Goal: Register for event/course: Register for event/course

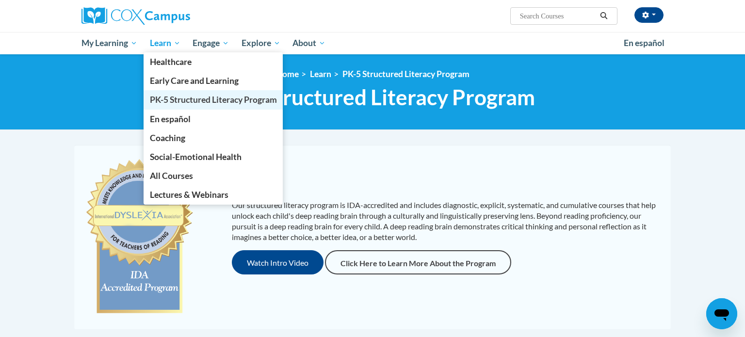
click at [175, 103] on span "PK-5 Structured Literacy Program" at bounding box center [213, 100] width 127 height 10
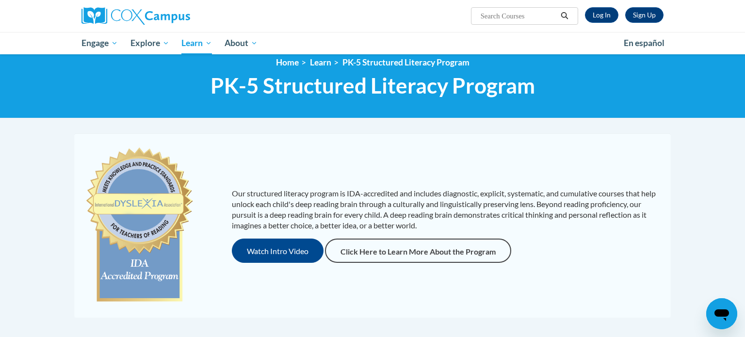
scroll to position [20, 0]
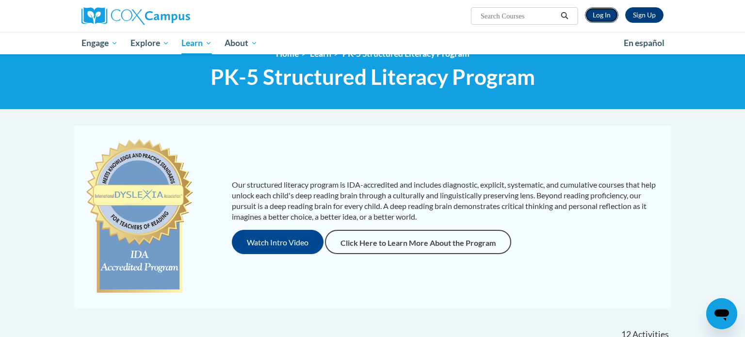
click at [596, 14] on link "Log In" at bounding box center [601, 15] width 33 height 16
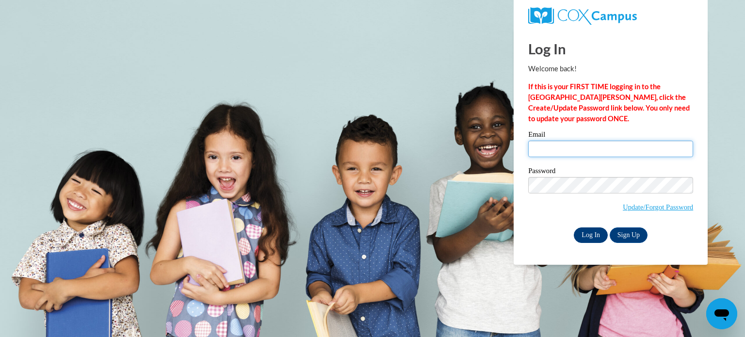
type input "[EMAIL_ADDRESS][DOMAIN_NAME]"
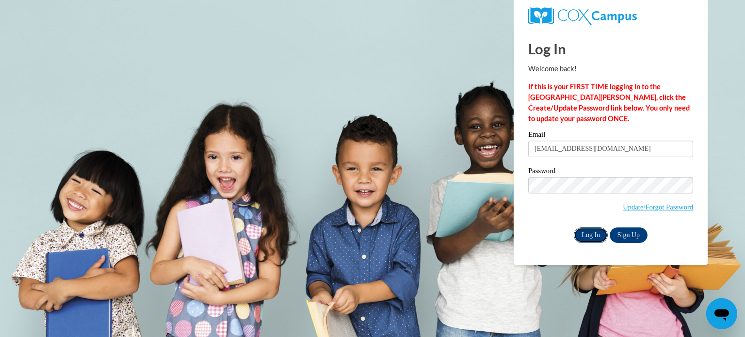
click at [587, 240] on input "Log In" at bounding box center [591, 236] width 34 height 16
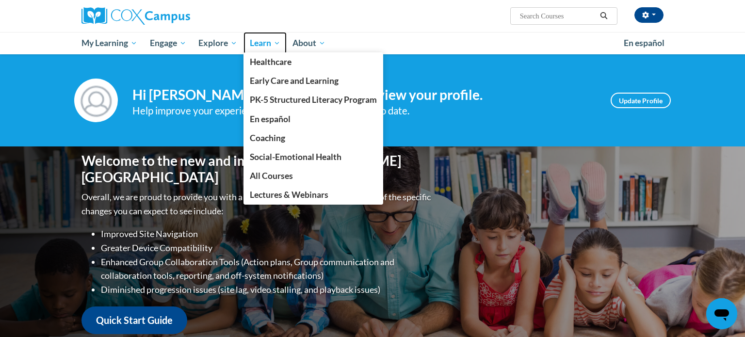
click at [250, 47] on link "Learn" at bounding box center [265, 43] width 43 height 22
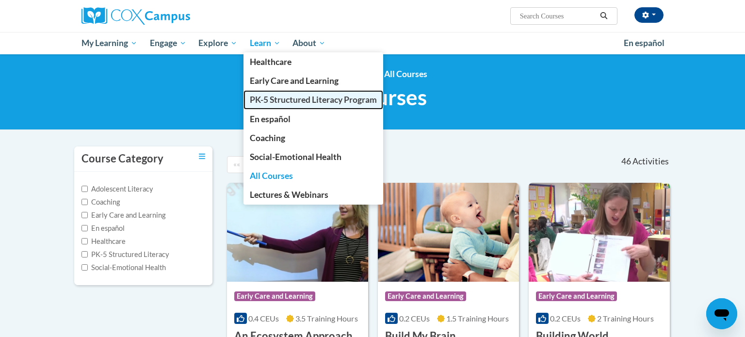
click at [276, 103] on span "PK-5 Structured Literacy Program" at bounding box center [313, 100] width 127 height 10
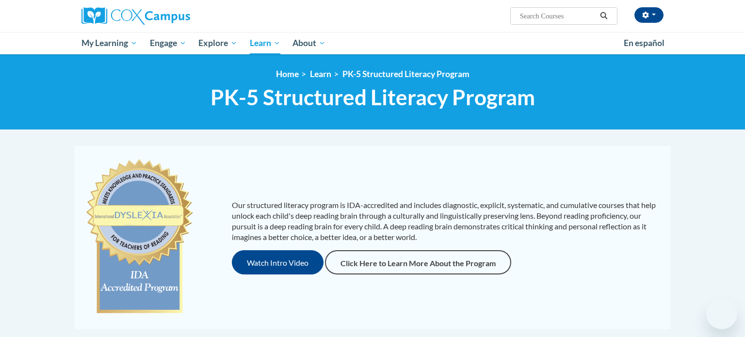
click at [276, 103] on span "PK-5 Structured Literacy Program" at bounding box center [373, 97] width 325 height 26
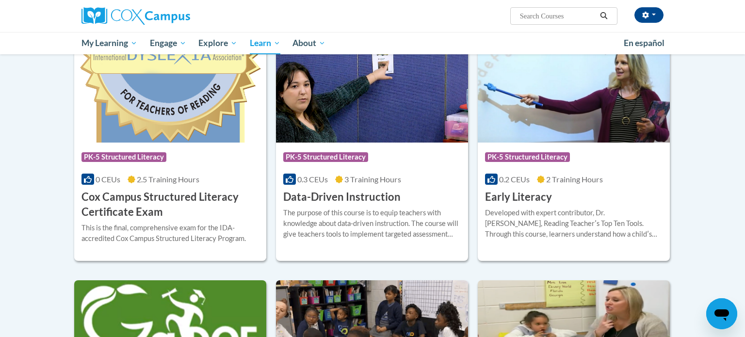
scroll to position [323, 0]
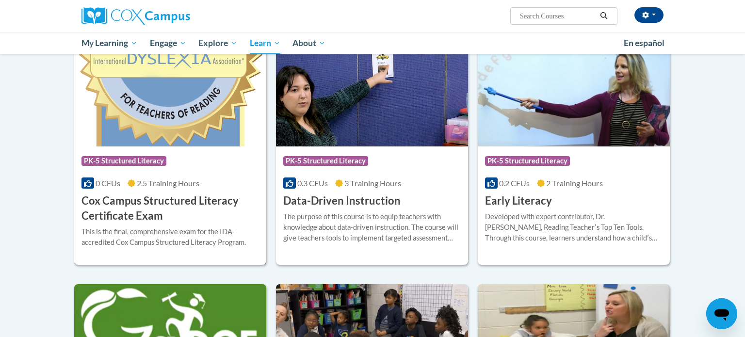
click at [176, 147] on div "Course Category: PK-5 Structured Literacy 0 CEUs 2.5 Training Hours COURSE Cox …" at bounding box center [170, 185] width 192 height 77
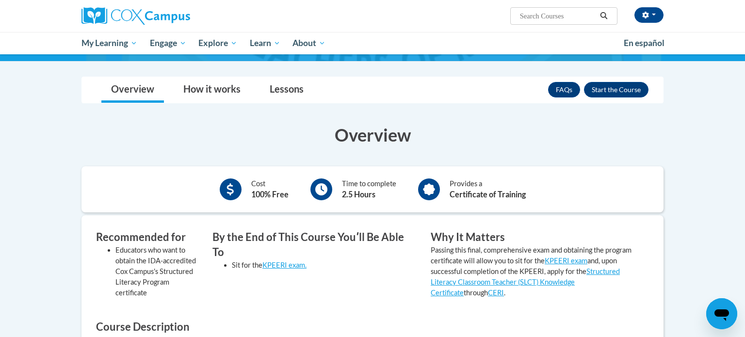
scroll to position [121, 0]
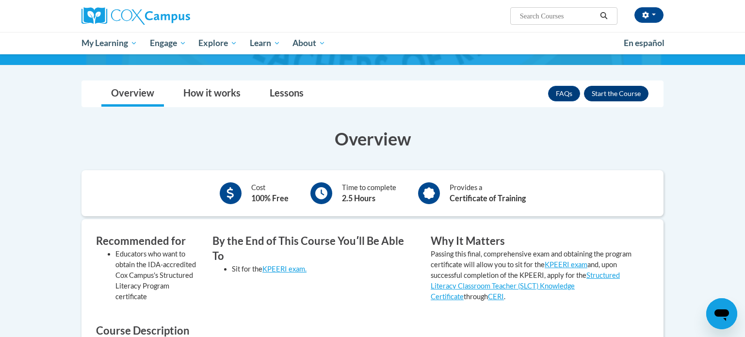
click at [616, 93] on button "Enroll" at bounding box center [616, 94] width 65 height 16
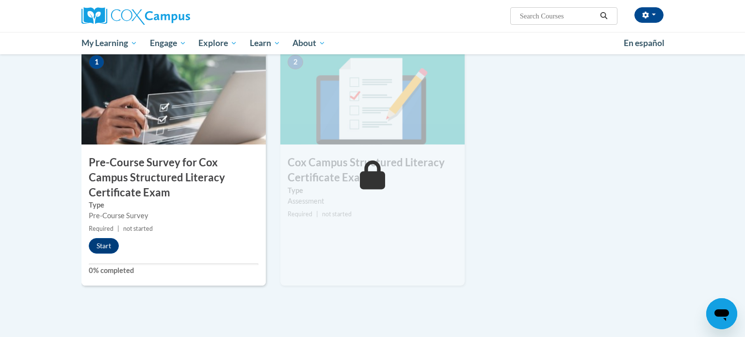
scroll to position [248, 0]
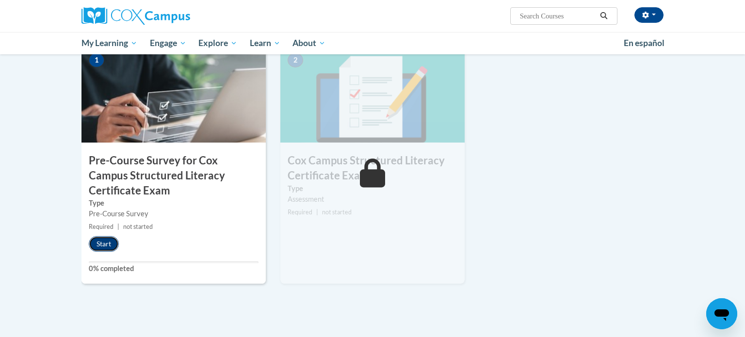
click at [112, 245] on button "Start" at bounding box center [104, 244] width 30 height 16
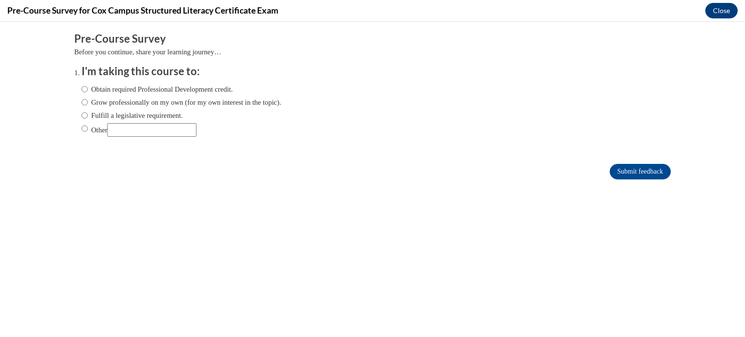
scroll to position [0, 0]
click at [86, 120] on input "Fulfill a legislative requirement." at bounding box center [85, 115] width 6 height 11
radio input "true"
click at [634, 176] on input "Submit feedback" at bounding box center [640, 172] width 61 height 16
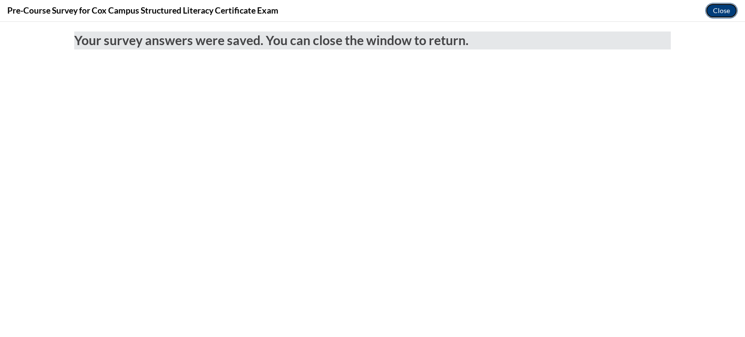
click at [718, 16] on button "Close" at bounding box center [722, 11] width 33 height 16
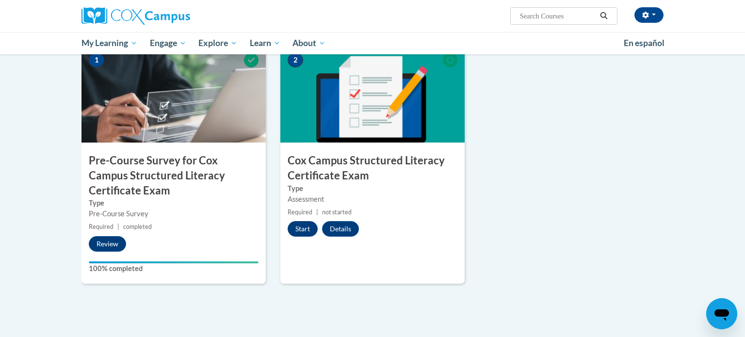
click at [303, 224] on button "Start" at bounding box center [303, 229] width 30 height 16
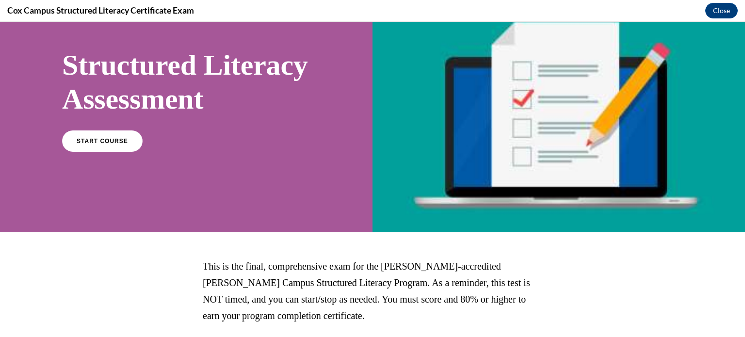
scroll to position [58, 0]
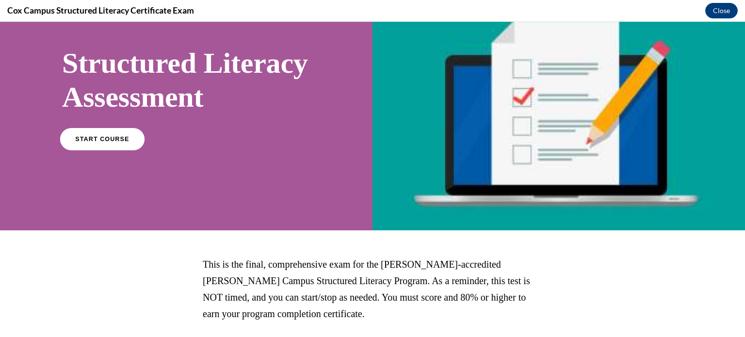
click at [103, 150] on link "START COURSE" at bounding box center [102, 139] width 84 height 22
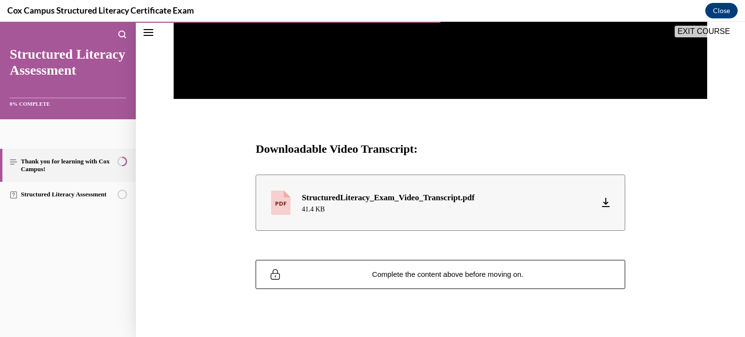
scroll to position [402, 0]
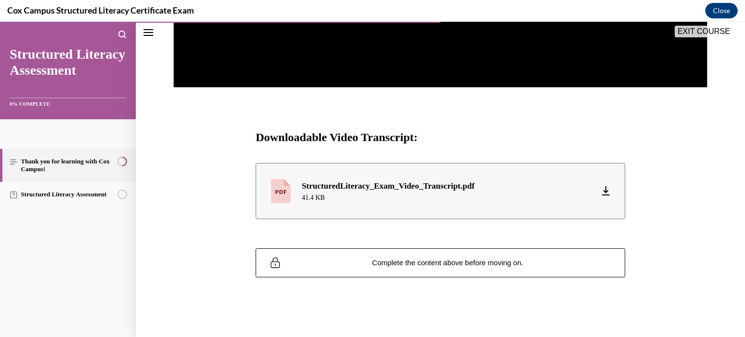
click at [609, 192] on icon "Download Arrow down with horizontal line beneath it" at bounding box center [606, 190] width 8 height 9
click at [712, 16] on button "Close" at bounding box center [722, 11] width 33 height 16
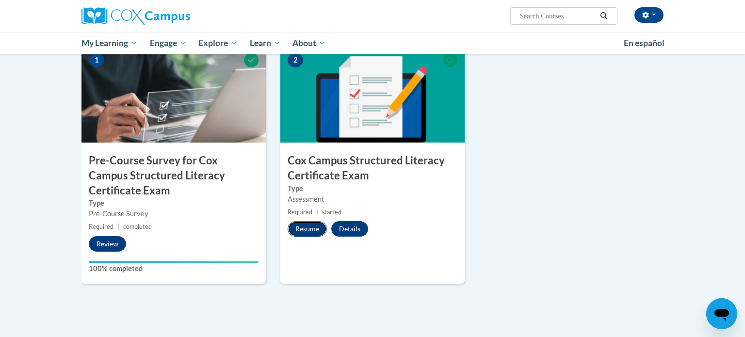
click at [298, 224] on button "Resume" at bounding box center [307, 229] width 39 height 16
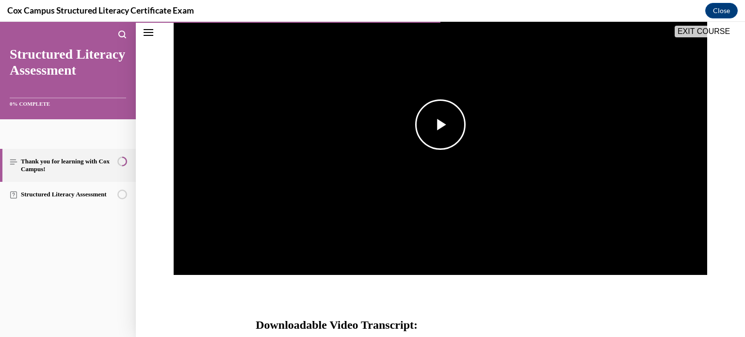
click at [441, 125] on span "Video player" at bounding box center [441, 125] width 0 height 0
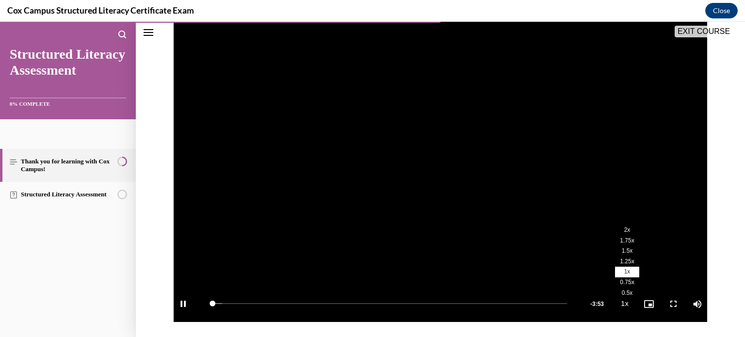
click at [627, 227] on span "2x" at bounding box center [628, 230] width 6 height 7
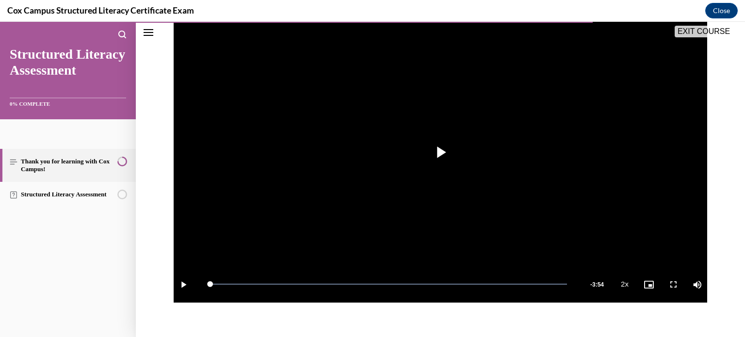
scroll to position [400, 0]
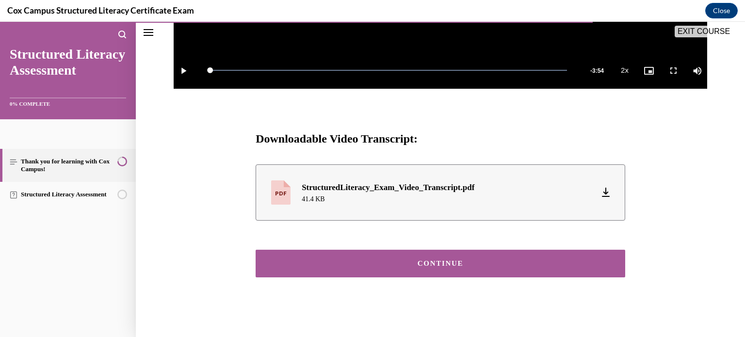
click at [473, 265] on div "CONTINUE" at bounding box center [441, 263] width 340 height 7
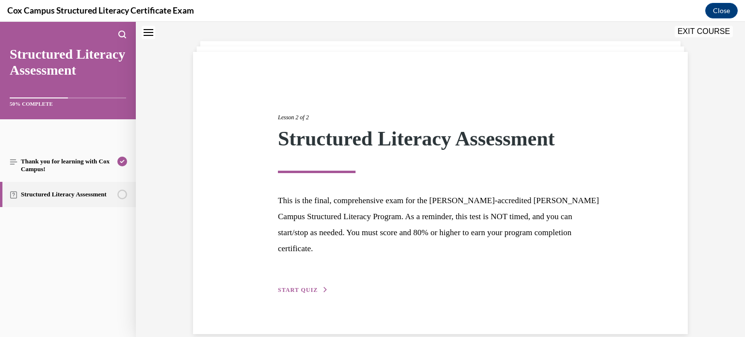
scroll to position [17, 0]
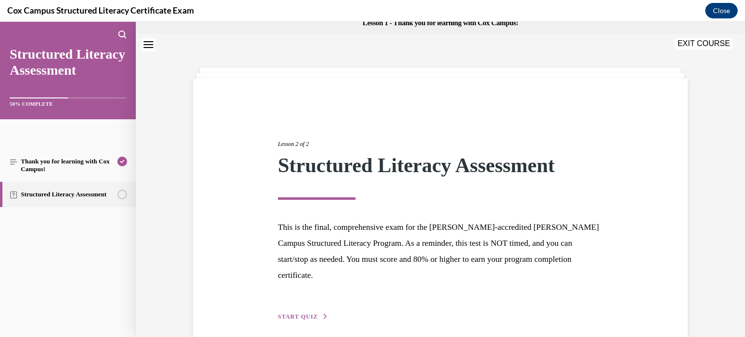
click at [305, 310] on div "Lesson 2 of 2 Structured Literacy Assessment This is the final, comprehensive e…" at bounding box center [440, 220] width 495 height 282
click at [302, 314] on span "START QUIZ" at bounding box center [298, 317] width 40 height 7
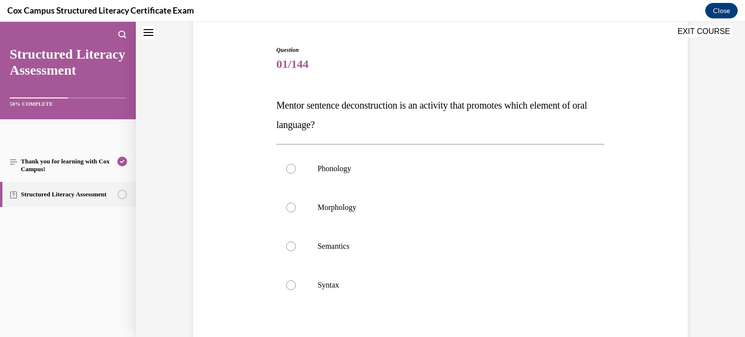
scroll to position [89, 0]
click at [338, 282] on p "Syntax" at bounding box center [449, 286] width 263 height 10
click at [296, 282] on input "Syntax" at bounding box center [291, 286] width 10 height 10
radio input "true"
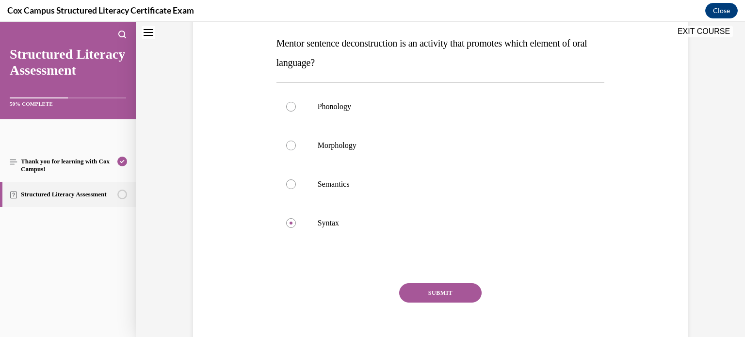
scroll to position [150, 0]
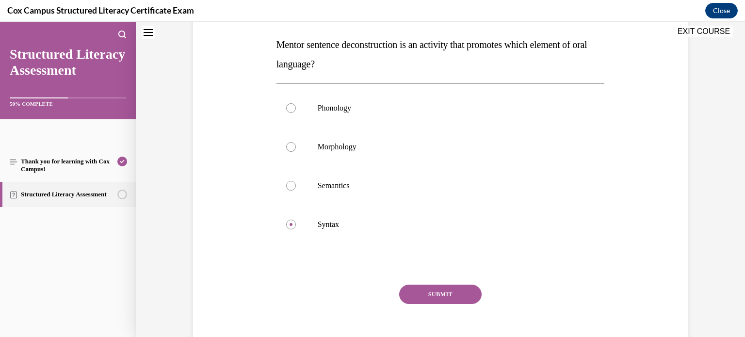
click at [464, 303] on button "SUBMIT" at bounding box center [440, 294] width 83 height 19
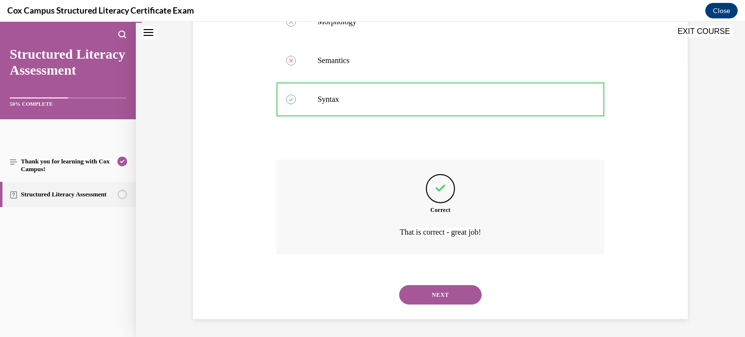
scroll to position [276, 0]
click at [448, 287] on button "NEXT" at bounding box center [440, 293] width 83 height 19
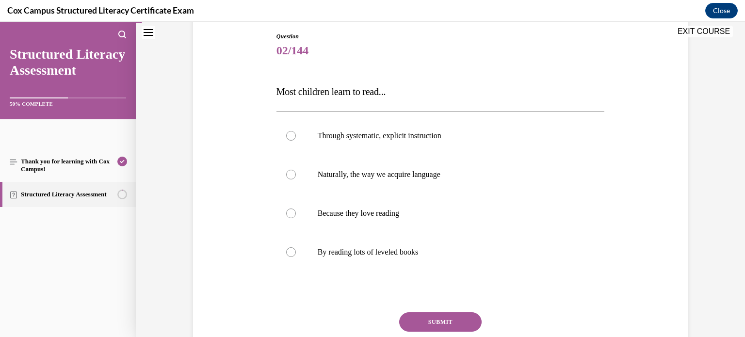
scroll to position [103, 0]
click at [303, 172] on label "Naturally, the way we acquire language" at bounding box center [441, 174] width 329 height 39
click at [296, 172] on input "Naturally, the way we acquire language" at bounding box center [291, 175] width 10 height 10
radio input "true"
click at [451, 320] on button "SUBMIT" at bounding box center [440, 322] width 83 height 19
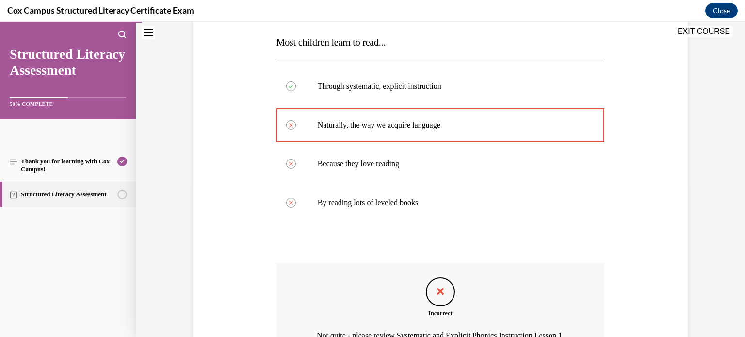
scroll to position [270, 0]
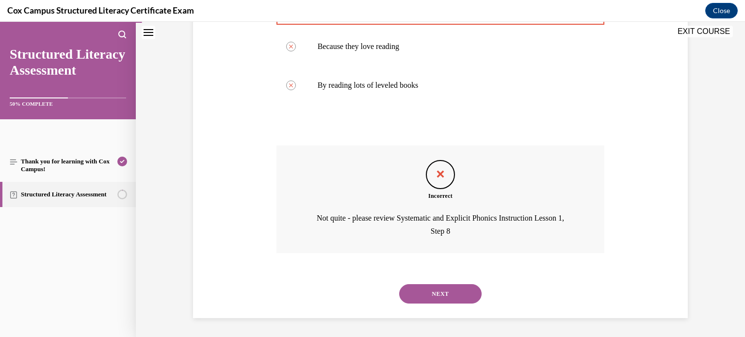
click at [456, 298] on button "NEXT" at bounding box center [440, 293] width 83 height 19
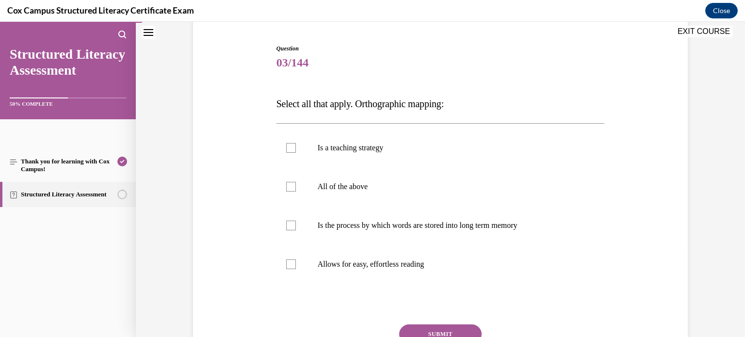
scroll to position [93, 0]
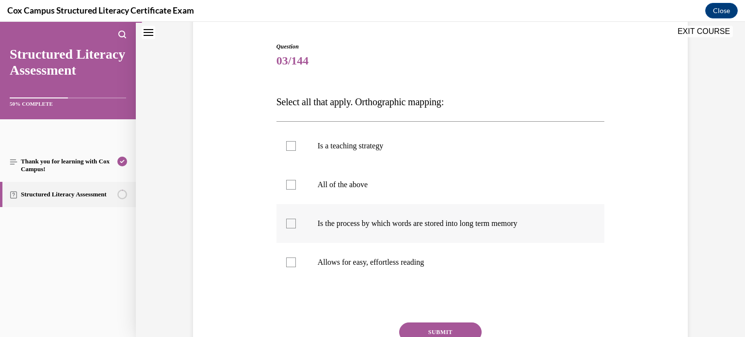
click at [278, 224] on label "Is the process by which words are stored into long term memory" at bounding box center [441, 223] width 329 height 39
click at [286, 224] on input "Is the process by which words are stored into long term memory" at bounding box center [291, 224] width 10 height 10
checkbox input "true"
click at [287, 263] on div at bounding box center [291, 263] width 10 height 10
click at [287, 263] on input "Allows for easy, effortless reading" at bounding box center [291, 263] width 10 height 10
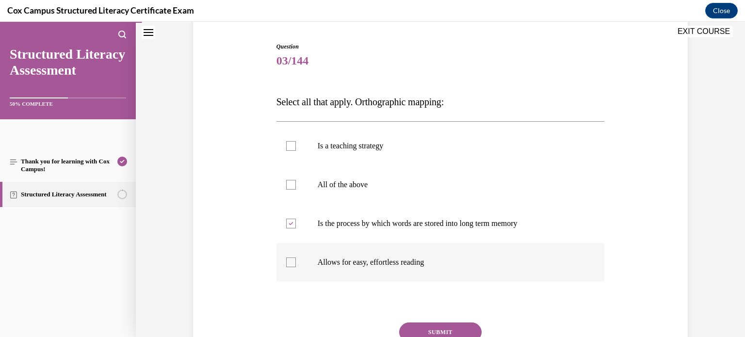
checkbox input "true"
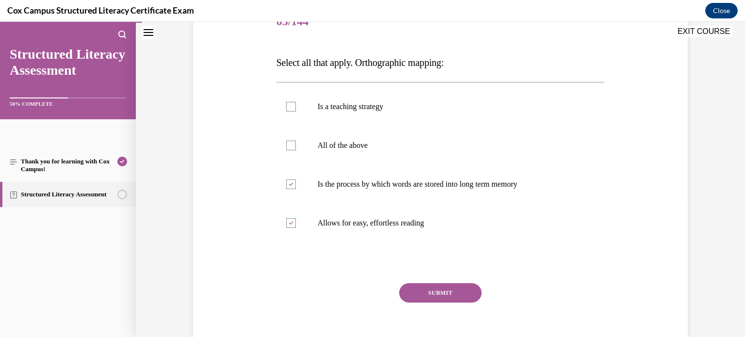
scroll to position [141, 0]
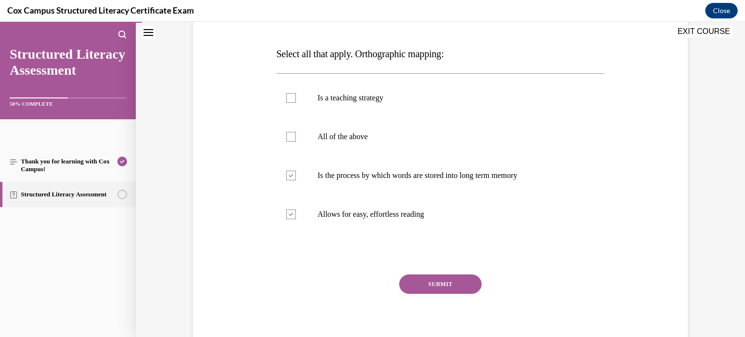
click at [442, 280] on button "SUBMIT" at bounding box center [440, 284] width 83 height 19
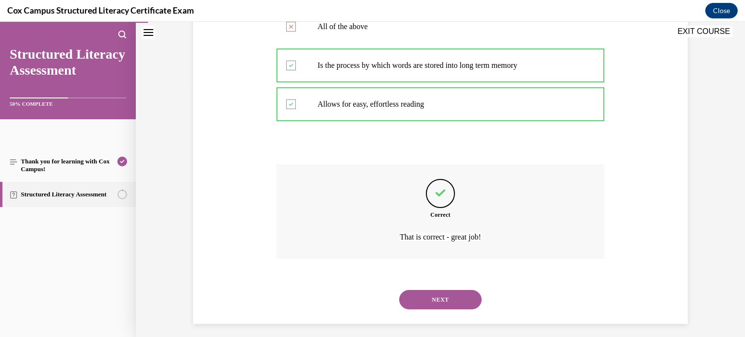
scroll to position [257, 0]
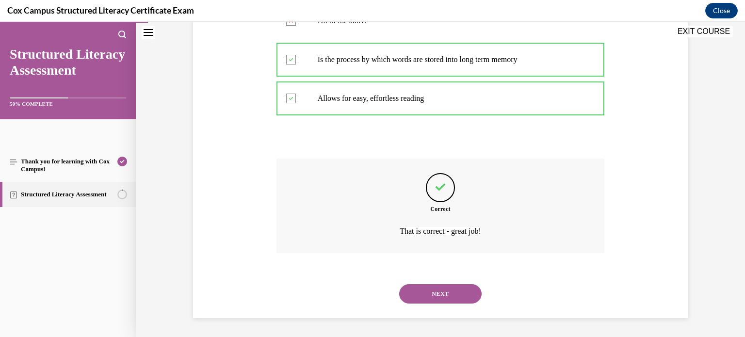
click at [438, 290] on button "NEXT" at bounding box center [440, 293] width 83 height 19
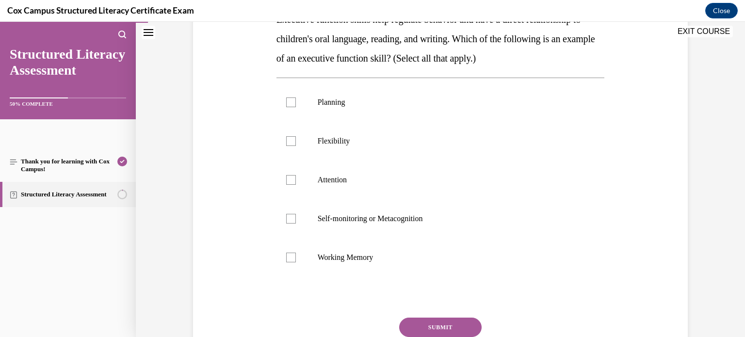
scroll to position [179, 0]
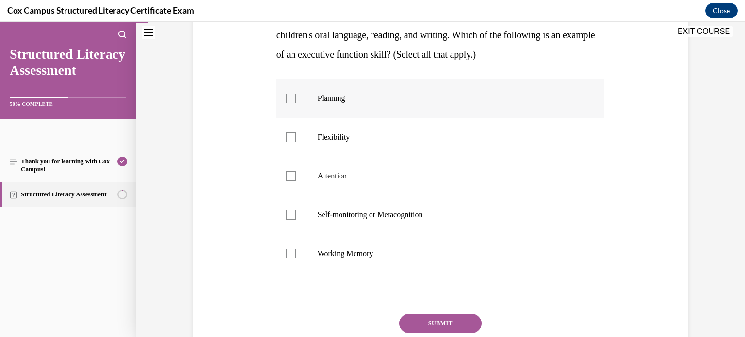
click at [285, 107] on label "Planning" at bounding box center [441, 98] width 329 height 39
click at [286, 103] on input "Planning" at bounding box center [291, 99] width 10 height 10
checkbox input "true"
click at [294, 132] on div at bounding box center [291, 137] width 10 height 10
click at [294, 132] on input "Flexibility" at bounding box center [291, 137] width 10 height 10
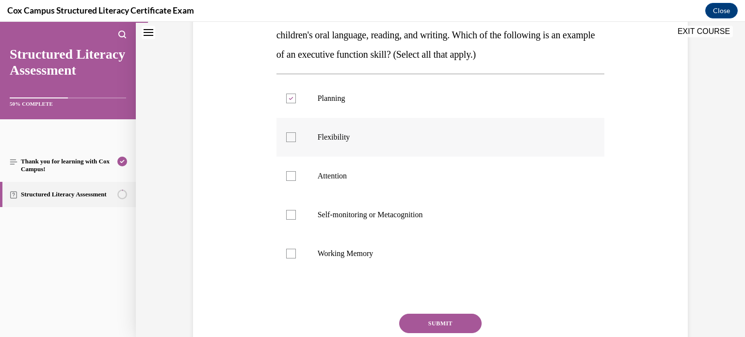
checkbox input "true"
click at [293, 176] on div at bounding box center [291, 176] width 10 height 10
click at [293, 176] on input "Attention" at bounding box center [291, 176] width 10 height 10
checkbox input "true"
click at [293, 216] on div at bounding box center [291, 215] width 10 height 10
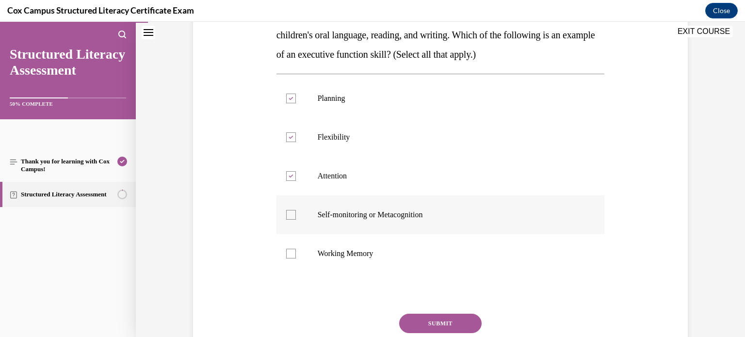
click at [293, 216] on input "Self-monitoring or Metacognition" at bounding box center [291, 215] width 10 height 10
checkbox input "true"
click at [290, 259] on label "Working Memory" at bounding box center [441, 253] width 329 height 39
click at [290, 259] on input "Working Memory" at bounding box center [291, 254] width 10 height 10
checkbox input "true"
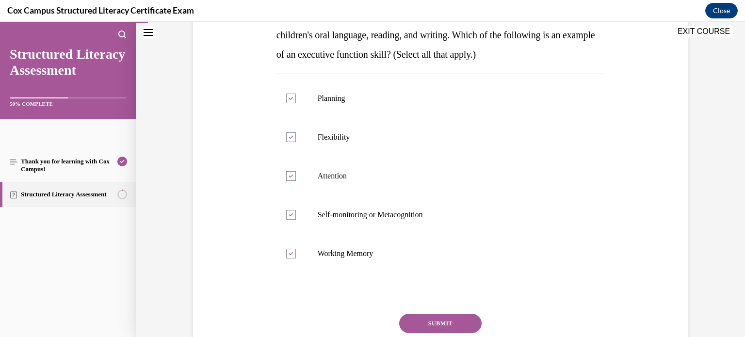
click at [443, 322] on button "SUBMIT" at bounding box center [440, 323] width 83 height 19
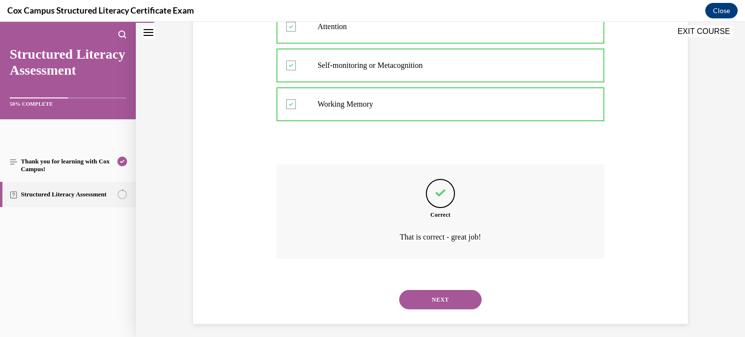
scroll to position [334, 0]
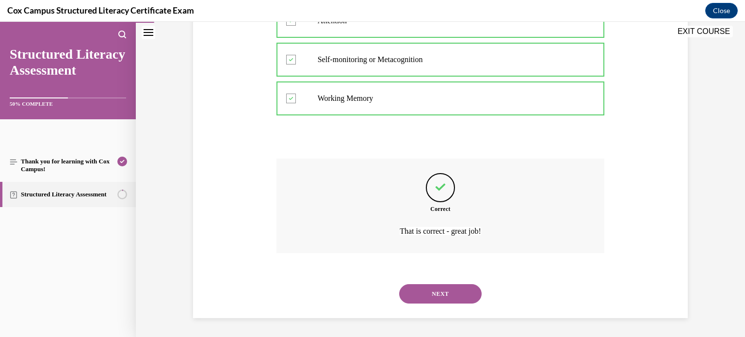
click at [439, 296] on button "NEXT" at bounding box center [440, 293] width 83 height 19
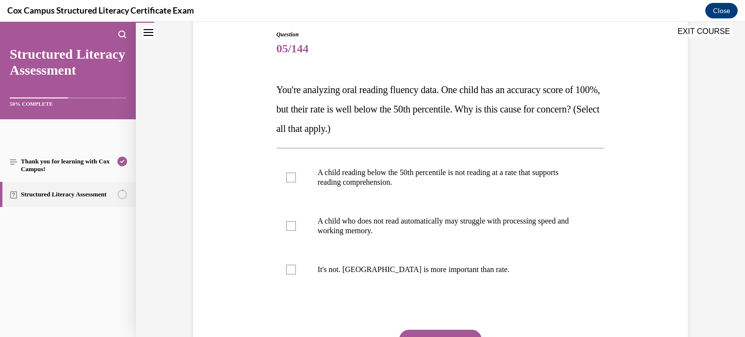
scroll to position [111, 0]
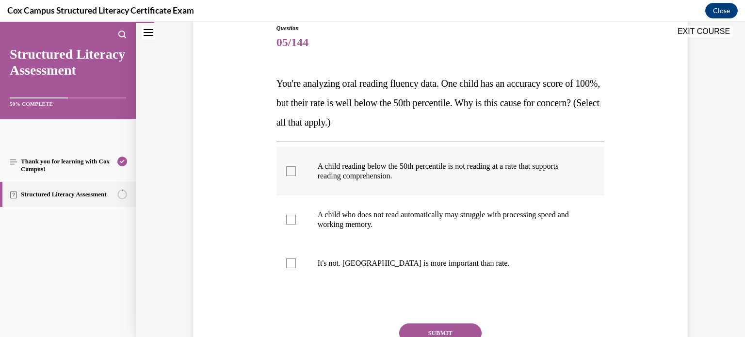
click at [323, 166] on span "A child reading below the 50th percentile is not reading at a rate that support…" at bounding box center [438, 171] width 241 height 18
click at [296, 166] on input "A child reading below the 50th percentile is not reading at a rate that support…" at bounding box center [291, 171] width 10 height 10
checkbox input "true"
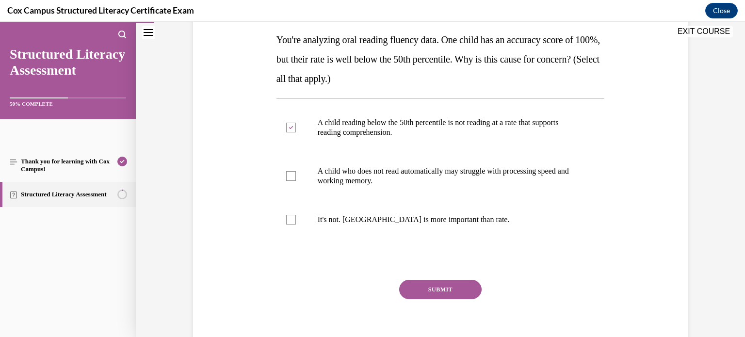
scroll to position [160, 0]
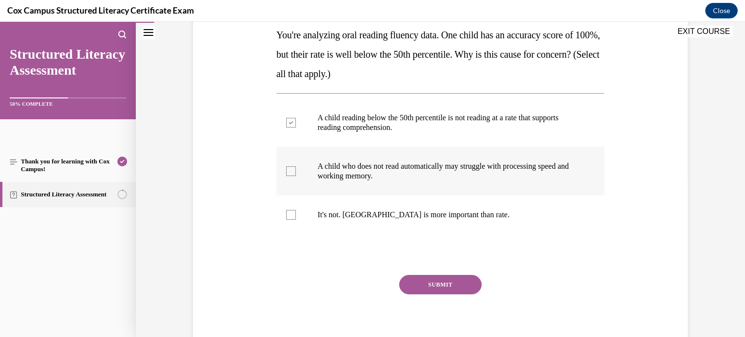
click at [320, 156] on label "A child who does not read automatically may struggle with processing speed and …" at bounding box center [441, 171] width 329 height 49
click at [296, 166] on input "A child who does not read automatically may struggle with processing speed and …" at bounding box center [291, 171] width 10 height 10
checkbox input "true"
click at [423, 286] on button "SUBMIT" at bounding box center [440, 284] width 83 height 19
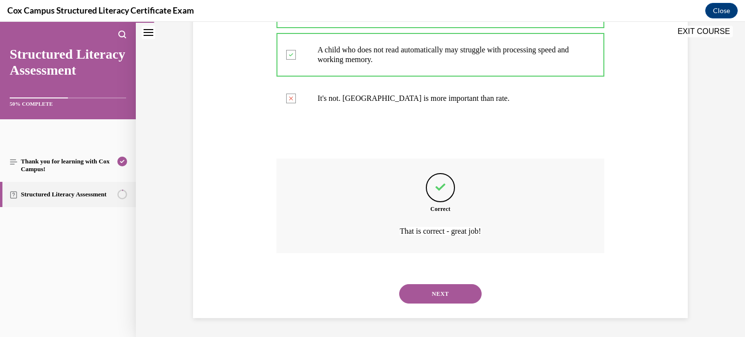
scroll to position [275, 0]
click at [419, 297] on button "NEXT" at bounding box center [440, 294] width 83 height 19
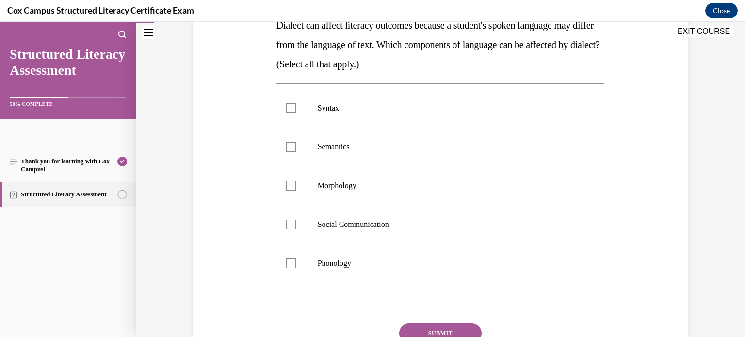
scroll to position [170, 0]
click at [291, 107] on div at bounding box center [291, 107] width 10 height 10
click at [291, 107] on input "Syntax" at bounding box center [291, 107] width 10 height 10
checkbox input "true"
click at [291, 185] on div at bounding box center [291, 185] width 10 height 10
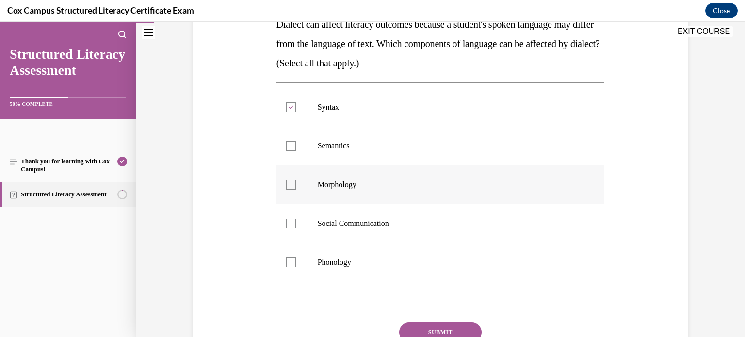
click at [291, 185] on input "Morphology" at bounding box center [291, 185] width 10 height 10
checkbox input "true"
click at [292, 148] on div at bounding box center [291, 146] width 10 height 10
click at [292, 148] on input "Semantics" at bounding box center [291, 146] width 10 height 10
checkbox input "true"
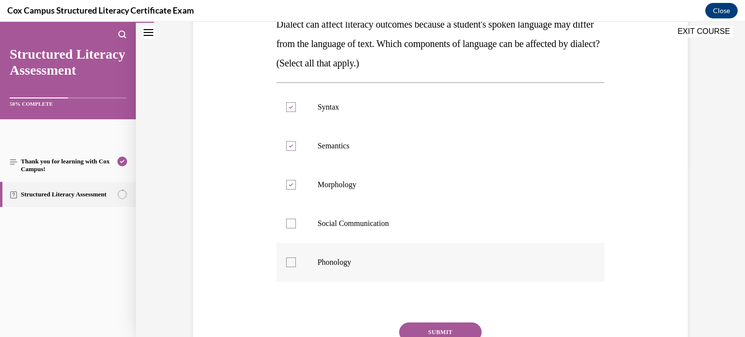
click at [296, 265] on label "Phonology" at bounding box center [441, 262] width 329 height 39
click at [296, 265] on input "Phonology" at bounding box center [291, 263] width 10 height 10
checkbox input "true"
click at [291, 228] on div at bounding box center [291, 224] width 10 height 10
click at [291, 228] on input "Social Communication" at bounding box center [291, 224] width 10 height 10
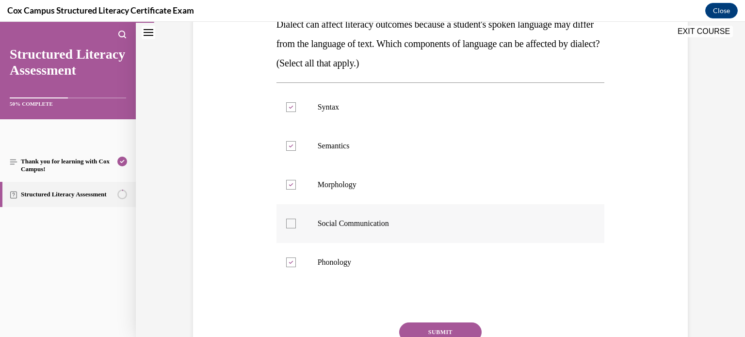
checkbox input "true"
click at [432, 329] on button "SUBMIT" at bounding box center [440, 332] width 83 height 19
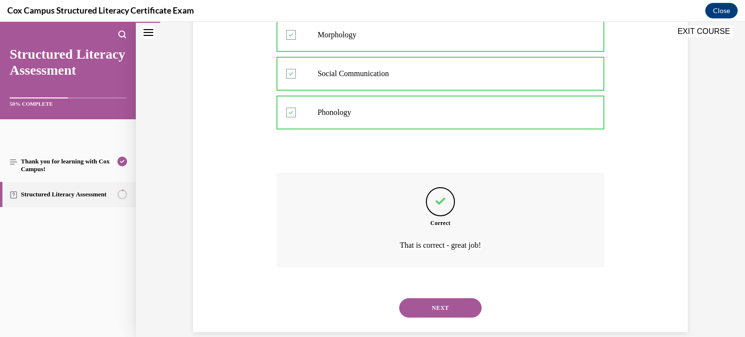
scroll to position [334, 0]
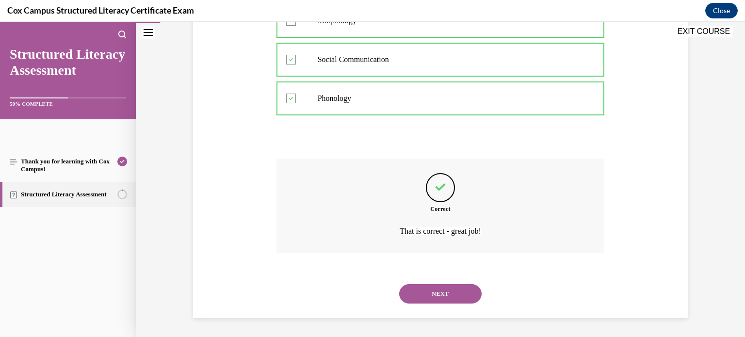
click at [445, 298] on button "NEXT" at bounding box center [440, 293] width 83 height 19
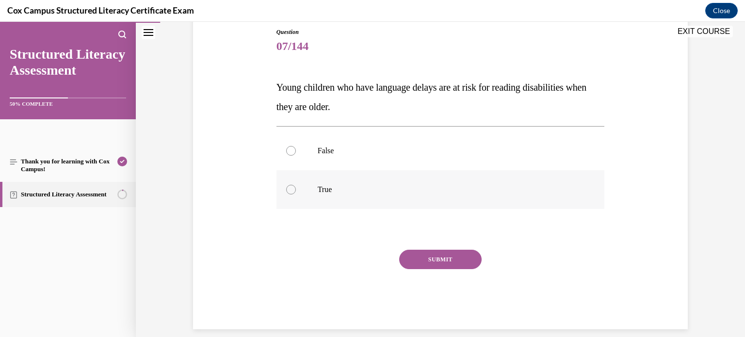
click at [298, 183] on label "True" at bounding box center [441, 189] width 329 height 39
click at [296, 185] on input "True" at bounding box center [291, 190] width 10 height 10
radio input "true"
click at [437, 262] on button "SUBMIT" at bounding box center [440, 259] width 83 height 19
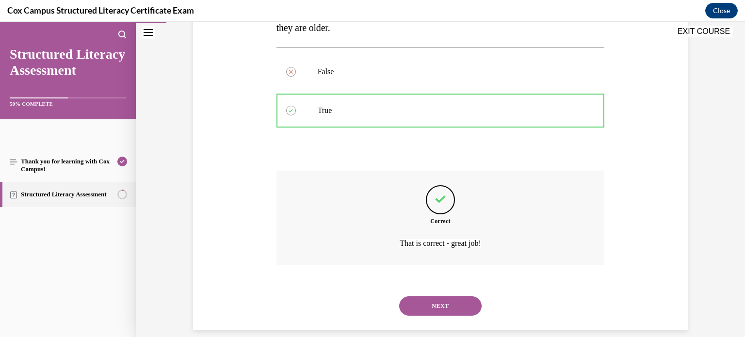
scroll to position [199, 0]
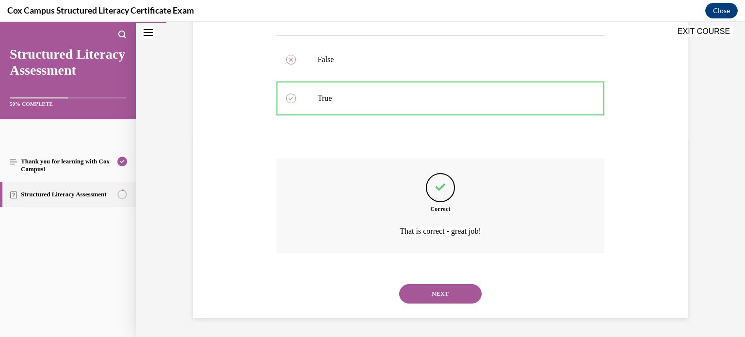
click at [443, 291] on button "NEXT" at bounding box center [440, 293] width 83 height 19
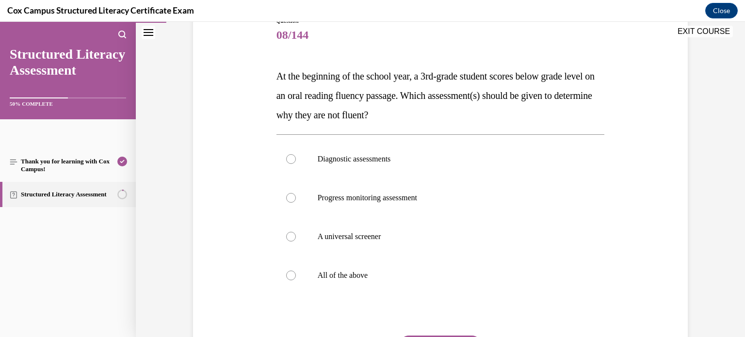
scroll to position [116, 0]
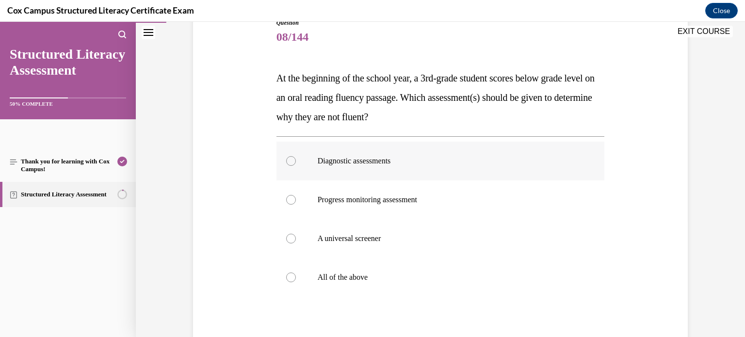
click at [307, 167] on label "Diagnostic assessments" at bounding box center [441, 161] width 329 height 39
click at [296, 166] on input "Diagnostic assessments" at bounding box center [291, 161] width 10 height 10
radio input "true"
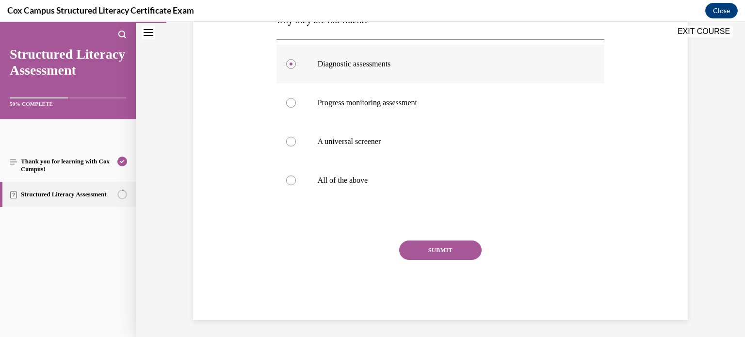
scroll to position [212, 0]
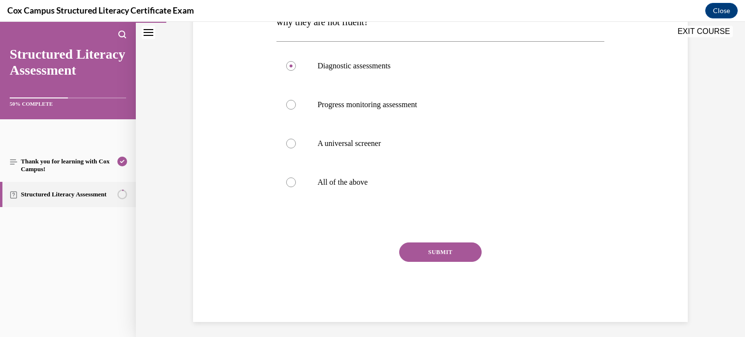
click at [428, 252] on button "SUBMIT" at bounding box center [440, 252] width 83 height 19
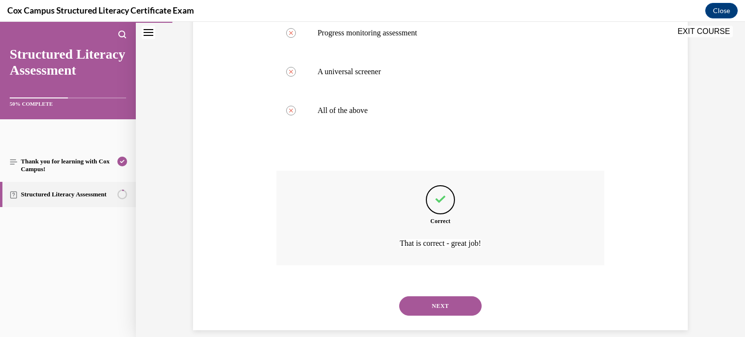
scroll to position [296, 0]
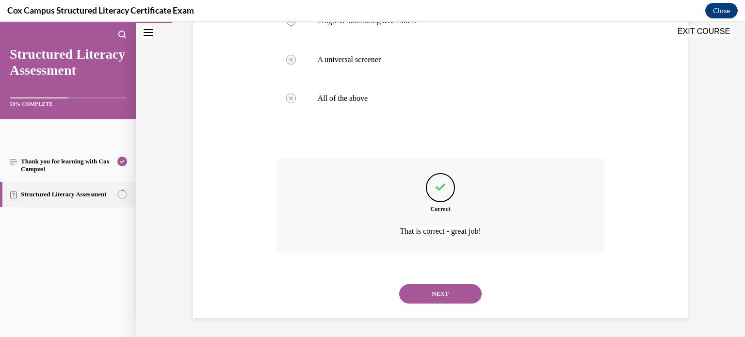
click at [439, 287] on button "NEXT" at bounding box center [440, 293] width 83 height 19
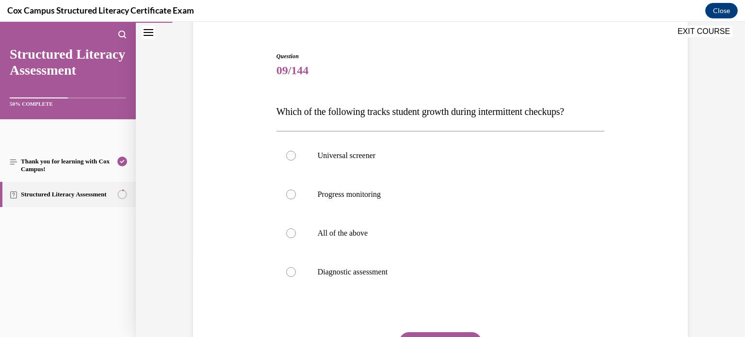
scroll to position [90, 0]
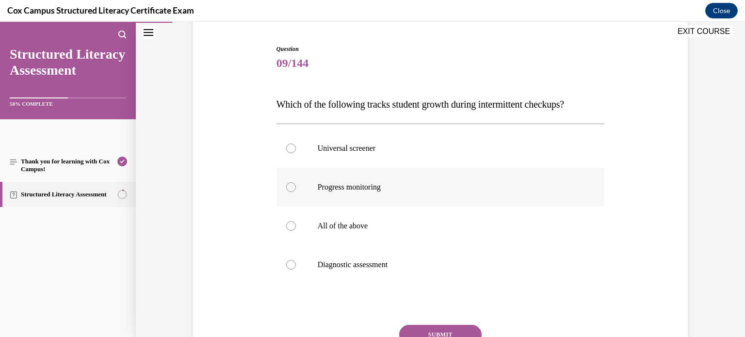
click at [292, 187] on div at bounding box center [291, 187] width 10 height 10
click at [292, 187] on input "Progress monitoring" at bounding box center [291, 187] width 10 height 10
radio input "true"
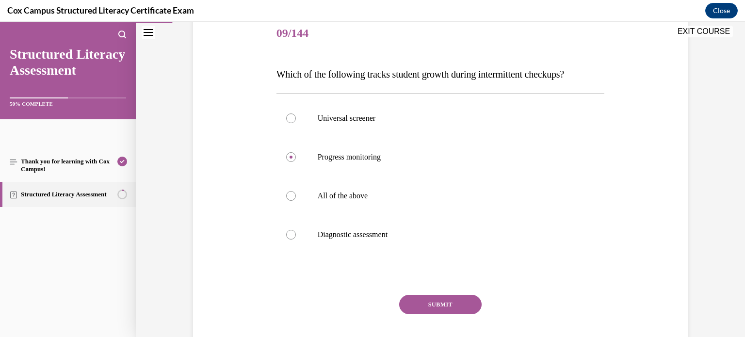
click at [417, 295] on button "SUBMIT" at bounding box center [440, 304] width 83 height 19
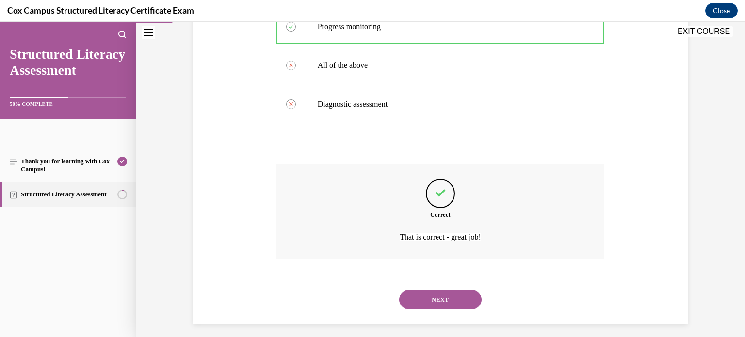
scroll to position [257, 0]
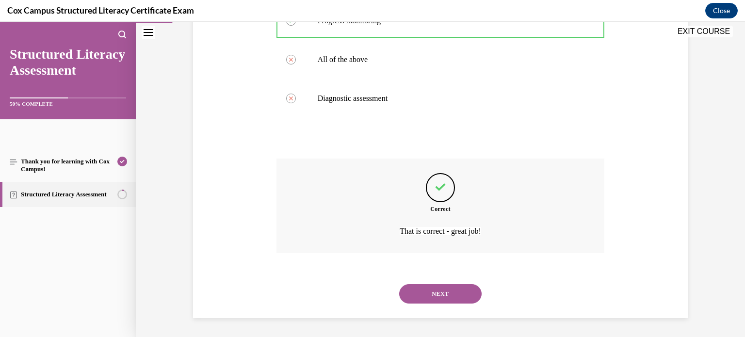
click at [441, 298] on button "NEXT" at bounding box center [440, 293] width 83 height 19
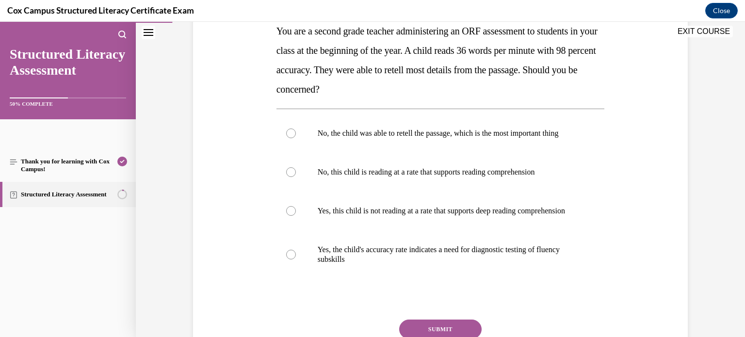
scroll to position [169, 0]
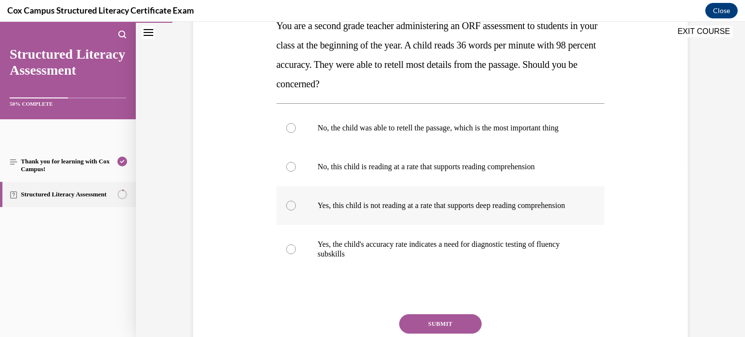
click at [336, 225] on label "Yes, this child is not reading at a rate that supports deep reading comprehensi…" at bounding box center [441, 205] width 329 height 39
click at [296, 211] on input "Yes, this child is not reading at a rate that supports deep reading comprehensi…" at bounding box center [291, 206] width 10 height 10
radio input "true"
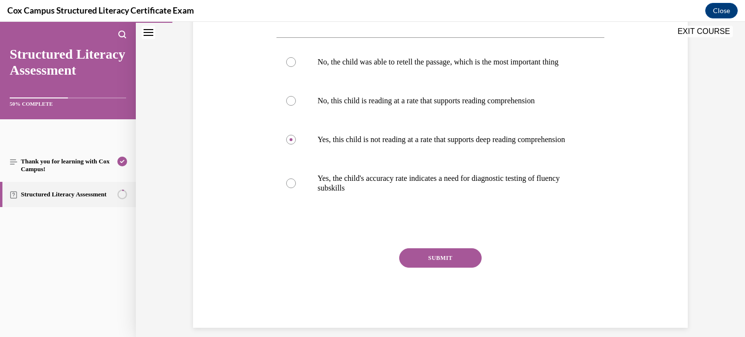
click at [468, 268] on button "SUBMIT" at bounding box center [440, 257] width 83 height 19
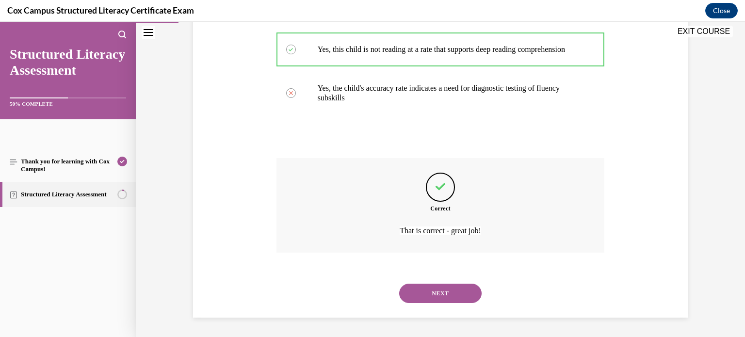
scroll to position [344, 0]
click at [446, 298] on button "NEXT" at bounding box center [440, 293] width 83 height 19
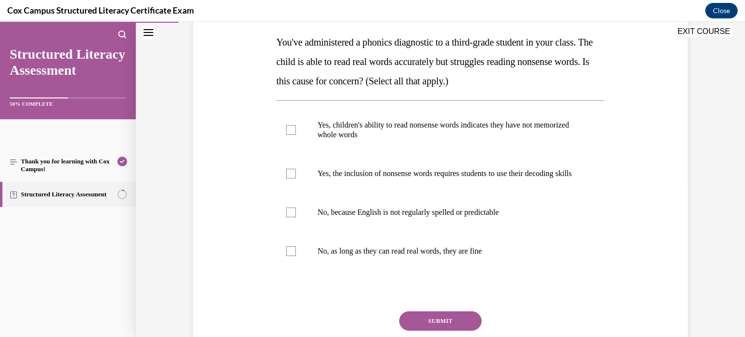
scroll to position [154, 0]
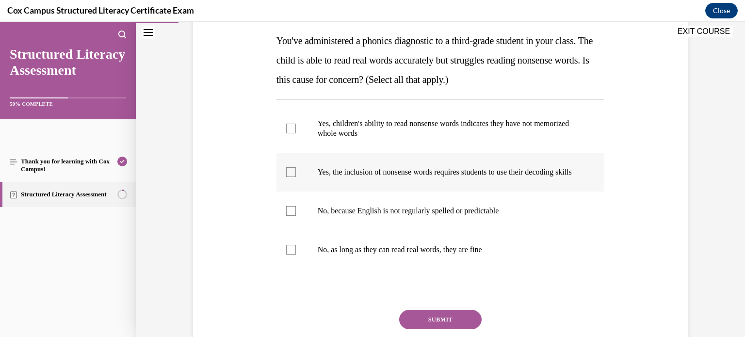
click at [304, 177] on label "Yes, the inclusion of nonsense words requires students to use their decoding sk…" at bounding box center [441, 172] width 329 height 39
click at [296, 177] on input "Yes, the inclusion of nonsense words requires students to use their decoding sk…" at bounding box center [291, 172] width 10 height 10
checkbox input "true"
click at [305, 133] on label "Yes, children's ability to read nonsense words indicates they have not memorize…" at bounding box center [441, 128] width 329 height 49
click at [296, 133] on input "Yes, children's ability to read nonsense words indicates they have not memorize…" at bounding box center [291, 129] width 10 height 10
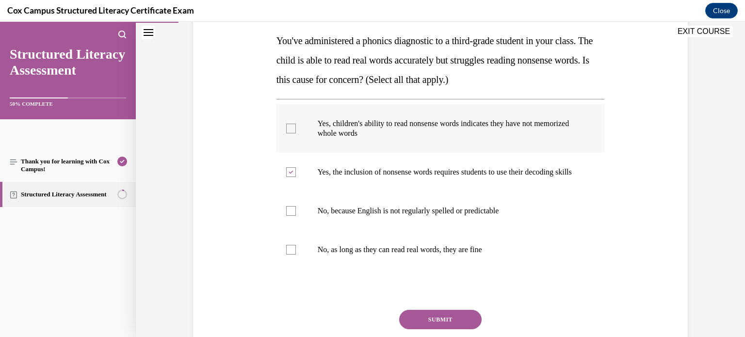
checkbox input "true"
click at [442, 323] on button "SUBMIT" at bounding box center [440, 319] width 83 height 19
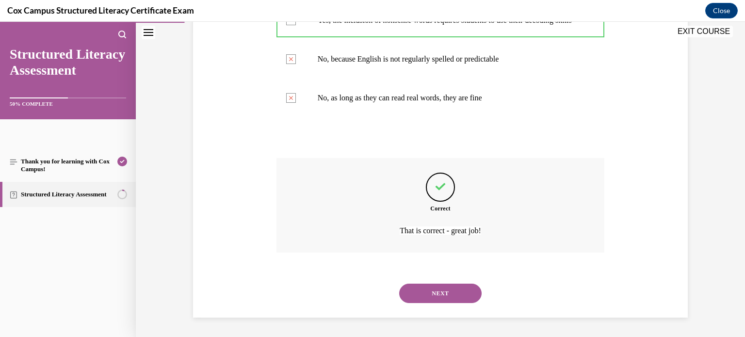
scroll to position [315, 0]
click at [444, 295] on button "NEXT" at bounding box center [440, 293] width 83 height 19
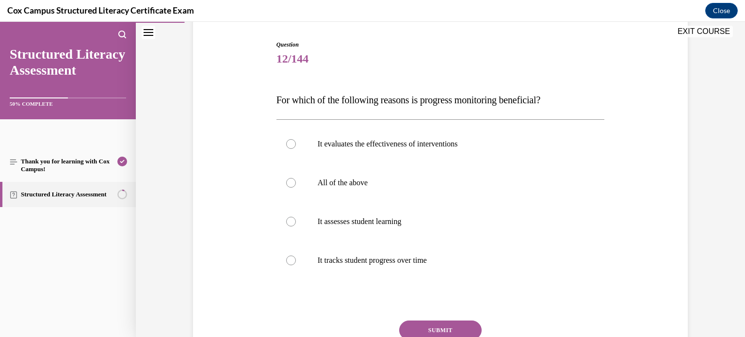
scroll to position [97, 0]
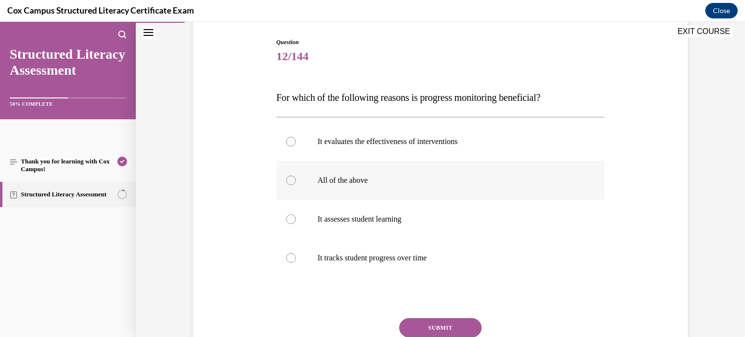
click at [304, 179] on label "All of the above" at bounding box center [441, 180] width 329 height 39
click at [296, 179] on input "All of the above" at bounding box center [291, 181] width 10 height 10
radio input "true"
click at [456, 327] on button "SUBMIT" at bounding box center [440, 327] width 83 height 19
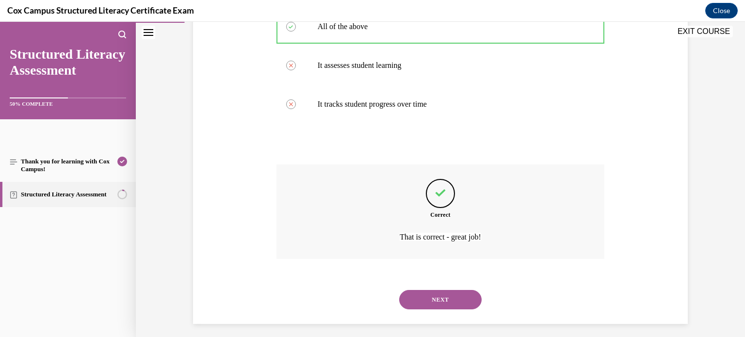
scroll to position [257, 0]
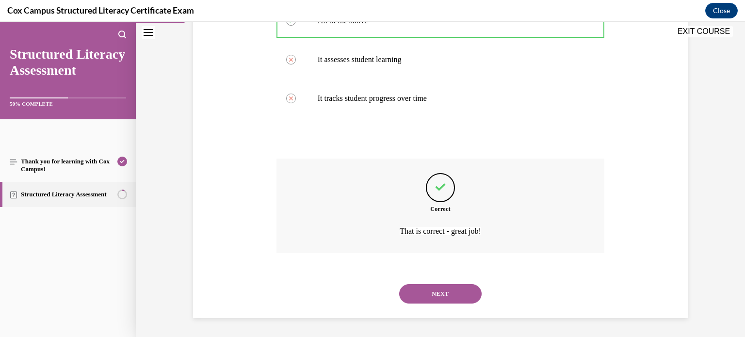
click at [451, 287] on button "NEXT" at bounding box center [440, 293] width 83 height 19
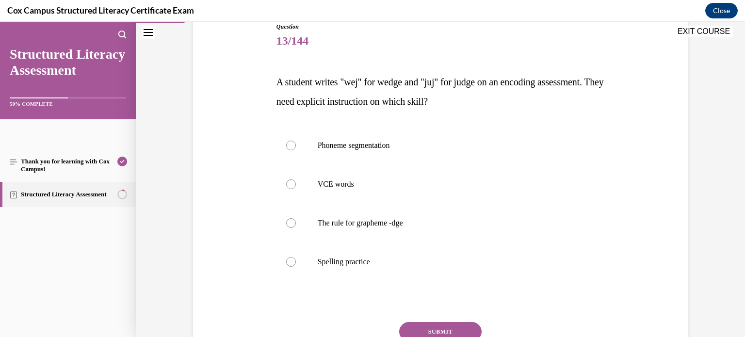
scroll to position [115, 0]
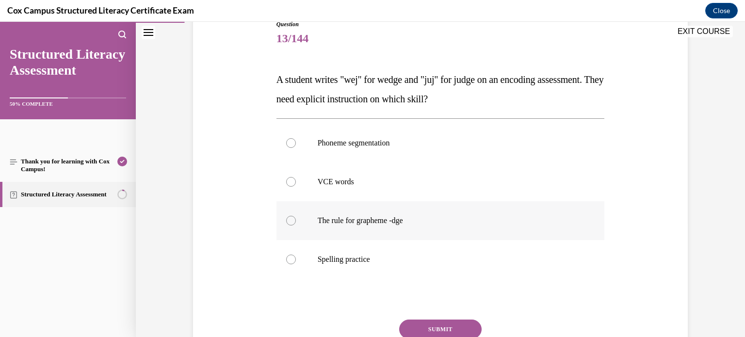
click at [337, 233] on label "The rule for grapheme -dge" at bounding box center [441, 220] width 329 height 39
click at [296, 226] on input "The rule for grapheme -dge" at bounding box center [291, 221] width 10 height 10
radio input "true"
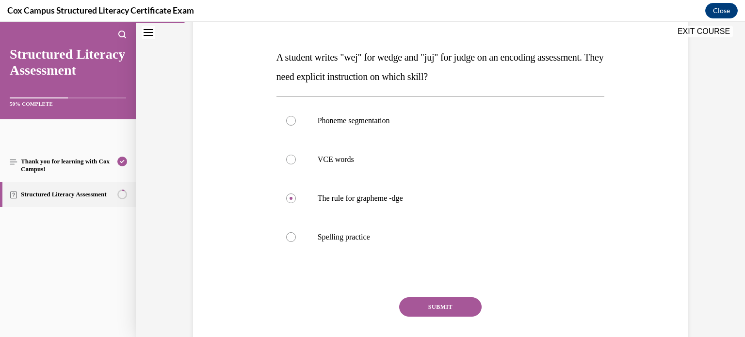
click at [432, 307] on button "SUBMIT" at bounding box center [440, 307] width 83 height 19
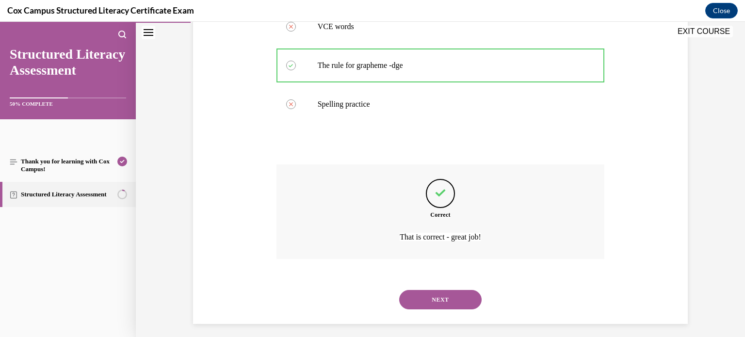
scroll to position [276, 0]
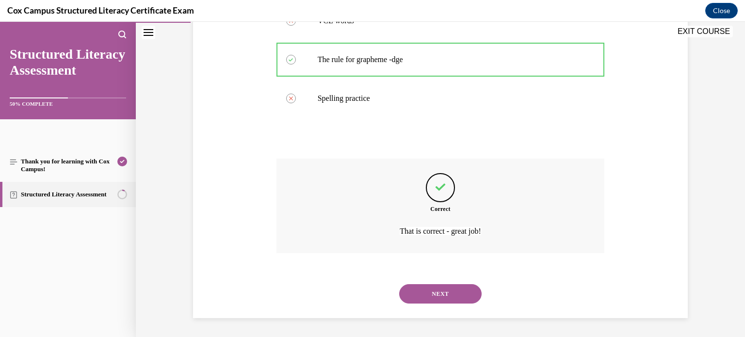
click at [450, 295] on button "NEXT" at bounding box center [440, 293] width 83 height 19
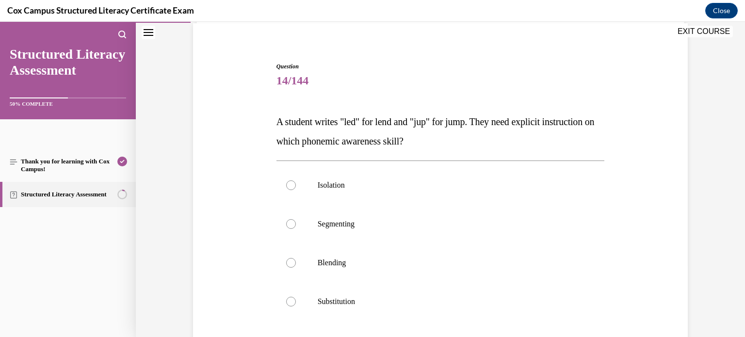
scroll to position [91, 0]
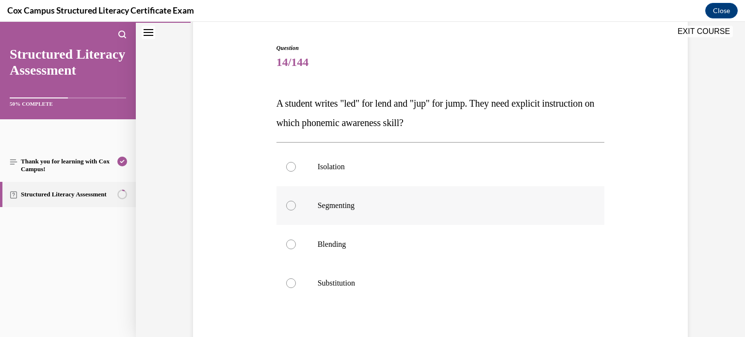
click at [333, 199] on label "Segmenting" at bounding box center [441, 205] width 329 height 39
click at [296, 201] on input "Segmenting" at bounding box center [291, 206] width 10 height 10
radio input "true"
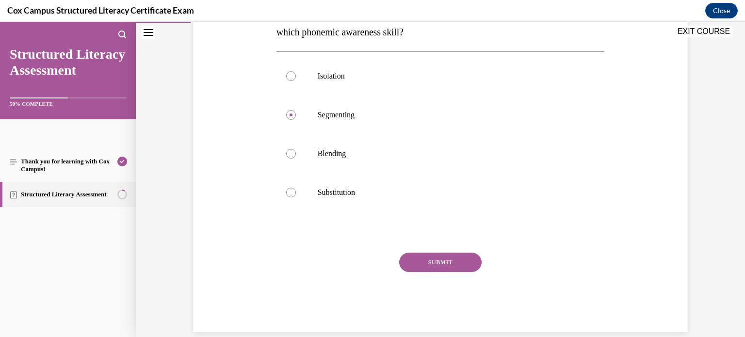
click at [440, 271] on button "SUBMIT" at bounding box center [440, 262] width 83 height 19
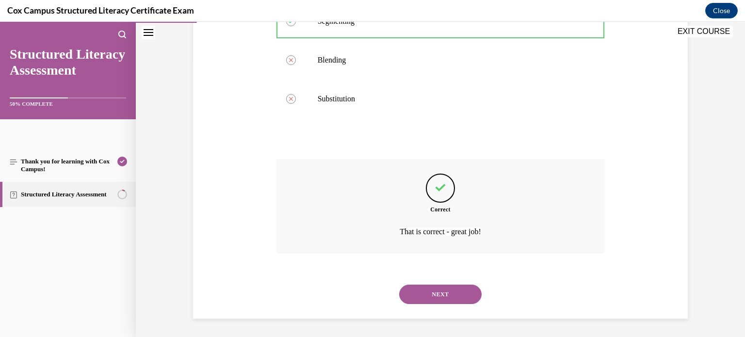
scroll to position [276, 0]
click at [443, 302] on button "NEXT" at bounding box center [440, 293] width 83 height 19
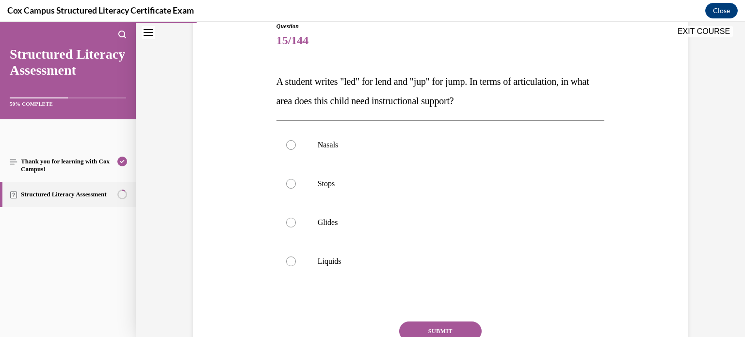
scroll to position [114, 0]
click at [308, 142] on label "Nasals" at bounding box center [441, 144] width 329 height 39
click at [296, 142] on input "Nasals" at bounding box center [291, 145] width 10 height 10
radio input "true"
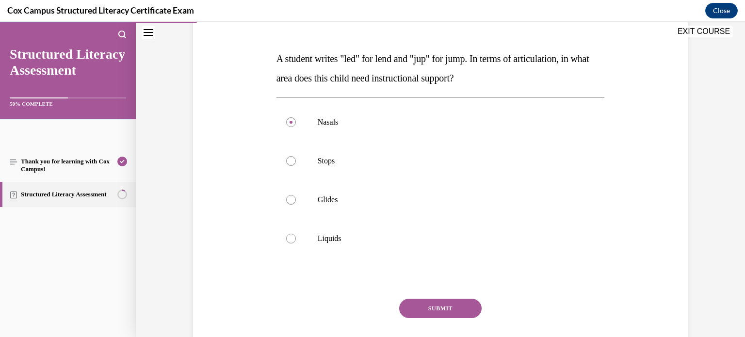
scroll to position [137, 0]
click at [444, 308] on button "SUBMIT" at bounding box center [440, 307] width 83 height 19
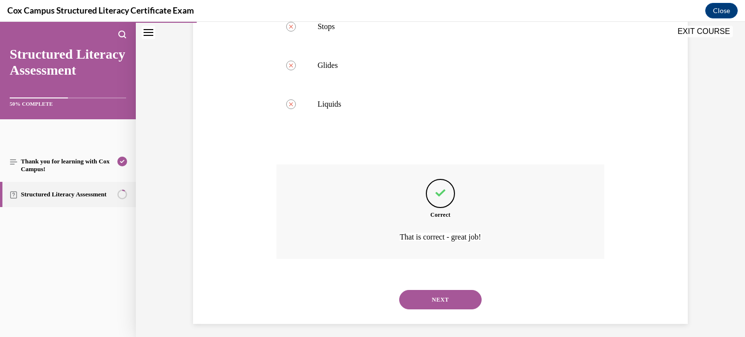
scroll to position [276, 0]
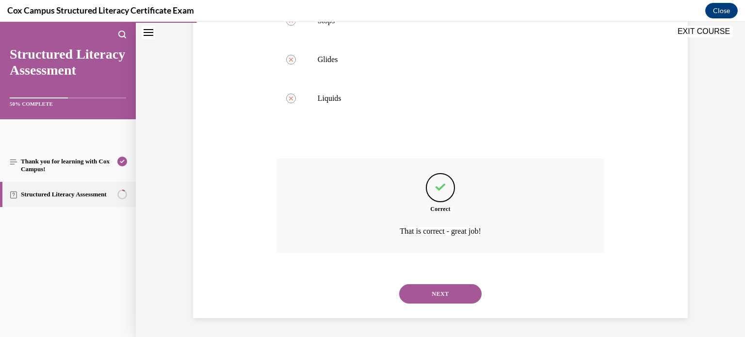
click at [428, 292] on button "NEXT" at bounding box center [440, 293] width 83 height 19
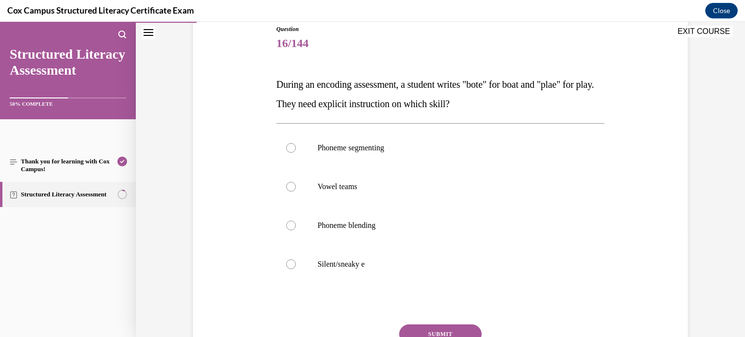
scroll to position [111, 0]
click at [315, 200] on label "Vowel teams" at bounding box center [441, 186] width 329 height 39
click at [296, 191] on input "Vowel teams" at bounding box center [291, 187] width 10 height 10
radio input "true"
click at [443, 328] on button "SUBMIT" at bounding box center [440, 333] width 83 height 19
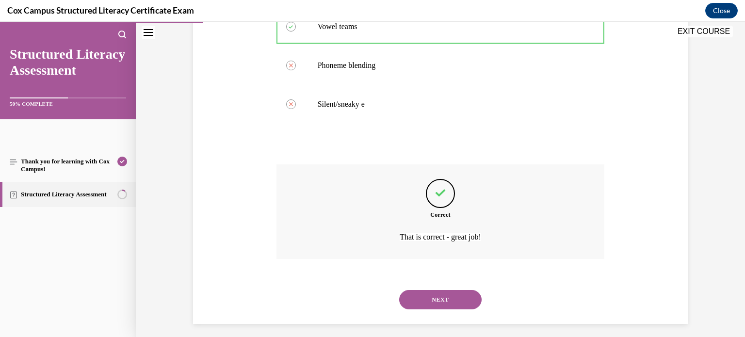
scroll to position [276, 0]
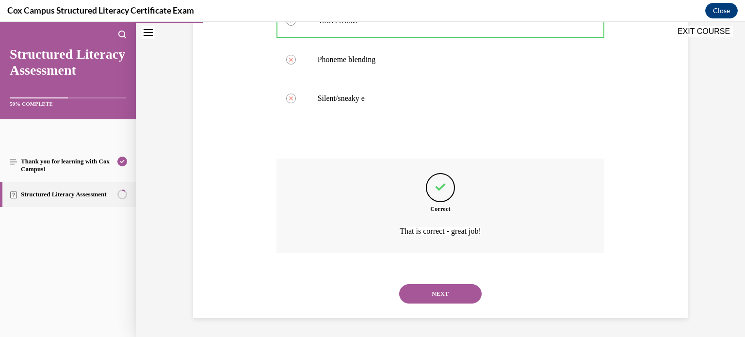
click at [438, 294] on button "NEXT" at bounding box center [440, 293] width 83 height 19
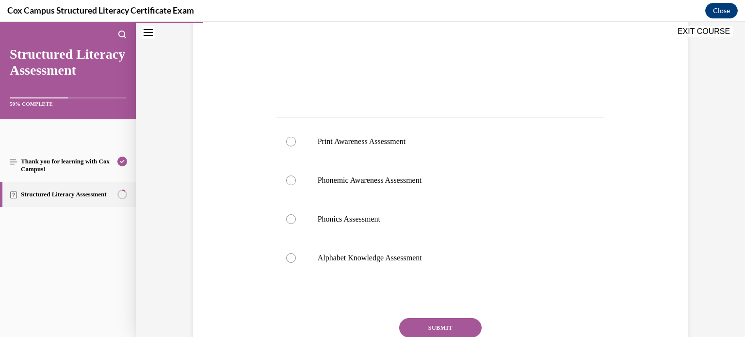
scroll to position [357, 0]
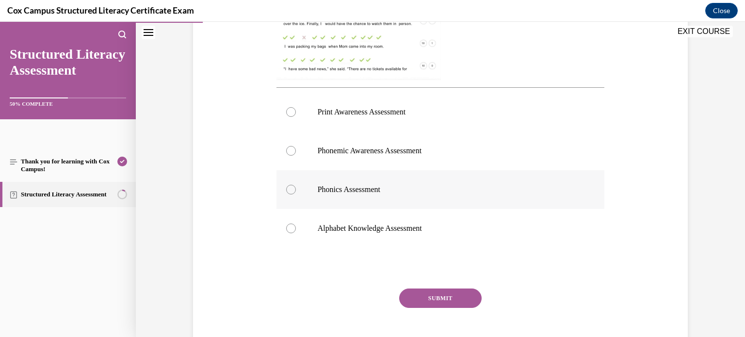
click at [298, 184] on label "Phonics Assessment" at bounding box center [441, 189] width 329 height 39
click at [296, 185] on input "Phonics Assessment" at bounding box center [291, 190] width 10 height 10
radio input "true"
click at [422, 291] on button "SUBMIT" at bounding box center [440, 298] width 83 height 19
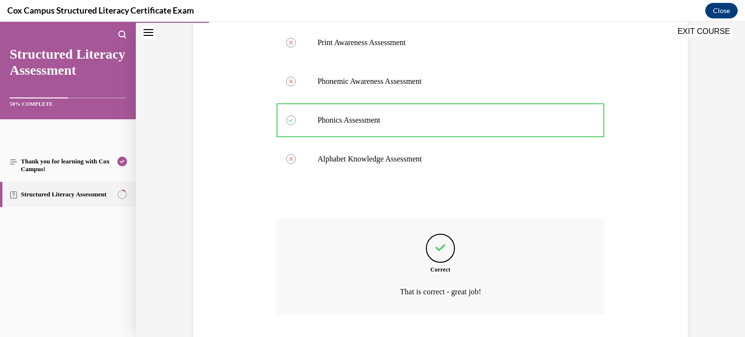
scroll to position [487, 0]
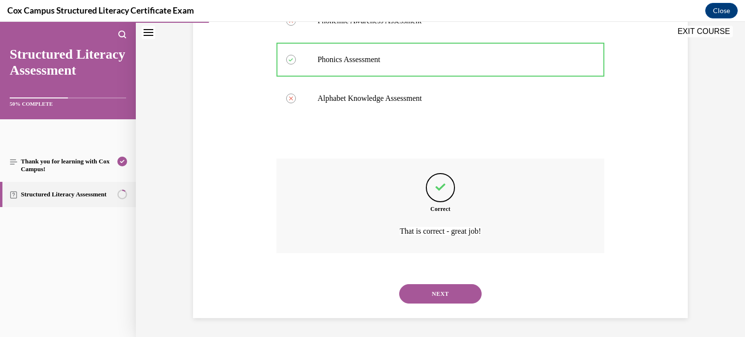
click at [446, 289] on button "NEXT" at bounding box center [440, 293] width 83 height 19
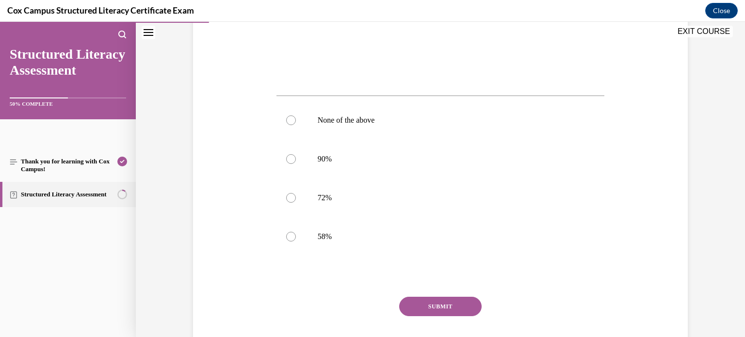
scroll to position [347, 0]
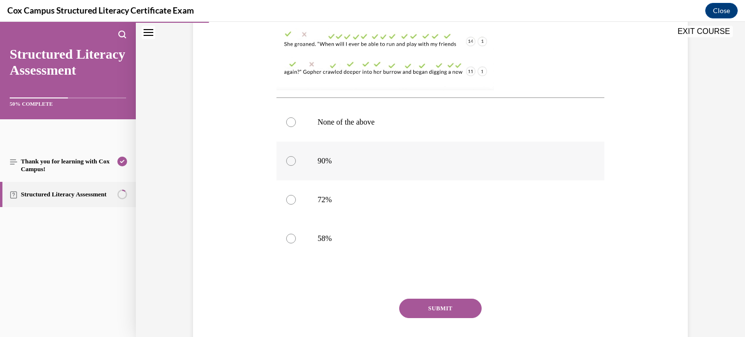
click at [322, 156] on p "90%" at bounding box center [449, 161] width 263 height 10
click at [296, 156] on input "90%" at bounding box center [291, 161] width 10 height 10
radio input "true"
click at [420, 306] on button "SUBMIT" at bounding box center [440, 308] width 83 height 19
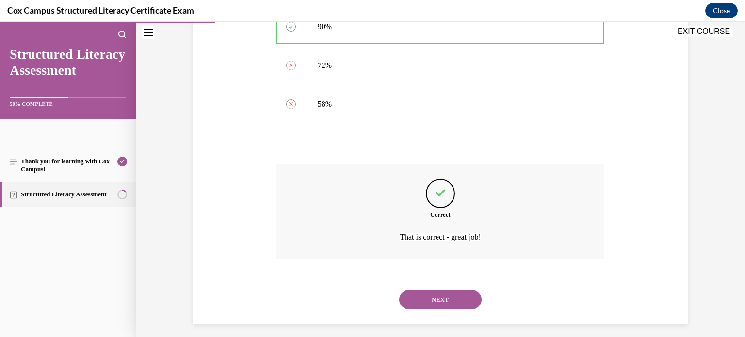
scroll to position [487, 0]
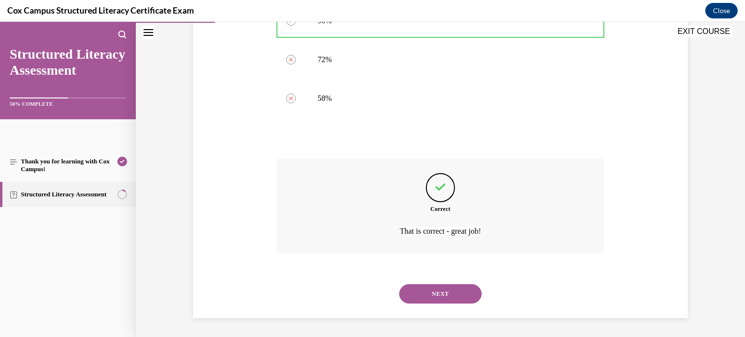
click at [438, 298] on button "NEXT" at bounding box center [440, 293] width 83 height 19
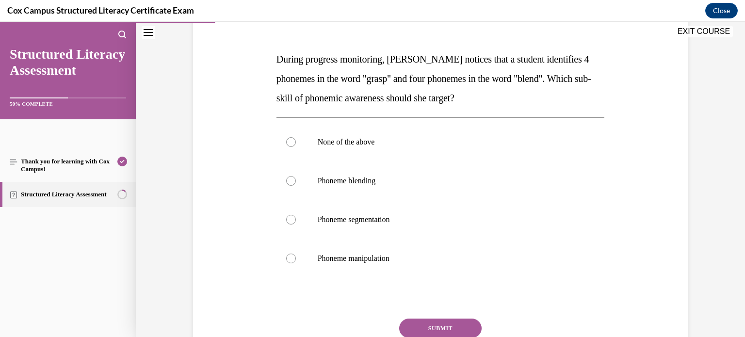
scroll to position [137, 0]
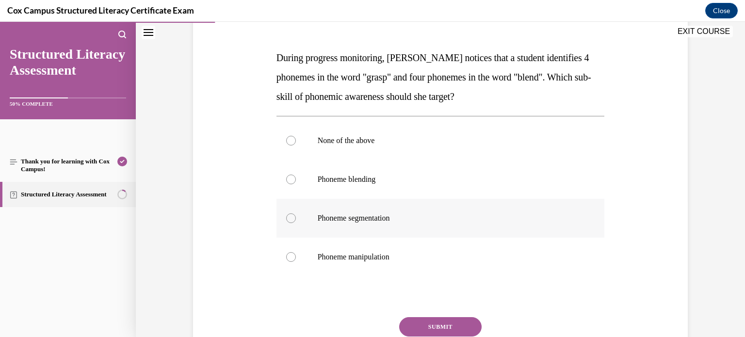
click at [296, 218] on label "Phoneme segmentation" at bounding box center [441, 218] width 329 height 39
click at [296, 218] on input "Phoneme segmentation" at bounding box center [291, 219] width 10 height 10
radio input "true"
click at [442, 326] on button "SUBMIT" at bounding box center [440, 326] width 83 height 19
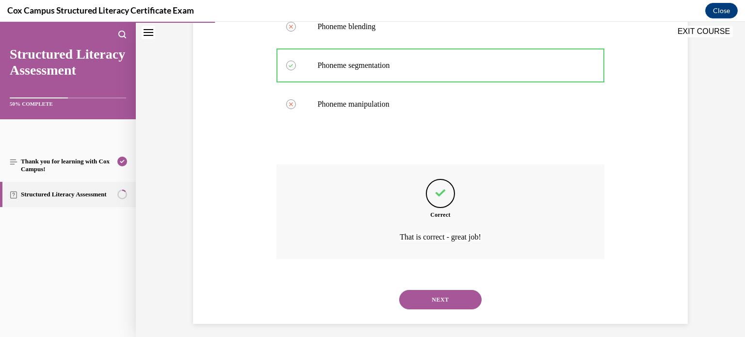
scroll to position [296, 0]
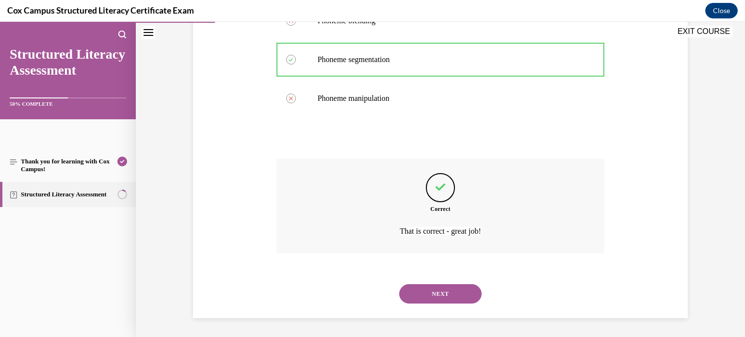
click at [420, 300] on button "NEXT" at bounding box center [440, 293] width 83 height 19
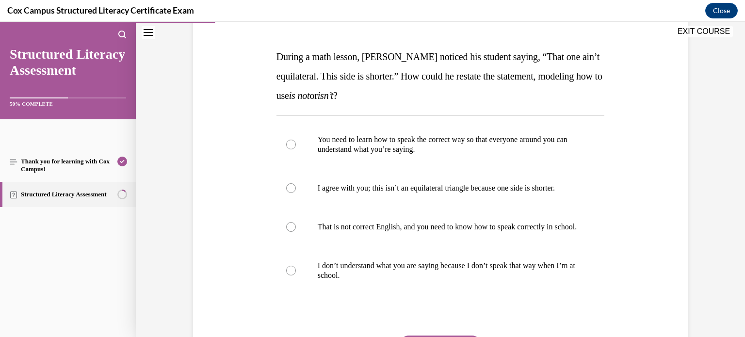
scroll to position [142, 0]
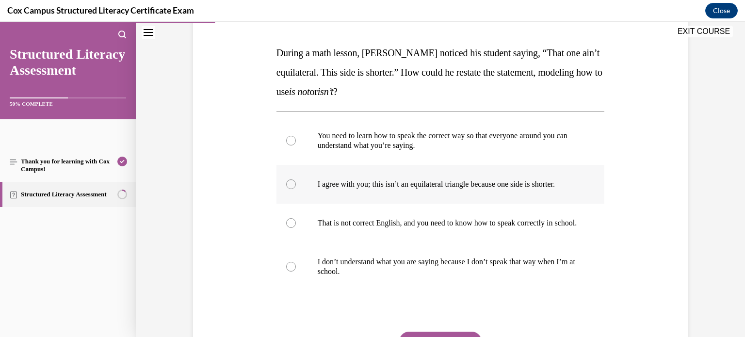
click at [326, 185] on p "I agree with you; this isn’t an equilateral triangle because one side is shorte…" at bounding box center [449, 185] width 263 height 10
click at [296, 185] on input "I agree with you; this isn’t an equilateral triangle because one side is shorte…" at bounding box center [291, 185] width 10 height 10
radio input "true"
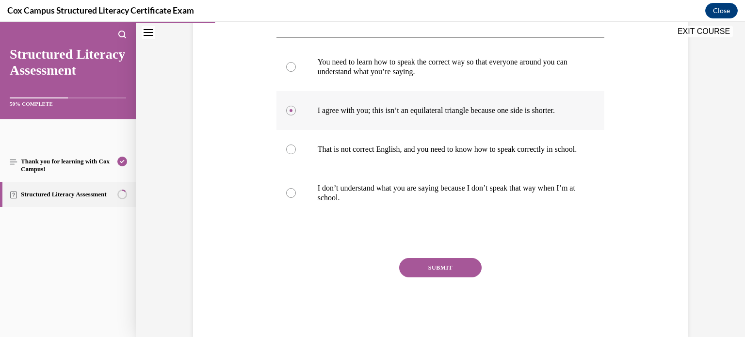
scroll to position [220, 0]
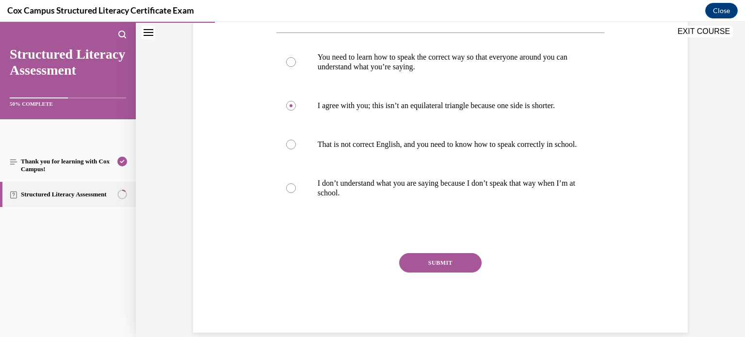
click at [421, 272] on button "SUBMIT" at bounding box center [440, 262] width 83 height 19
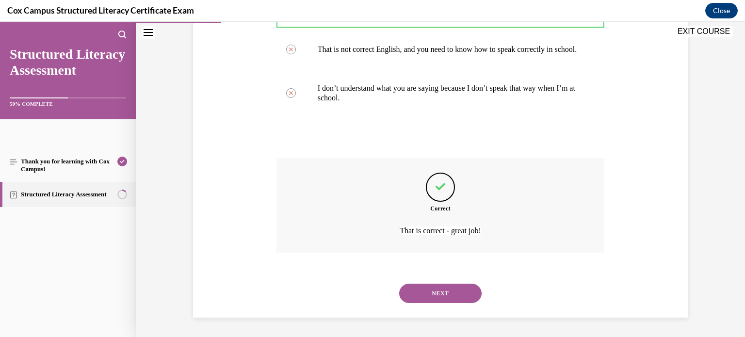
scroll to position [325, 0]
click at [438, 288] on button "NEXT" at bounding box center [440, 293] width 83 height 19
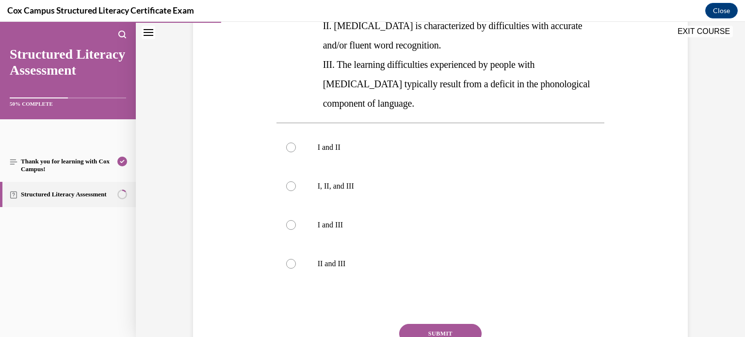
scroll to position [242, 0]
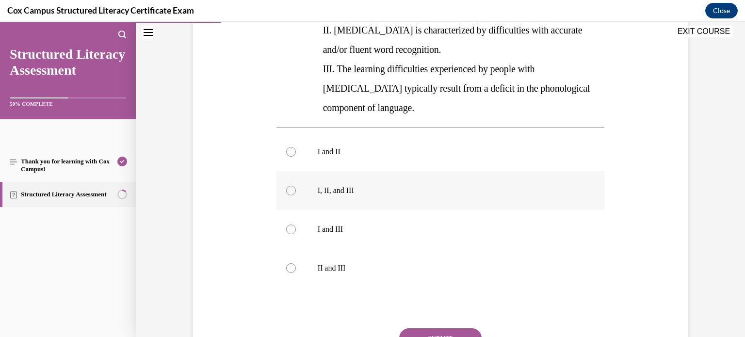
click at [296, 182] on label "I, II, and III" at bounding box center [441, 190] width 329 height 39
click at [296, 186] on input "I, II, and III" at bounding box center [291, 191] width 10 height 10
radio input "true"
click at [451, 329] on button "SUBMIT" at bounding box center [440, 338] width 83 height 19
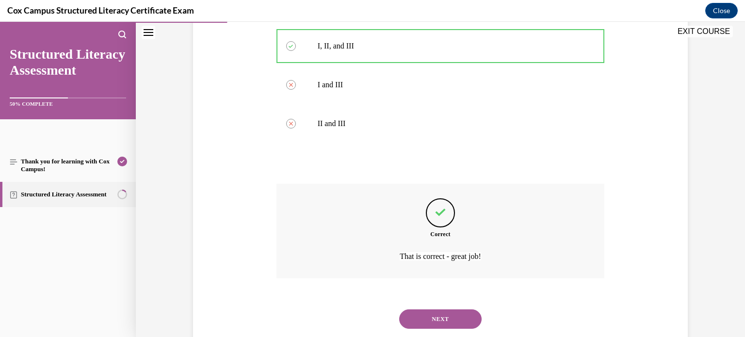
scroll to position [393, 0]
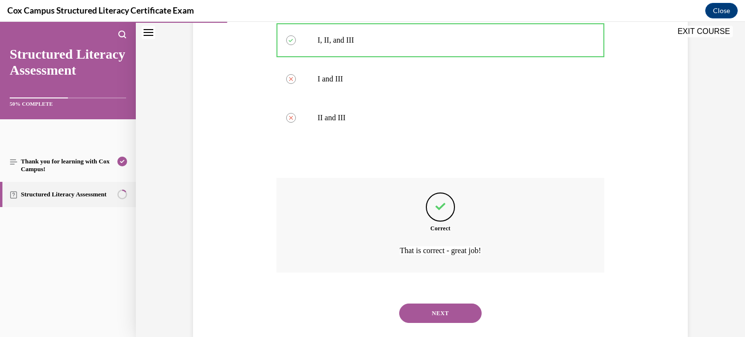
click at [443, 304] on button "NEXT" at bounding box center [440, 313] width 83 height 19
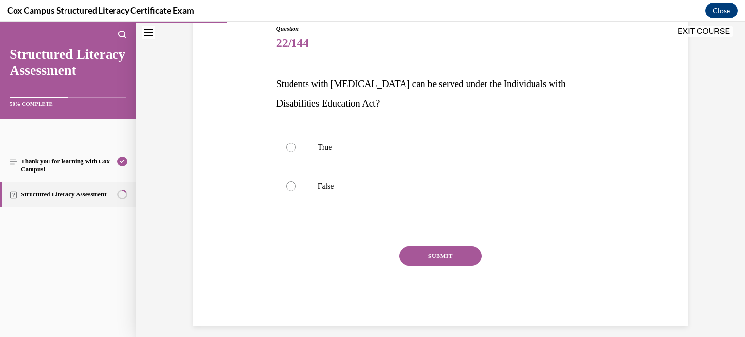
scroll to position [109, 0]
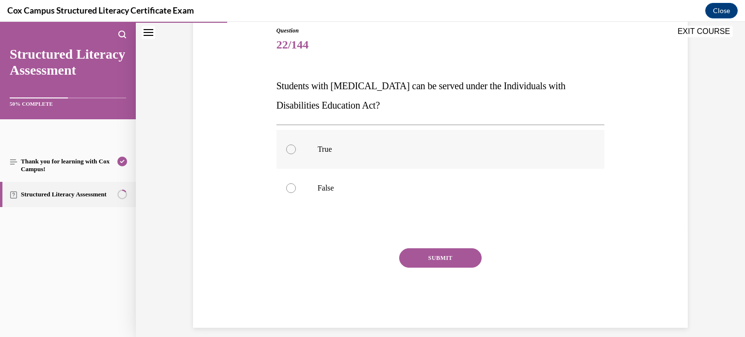
click at [321, 142] on label "True" at bounding box center [441, 149] width 329 height 39
click at [296, 145] on input "True" at bounding box center [291, 150] width 10 height 10
radio input "true"
click at [424, 258] on button "SUBMIT" at bounding box center [440, 257] width 83 height 19
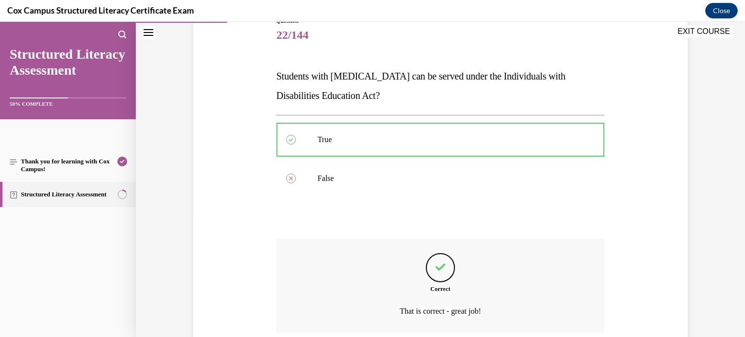
scroll to position [199, 0]
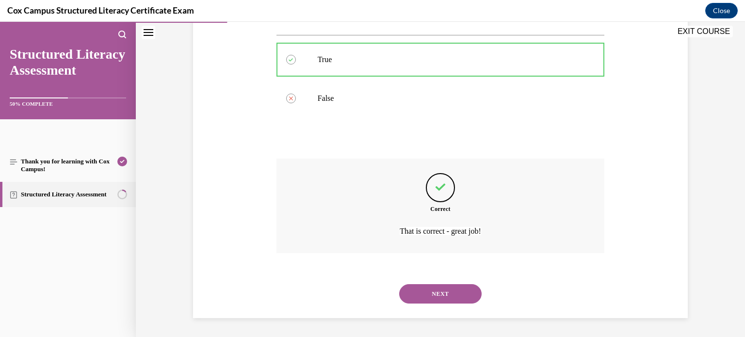
click at [447, 300] on button "NEXT" at bounding box center [440, 293] width 83 height 19
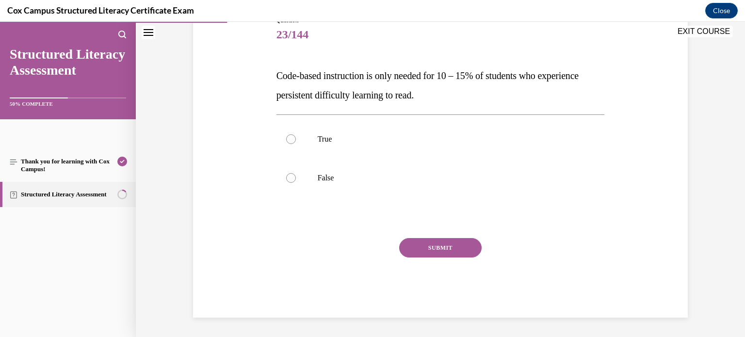
scroll to position [107, 0]
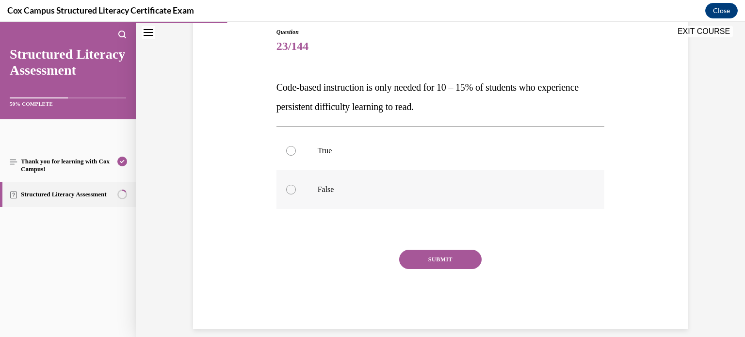
click at [299, 188] on label "False" at bounding box center [441, 189] width 329 height 39
click at [296, 188] on input "False" at bounding box center [291, 190] width 10 height 10
radio input "true"
click at [433, 258] on button "SUBMIT" at bounding box center [440, 259] width 83 height 19
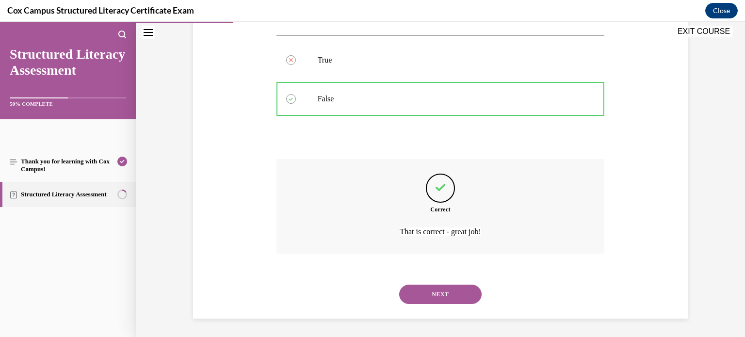
scroll to position [199, 0]
click at [446, 288] on button "NEXT" at bounding box center [440, 293] width 83 height 19
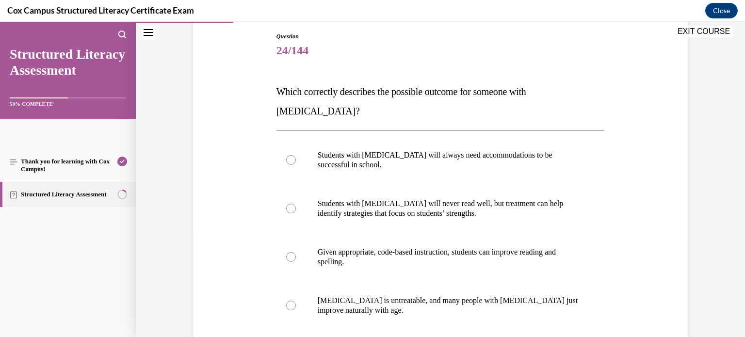
scroll to position [104, 0]
click at [299, 232] on label "Given appropriate, code-based instruction, students can improve reading and spe…" at bounding box center [441, 256] width 329 height 49
click at [296, 251] on input "Given appropriate, code-based instruction, students can improve reading and spe…" at bounding box center [291, 256] width 10 height 10
radio input "true"
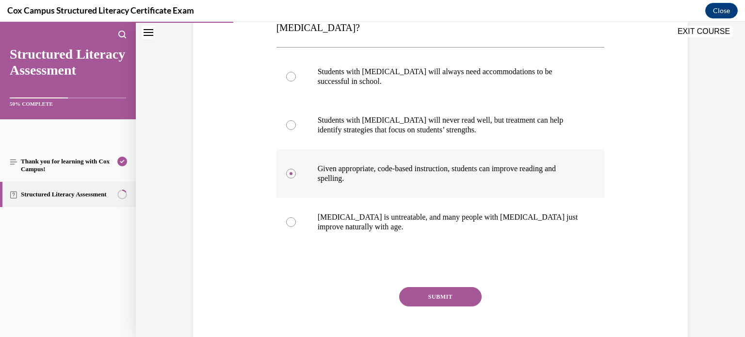
scroll to position [182, 0]
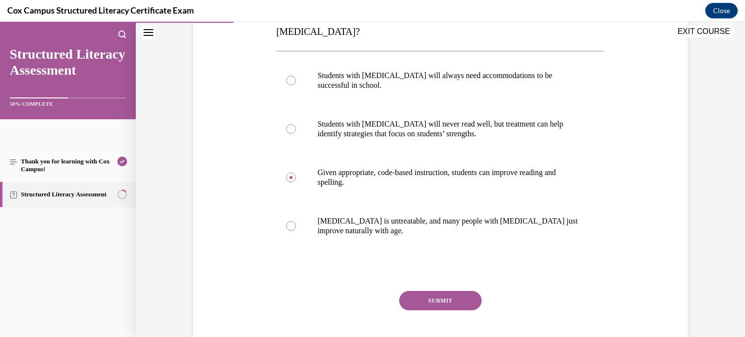
click at [419, 291] on button "SUBMIT" at bounding box center [440, 300] width 83 height 19
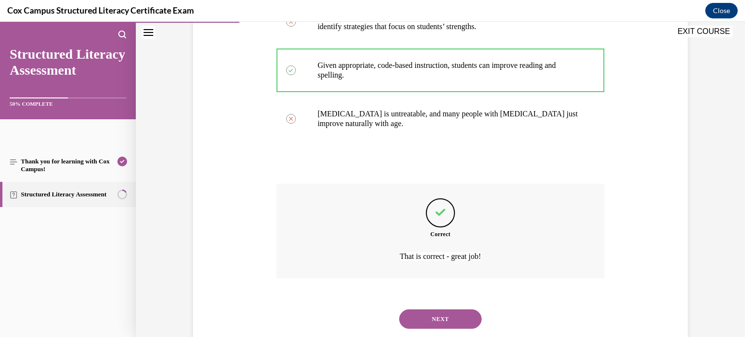
scroll to position [296, 0]
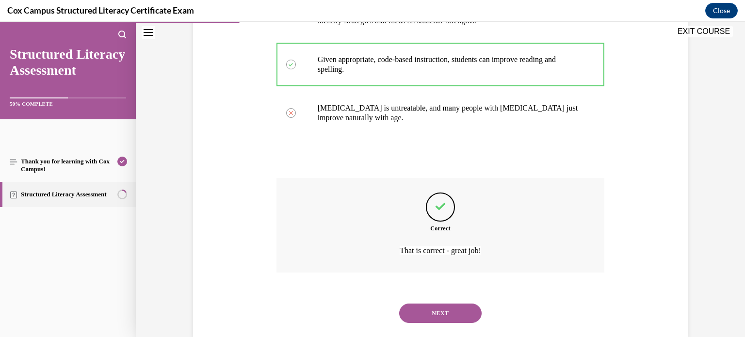
click at [429, 304] on button "NEXT" at bounding box center [440, 313] width 83 height 19
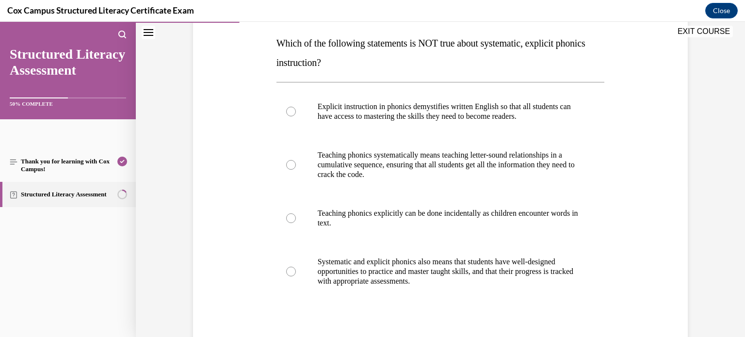
scroll to position [153, 0]
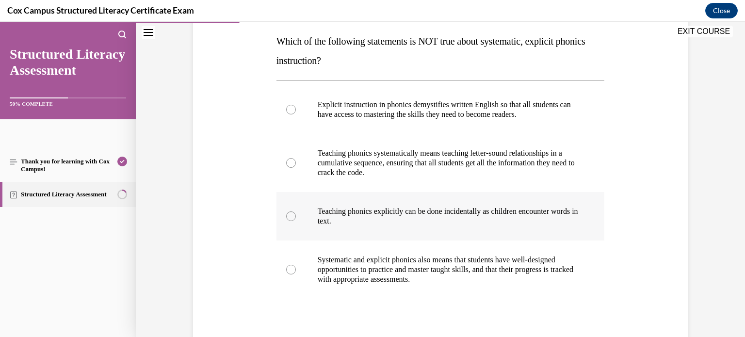
click at [324, 215] on p "Teaching phonics explicitly can be done incidentally as children encounter word…" at bounding box center [449, 216] width 263 height 19
click at [296, 215] on input "Teaching phonics explicitly can be done incidentally as children encounter word…" at bounding box center [291, 217] width 10 height 10
radio input "true"
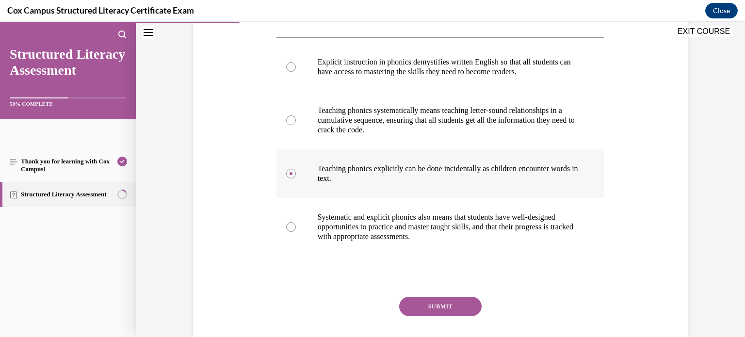
scroll to position [201, 0]
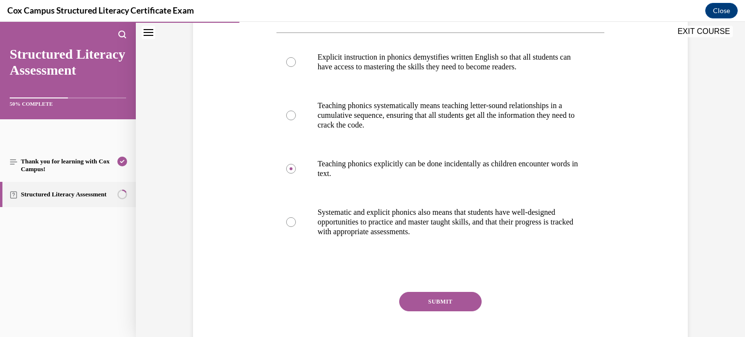
click at [415, 302] on button "SUBMIT" at bounding box center [440, 301] width 83 height 19
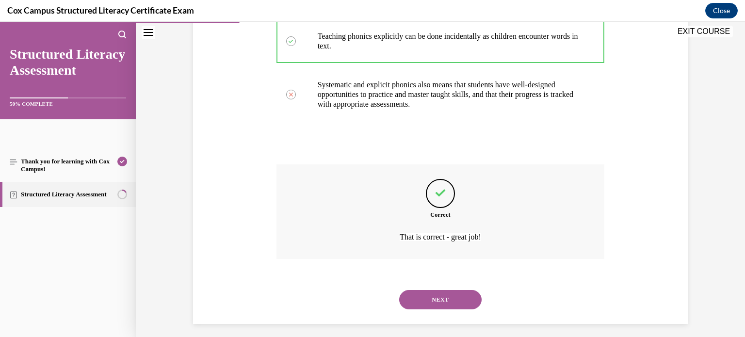
scroll to position [334, 0]
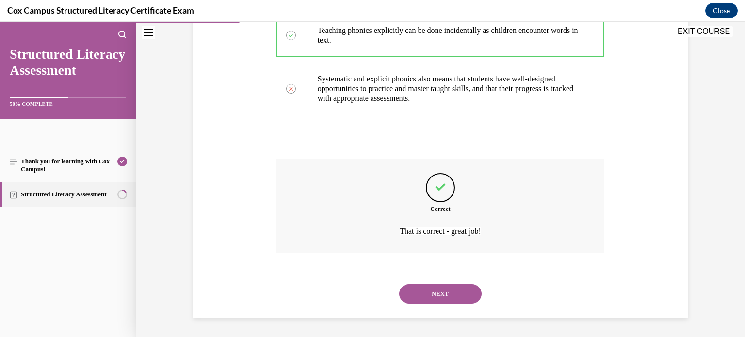
click at [430, 294] on button "NEXT" at bounding box center [440, 293] width 83 height 19
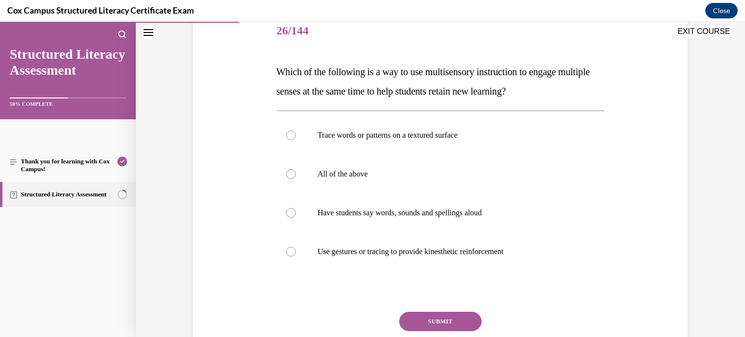
scroll to position [132, 0]
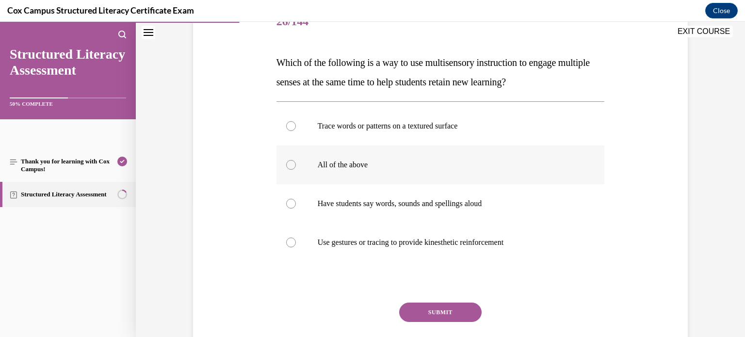
click at [293, 162] on div at bounding box center [291, 165] width 10 height 10
click at [293, 162] on input "All of the above" at bounding box center [291, 165] width 10 height 10
radio input "true"
click at [440, 314] on button "SUBMIT" at bounding box center [440, 312] width 83 height 19
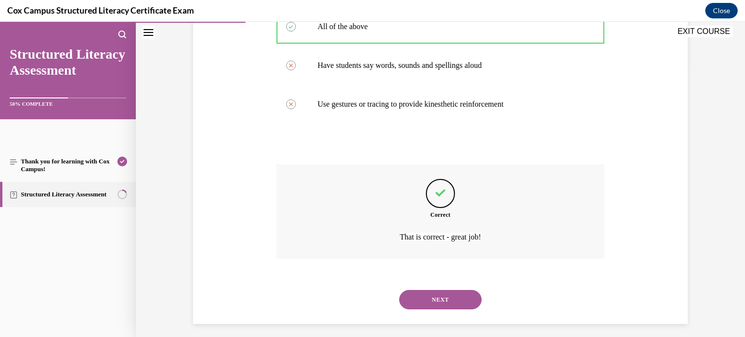
scroll to position [276, 0]
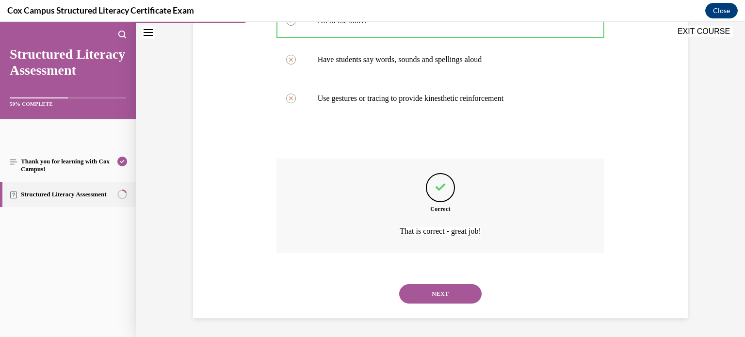
click at [434, 300] on button "NEXT" at bounding box center [440, 293] width 83 height 19
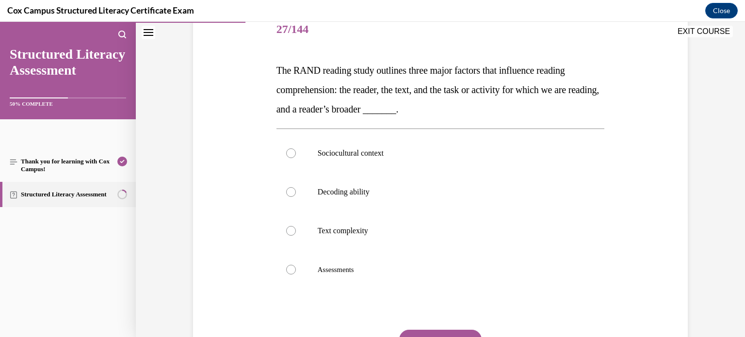
scroll to position [122, 0]
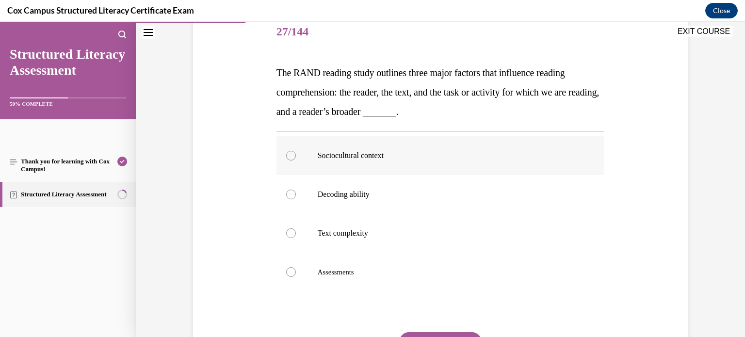
click at [322, 151] on p "Sociocultural context" at bounding box center [449, 156] width 263 height 10
click at [296, 151] on input "Sociocultural context" at bounding box center [291, 156] width 10 height 10
radio input "true"
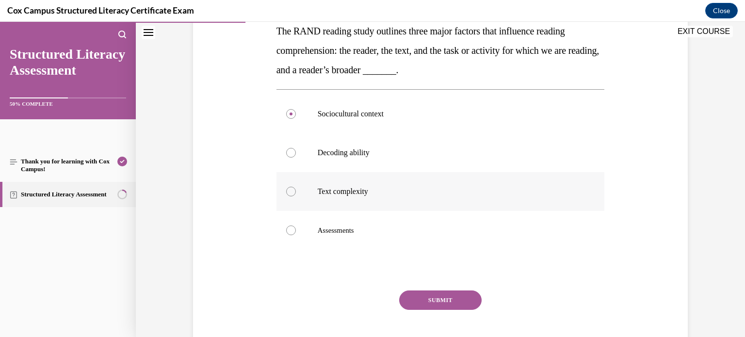
scroll to position [166, 0]
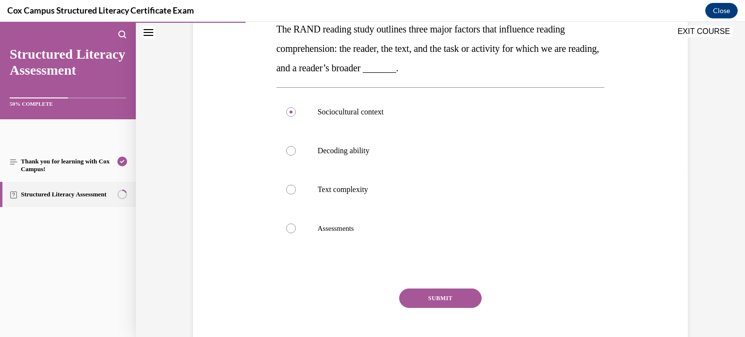
click at [455, 299] on button "SUBMIT" at bounding box center [440, 298] width 83 height 19
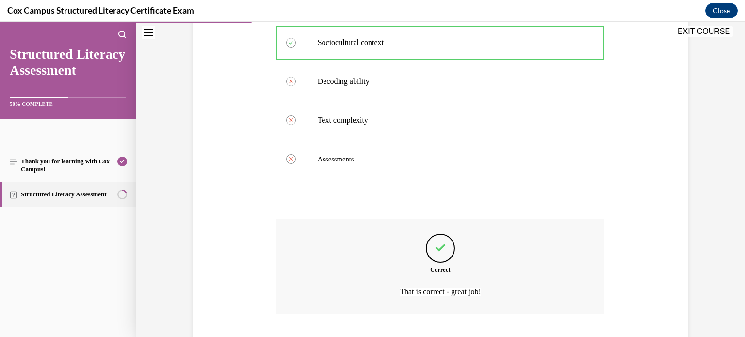
scroll to position [296, 0]
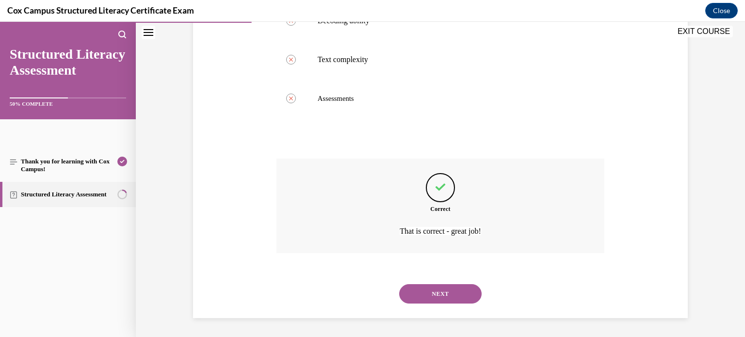
click at [455, 299] on button "NEXT" at bounding box center [440, 293] width 83 height 19
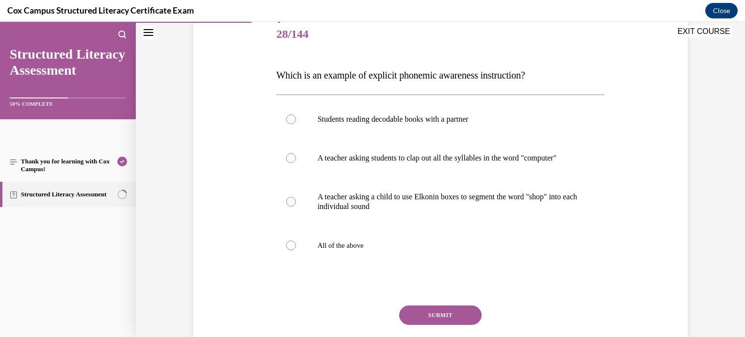
scroll to position [120, 0]
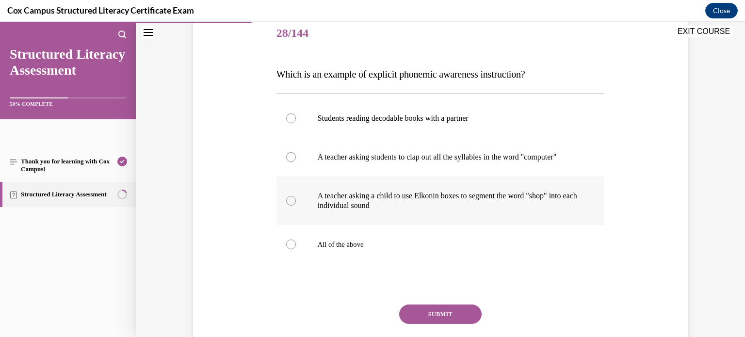
click at [421, 195] on label "A teacher asking a child to use Elkonin boxes to segment the word "shop" into e…" at bounding box center [441, 201] width 329 height 49
click at [296, 196] on input "A teacher asking a child to use Elkonin boxes to segment the word "shop" into e…" at bounding box center [291, 201] width 10 height 10
radio input "true"
click at [445, 324] on button "SUBMIT" at bounding box center [440, 314] width 83 height 19
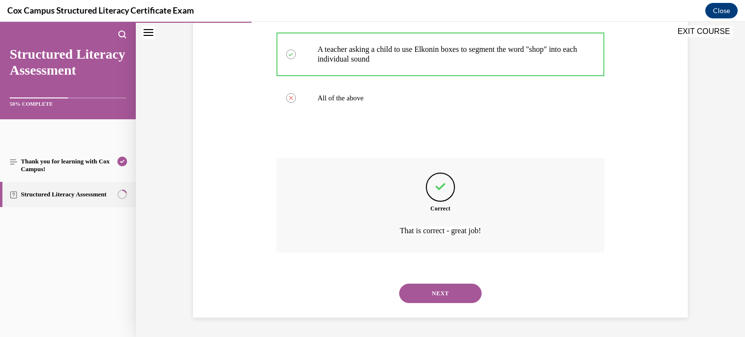
scroll to position [276, 0]
click at [435, 296] on button "NEXT" at bounding box center [440, 293] width 83 height 19
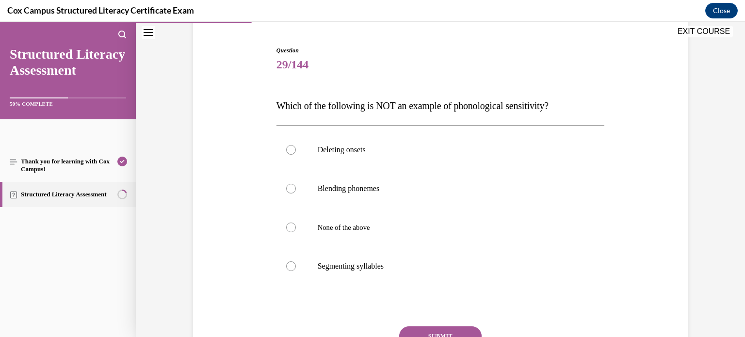
scroll to position [92, 0]
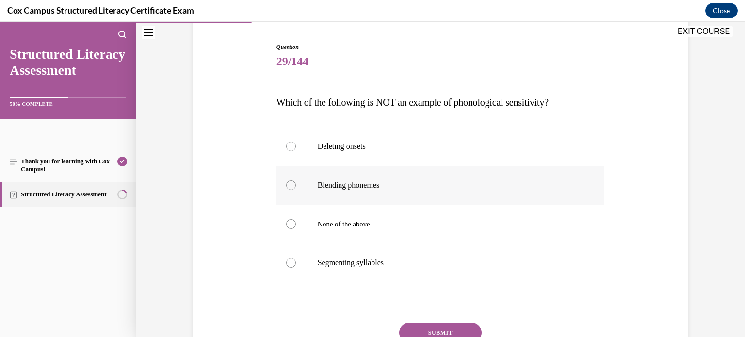
click at [298, 183] on label "Blending phonemes" at bounding box center [441, 185] width 329 height 39
click at [296, 183] on input "Blending phonemes" at bounding box center [291, 186] width 10 height 10
radio input "true"
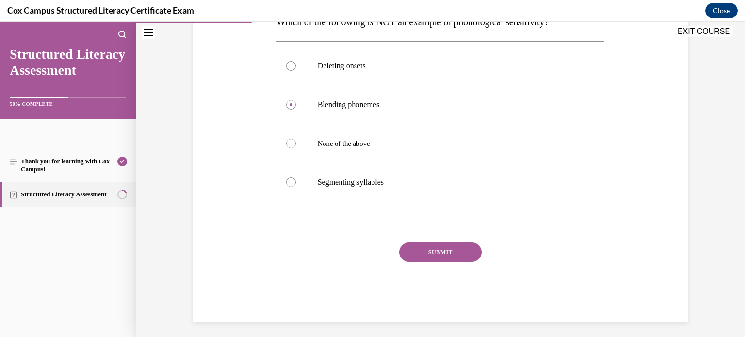
click at [445, 255] on button "SUBMIT" at bounding box center [440, 252] width 83 height 19
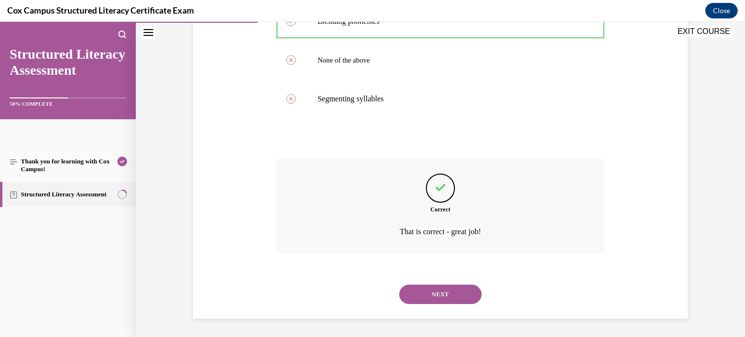
scroll to position [257, 0]
click at [438, 296] on button "NEXT" at bounding box center [440, 293] width 83 height 19
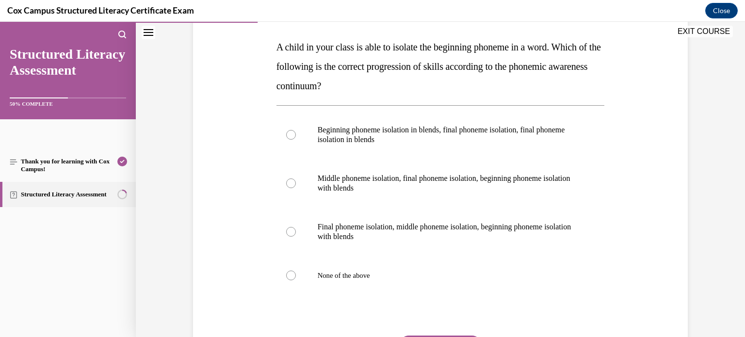
scroll to position [144, 0]
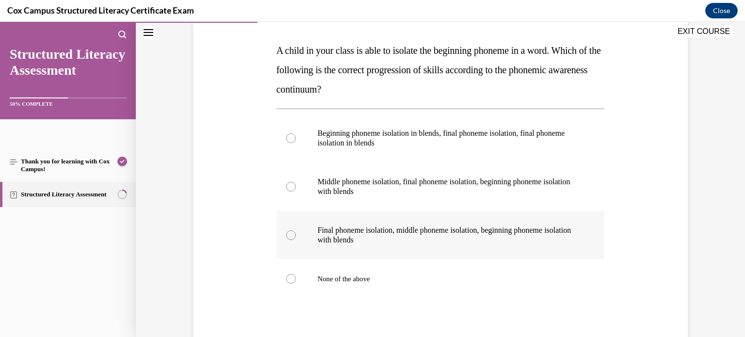
click at [334, 240] on p "Final phoneme isolation, middle phoneme isolation, beginning phoneme isolation …" at bounding box center [449, 235] width 263 height 19
click at [296, 240] on input "Final phoneme isolation, middle phoneme isolation, beginning phoneme isolation …" at bounding box center [291, 236] width 10 height 10
radio input "true"
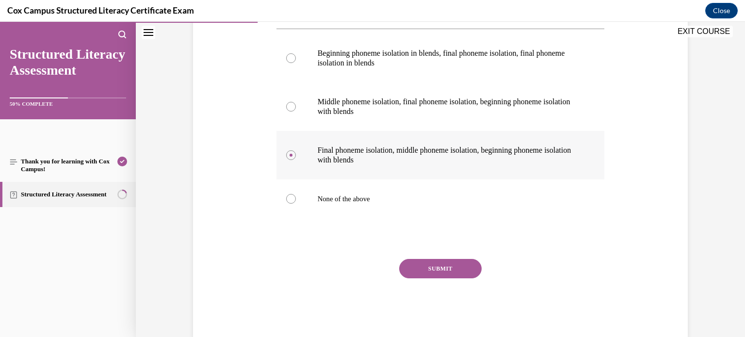
scroll to position [221, 0]
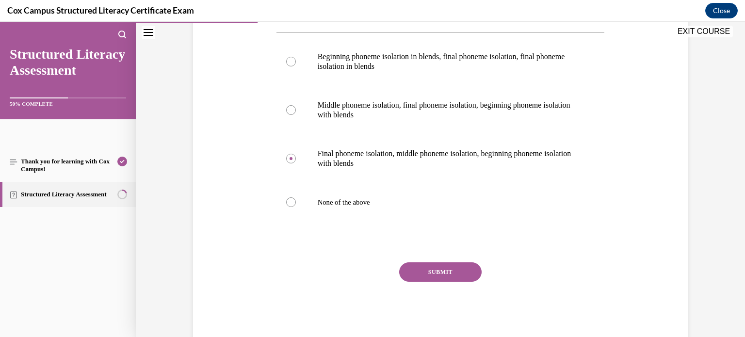
click at [420, 272] on button "SUBMIT" at bounding box center [440, 272] width 83 height 19
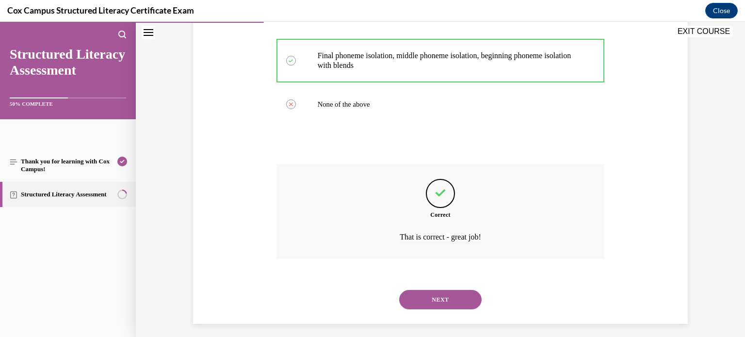
scroll to position [325, 0]
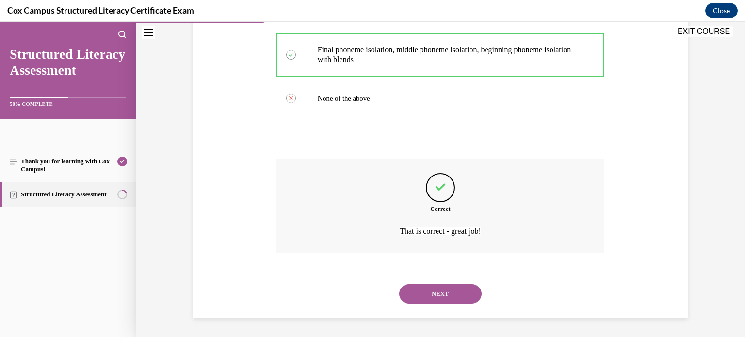
click at [454, 290] on button "NEXT" at bounding box center [440, 293] width 83 height 19
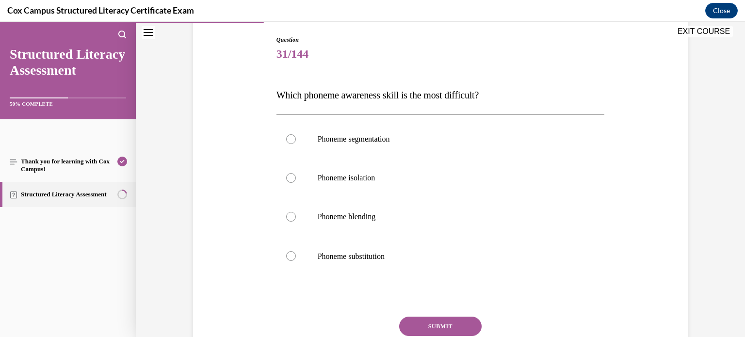
scroll to position [101, 0]
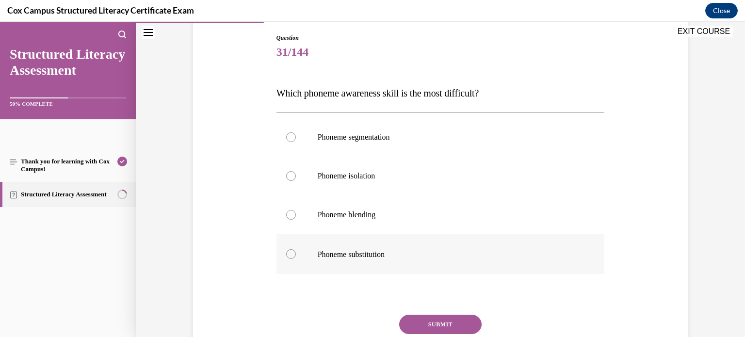
click at [311, 248] on label "Phoneme substitution" at bounding box center [441, 254] width 329 height 40
click at [296, 249] on input "Phoneme substitution" at bounding box center [291, 254] width 10 height 10
radio input "true"
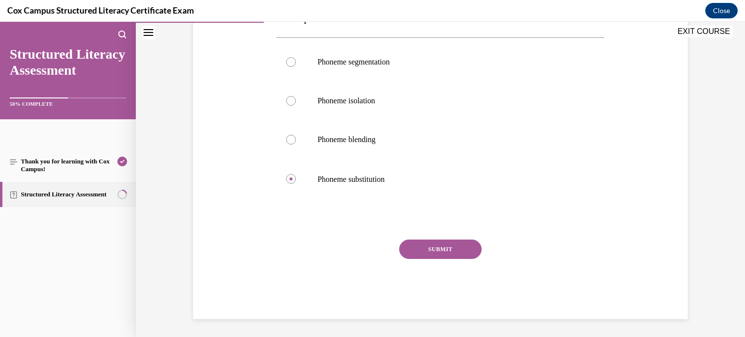
click at [448, 253] on button "SUBMIT" at bounding box center [440, 249] width 83 height 19
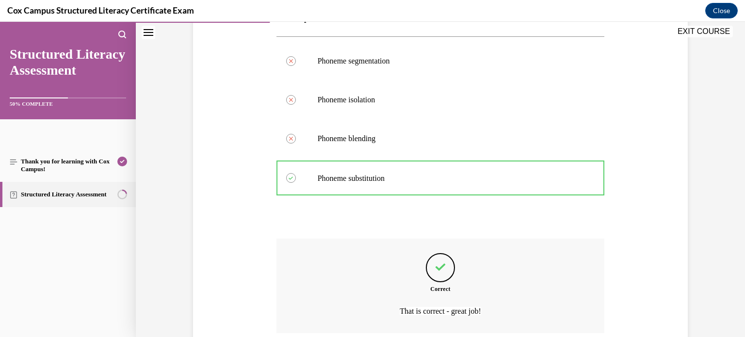
scroll to position [258, 0]
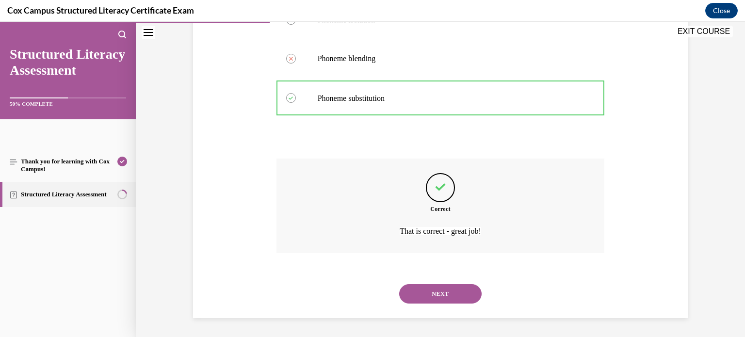
click at [445, 287] on button "NEXT" at bounding box center [440, 293] width 83 height 19
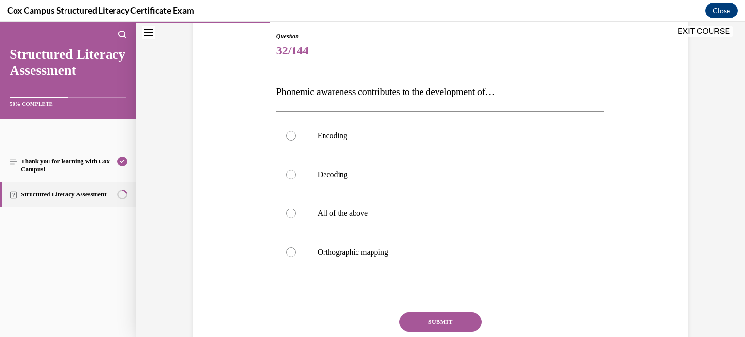
scroll to position [104, 0]
click at [307, 220] on label "All of the above" at bounding box center [441, 212] width 329 height 39
click at [296, 217] on input "All of the above" at bounding box center [291, 213] width 10 height 10
radio input "true"
click at [431, 319] on button "SUBMIT" at bounding box center [440, 321] width 83 height 19
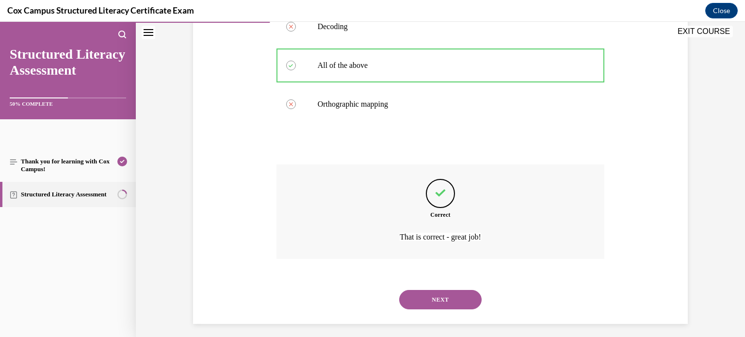
scroll to position [257, 0]
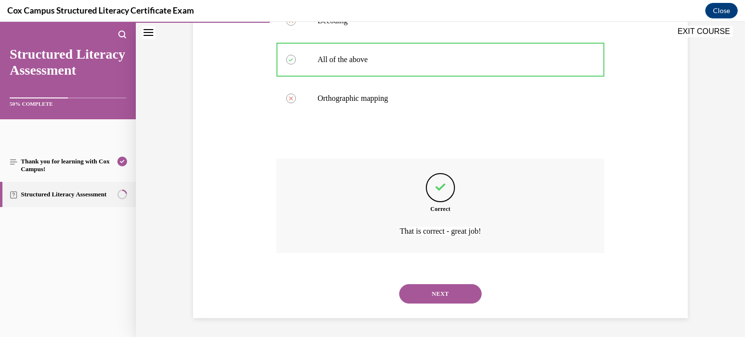
click at [449, 290] on button "NEXT" at bounding box center [440, 293] width 83 height 19
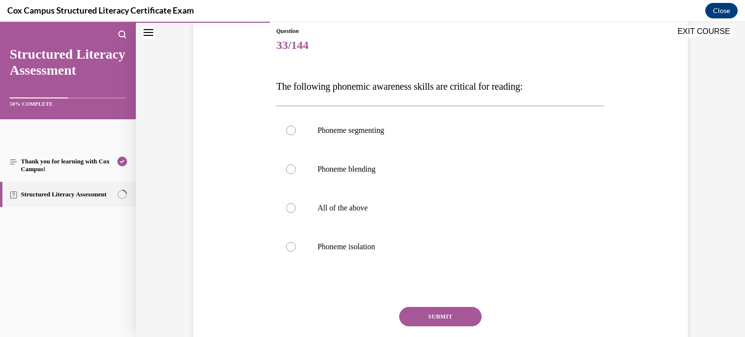
scroll to position [109, 0]
click at [291, 205] on div at bounding box center [291, 207] width 10 height 10
click at [291, 205] on input "All of the above" at bounding box center [291, 207] width 10 height 10
radio input "true"
click at [447, 316] on button "SUBMIT" at bounding box center [440, 315] width 83 height 19
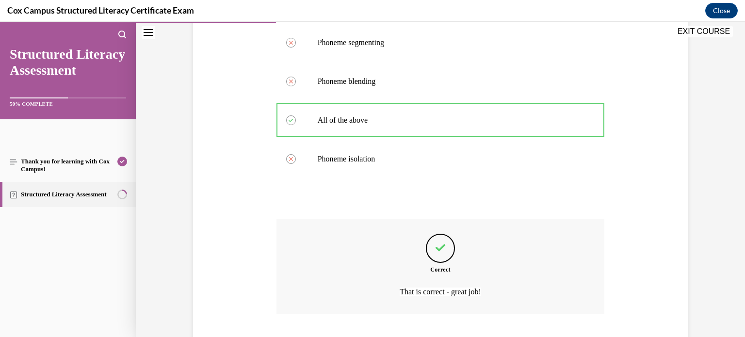
scroll to position [257, 0]
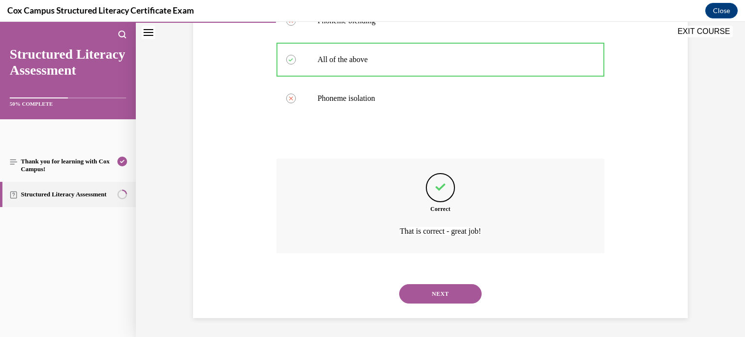
click at [470, 287] on button "NEXT" at bounding box center [440, 293] width 83 height 19
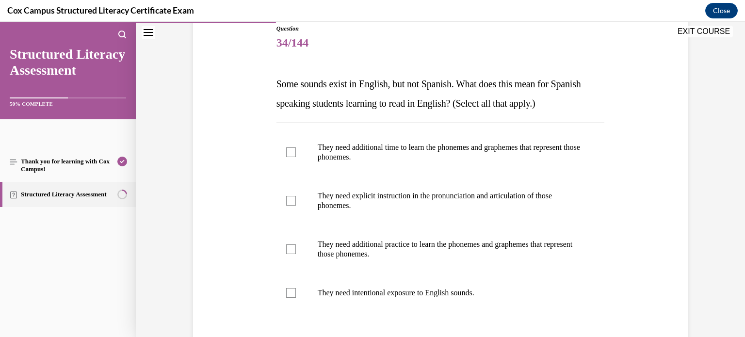
scroll to position [113, 0]
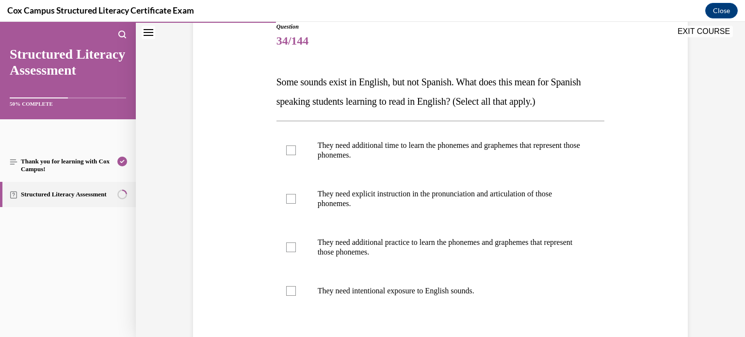
click at [274, 151] on div "Question 34/144 Some sounds exist in English, but not Spanish. What does this m…" at bounding box center [440, 219] width 333 height 423
click at [307, 148] on label "They need additional time to learn the phonemes and graphemes that represent th…" at bounding box center [441, 150] width 329 height 49
click at [296, 148] on input "They need additional time to learn the phonemes and graphemes that represent th…" at bounding box center [291, 151] width 10 height 10
checkbox input "true"
click at [292, 187] on label "They need explicit instruction in the pronunciation and articulation of those p…" at bounding box center [441, 199] width 329 height 49
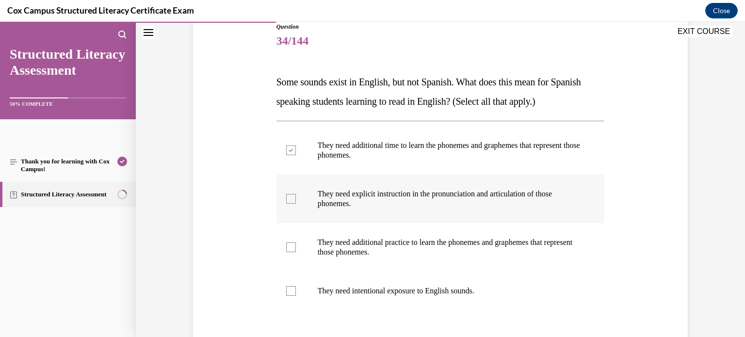
click at [292, 194] on input "They need explicit instruction in the pronunciation and articulation of those p…" at bounding box center [291, 199] width 10 height 10
checkbox input "true"
click at [291, 258] on label "They need additional practice to learn the phonemes and graphemes that represen…" at bounding box center [441, 247] width 329 height 49
click at [291, 252] on input "They need additional practice to learn the phonemes and graphemes that represen…" at bounding box center [291, 248] width 10 height 10
checkbox input "true"
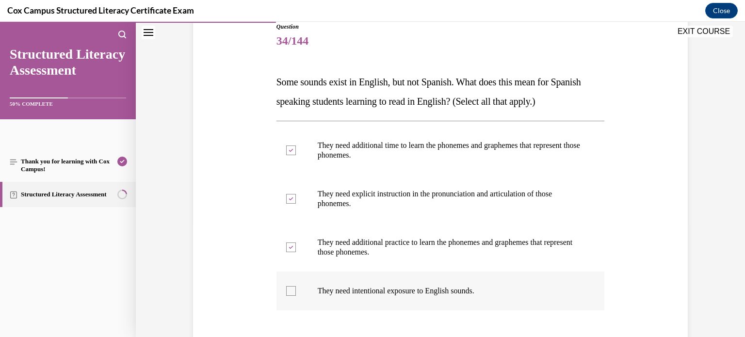
click at [291, 281] on label "They need intentional exposure to English sounds." at bounding box center [441, 291] width 329 height 39
click at [291, 286] on input "They need intentional exposure to English sounds." at bounding box center [291, 291] width 10 height 10
checkbox input "true"
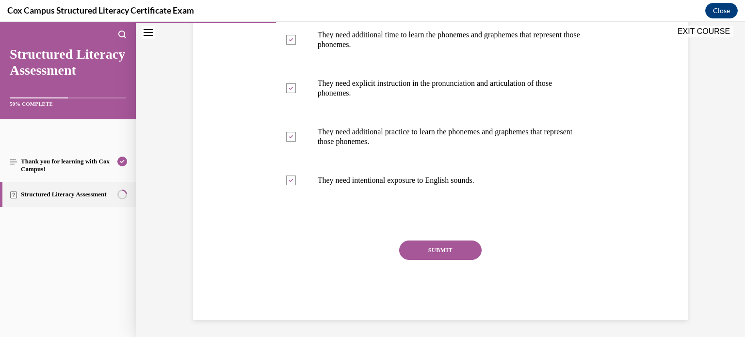
scroll to position [225, 0]
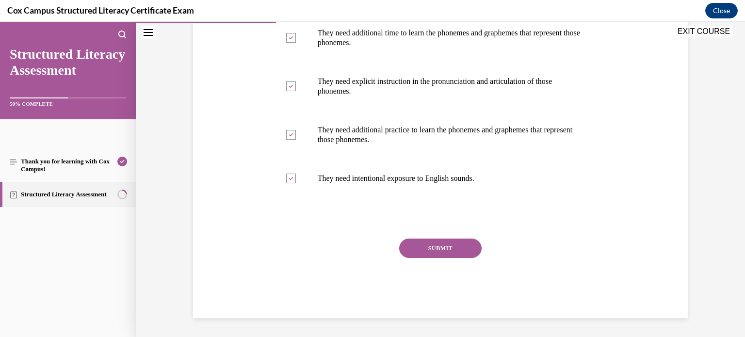
click at [455, 248] on button "SUBMIT" at bounding box center [440, 248] width 83 height 19
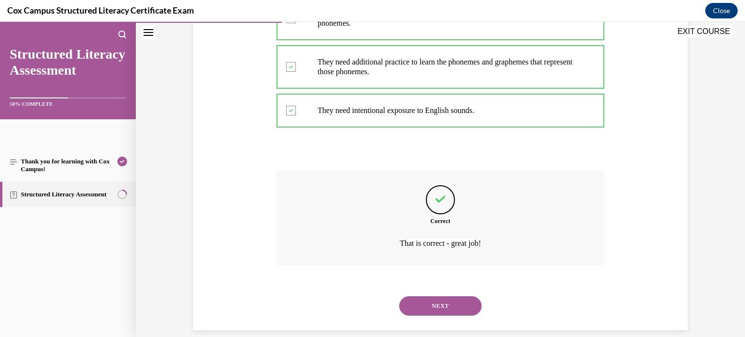
scroll to position [305, 0]
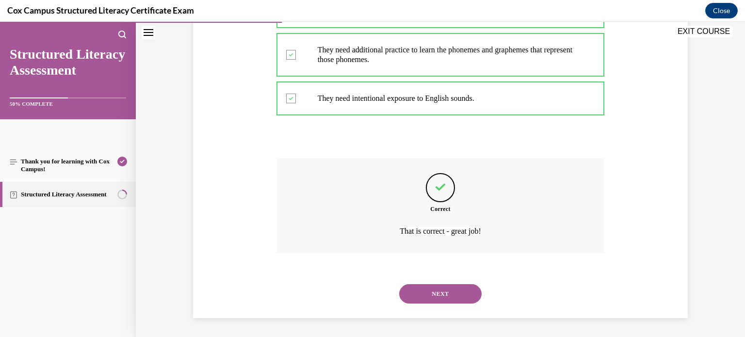
click at [440, 298] on button "NEXT" at bounding box center [440, 293] width 83 height 19
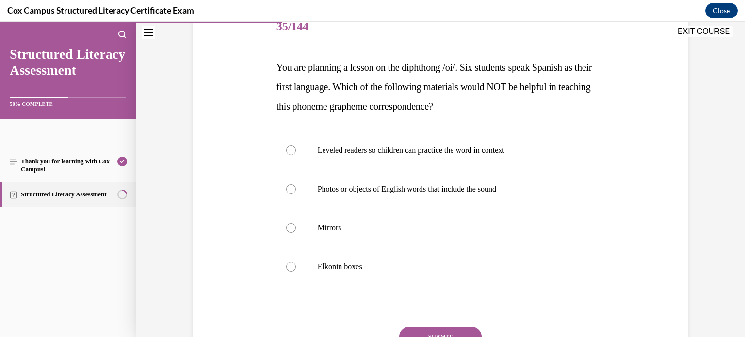
scroll to position [128, 0]
click at [347, 149] on p "Leveled readers so children can practice the word in context" at bounding box center [449, 150] width 263 height 10
click at [296, 149] on input "Leveled readers so children can practice the word in context" at bounding box center [291, 150] width 10 height 10
radio input "true"
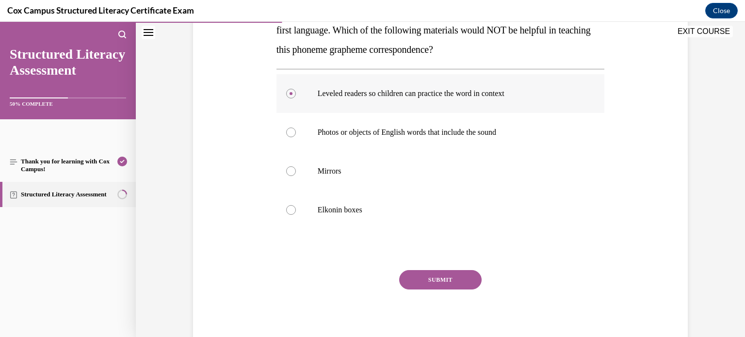
scroll to position [198, 0]
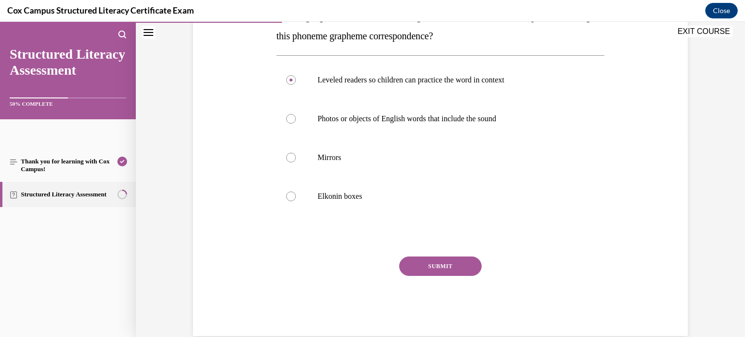
click at [442, 270] on button "SUBMIT" at bounding box center [440, 266] width 83 height 19
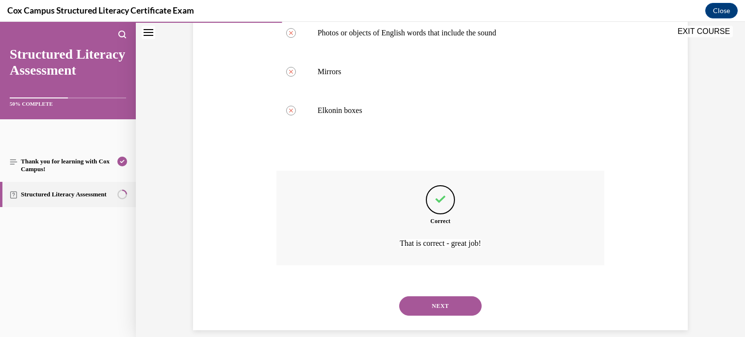
scroll to position [296, 0]
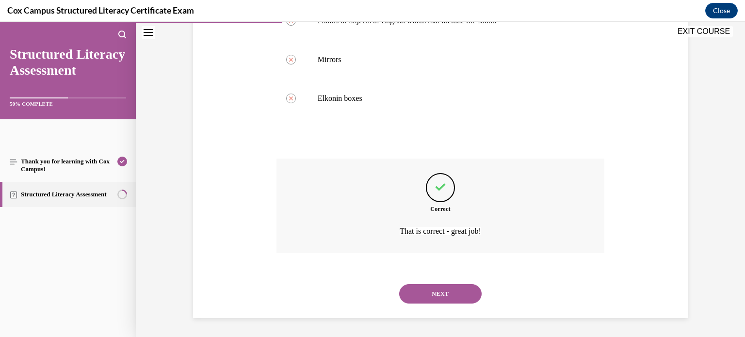
click at [443, 295] on button "NEXT" at bounding box center [440, 293] width 83 height 19
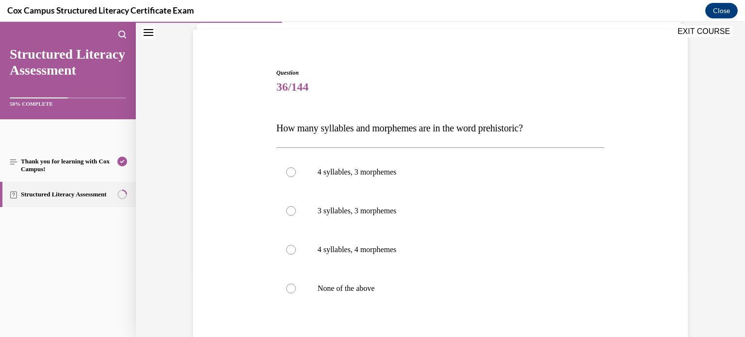
scroll to position [71, 0]
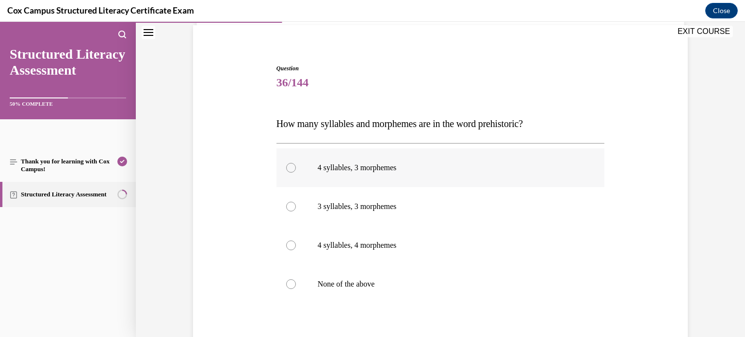
click at [350, 163] on p "4 syllables, 3 morphemes" at bounding box center [449, 168] width 263 height 10
click at [296, 163] on input "4 syllables, 3 morphemes" at bounding box center [291, 168] width 10 height 10
radio input "true"
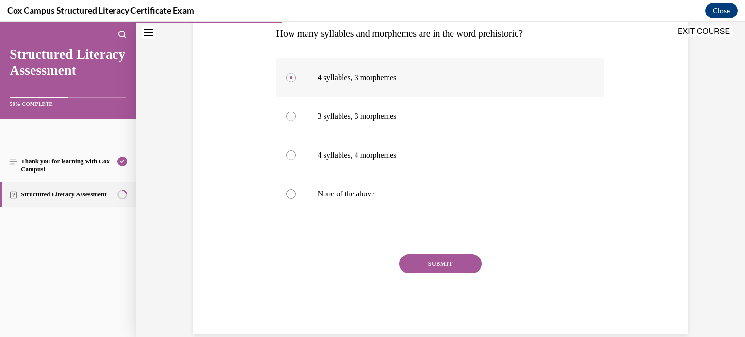
scroll to position [177, 0]
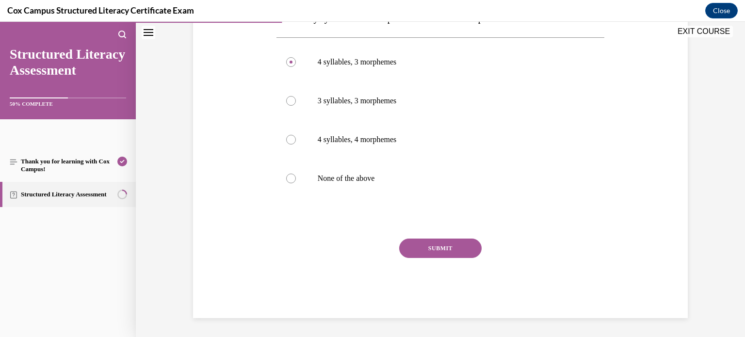
click at [412, 249] on button "SUBMIT" at bounding box center [440, 248] width 83 height 19
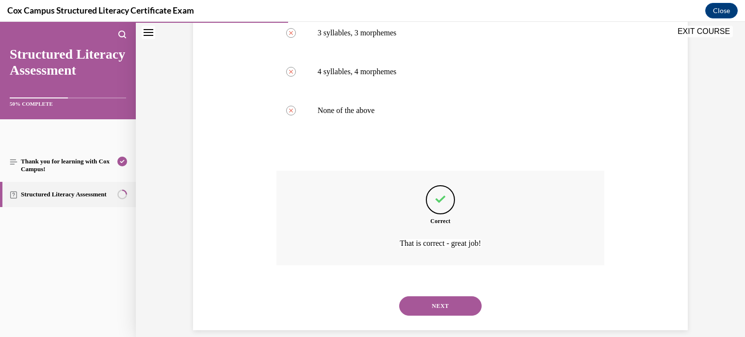
scroll to position [257, 0]
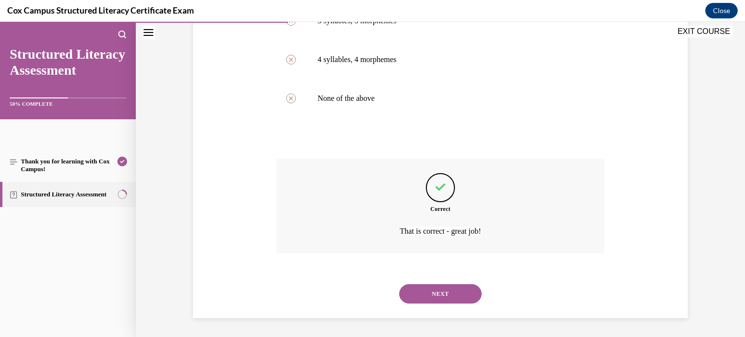
click at [437, 292] on button "NEXT" at bounding box center [440, 293] width 83 height 19
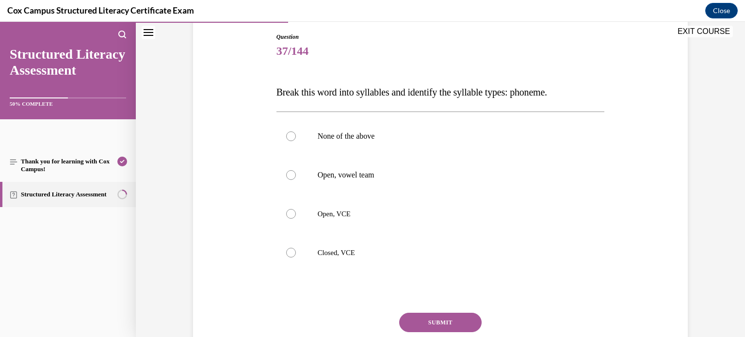
scroll to position [103, 0]
click at [318, 210] on span "Open, VCE" at bounding box center [334, 214] width 33 height 8
click at [296, 210] on input "Open, VCE" at bounding box center [291, 214] width 10 height 10
radio input "true"
click at [439, 322] on button "SUBMIT" at bounding box center [440, 322] width 83 height 19
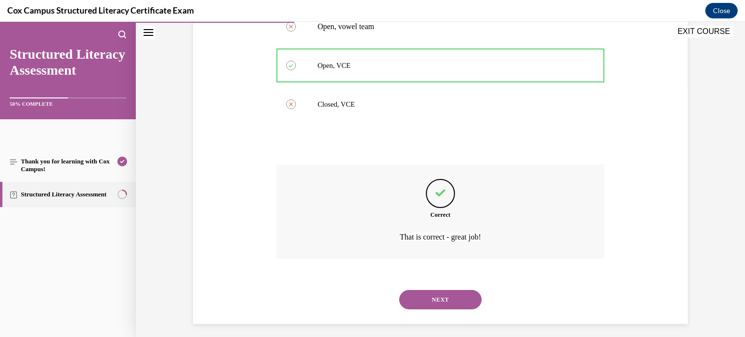
scroll to position [257, 0]
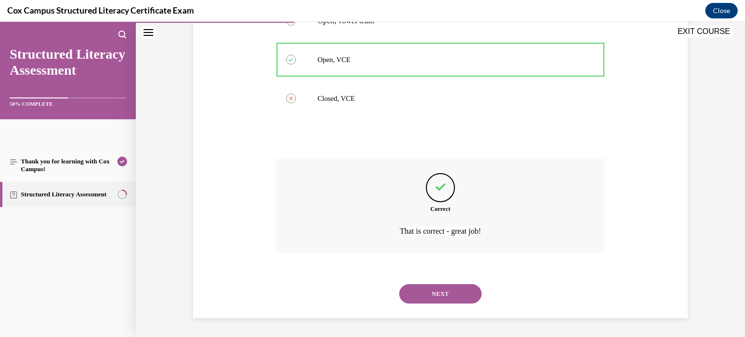
click at [451, 294] on button "NEXT" at bounding box center [440, 293] width 83 height 19
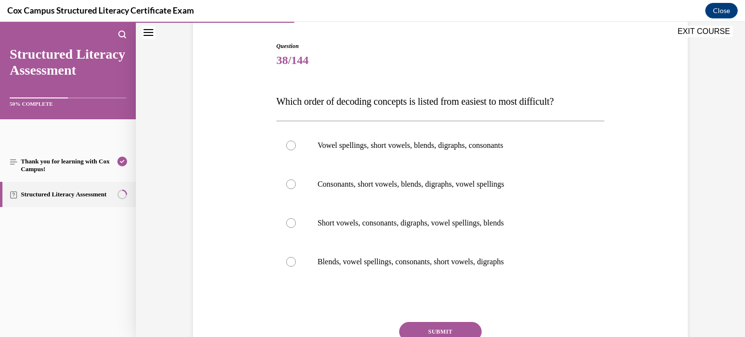
scroll to position [101, 0]
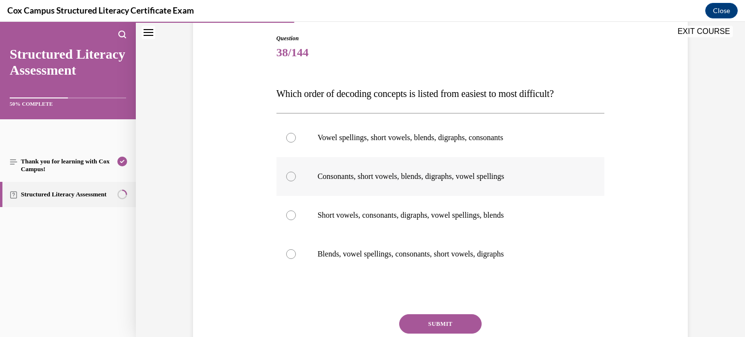
click at [324, 183] on label "Consonants, short vowels, blends, digraphs, vowel spellings" at bounding box center [441, 176] width 329 height 39
click at [296, 182] on input "Consonants, short vowels, blends, digraphs, vowel spellings" at bounding box center [291, 177] width 10 height 10
radio input "true"
click at [451, 320] on button "SUBMIT" at bounding box center [440, 324] width 83 height 19
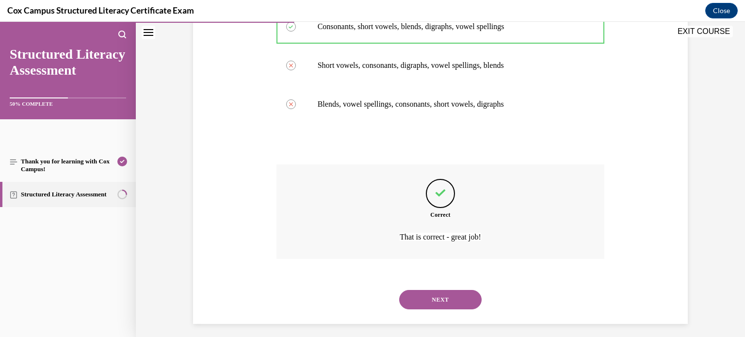
scroll to position [257, 0]
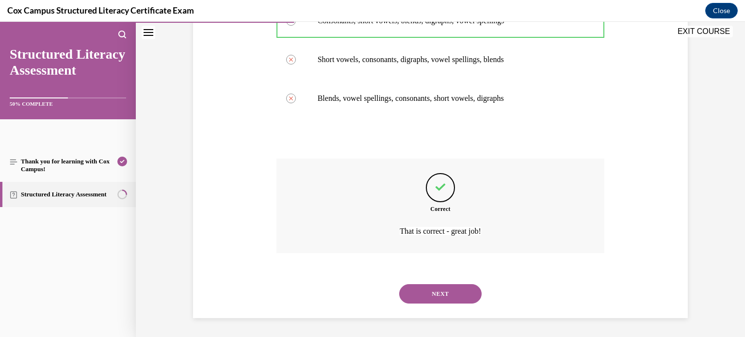
click at [437, 296] on button "NEXT" at bounding box center [440, 293] width 83 height 19
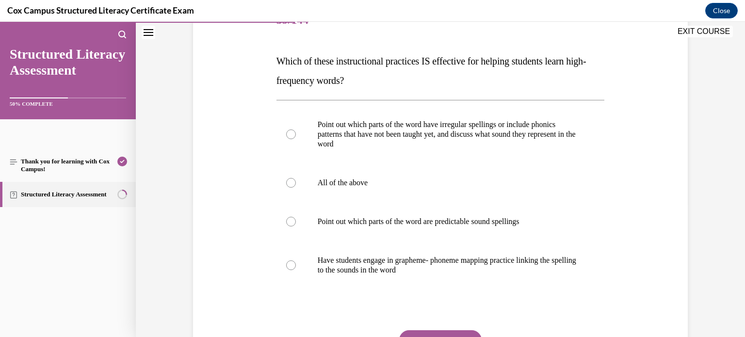
scroll to position [134, 0]
click at [318, 185] on p "All of the above" at bounding box center [449, 182] width 263 height 10
click at [296, 185] on input "All of the above" at bounding box center [291, 182] width 10 height 10
radio input "true"
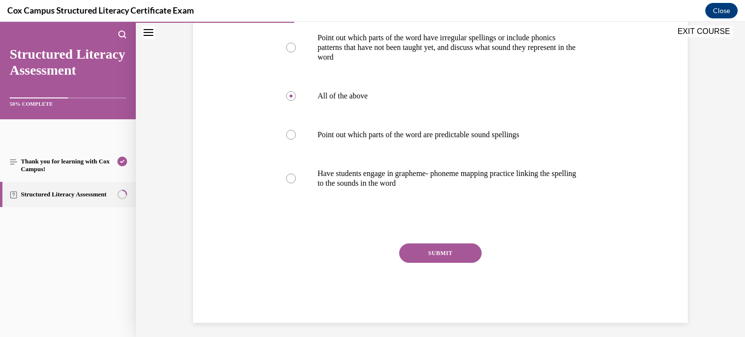
click at [430, 248] on button "SUBMIT" at bounding box center [440, 253] width 83 height 19
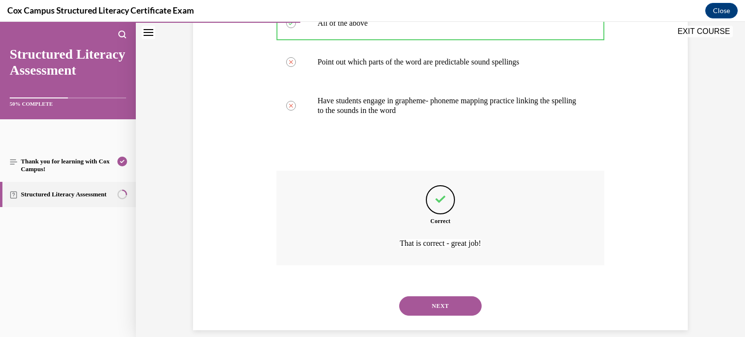
scroll to position [305, 0]
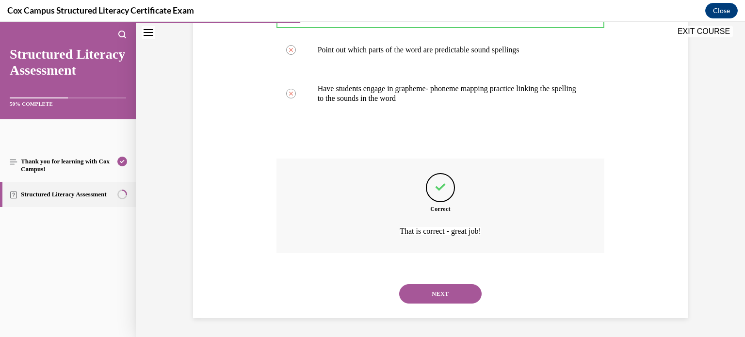
click at [438, 290] on button "NEXT" at bounding box center [440, 293] width 83 height 19
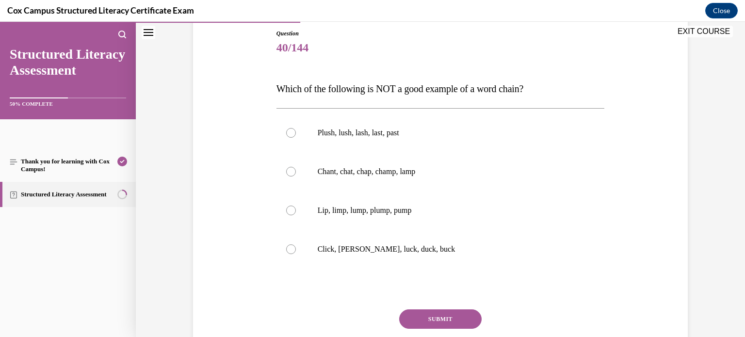
scroll to position [107, 0]
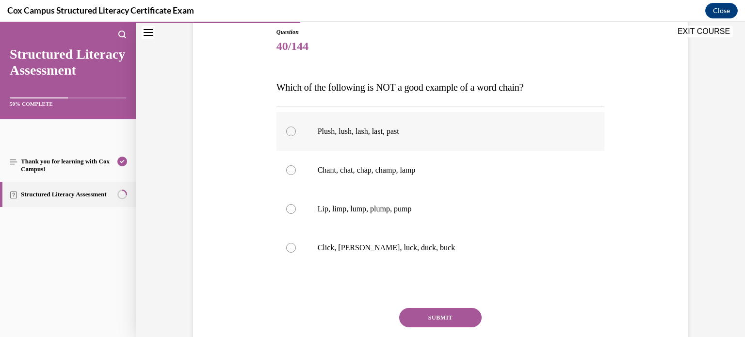
click at [316, 132] on label "Plush, lush, lash, last, past" at bounding box center [441, 131] width 329 height 39
click at [296, 132] on input "Plush, lush, lash, last, past" at bounding box center [291, 132] width 10 height 10
radio input "true"
click at [445, 309] on button "SUBMIT" at bounding box center [440, 317] width 83 height 19
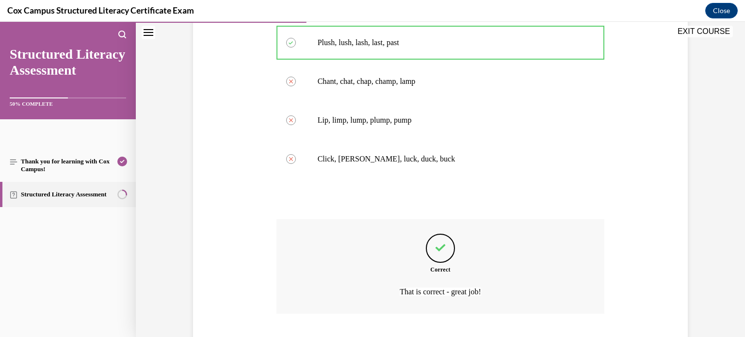
scroll to position [257, 0]
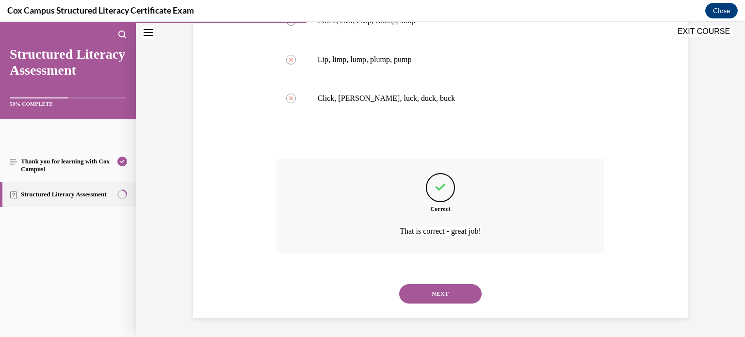
click at [459, 294] on button "NEXT" at bounding box center [440, 293] width 83 height 19
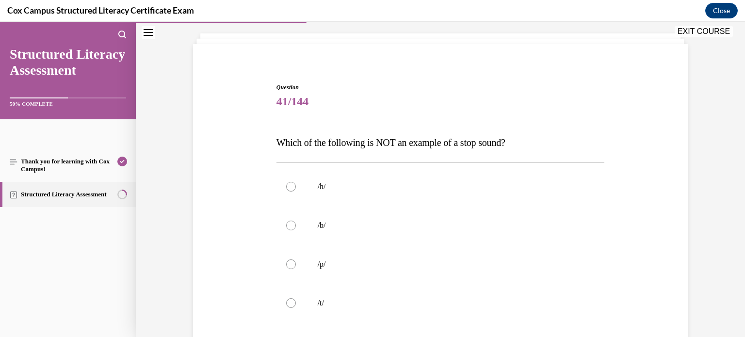
scroll to position [81, 0]
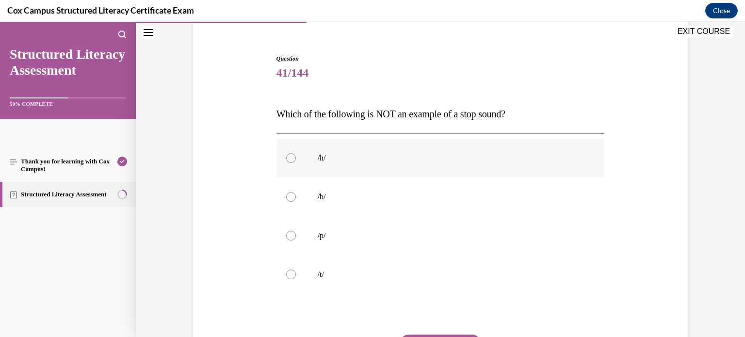
click at [326, 149] on label "/h/" at bounding box center [441, 158] width 329 height 39
click at [296, 153] on input "/h/" at bounding box center [291, 158] width 10 height 10
radio input "true"
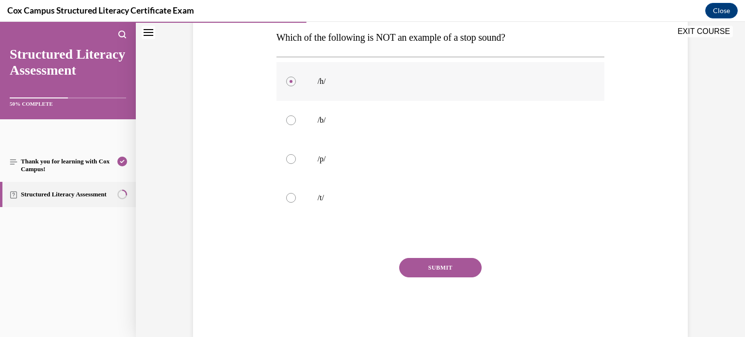
scroll to position [155, 0]
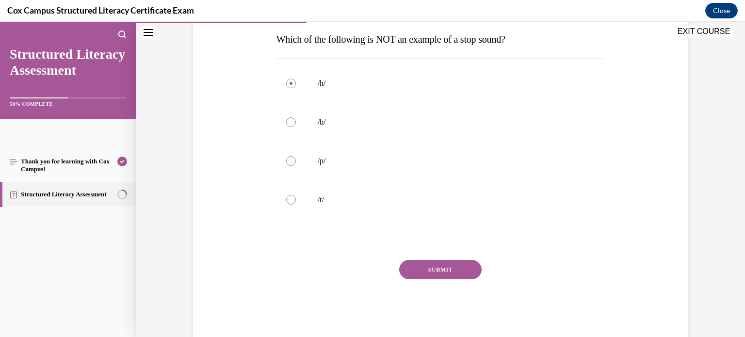
click at [414, 269] on button "SUBMIT" at bounding box center [440, 269] width 83 height 19
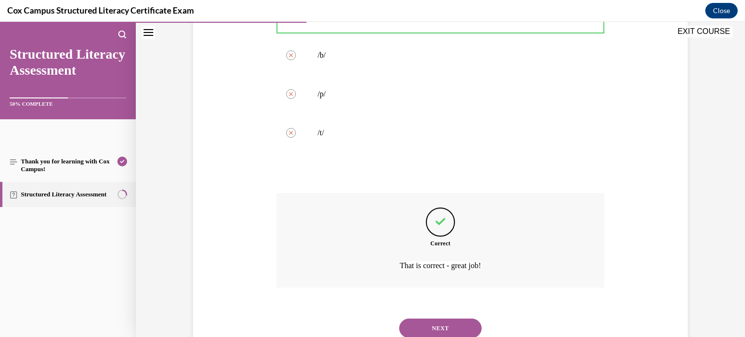
scroll to position [221, 0]
click at [462, 328] on button "NEXT" at bounding box center [440, 329] width 83 height 19
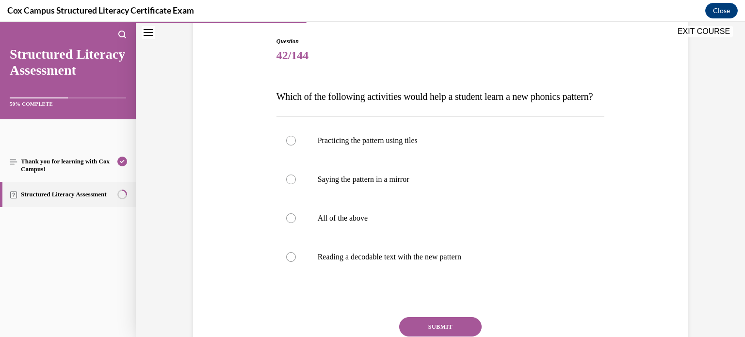
scroll to position [94, 0]
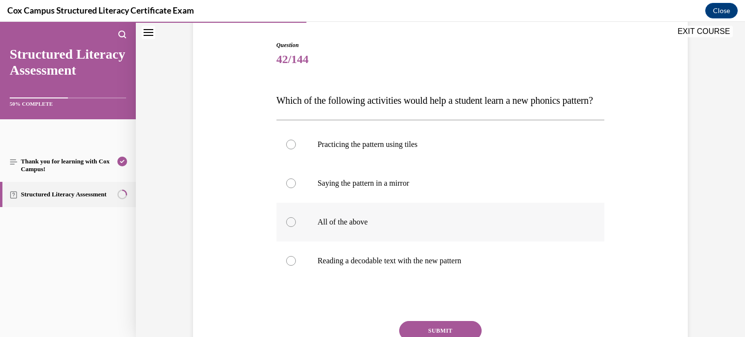
click at [291, 227] on div at bounding box center [291, 222] width 10 height 10
click at [291, 227] on input "All of the above" at bounding box center [291, 222] width 10 height 10
radio input "true"
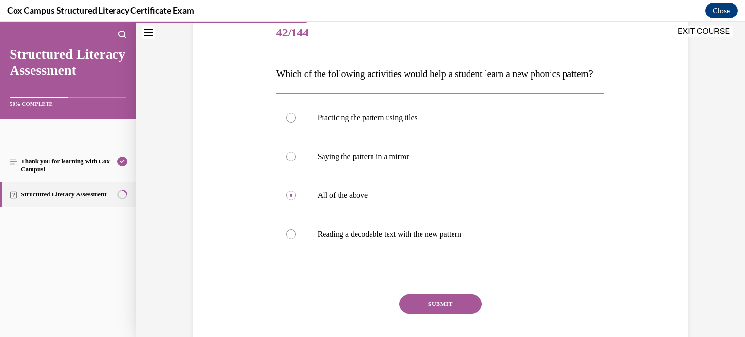
scroll to position [118, 0]
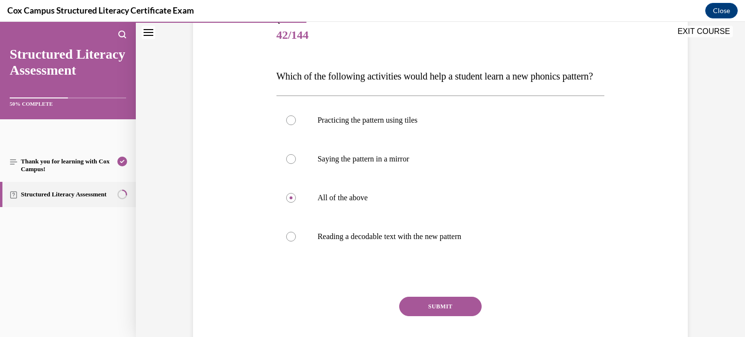
click at [455, 316] on button "SUBMIT" at bounding box center [440, 306] width 83 height 19
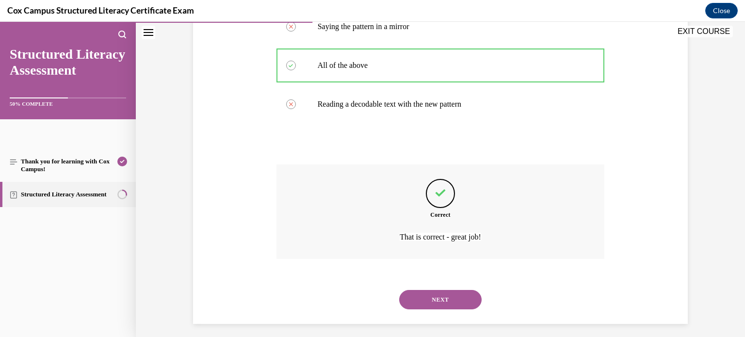
scroll to position [250, 0]
click at [449, 311] on button "NEXT" at bounding box center [440, 300] width 83 height 19
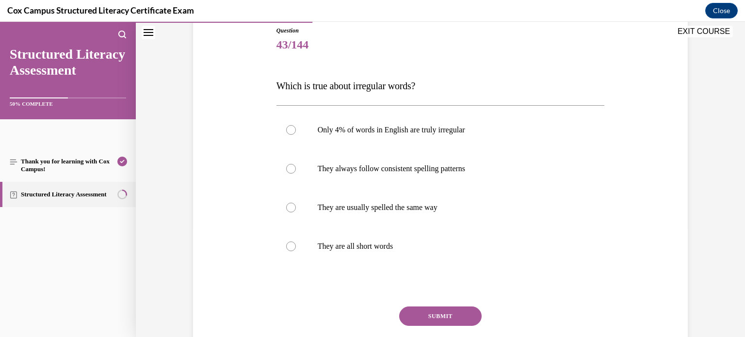
scroll to position [108, 0]
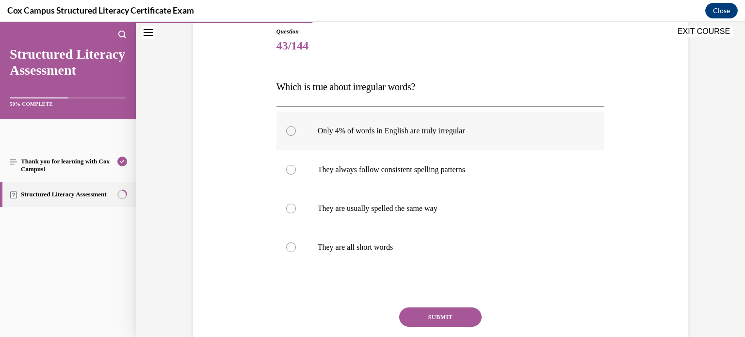
click at [293, 126] on div at bounding box center [291, 131] width 10 height 10
click at [293, 126] on input "Only 4% of words in English are truly irregular" at bounding box center [291, 131] width 10 height 10
radio input "true"
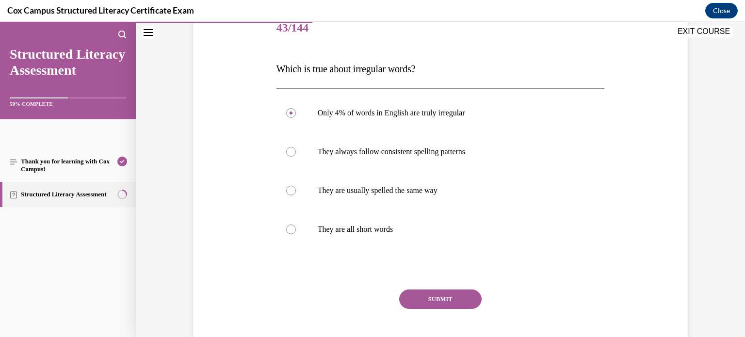
scroll to position [128, 0]
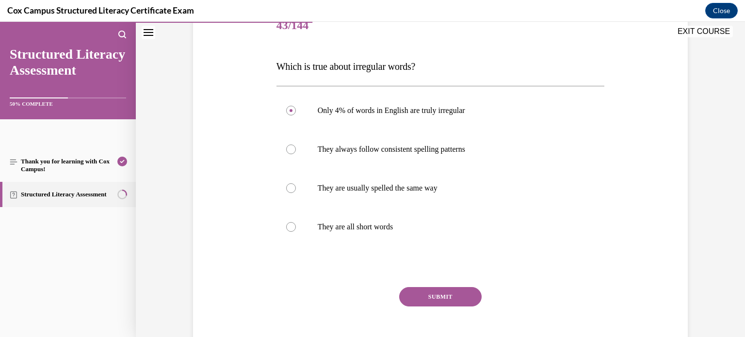
click at [451, 302] on button "SUBMIT" at bounding box center [440, 296] width 83 height 19
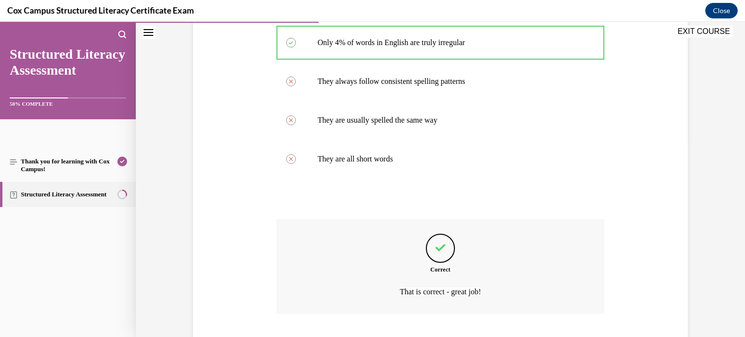
scroll to position [257, 0]
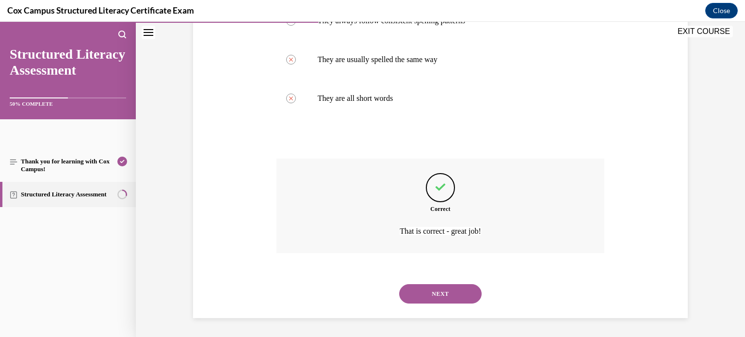
click at [454, 292] on button "NEXT" at bounding box center [440, 293] width 83 height 19
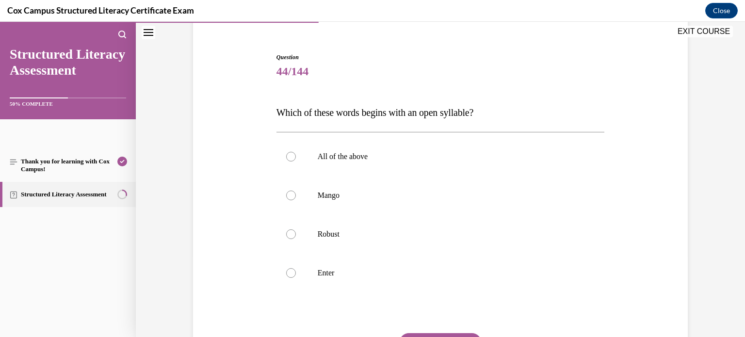
scroll to position [87, 0]
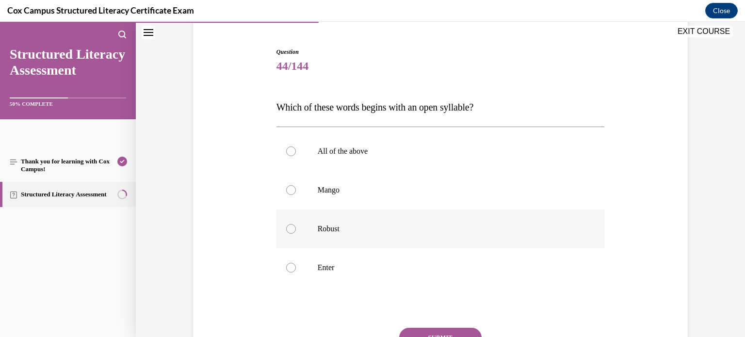
click at [294, 234] on label "Robust" at bounding box center [441, 229] width 329 height 39
click at [294, 234] on input "Robust" at bounding box center [291, 229] width 10 height 10
radio input "true"
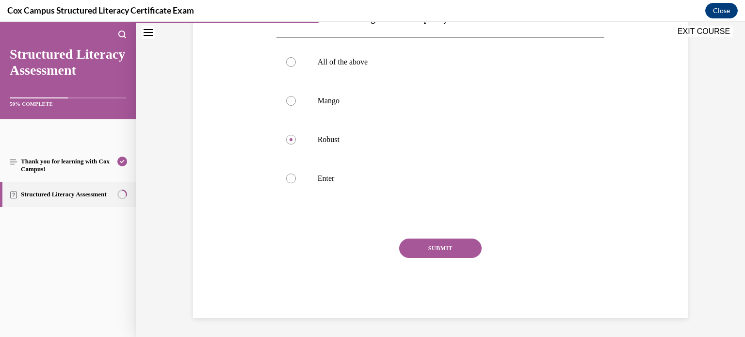
click at [425, 246] on button "SUBMIT" at bounding box center [440, 248] width 83 height 19
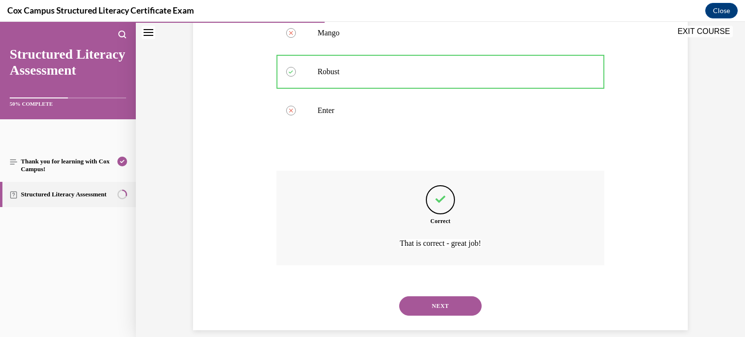
scroll to position [257, 0]
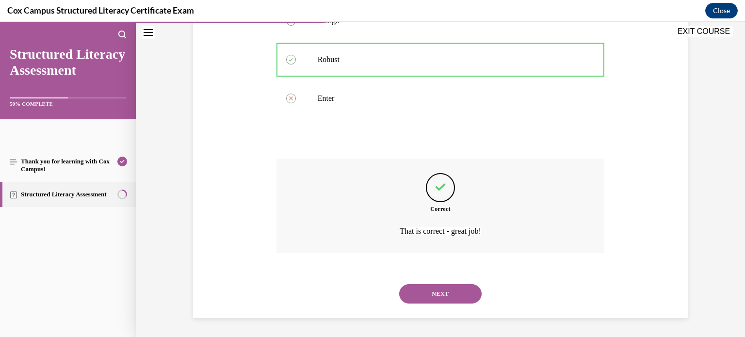
click at [431, 288] on button "NEXT" at bounding box center [440, 293] width 83 height 19
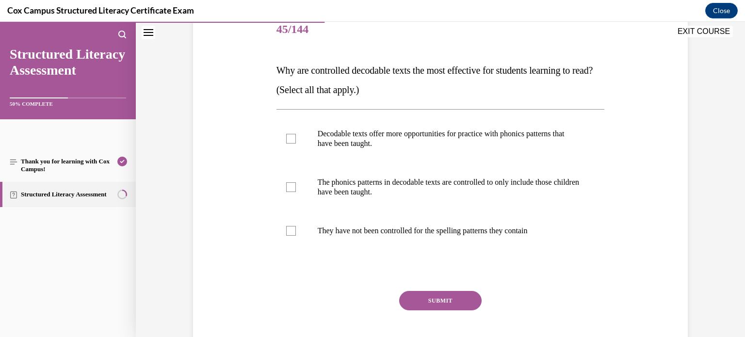
scroll to position [110, 0]
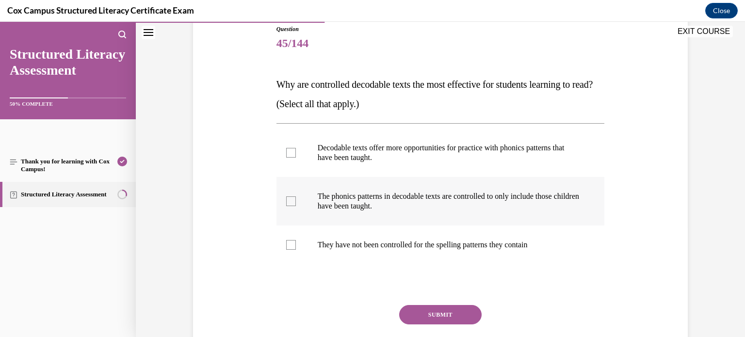
click at [300, 201] on label "The phonics patterns in decodable texts are controlled to only include those ch…" at bounding box center [441, 201] width 329 height 49
click at [296, 201] on input "The phonics patterns in decodable texts are controlled to only include those ch…" at bounding box center [291, 202] width 10 height 10
checkbox input "true"
click at [290, 158] on label "Decodable texts offer more opportunities for practice with phonics patterns tha…" at bounding box center [441, 153] width 329 height 49
click at [290, 158] on input "Decodable texts offer more opportunities for practice with phonics patterns tha…" at bounding box center [291, 153] width 10 height 10
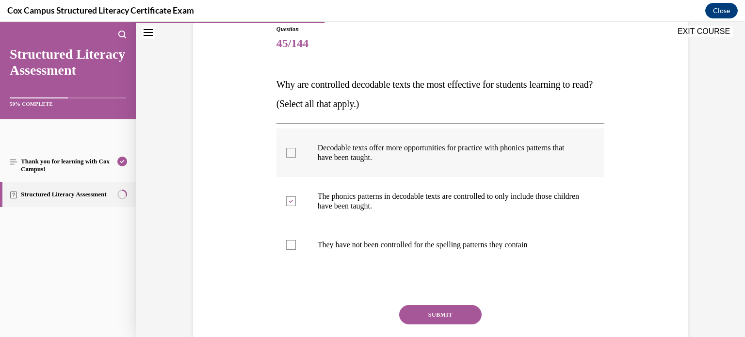
checkbox input "true"
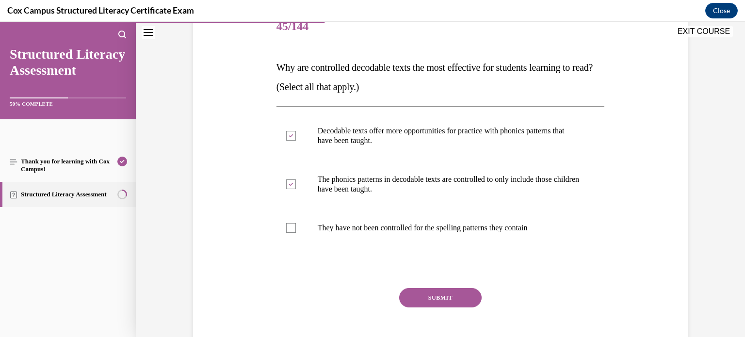
scroll to position [129, 0]
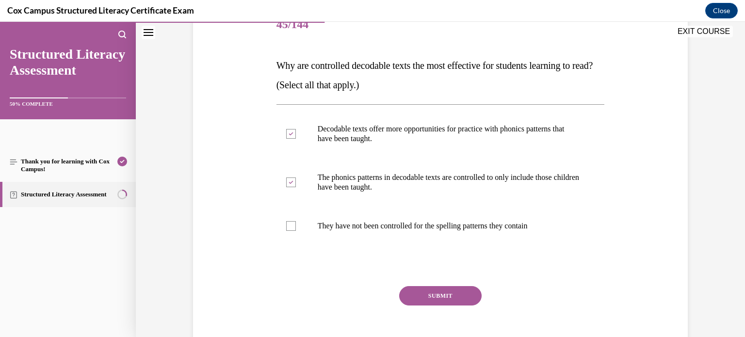
click at [436, 293] on button "SUBMIT" at bounding box center [440, 295] width 83 height 19
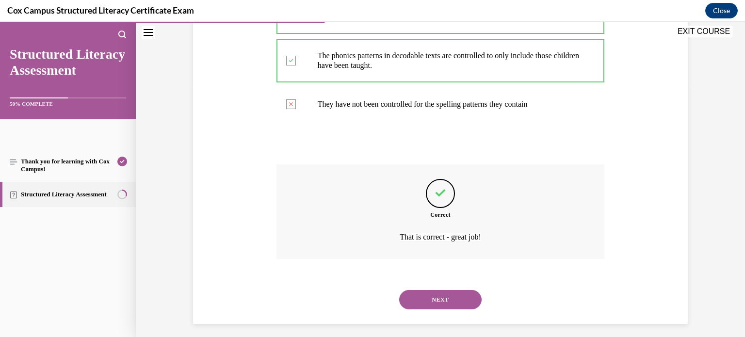
scroll to position [257, 0]
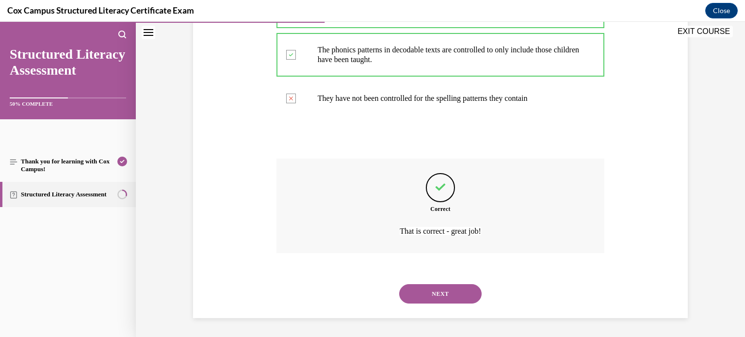
click at [461, 298] on button "NEXT" at bounding box center [440, 293] width 83 height 19
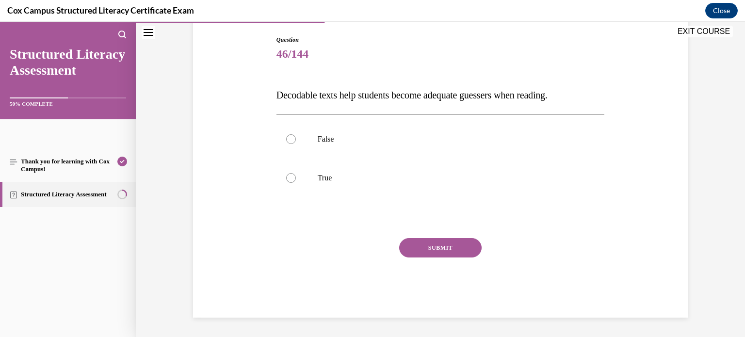
scroll to position [99, 0]
click at [313, 144] on label "False" at bounding box center [441, 139] width 329 height 39
click at [296, 144] on input "False" at bounding box center [291, 140] width 10 height 10
radio input "true"
click at [444, 253] on button "SUBMIT" at bounding box center [440, 248] width 83 height 19
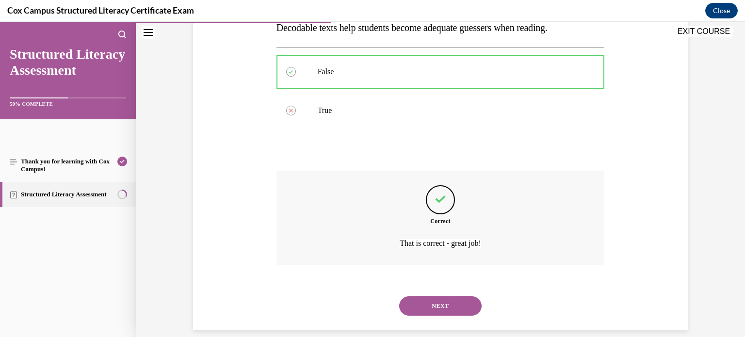
scroll to position [179, 0]
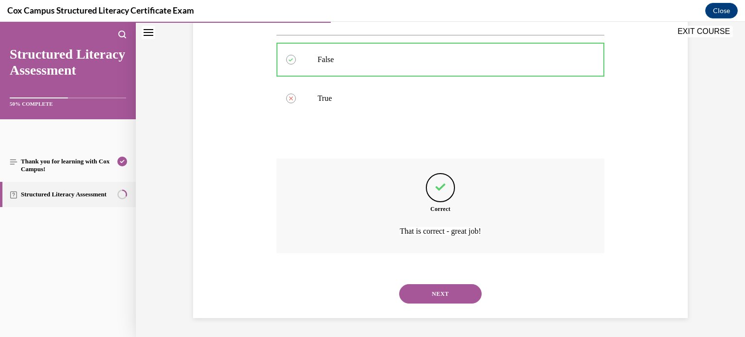
click at [423, 294] on button "NEXT" at bounding box center [440, 293] width 83 height 19
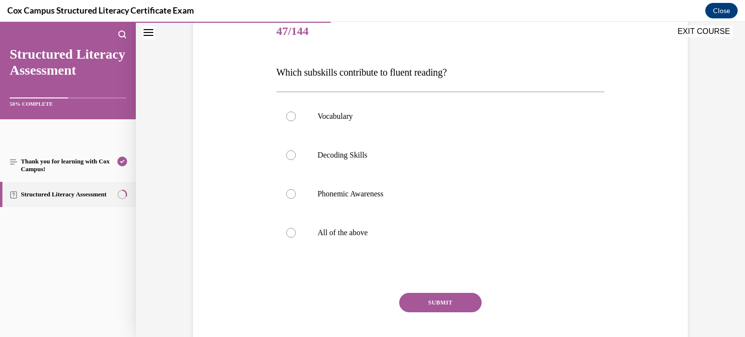
scroll to position [124, 0]
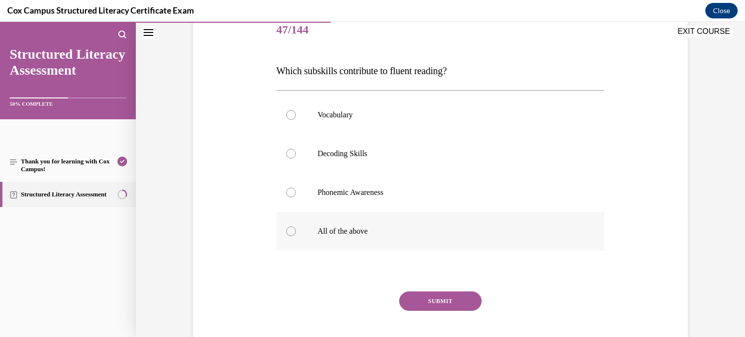
click at [306, 231] on label "All of the above" at bounding box center [441, 231] width 329 height 39
click at [296, 231] on input "All of the above" at bounding box center [291, 232] width 10 height 10
radio input "true"
click at [443, 303] on button "SUBMIT" at bounding box center [440, 301] width 83 height 19
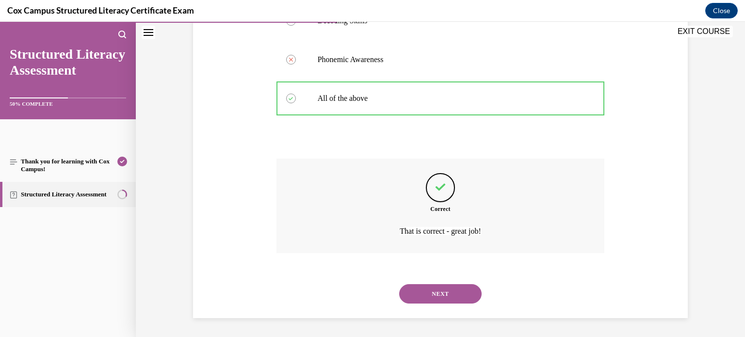
scroll to position [242, 0]
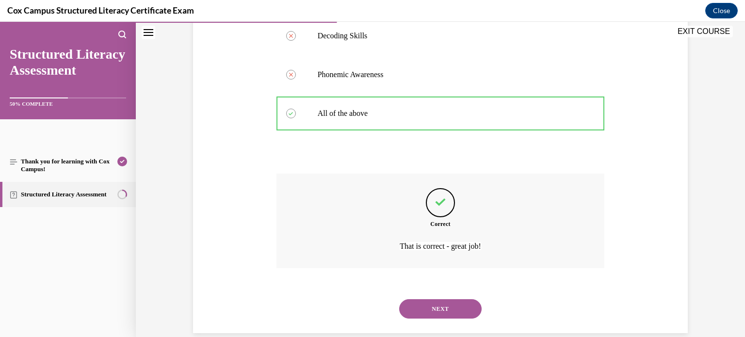
click at [436, 313] on button "NEXT" at bounding box center [440, 308] width 83 height 19
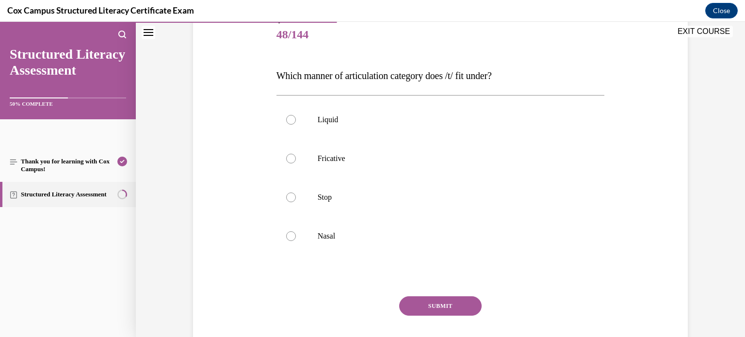
scroll to position [122, 0]
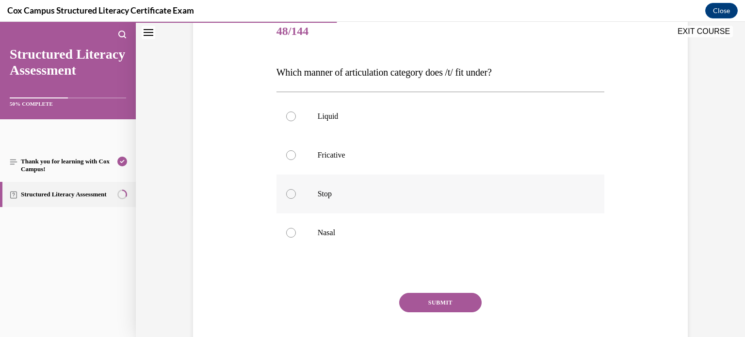
click at [324, 193] on p "Stop" at bounding box center [449, 194] width 263 height 10
click at [296, 193] on input "Stop" at bounding box center [291, 194] width 10 height 10
radio input "true"
click at [428, 300] on button "SUBMIT" at bounding box center [440, 302] width 83 height 19
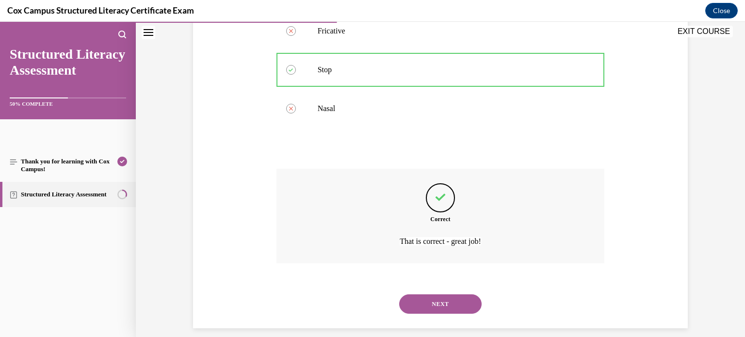
scroll to position [257, 0]
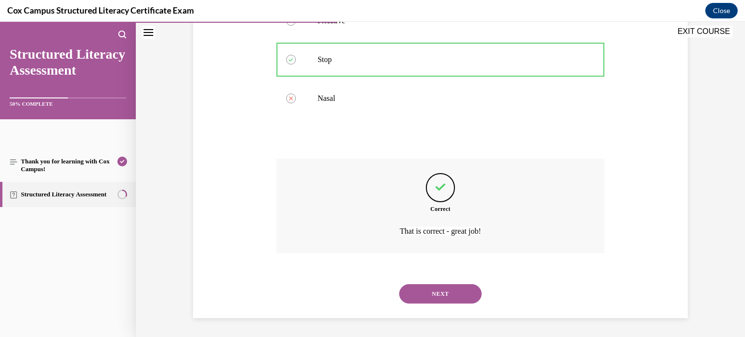
click at [431, 294] on button "NEXT" at bounding box center [440, 293] width 83 height 19
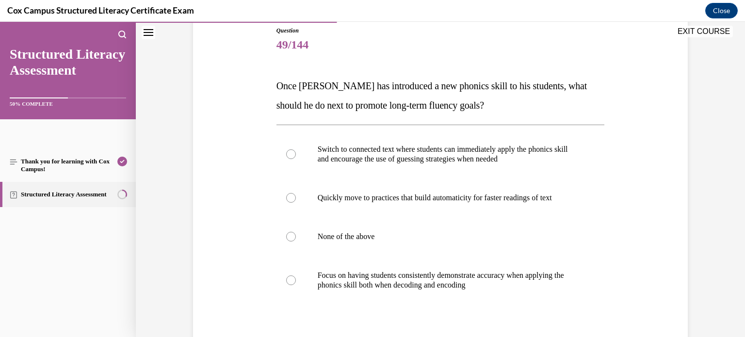
scroll to position [110, 0]
click at [324, 286] on p "Focus on having students consistently demonstrate accuracy when applying the ph…" at bounding box center [449, 279] width 263 height 19
click at [296, 284] on input "Focus on having students consistently demonstrate accuracy when applying the ph…" at bounding box center [291, 280] width 10 height 10
radio input "true"
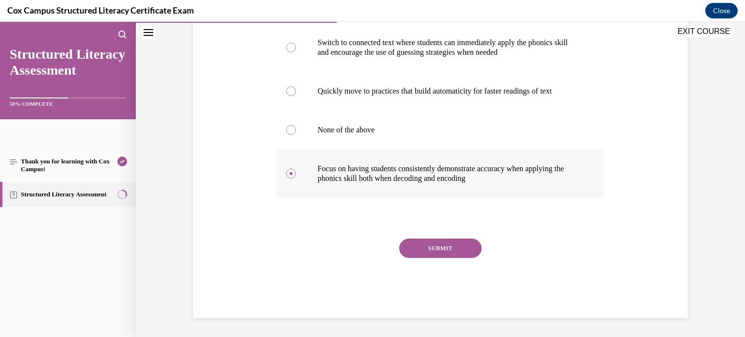
scroll to position [214, 0]
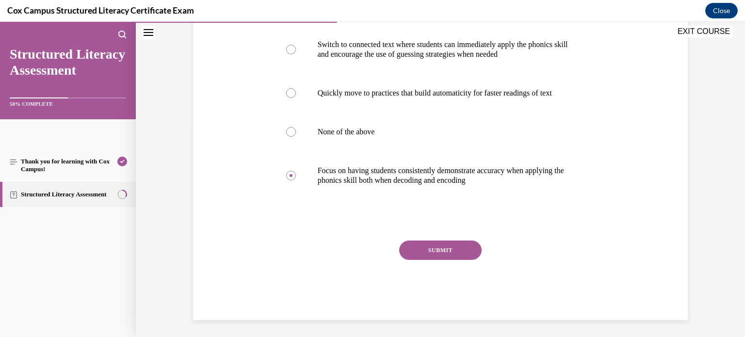
click at [428, 255] on button "SUBMIT" at bounding box center [440, 250] width 83 height 19
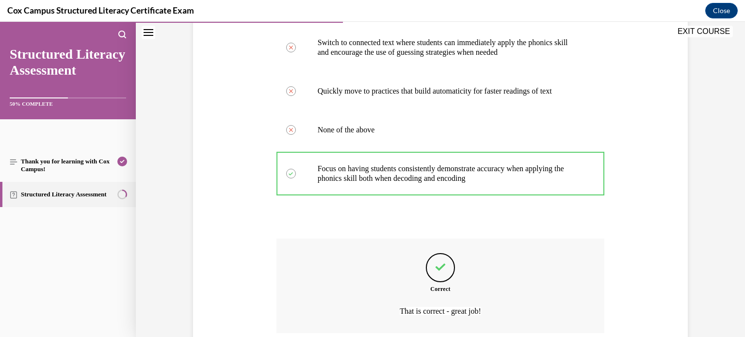
scroll to position [296, 0]
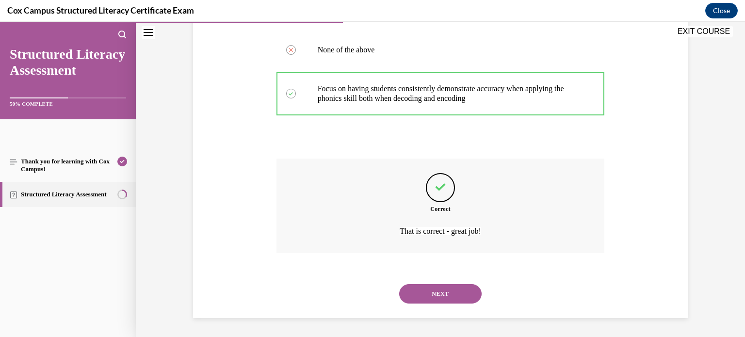
click at [435, 291] on button "NEXT" at bounding box center [440, 293] width 83 height 19
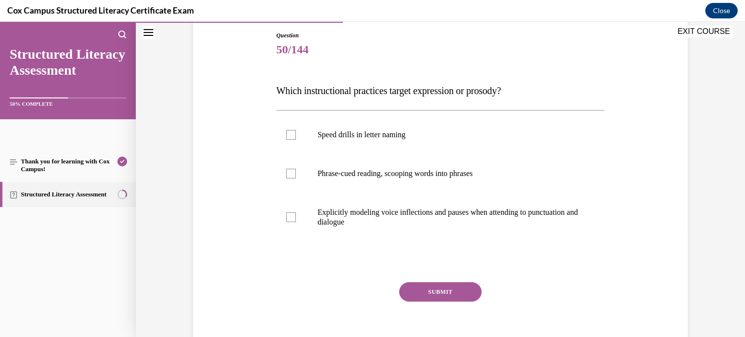
scroll to position [108, 0]
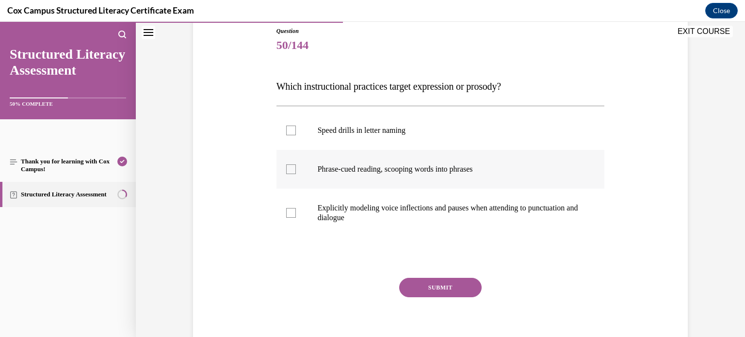
click at [305, 177] on label "Phrase-cued reading, scooping words into phrases" at bounding box center [441, 169] width 329 height 39
click at [296, 174] on input "Phrase-cued reading, scooping words into phrases" at bounding box center [291, 170] width 10 height 10
checkbox input "true"
click at [296, 215] on label "Explicitly modeling voice inflections and pauses when attending to punctuation …" at bounding box center [441, 213] width 329 height 49
click at [296, 215] on input "Explicitly modeling voice inflections and pauses when attending to punctuation …" at bounding box center [291, 213] width 10 height 10
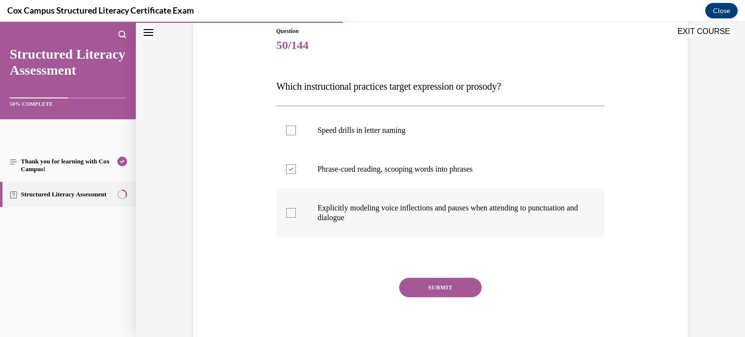
checkbox input "true"
click at [434, 282] on button "SUBMIT" at bounding box center [440, 287] width 83 height 19
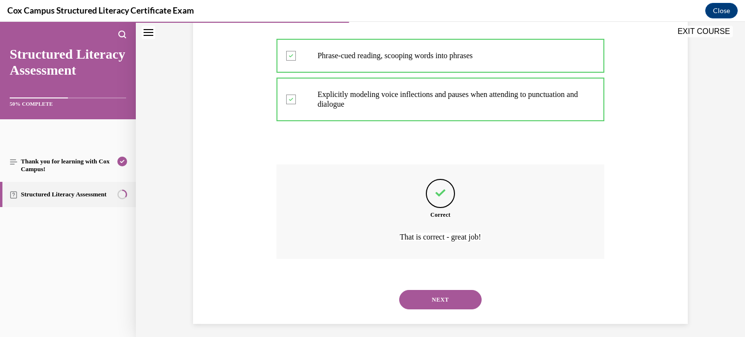
scroll to position [228, 0]
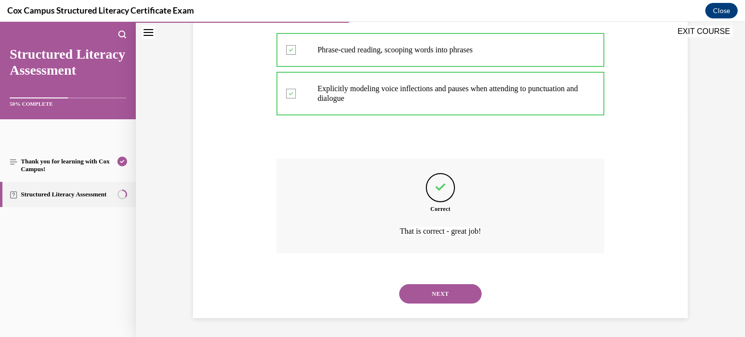
click at [441, 292] on button "NEXT" at bounding box center [440, 293] width 83 height 19
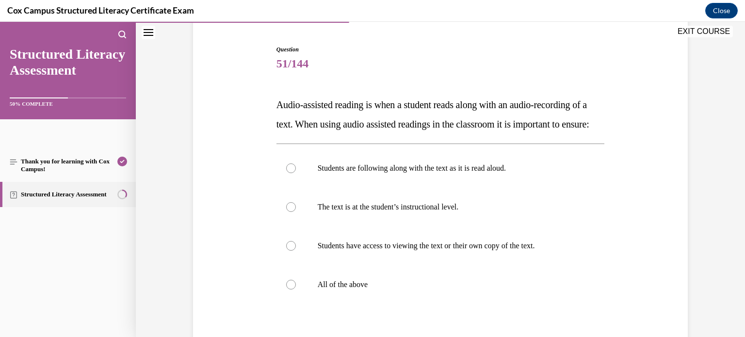
scroll to position [128, 0]
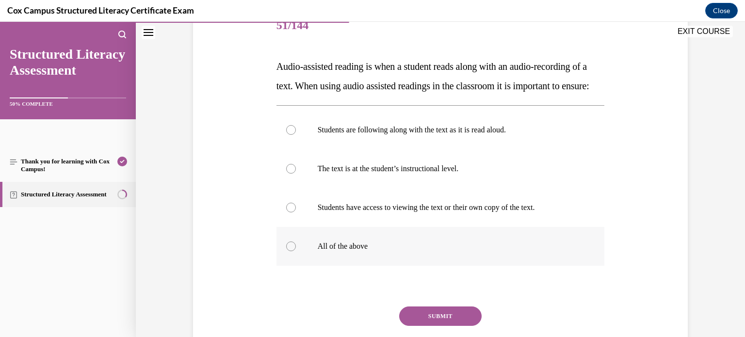
click at [298, 260] on label "All of the above" at bounding box center [441, 246] width 329 height 39
click at [296, 251] on input "All of the above" at bounding box center [291, 247] width 10 height 10
radio input "true"
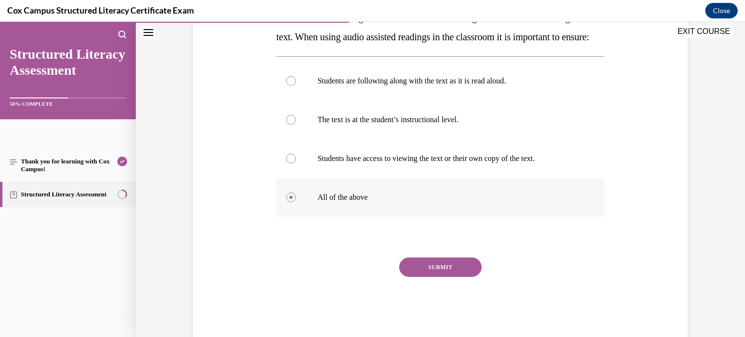
scroll to position [178, 0]
click at [449, 276] on button "SUBMIT" at bounding box center [440, 266] width 83 height 19
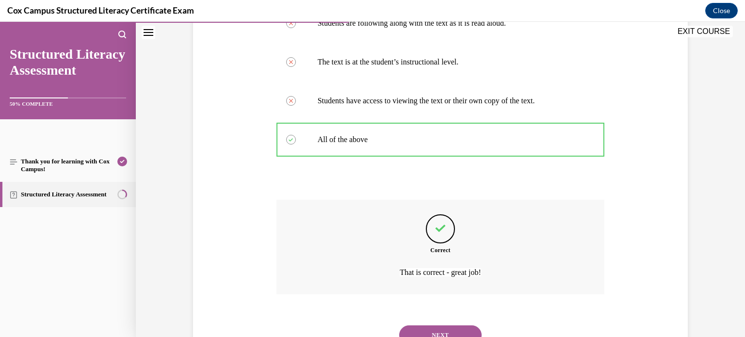
scroll to position [296, 0]
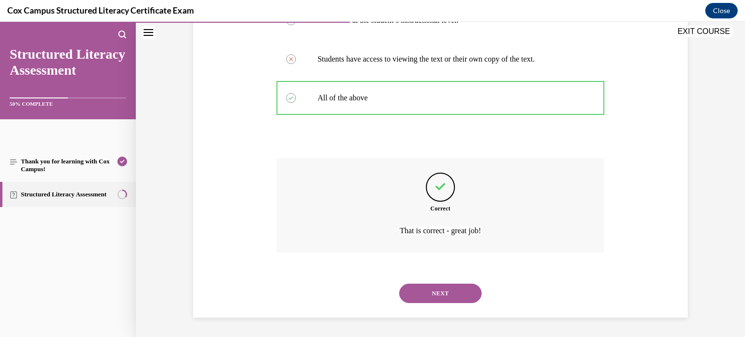
click at [448, 299] on button "NEXT" at bounding box center [440, 293] width 83 height 19
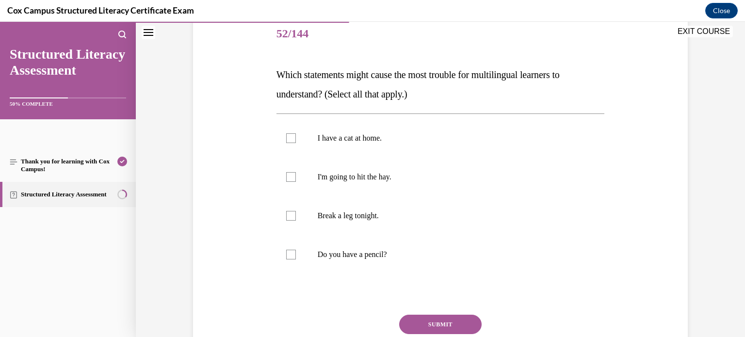
scroll to position [119, 0]
click at [291, 182] on label "I'm going to hit the hay." at bounding box center [441, 178] width 329 height 39
click at [291, 182] on input "I'm going to hit the hay." at bounding box center [291, 178] width 10 height 10
checkbox input "true"
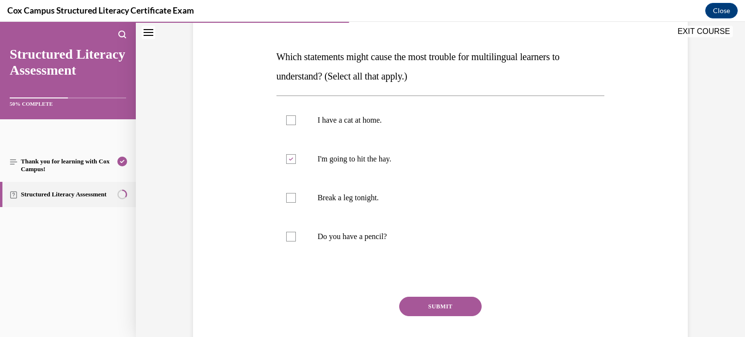
scroll to position [140, 0]
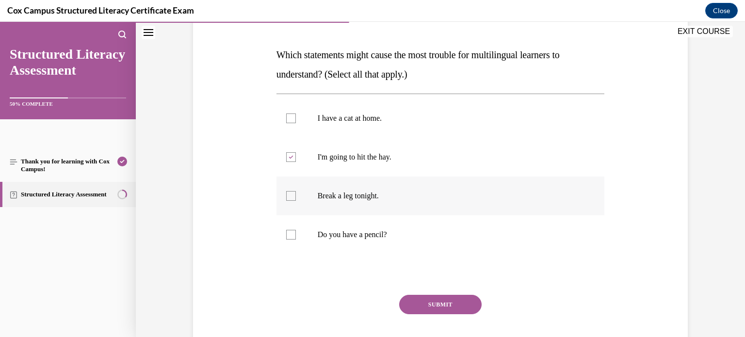
click at [317, 194] on label "Break a leg tonight." at bounding box center [441, 196] width 329 height 39
click at [296, 194] on input "Break a leg tonight." at bounding box center [291, 196] width 10 height 10
checkbox input "true"
click at [431, 312] on button "SUBMIT" at bounding box center [440, 304] width 83 height 19
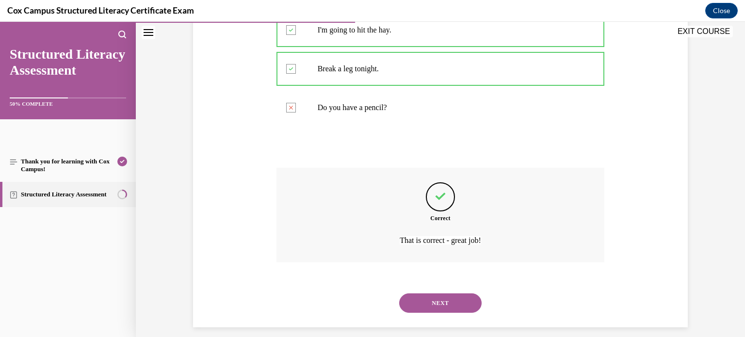
scroll to position [276, 0]
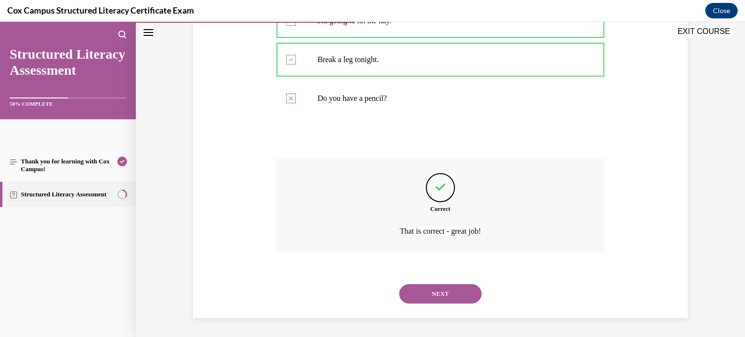
click at [436, 299] on button "NEXT" at bounding box center [440, 293] width 83 height 19
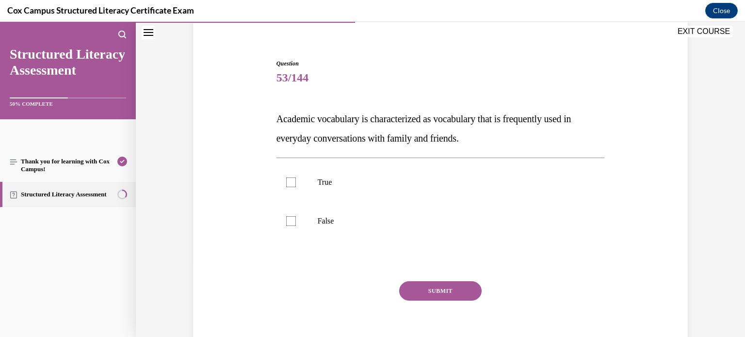
scroll to position [68, 0]
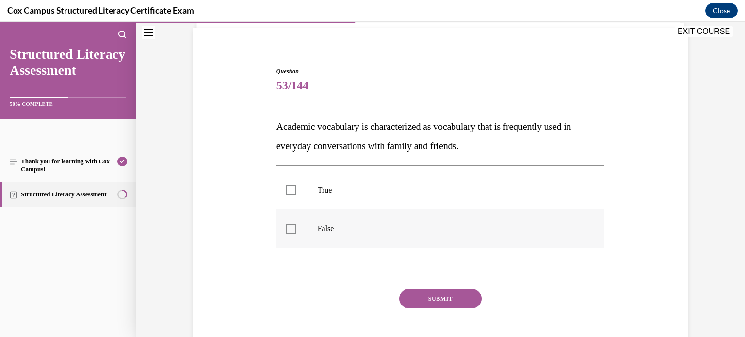
click at [313, 236] on label "False" at bounding box center [441, 229] width 329 height 39
click at [296, 234] on input "False" at bounding box center [291, 229] width 10 height 10
checkbox input "true"
click at [429, 290] on button "SUBMIT" at bounding box center [440, 298] width 83 height 19
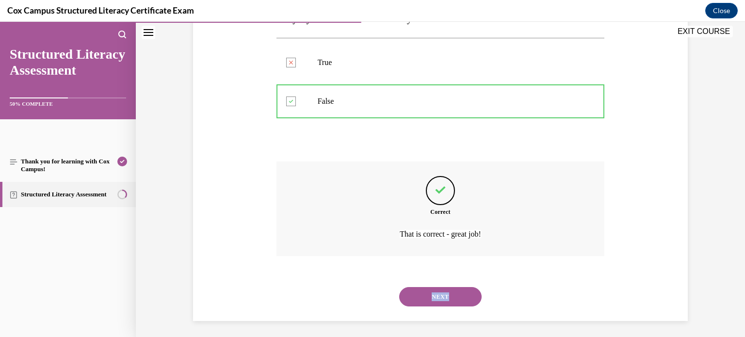
scroll to position [199, 0]
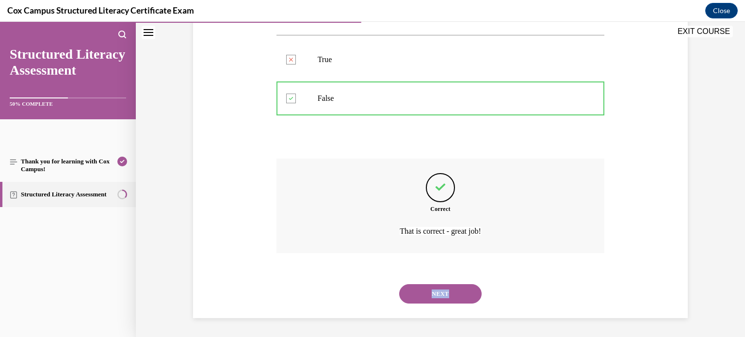
click at [427, 299] on button "NEXT" at bounding box center [440, 293] width 83 height 19
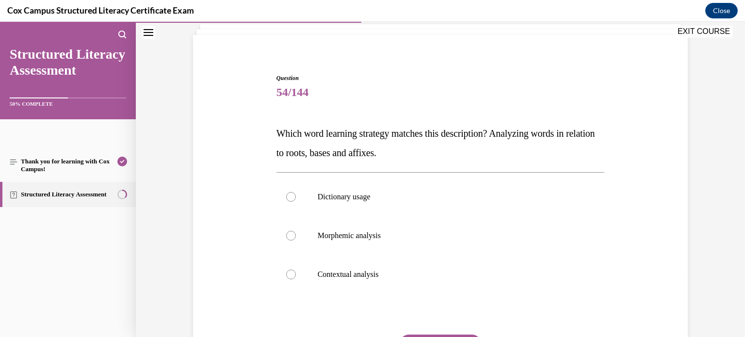
scroll to position [64, 0]
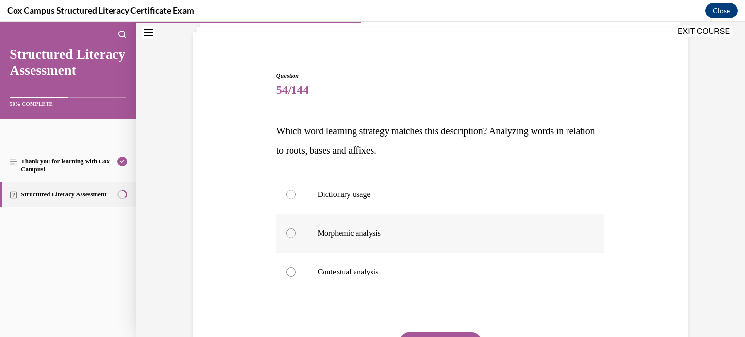
click at [305, 233] on label "Morphemic analysis" at bounding box center [441, 233] width 329 height 39
click at [296, 233] on input "Morphemic analysis" at bounding box center [291, 234] width 10 height 10
radio input "true"
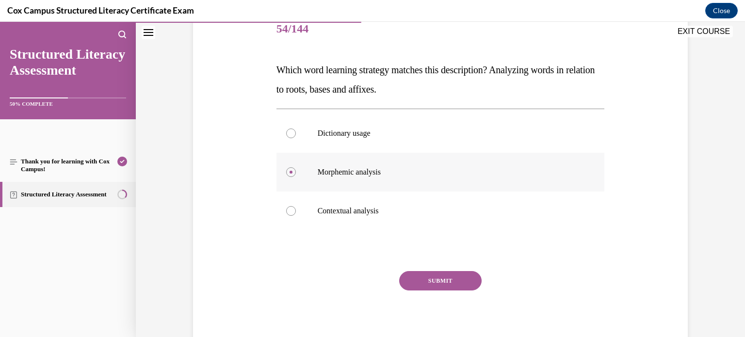
scroll to position [132, 0]
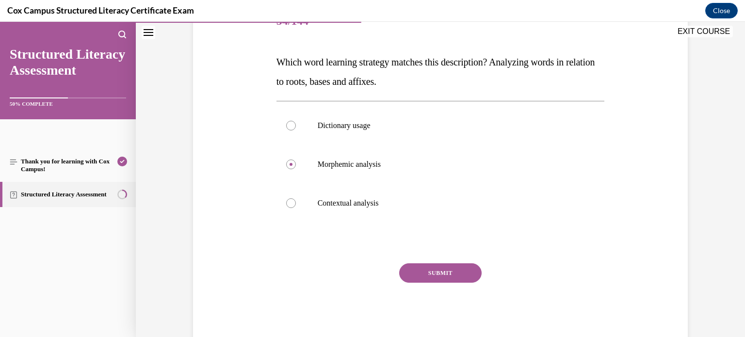
click at [416, 272] on button "SUBMIT" at bounding box center [440, 273] width 83 height 19
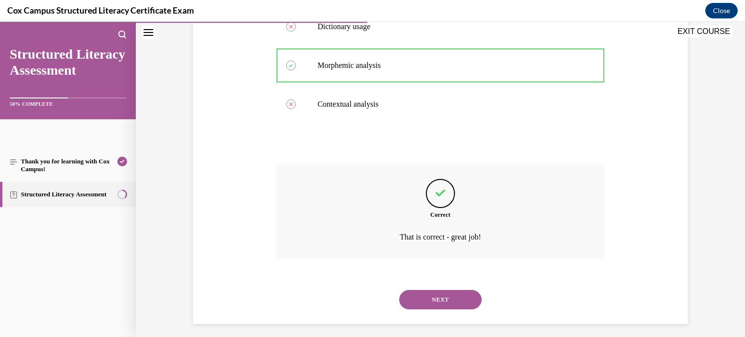
scroll to position [237, 0]
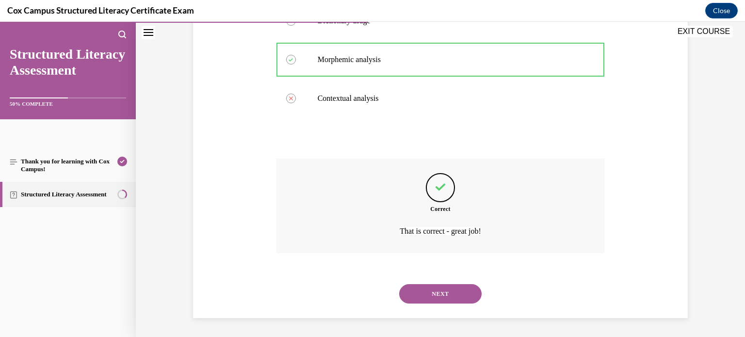
click at [435, 290] on button "NEXT" at bounding box center [440, 293] width 83 height 19
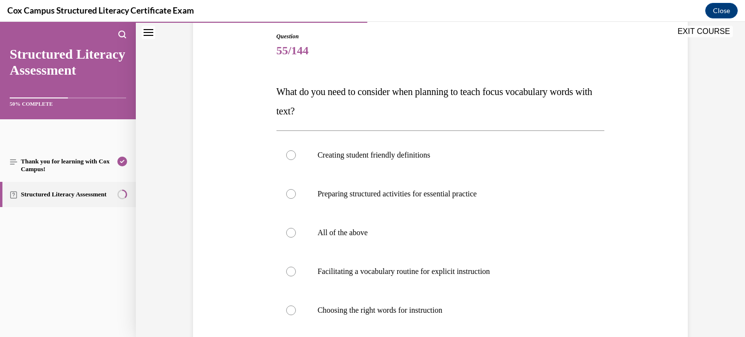
scroll to position [117, 0]
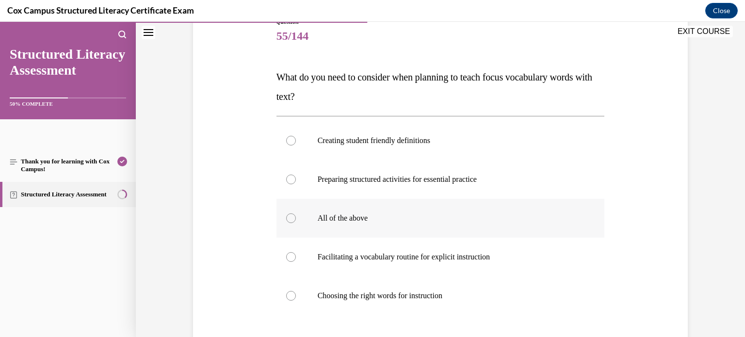
click at [314, 216] on label "All of the above" at bounding box center [441, 218] width 329 height 39
click at [296, 216] on input "All of the above" at bounding box center [291, 219] width 10 height 10
radio input "true"
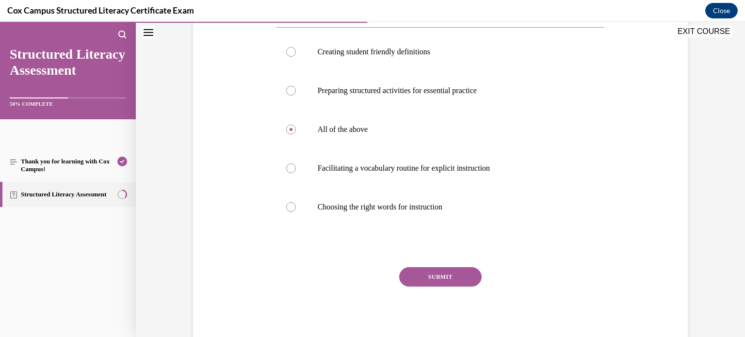
scroll to position [209, 0]
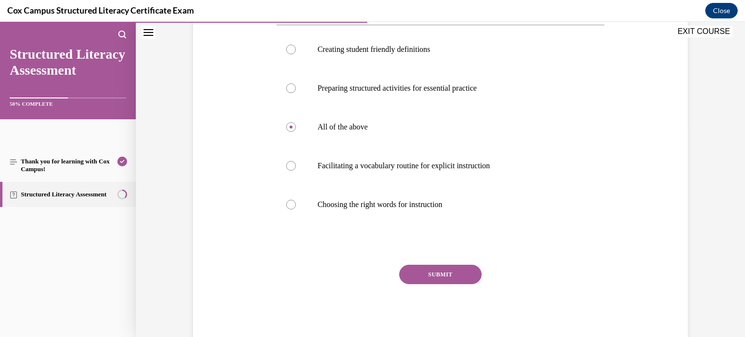
click at [438, 271] on button "SUBMIT" at bounding box center [440, 274] width 83 height 19
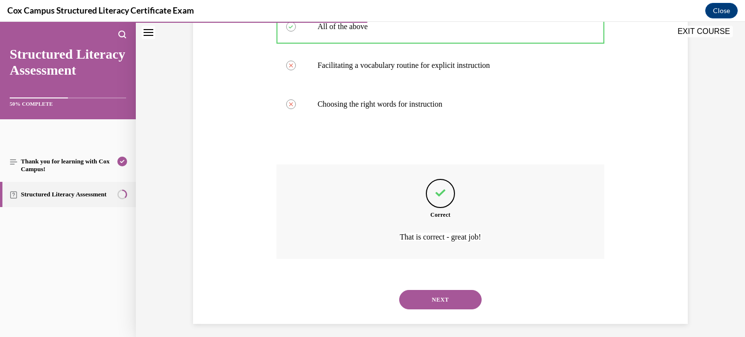
scroll to position [315, 0]
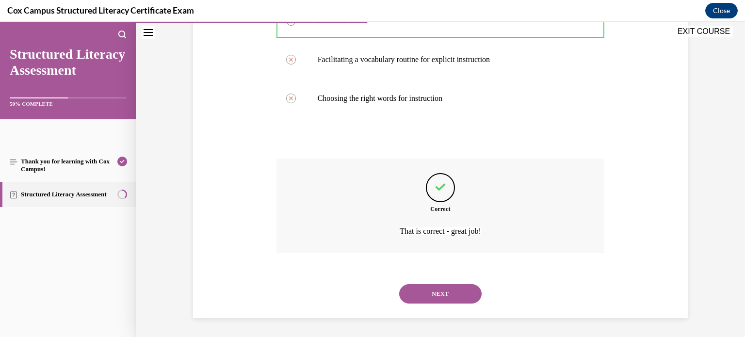
click at [443, 298] on button "NEXT" at bounding box center [440, 293] width 83 height 19
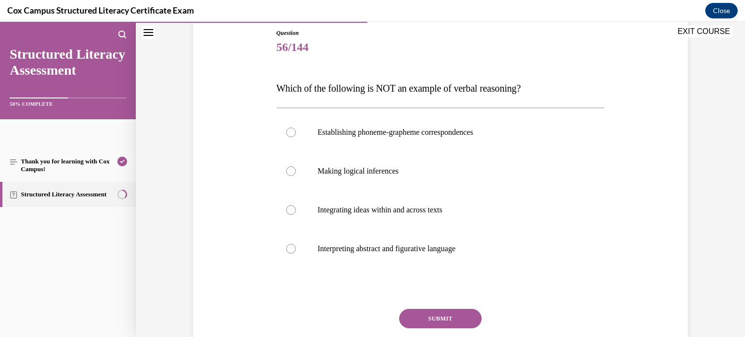
scroll to position [109, 0]
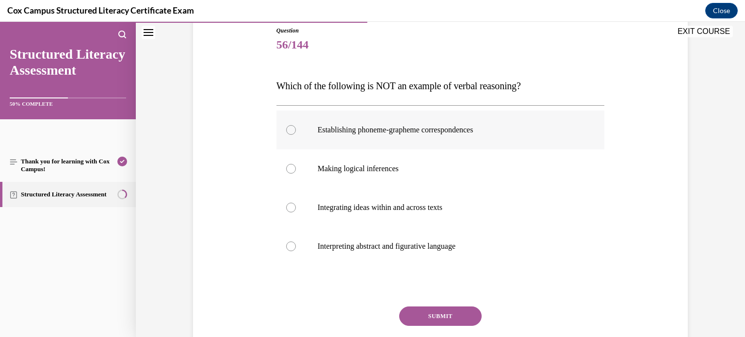
click at [312, 132] on label "Establishing phoneme-grapheme correspondences" at bounding box center [441, 130] width 329 height 39
click at [296, 132] on input "Establishing phoneme-grapheme correspondences" at bounding box center [291, 130] width 10 height 10
radio input "true"
click at [434, 314] on button "SUBMIT" at bounding box center [440, 316] width 83 height 19
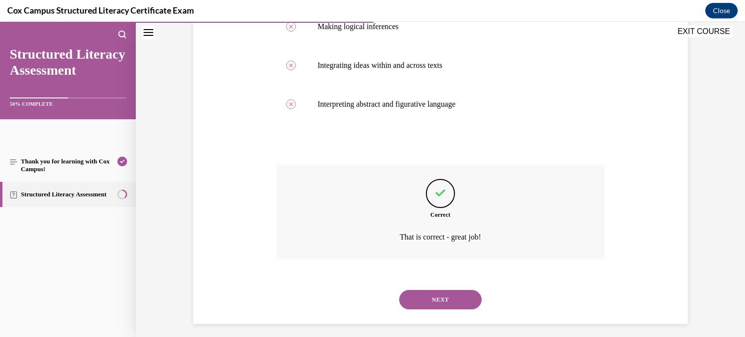
scroll to position [257, 0]
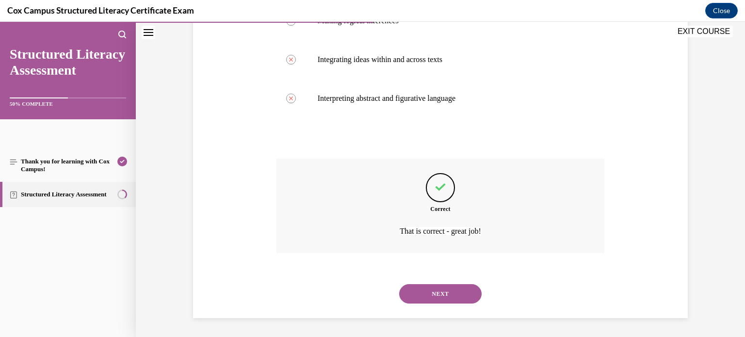
click at [439, 301] on button "NEXT" at bounding box center [440, 293] width 83 height 19
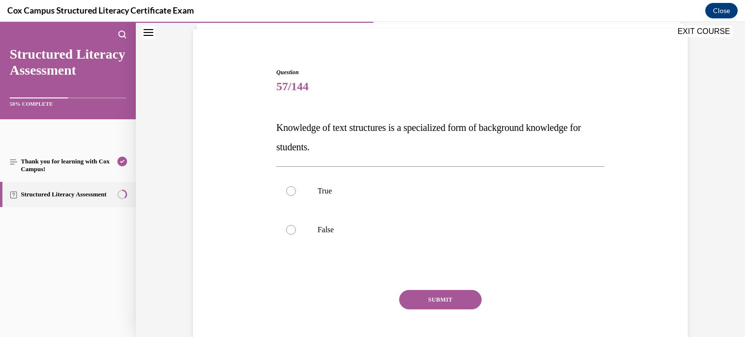
scroll to position [71, 0]
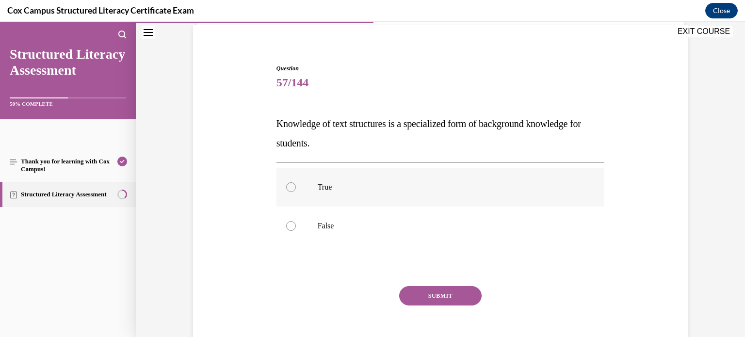
click at [305, 192] on label "True" at bounding box center [441, 187] width 329 height 39
click at [296, 192] on input "True" at bounding box center [291, 187] width 10 height 10
radio input "true"
click at [419, 293] on button "SUBMIT" at bounding box center [440, 295] width 83 height 19
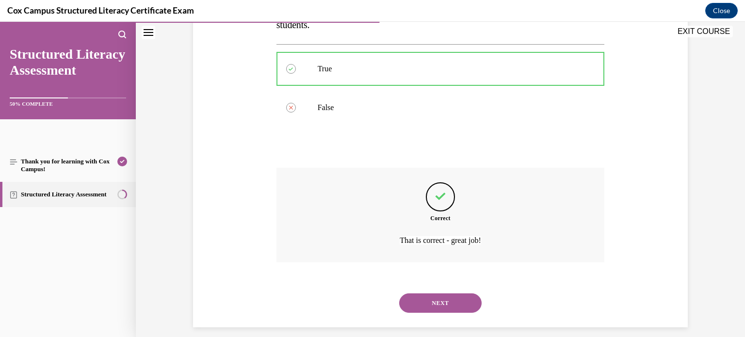
scroll to position [199, 0]
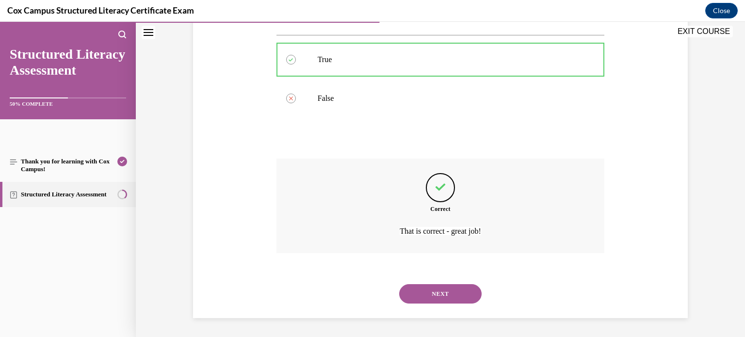
click at [425, 285] on button "NEXT" at bounding box center [440, 293] width 83 height 19
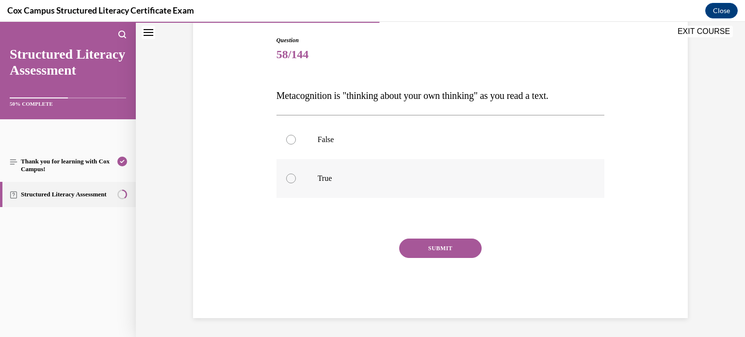
click at [310, 186] on label "True" at bounding box center [441, 178] width 329 height 39
click at [296, 183] on input "True" at bounding box center [291, 179] width 10 height 10
radio input "true"
click at [441, 248] on button "SUBMIT" at bounding box center [440, 248] width 83 height 19
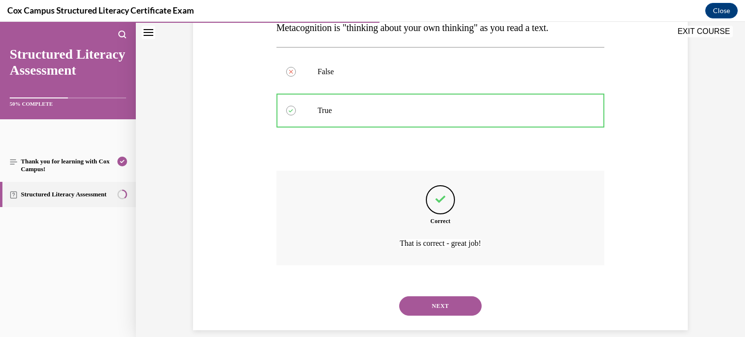
scroll to position [179, 0]
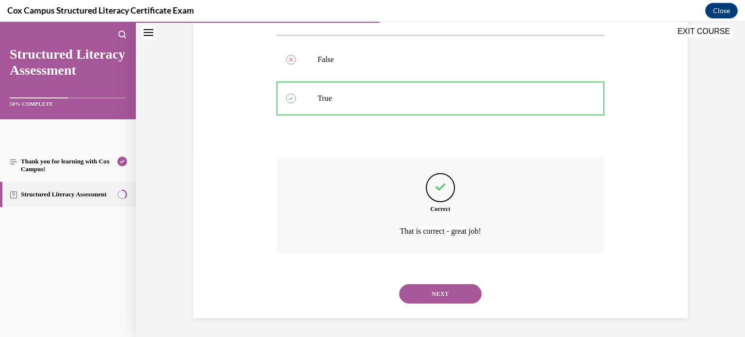
click at [445, 298] on button "NEXT" at bounding box center [440, 293] width 83 height 19
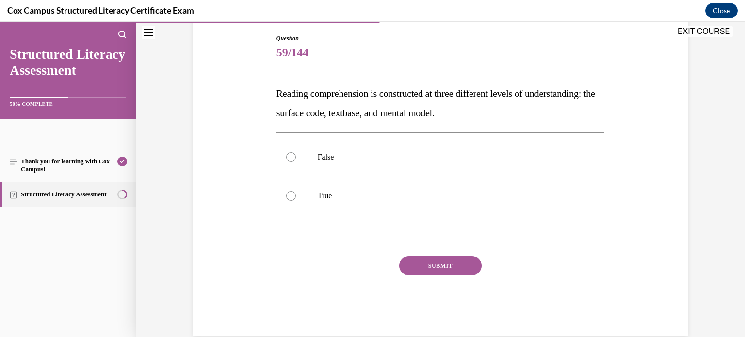
scroll to position [104, 0]
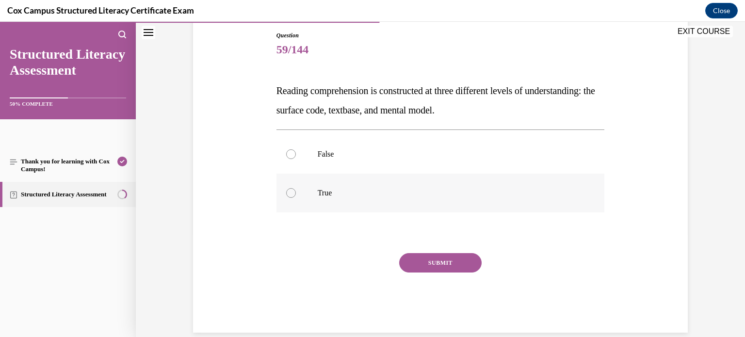
click at [303, 196] on label "True" at bounding box center [441, 193] width 329 height 39
click at [296, 196] on input "True" at bounding box center [291, 193] width 10 height 10
radio input "true"
click at [427, 266] on button "SUBMIT" at bounding box center [440, 262] width 83 height 19
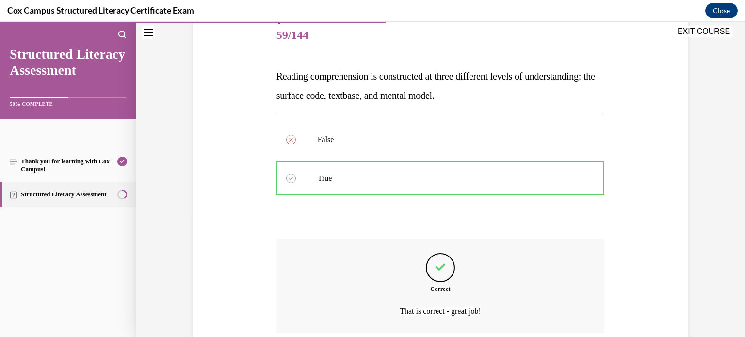
scroll to position [199, 0]
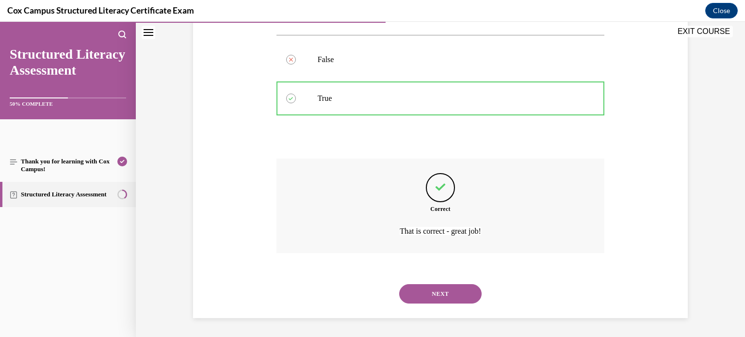
click at [446, 294] on button "NEXT" at bounding box center [440, 293] width 83 height 19
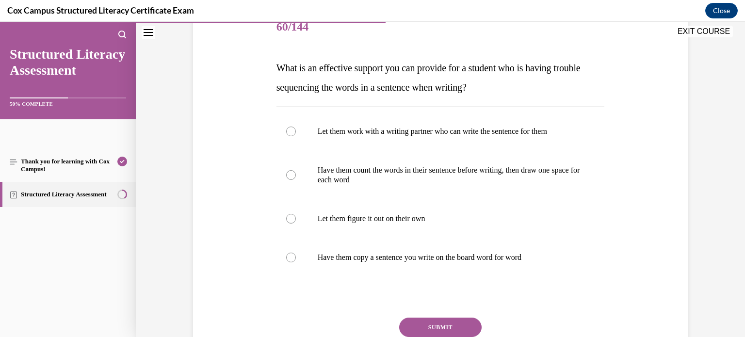
scroll to position [128, 0]
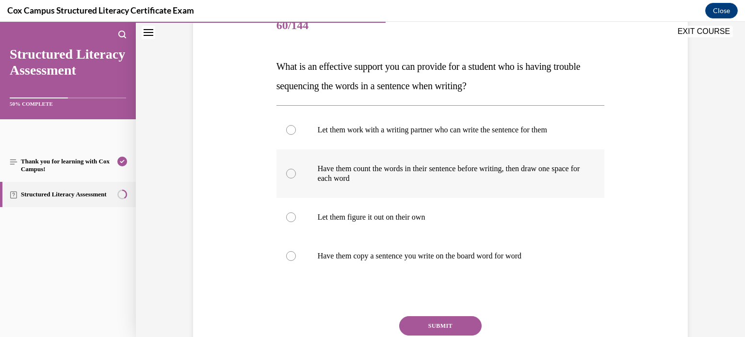
click at [331, 179] on p "Have them count the words in their sentence before writing, then draw one space…" at bounding box center [449, 173] width 263 height 19
click at [296, 179] on input "Have them count the words in their sentence before writing, then draw one space…" at bounding box center [291, 174] width 10 height 10
radio input "true"
click at [431, 318] on button "SUBMIT" at bounding box center [440, 325] width 83 height 19
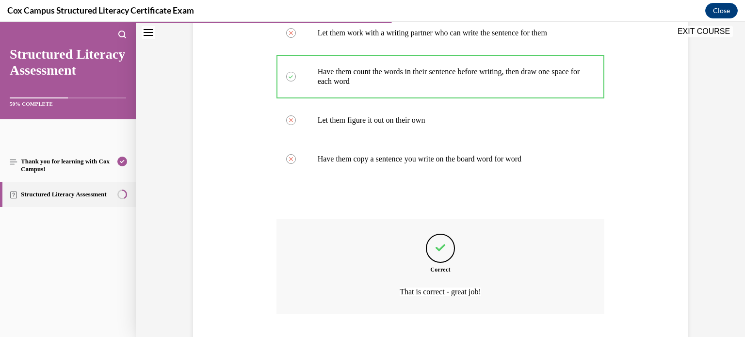
scroll to position [286, 0]
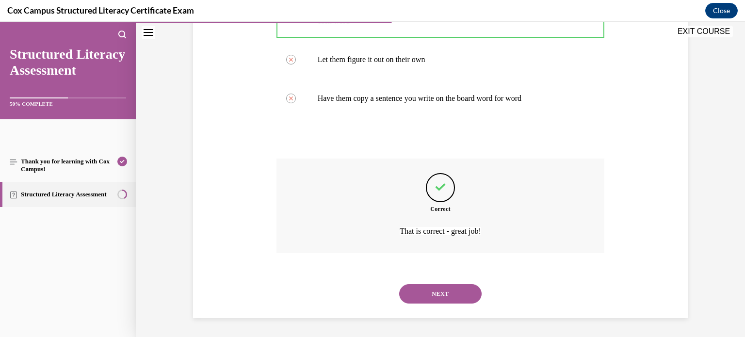
click at [457, 300] on button "NEXT" at bounding box center [440, 293] width 83 height 19
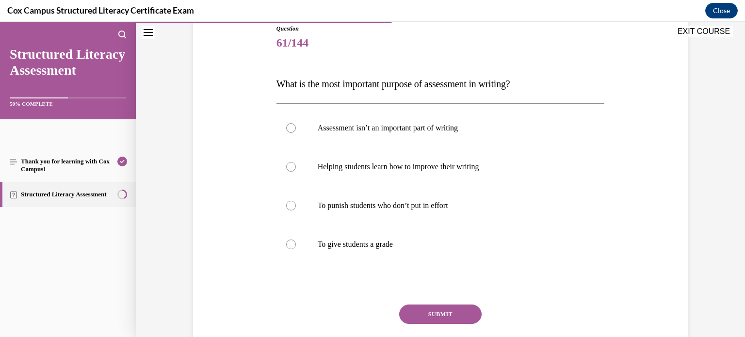
scroll to position [113, 0]
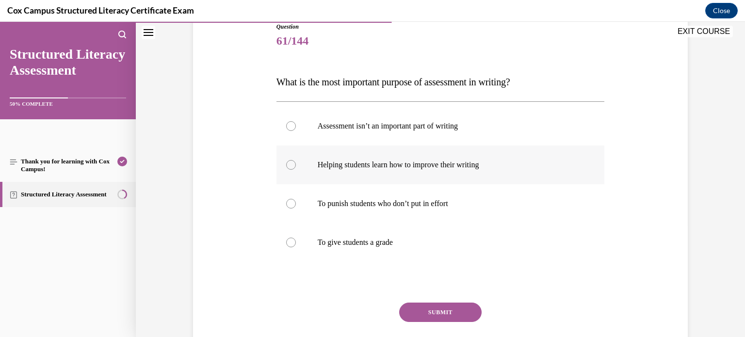
click at [289, 163] on div at bounding box center [291, 165] width 10 height 10
click at [289, 163] on input "Helping students learn how to improve their writing" at bounding box center [291, 165] width 10 height 10
radio input "true"
click at [449, 308] on button "SUBMIT" at bounding box center [440, 312] width 83 height 19
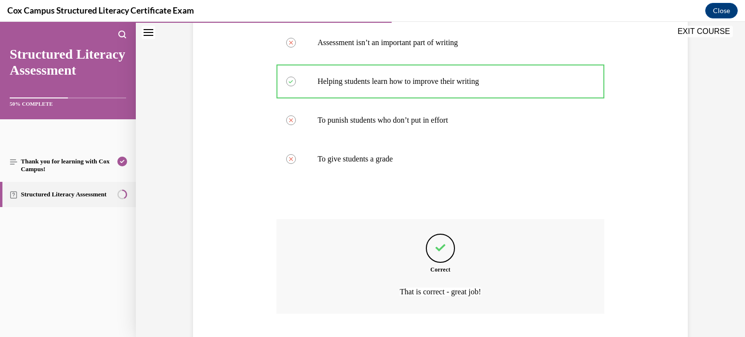
scroll to position [257, 0]
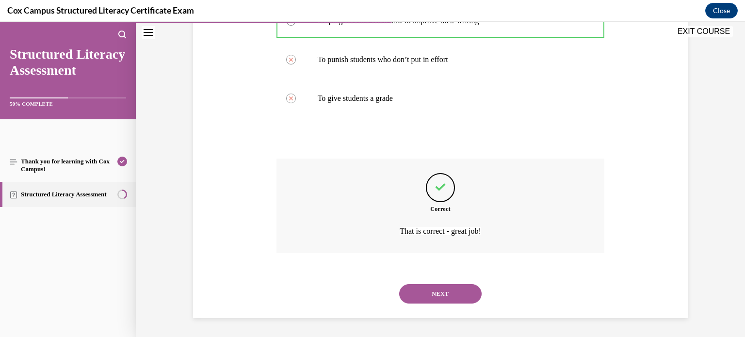
click at [445, 288] on button "NEXT" at bounding box center [440, 293] width 83 height 19
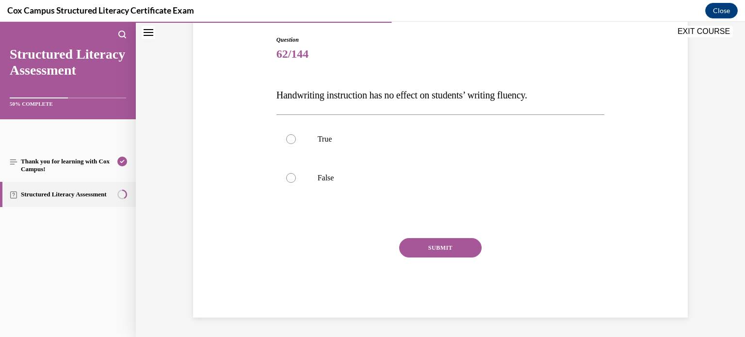
scroll to position [99, 0]
click at [317, 189] on label "False" at bounding box center [441, 178] width 329 height 39
click at [296, 183] on input "False" at bounding box center [291, 179] width 10 height 10
radio input "true"
click at [445, 250] on button "SUBMIT" at bounding box center [440, 248] width 83 height 19
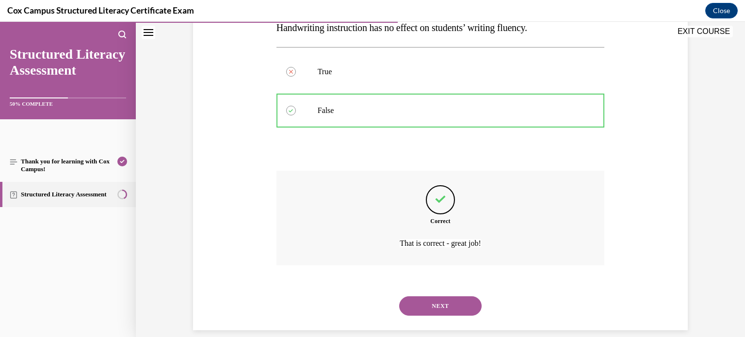
scroll to position [179, 0]
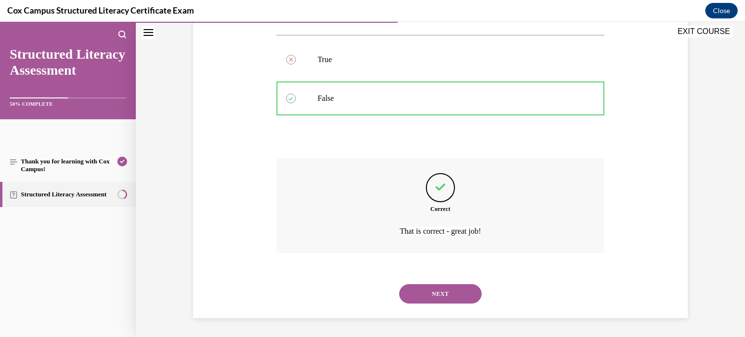
click at [432, 290] on button "NEXT" at bounding box center [440, 293] width 83 height 19
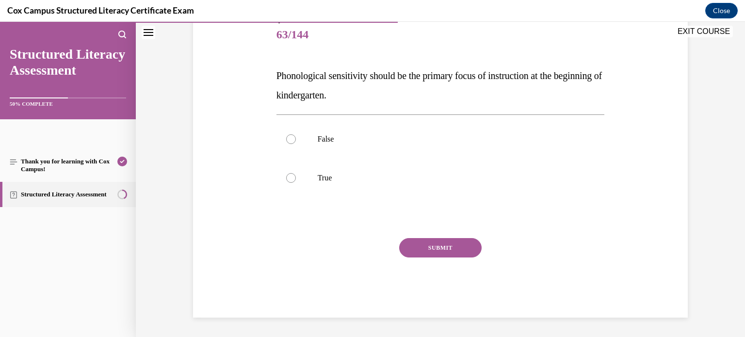
scroll to position [107, 0]
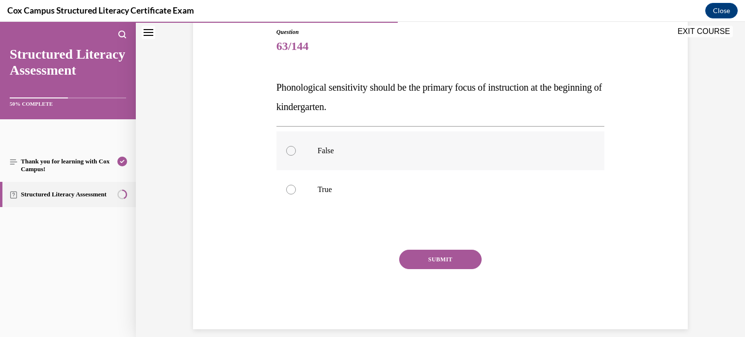
click at [316, 149] on label "False" at bounding box center [441, 151] width 329 height 39
click at [296, 149] on input "False" at bounding box center [291, 151] width 10 height 10
radio input "true"
click at [448, 260] on button "SUBMIT" at bounding box center [440, 259] width 83 height 19
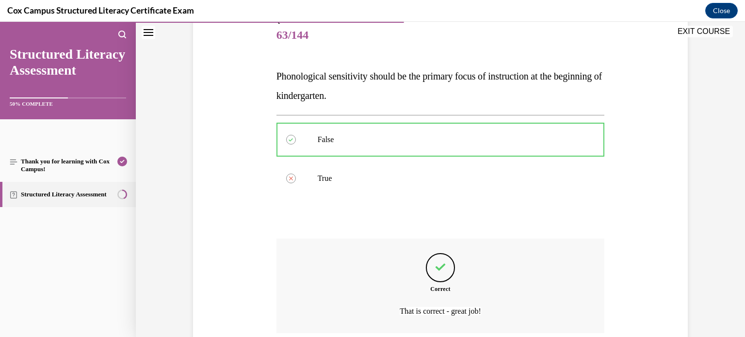
scroll to position [199, 0]
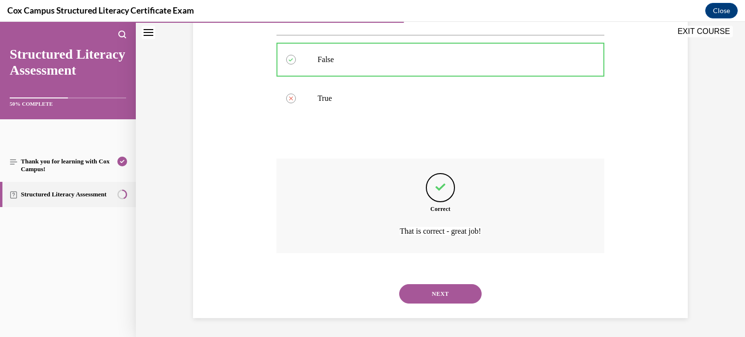
click at [444, 292] on button "NEXT" at bounding box center [440, 293] width 83 height 19
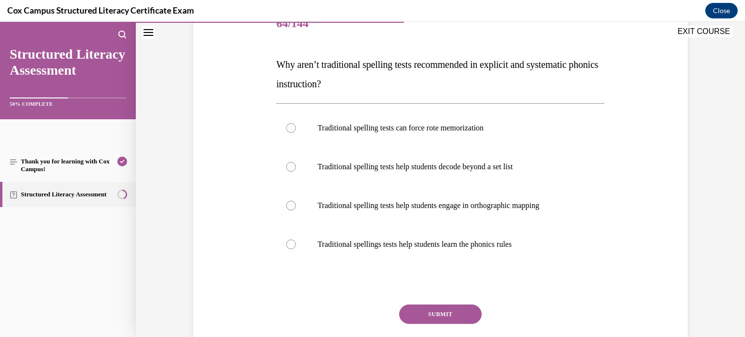
scroll to position [132, 0]
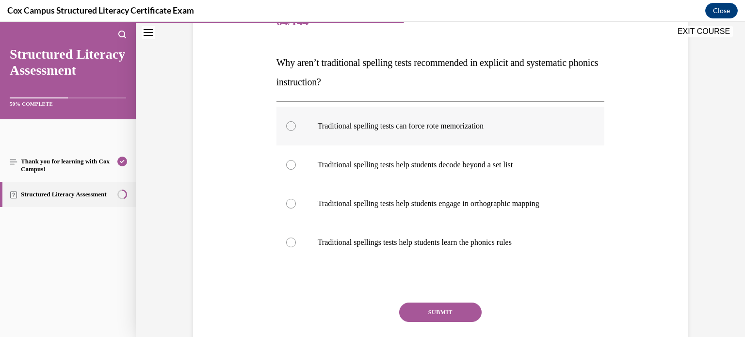
click at [397, 126] on p "Traditional spelling tests can force rote memorization" at bounding box center [449, 126] width 263 height 10
click at [296, 126] on input "Traditional spelling tests can force rote memorization" at bounding box center [291, 126] width 10 height 10
radio input "true"
click at [436, 317] on button "SUBMIT" at bounding box center [440, 312] width 83 height 19
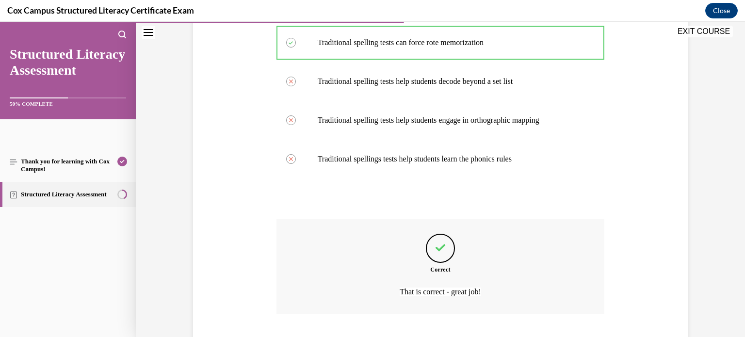
scroll to position [276, 0]
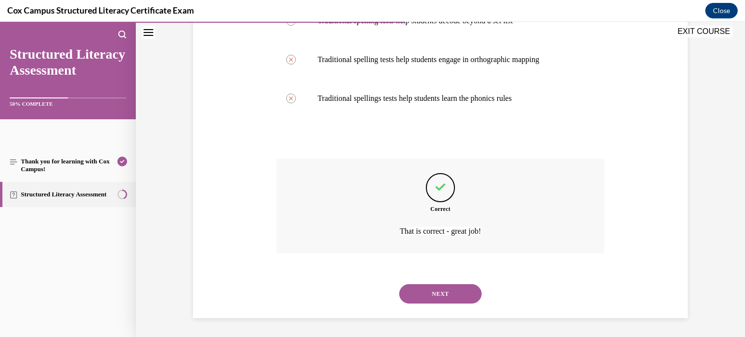
click at [430, 292] on button "NEXT" at bounding box center [440, 293] width 83 height 19
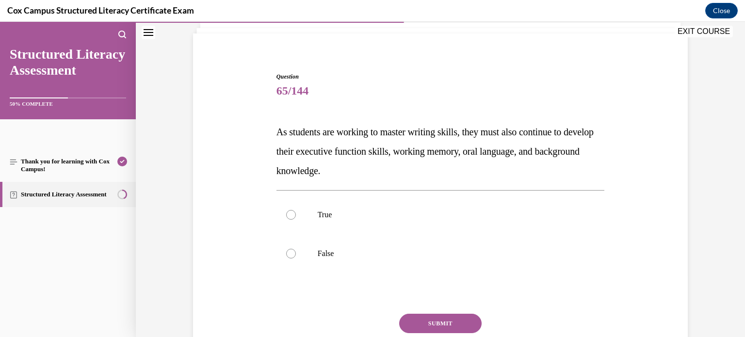
scroll to position [84, 0]
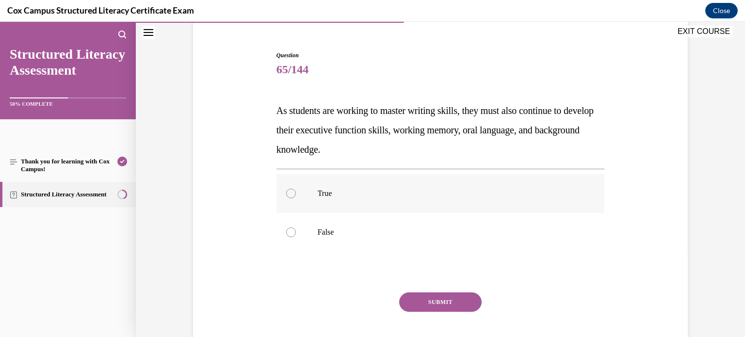
click at [318, 190] on p "True" at bounding box center [449, 194] width 263 height 10
click at [296, 190] on input "True" at bounding box center [291, 194] width 10 height 10
radio input "true"
click at [427, 299] on button "SUBMIT" at bounding box center [440, 302] width 83 height 19
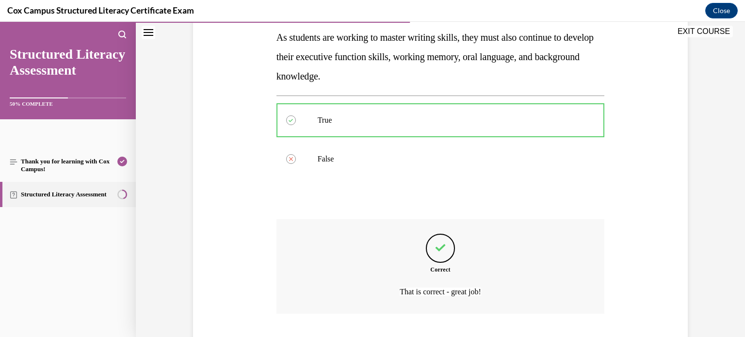
scroll to position [218, 0]
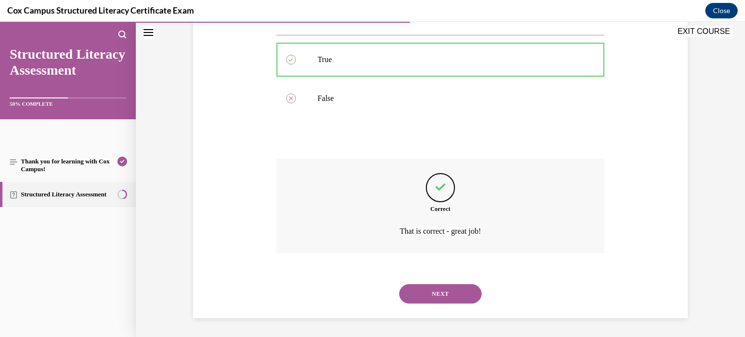
click at [431, 297] on button "NEXT" at bounding box center [440, 293] width 83 height 19
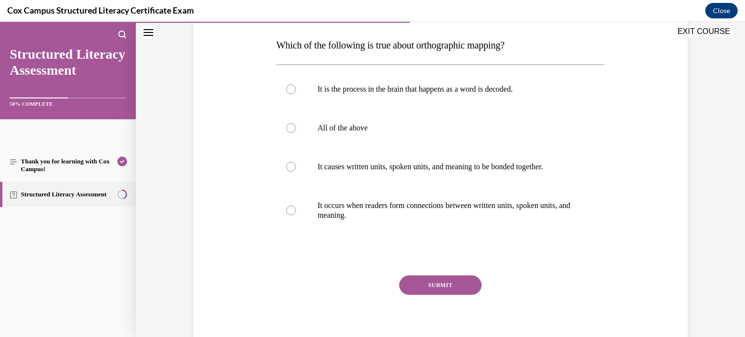
scroll to position [150, 0]
click at [306, 134] on label "All of the above" at bounding box center [441, 127] width 329 height 39
click at [296, 132] on input "All of the above" at bounding box center [291, 127] width 10 height 10
radio input "true"
click at [421, 275] on button "SUBMIT" at bounding box center [440, 284] width 83 height 19
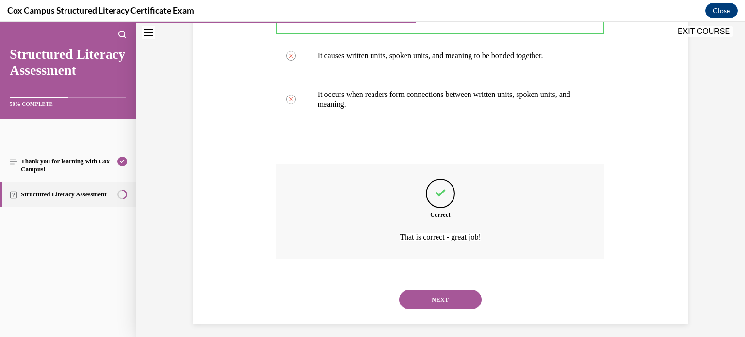
scroll to position [266, 0]
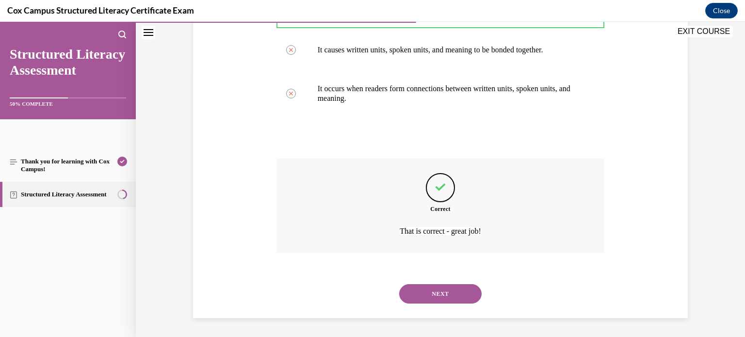
click at [450, 298] on button "NEXT" at bounding box center [440, 293] width 83 height 19
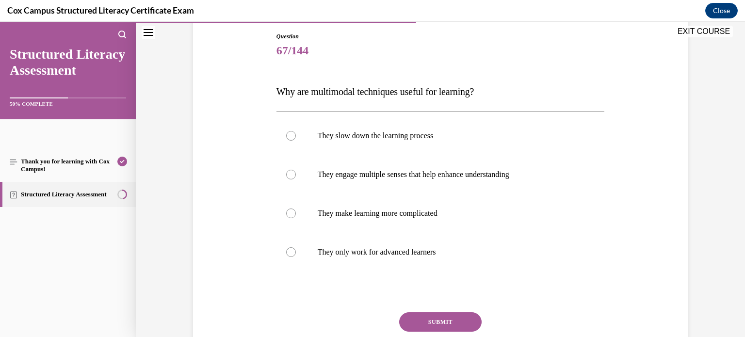
scroll to position [101, 0]
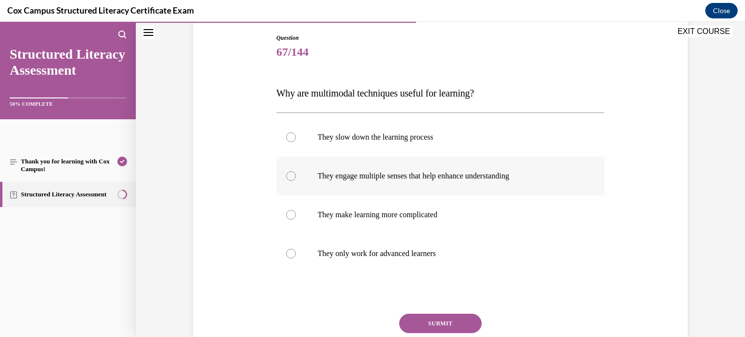
click at [308, 173] on label "They engage multiple senses that help enhance understanding" at bounding box center [441, 176] width 329 height 39
click at [296, 173] on input "They engage multiple senses that help enhance understanding" at bounding box center [291, 176] width 10 height 10
radio input "true"
click at [441, 321] on button "SUBMIT" at bounding box center [440, 323] width 83 height 19
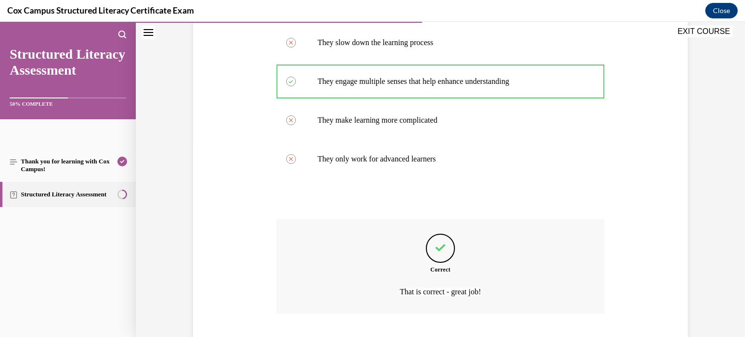
scroll to position [257, 0]
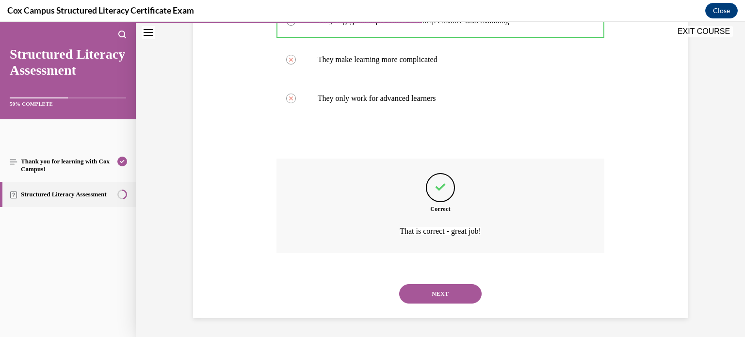
click at [443, 292] on button "NEXT" at bounding box center [440, 293] width 83 height 19
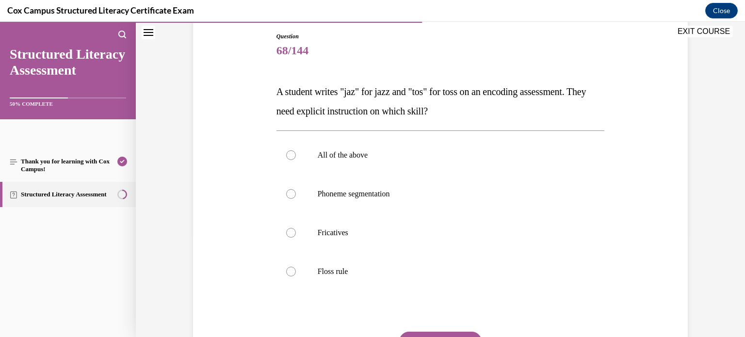
scroll to position [109, 0]
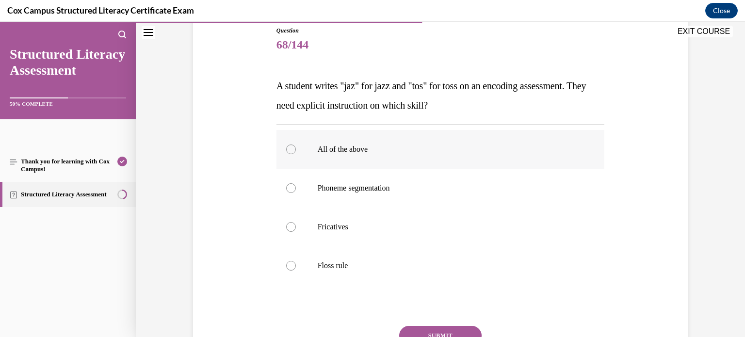
click at [299, 139] on label "All of the above" at bounding box center [441, 149] width 329 height 39
click at [296, 145] on input "All of the above" at bounding box center [291, 150] width 10 height 10
radio input "true"
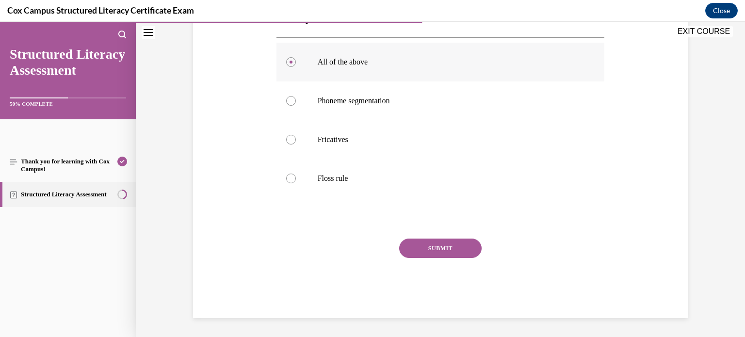
scroll to position [188, 0]
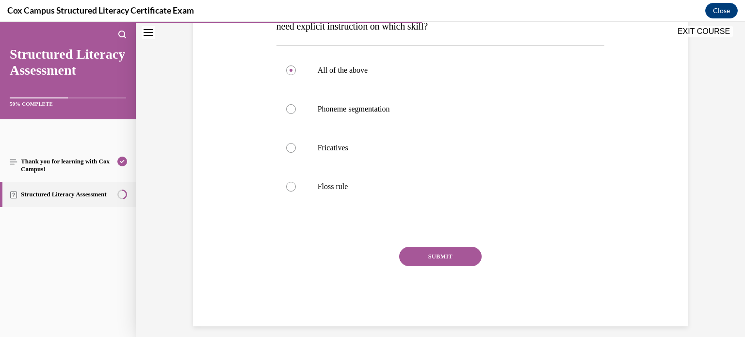
click at [448, 250] on button "SUBMIT" at bounding box center [440, 256] width 83 height 19
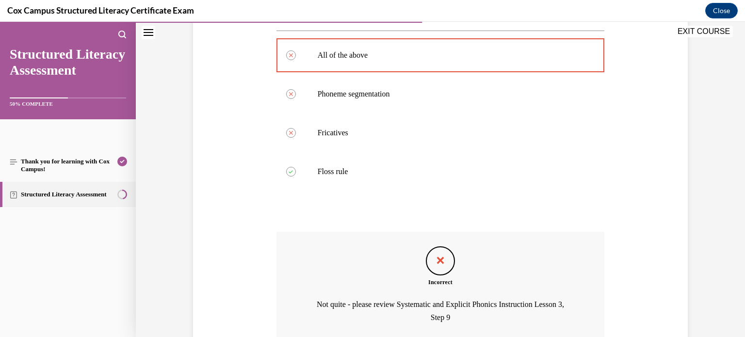
scroll to position [265, 0]
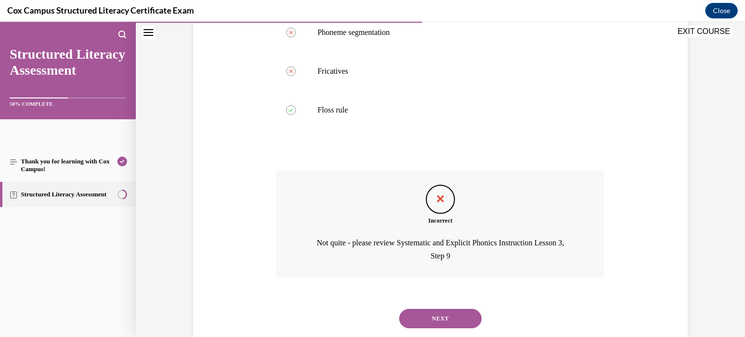
click at [447, 315] on button "NEXT" at bounding box center [440, 318] width 83 height 19
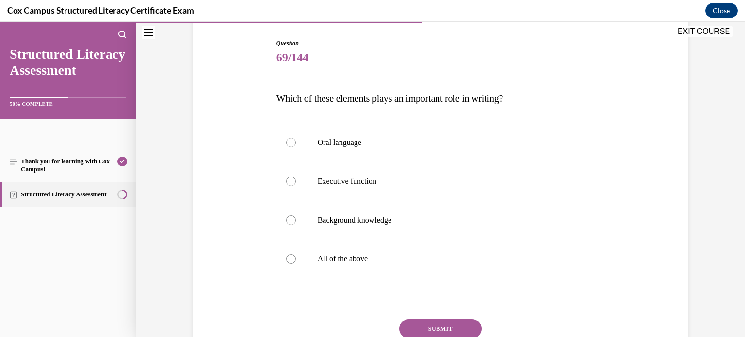
scroll to position [97, 0]
click at [299, 261] on label "All of the above" at bounding box center [441, 258] width 329 height 39
click at [296, 261] on input "All of the above" at bounding box center [291, 259] width 10 height 10
radio input "true"
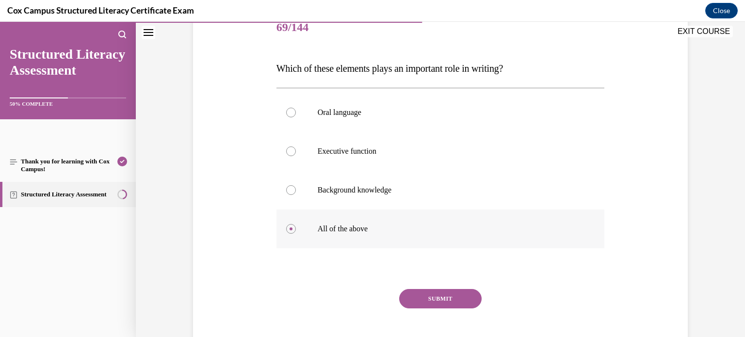
scroll to position [128, 0]
click at [436, 294] on button "SUBMIT" at bounding box center [440, 297] width 83 height 19
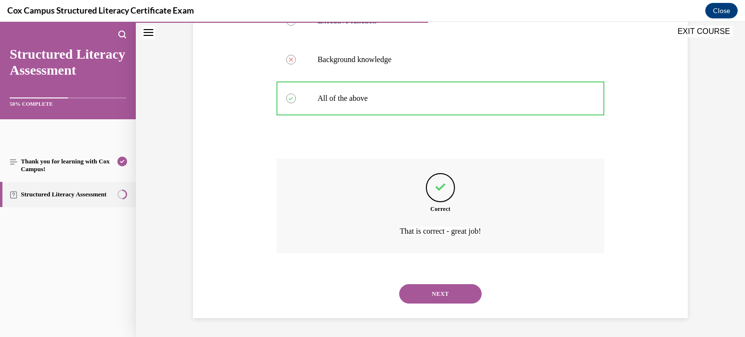
scroll to position [254, 0]
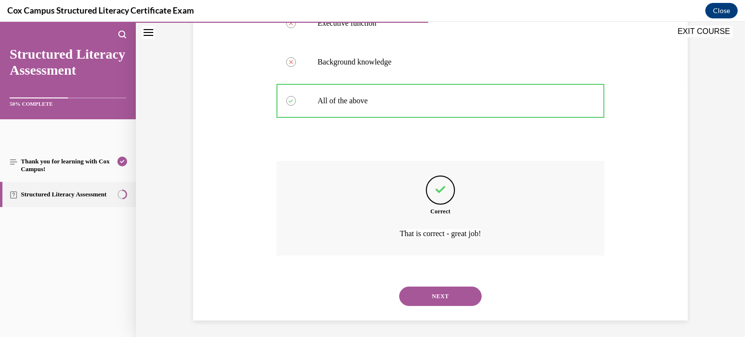
click at [423, 290] on button "NEXT" at bounding box center [440, 296] width 83 height 19
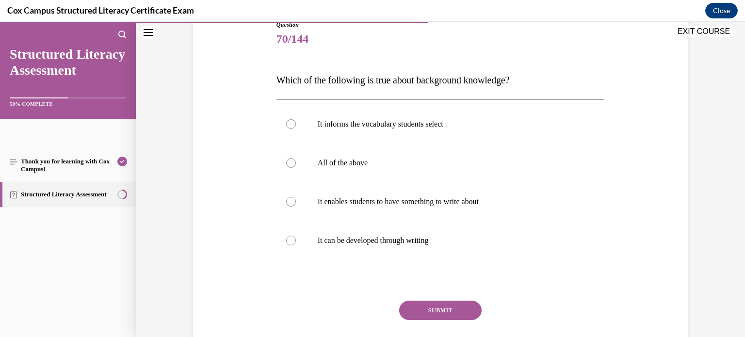
scroll to position [111, 0]
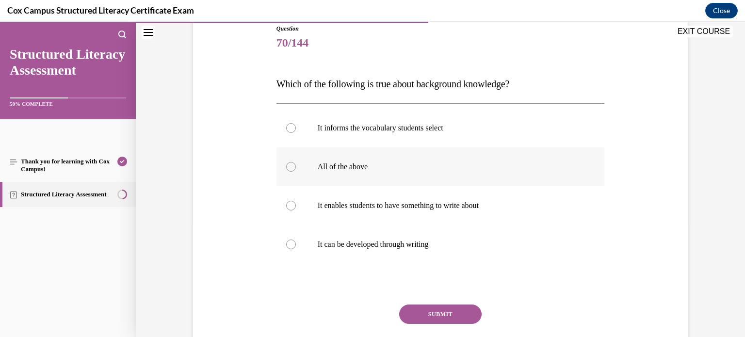
click at [294, 176] on label "All of the above" at bounding box center [441, 167] width 329 height 39
click at [294, 172] on input "All of the above" at bounding box center [291, 167] width 10 height 10
radio input "true"
click at [422, 305] on button "SUBMIT" at bounding box center [440, 314] width 83 height 19
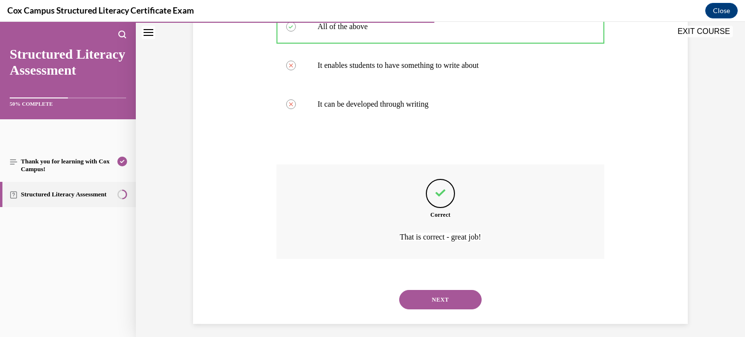
scroll to position [257, 0]
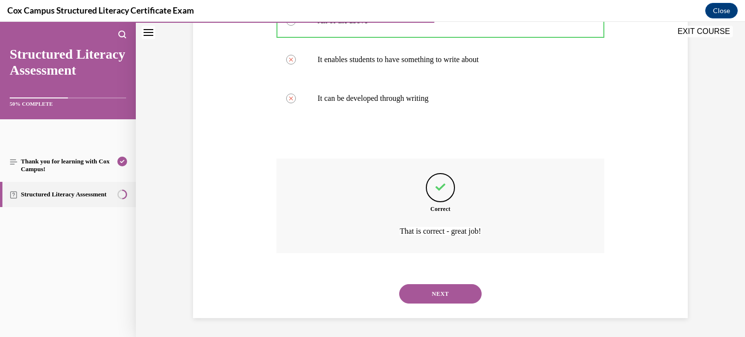
click at [439, 292] on button "NEXT" at bounding box center [440, 293] width 83 height 19
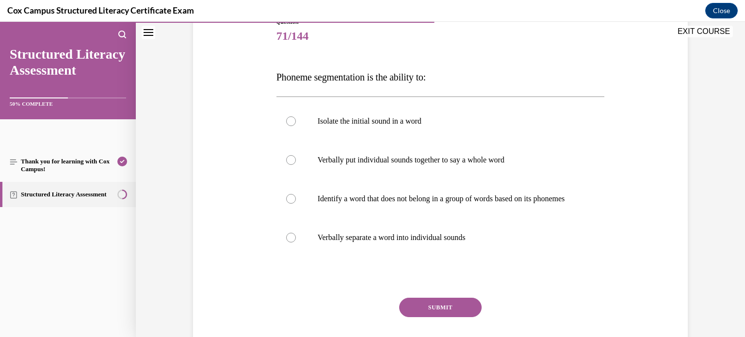
scroll to position [118, 0]
click at [397, 232] on label "Verbally separate a word into individual sounds" at bounding box center [441, 236] width 329 height 39
click at [296, 232] on input "Verbally separate a word into individual sounds" at bounding box center [291, 237] width 10 height 10
radio input "true"
click at [425, 315] on button "SUBMIT" at bounding box center [440, 306] width 83 height 19
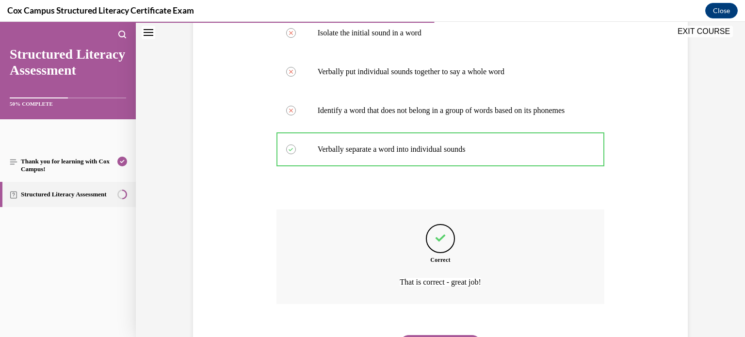
scroll to position [266, 0]
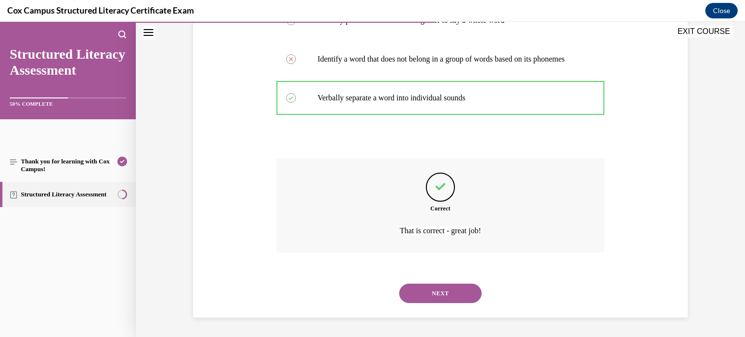
click at [447, 292] on button "NEXT" at bounding box center [440, 293] width 83 height 19
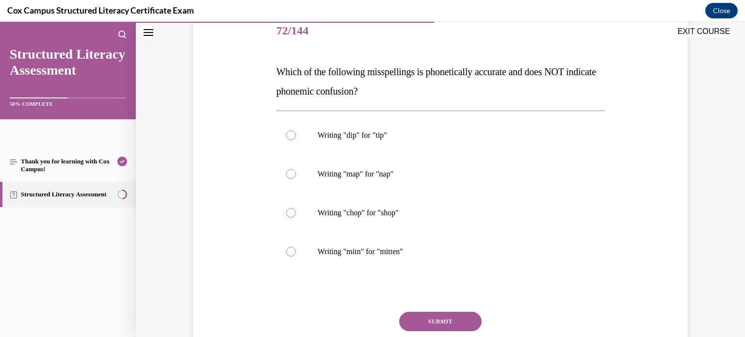
scroll to position [137, 0]
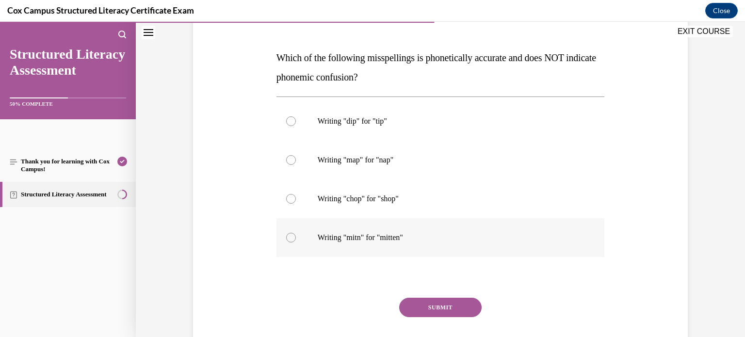
click at [316, 233] on label "Writing "mitn" for "mitten"" at bounding box center [441, 237] width 329 height 39
click at [296, 233] on input "Writing "mitn" for "mitten"" at bounding box center [291, 238] width 10 height 10
radio input "true"
click at [447, 305] on button "SUBMIT" at bounding box center [440, 307] width 83 height 19
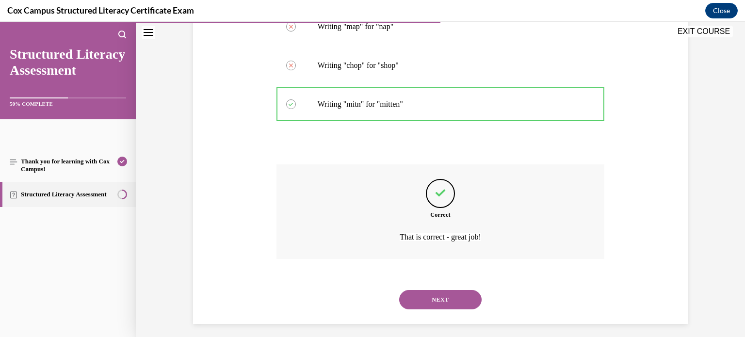
scroll to position [276, 0]
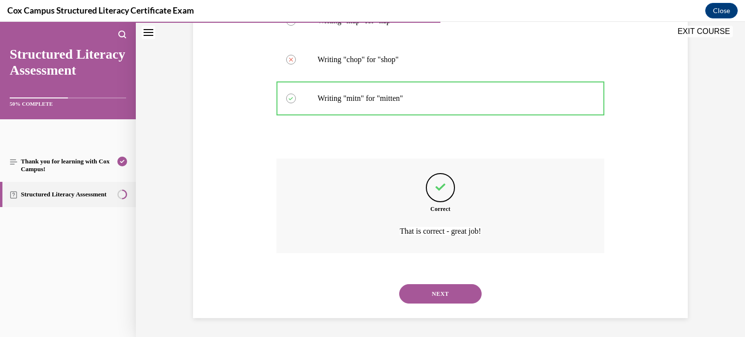
click at [441, 293] on button "NEXT" at bounding box center [440, 293] width 83 height 19
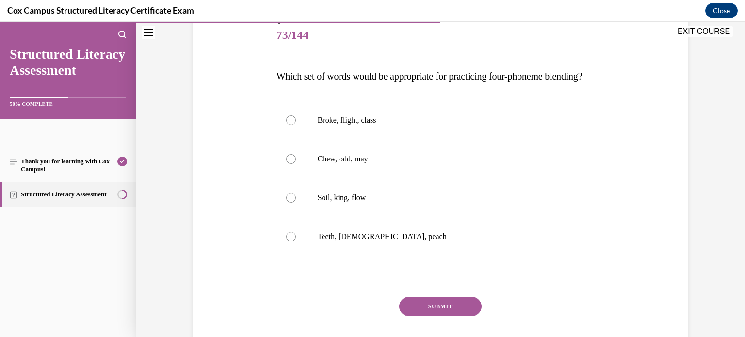
scroll to position [120, 0]
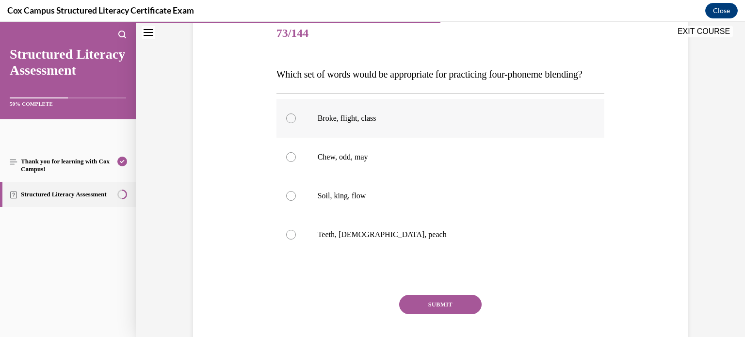
click at [294, 123] on div at bounding box center [291, 119] width 10 height 10
click at [294, 123] on input "Broke, flight, class" at bounding box center [291, 119] width 10 height 10
radio input "true"
click at [442, 315] on button "SUBMIT" at bounding box center [440, 304] width 83 height 19
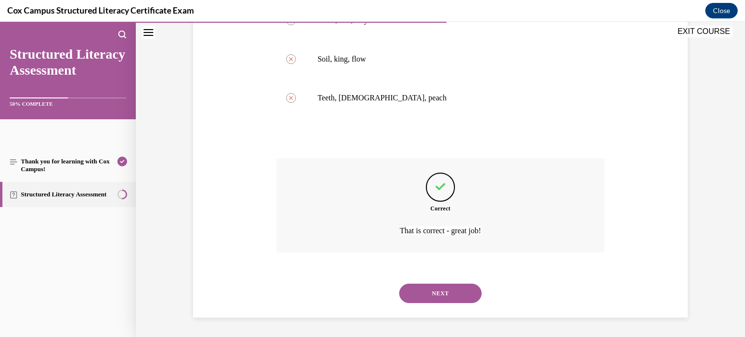
scroll to position [276, 0]
click at [426, 292] on button "NEXT" at bounding box center [440, 293] width 83 height 19
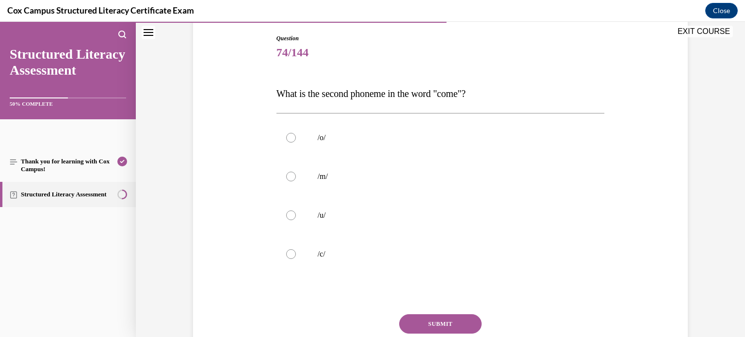
scroll to position [107, 0]
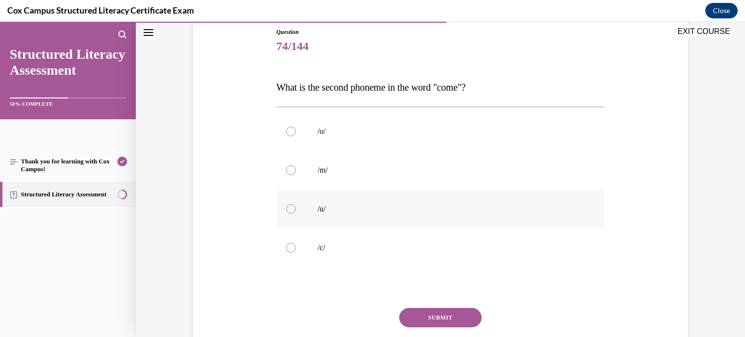
click at [296, 209] on div at bounding box center [291, 209] width 10 height 10
click at [296, 209] on input "/u/" at bounding box center [291, 209] width 10 height 10
radio input "true"
click at [446, 324] on button "SUBMIT" at bounding box center [440, 317] width 83 height 19
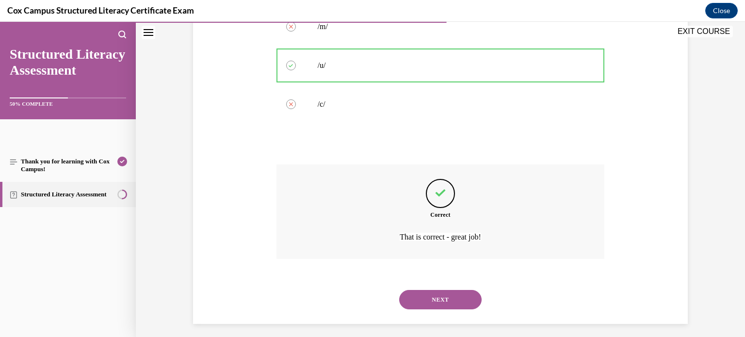
scroll to position [257, 0]
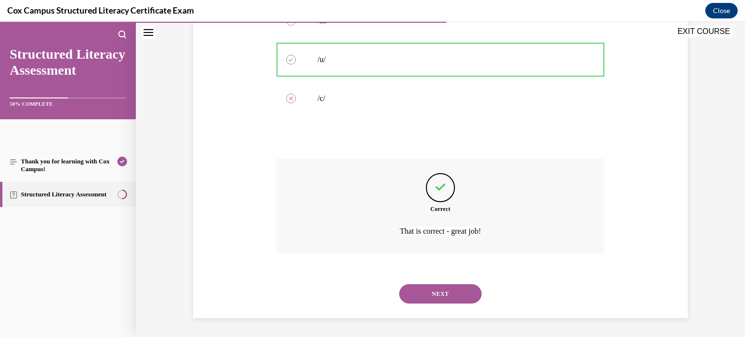
click at [456, 294] on button "NEXT" at bounding box center [440, 293] width 83 height 19
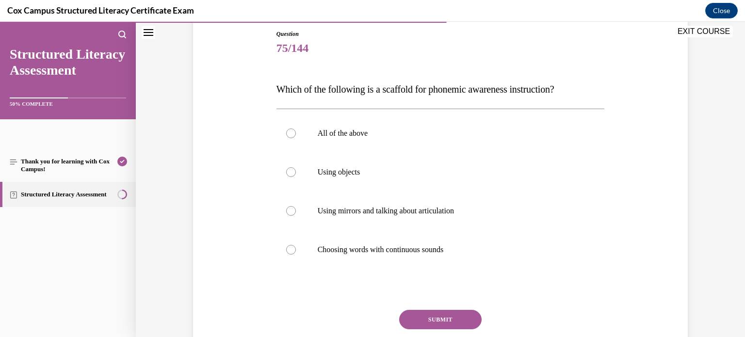
scroll to position [107, 0]
click at [291, 133] on div at bounding box center [291, 132] width 10 height 10
click at [291, 133] on input "All of the above" at bounding box center [291, 132] width 10 height 10
radio input "true"
click at [474, 319] on button "SUBMIT" at bounding box center [440, 318] width 83 height 19
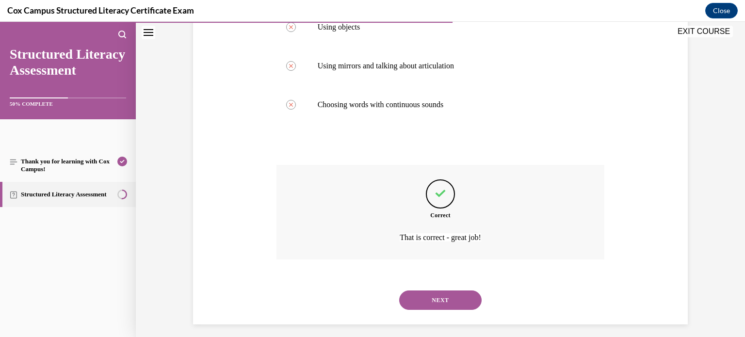
scroll to position [257, 0]
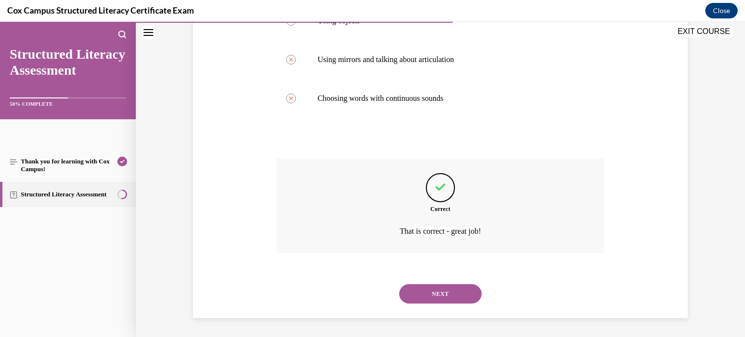
click at [453, 287] on button "NEXT" at bounding box center [440, 293] width 83 height 19
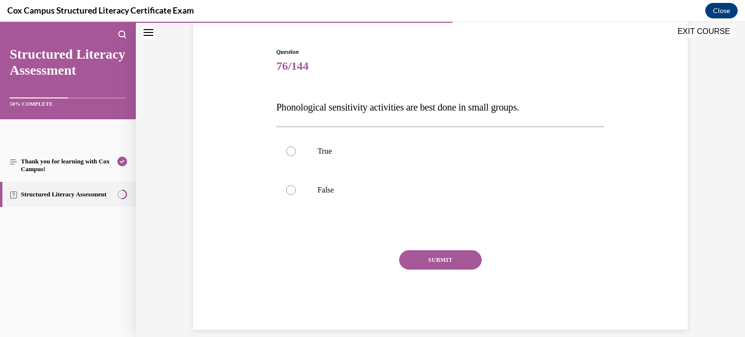
scroll to position [89, 0]
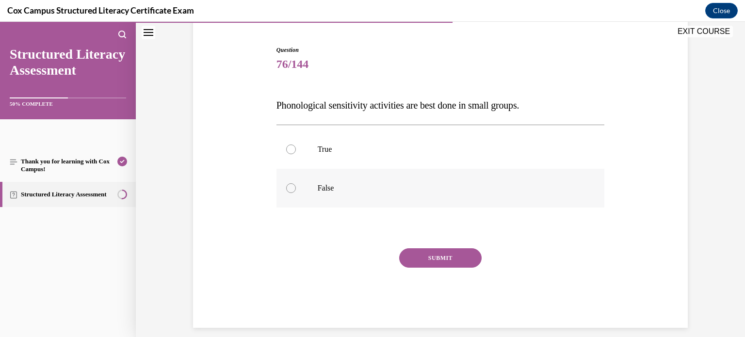
click at [304, 189] on label "False" at bounding box center [441, 188] width 329 height 39
click at [296, 189] on input "False" at bounding box center [291, 188] width 10 height 10
radio input "true"
click at [438, 257] on button "SUBMIT" at bounding box center [440, 257] width 83 height 19
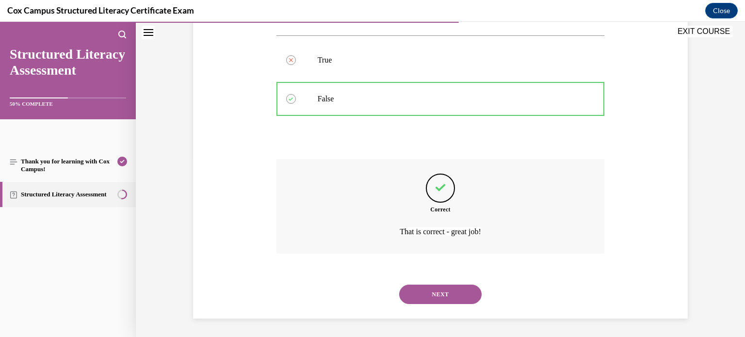
scroll to position [179, 0]
click at [453, 293] on button "NEXT" at bounding box center [440, 293] width 83 height 19
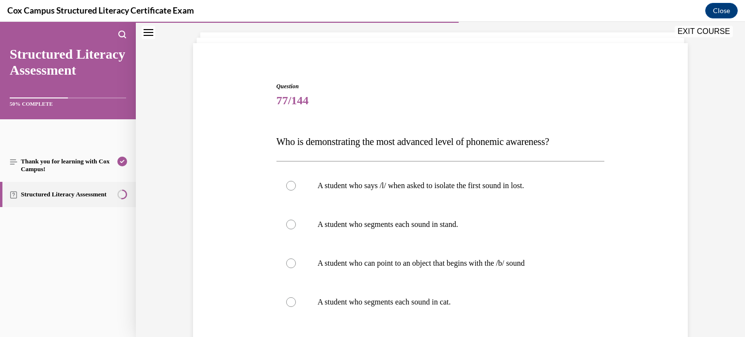
scroll to position [62, 0]
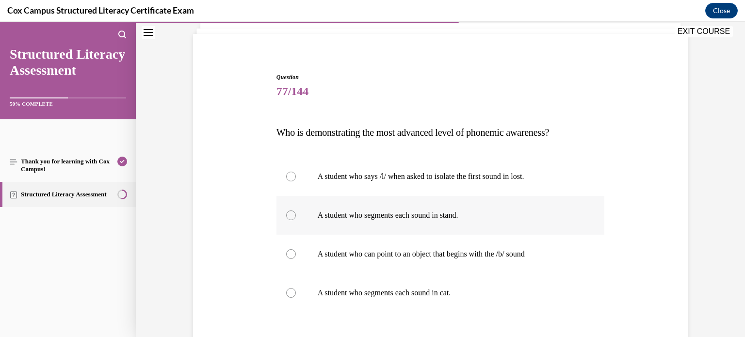
click at [321, 226] on label "A student who segments each sound in stand." at bounding box center [441, 215] width 329 height 39
click at [296, 220] on input "A student who segments each sound in stand." at bounding box center [291, 216] width 10 height 10
radio input "true"
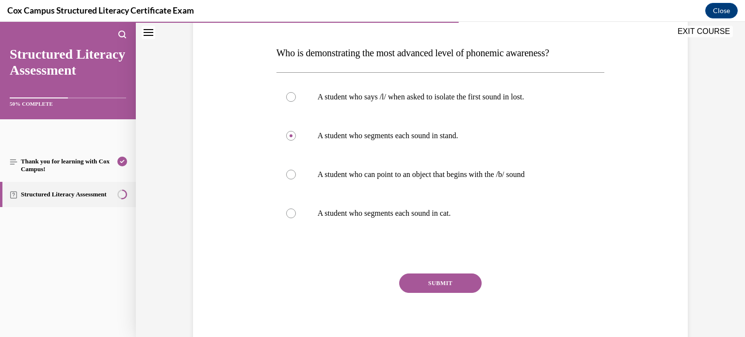
click at [454, 283] on button "SUBMIT" at bounding box center [440, 283] width 83 height 19
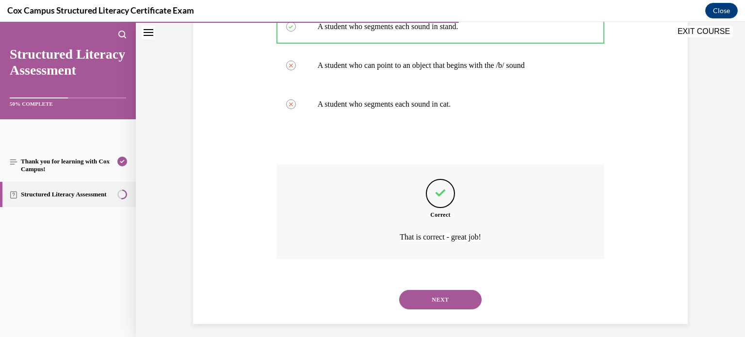
scroll to position [257, 0]
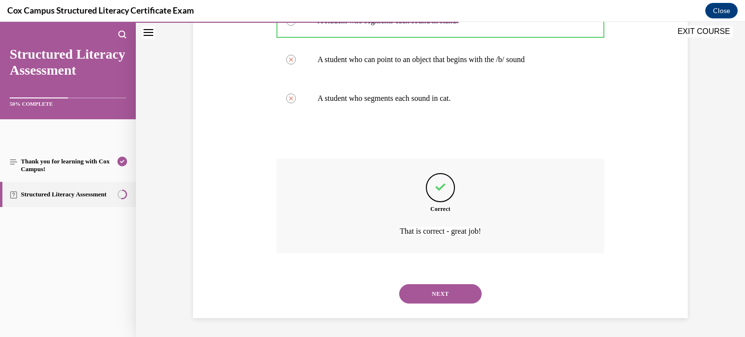
click at [443, 292] on button "NEXT" at bounding box center [440, 293] width 83 height 19
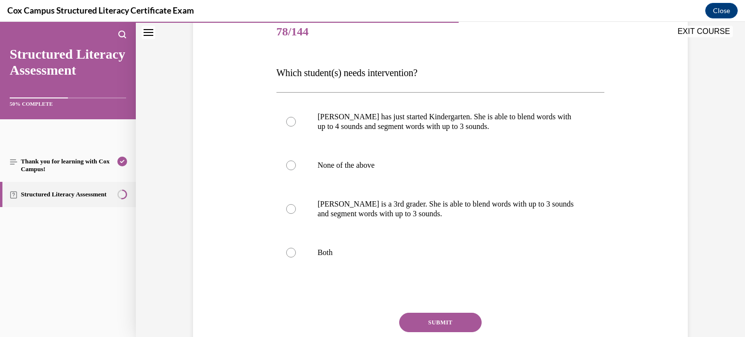
scroll to position [123, 0]
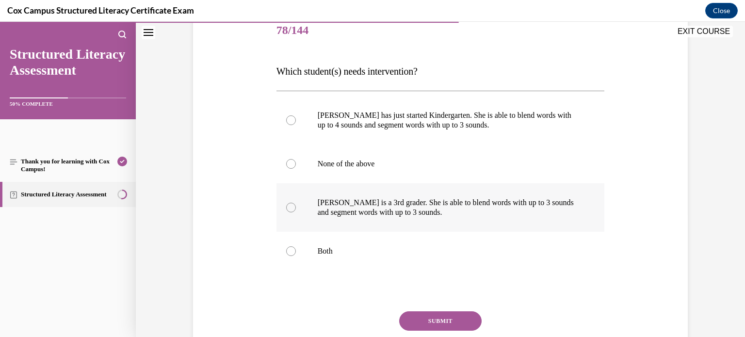
click at [295, 208] on div at bounding box center [291, 208] width 10 height 10
click at [295, 208] on input "Ella is a 3rd grader. She is able to blend words with up to 3 sounds and segmen…" at bounding box center [291, 208] width 10 height 10
radio input "true"
click at [423, 315] on button "SUBMIT" at bounding box center [440, 321] width 83 height 19
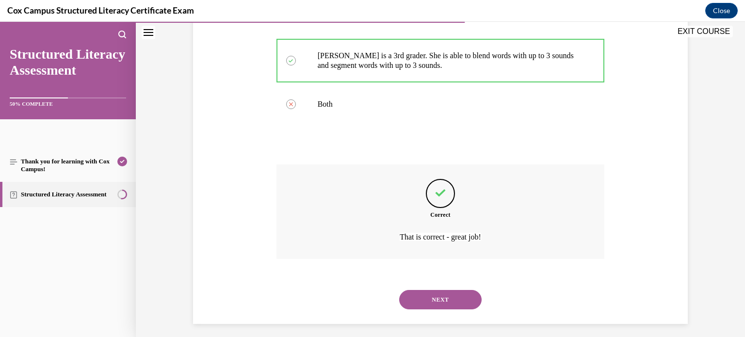
scroll to position [276, 0]
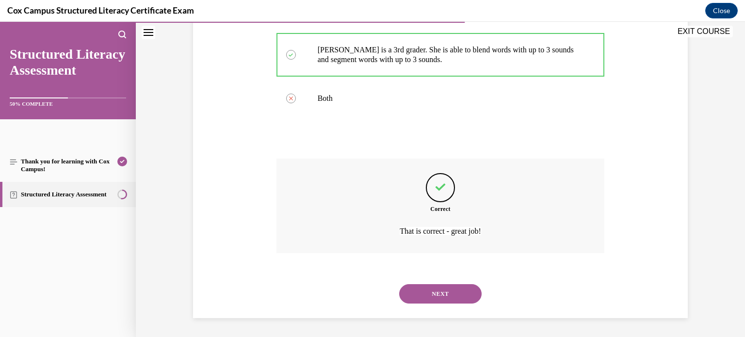
click at [440, 295] on button "NEXT" at bounding box center [440, 293] width 83 height 19
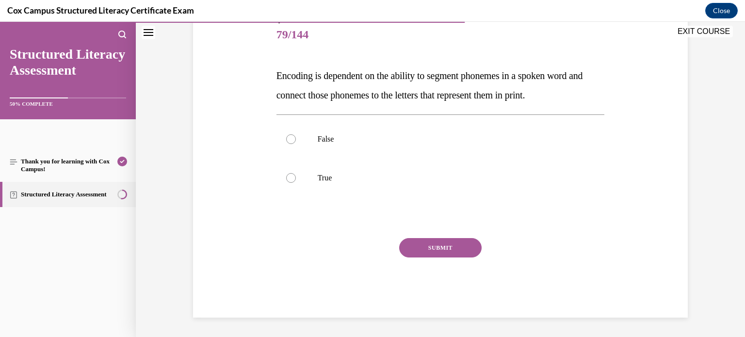
scroll to position [107, 0]
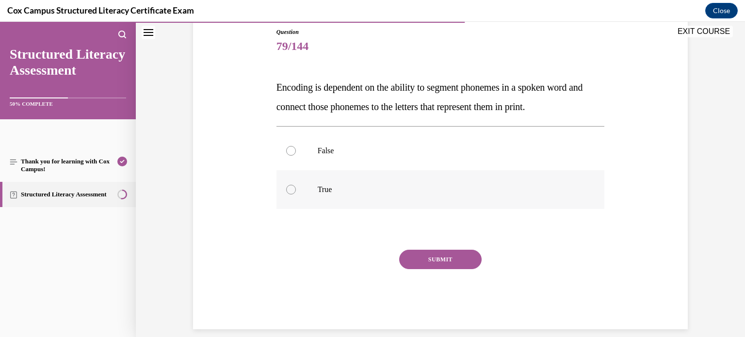
click at [295, 192] on div at bounding box center [291, 190] width 10 height 10
click at [295, 192] on input "True" at bounding box center [291, 190] width 10 height 10
radio input "true"
click at [417, 251] on button "SUBMIT" at bounding box center [440, 259] width 83 height 19
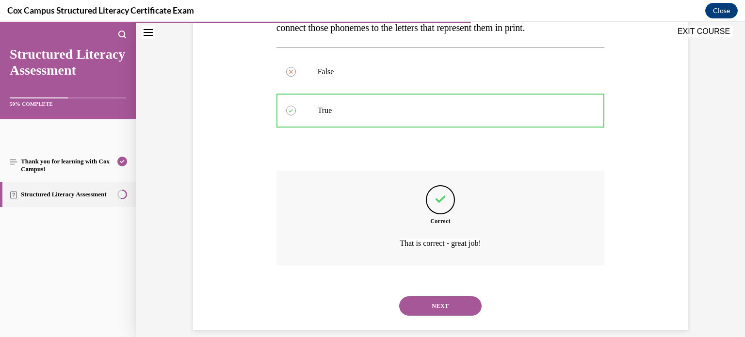
scroll to position [199, 0]
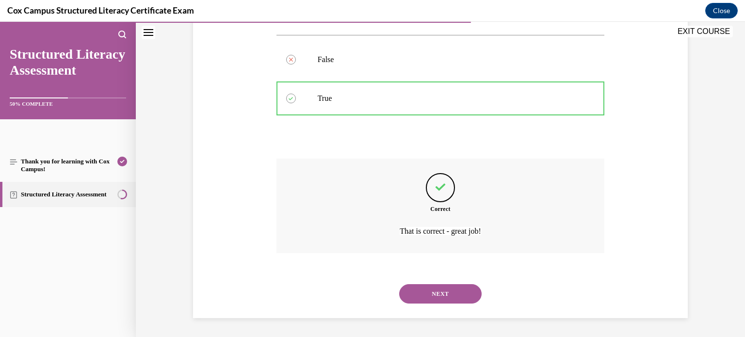
click at [438, 296] on button "NEXT" at bounding box center [440, 293] width 83 height 19
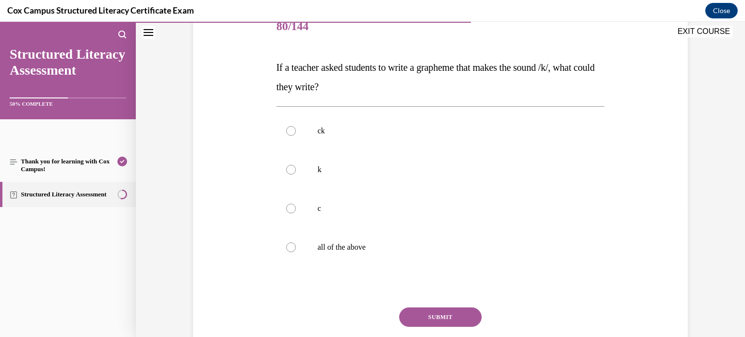
scroll to position [123, 0]
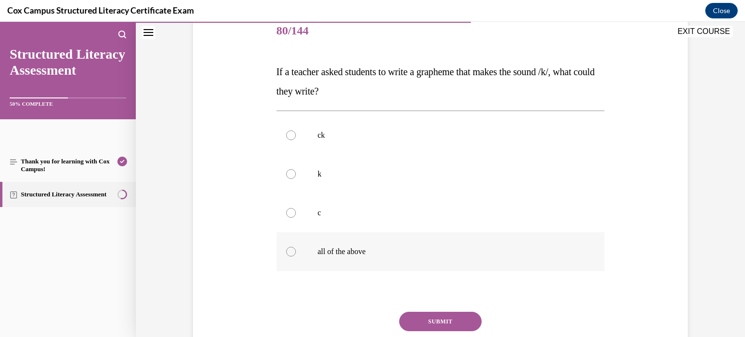
click at [316, 268] on label "all of the above" at bounding box center [441, 251] width 329 height 39
click at [296, 257] on input "all of the above" at bounding box center [291, 252] width 10 height 10
radio input "true"
click at [417, 320] on button "SUBMIT" at bounding box center [440, 321] width 83 height 19
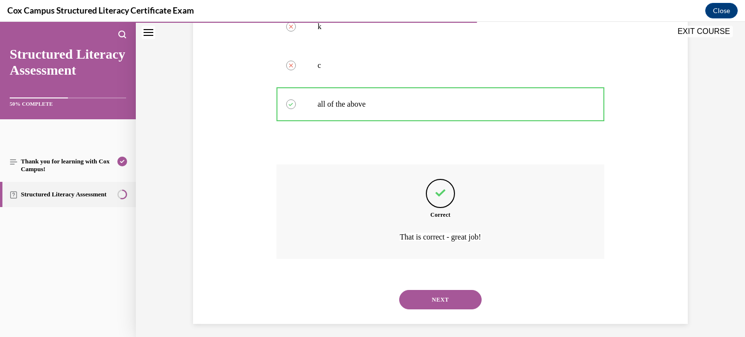
scroll to position [276, 0]
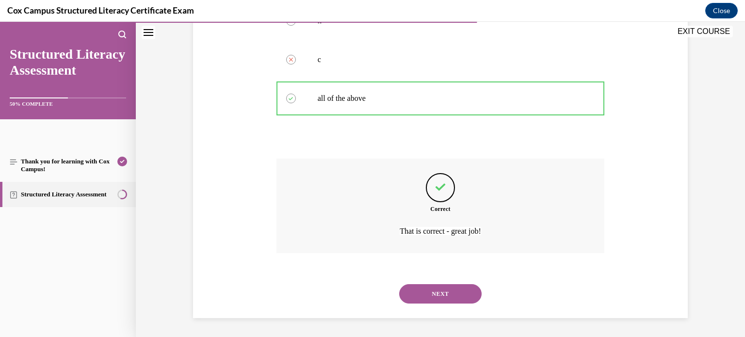
click at [441, 297] on button "NEXT" at bounding box center [440, 293] width 83 height 19
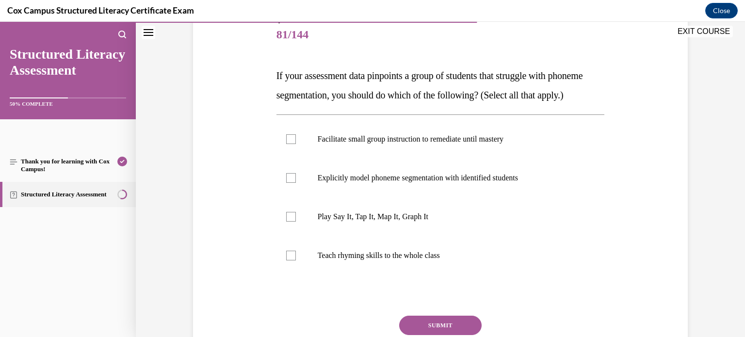
scroll to position [119, 0]
click at [293, 236] on label "Play Say It, Tap It, Map It, Graph It" at bounding box center [441, 216] width 329 height 39
click at [293, 221] on input "Play Say It, Tap It, Map It, Graph It" at bounding box center [291, 217] width 10 height 10
checkbox input "true"
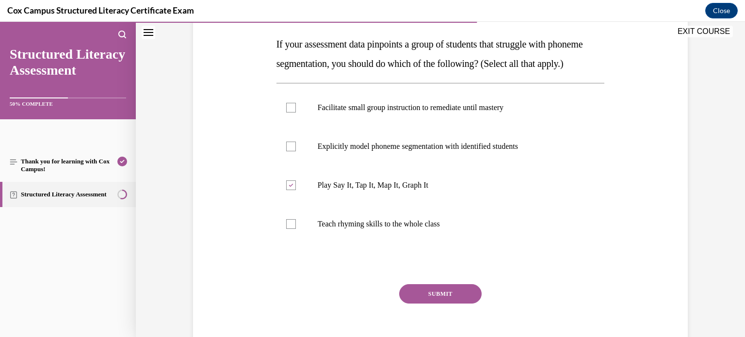
scroll to position [147, 0]
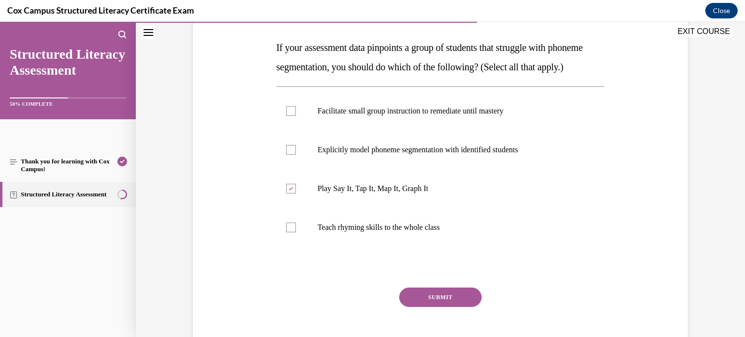
click at [459, 307] on button "SUBMIT" at bounding box center [440, 297] width 83 height 19
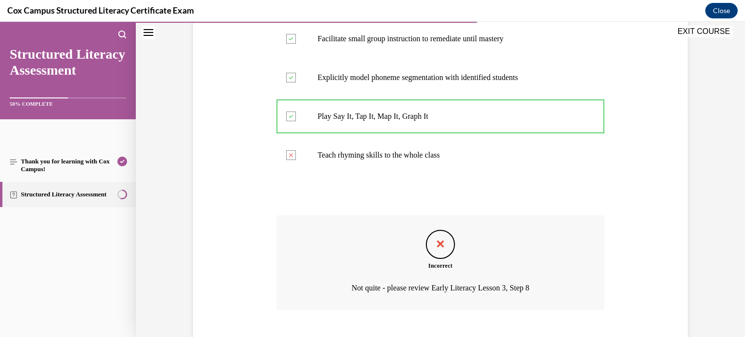
scroll to position [296, 0]
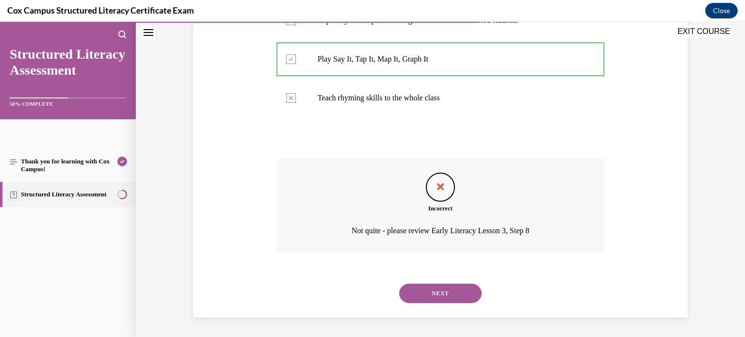
click at [443, 293] on button "NEXT" at bounding box center [440, 293] width 83 height 19
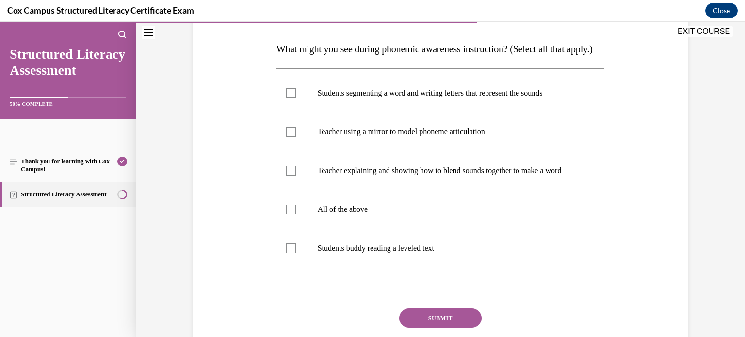
scroll to position [146, 0]
click at [316, 190] on label "Teacher explaining and showing how to blend sounds together to make a word" at bounding box center [441, 170] width 329 height 39
click at [296, 176] on input "Teacher explaining and showing how to blend sounds together to make a word" at bounding box center [291, 171] width 10 height 10
checkbox input "true"
click at [289, 98] on div at bounding box center [291, 93] width 10 height 10
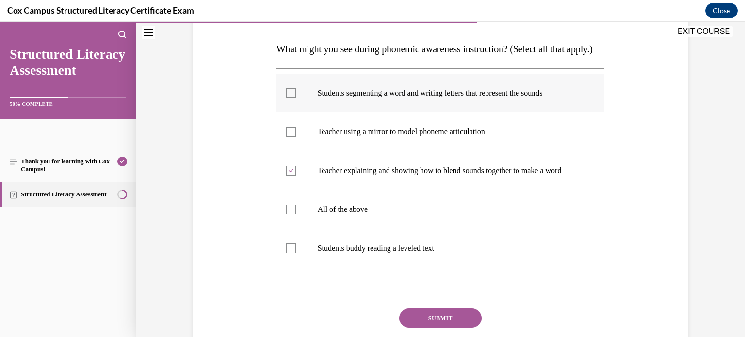
click at [289, 98] on input "Students segmenting a word and writing letters that represent the sounds" at bounding box center [291, 93] width 10 height 10
checkbox input "true"
click at [301, 151] on label "Teacher using a mirror to model phoneme articulation" at bounding box center [441, 132] width 329 height 39
click at [296, 137] on input "Teacher using a mirror to model phoneme articulation" at bounding box center [291, 132] width 10 height 10
checkbox input "true"
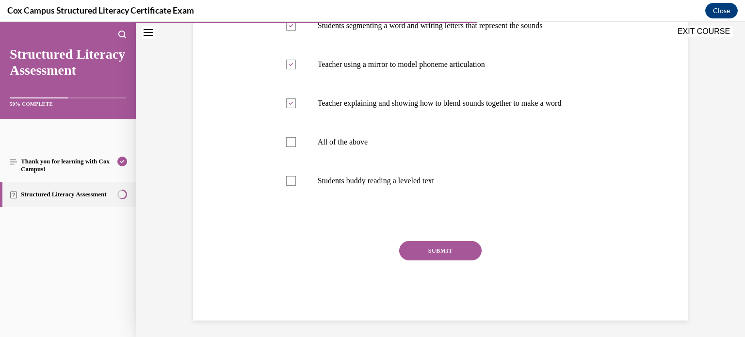
scroll to position [211, 0]
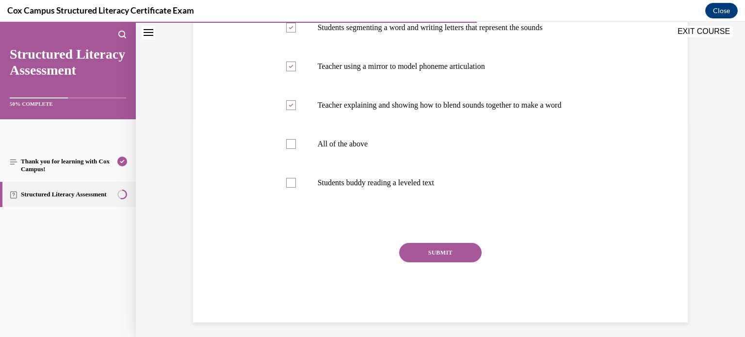
click at [434, 263] on button "SUBMIT" at bounding box center [440, 252] width 83 height 19
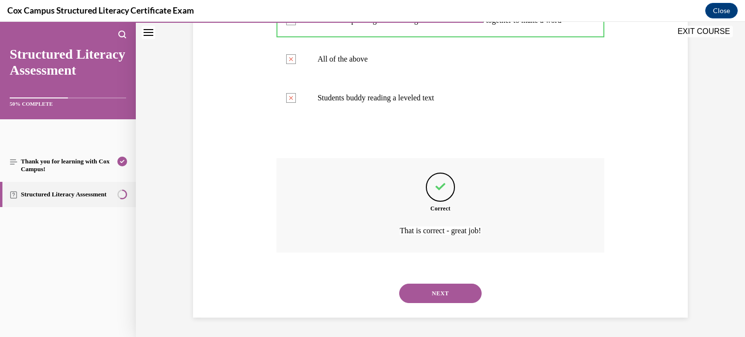
scroll to position [325, 0]
click at [442, 296] on button "NEXT" at bounding box center [440, 293] width 83 height 19
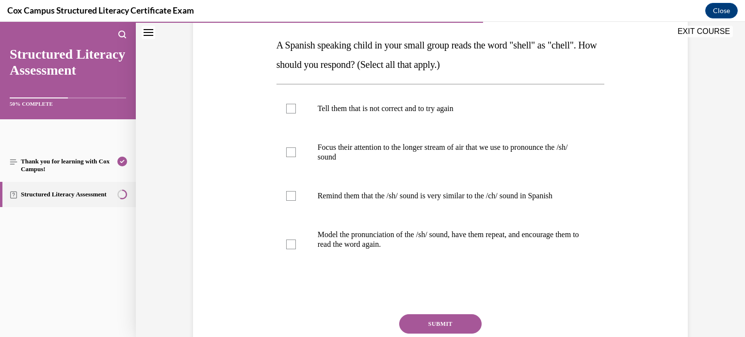
scroll to position [152, 0]
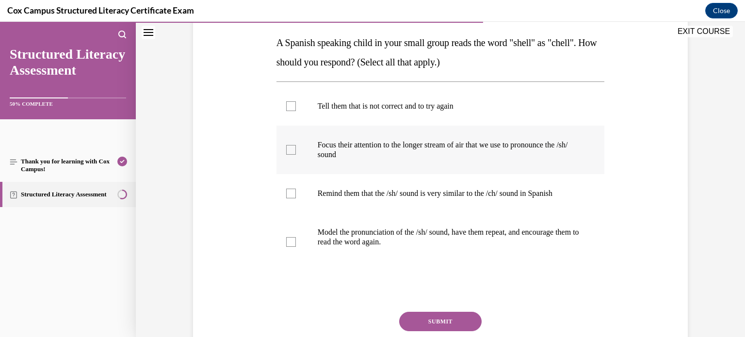
click at [290, 149] on div at bounding box center [291, 150] width 10 height 10
click at [290, 149] on input "Focus their attention to the longer stream of air that we use to pronounce the …" at bounding box center [291, 150] width 10 height 10
checkbox input "true"
click at [295, 196] on div at bounding box center [291, 194] width 10 height 10
click at [295, 196] on input "Remind them that the /sh/ sound is very similar to the /ch/ sound in Spanish" at bounding box center [291, 194] width 10 height 10
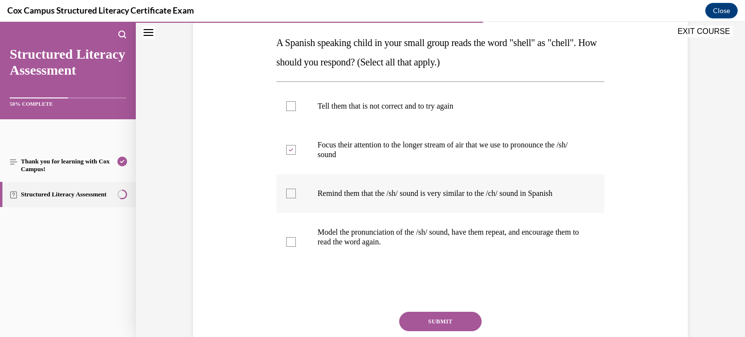
checkbox input "true"
click at [294, 242] on div at bounding box center [291, 242] width 10 height 10
click at [294, 242] on input "Model the pronunciation of the /sh/ sound, have them repeat, and encourage them…" at bounding box center [291, 242] width 10 height 10
checkbox input "true"
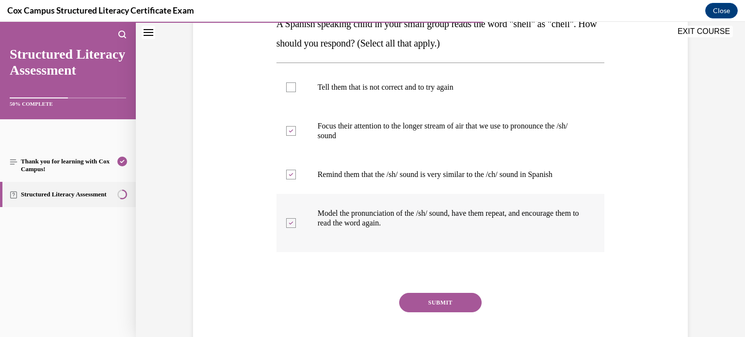
scroll to position [171, 0]
click at [427, 298] on button "SUBMIT" at bounding box center [440, 302] width 83 height 19
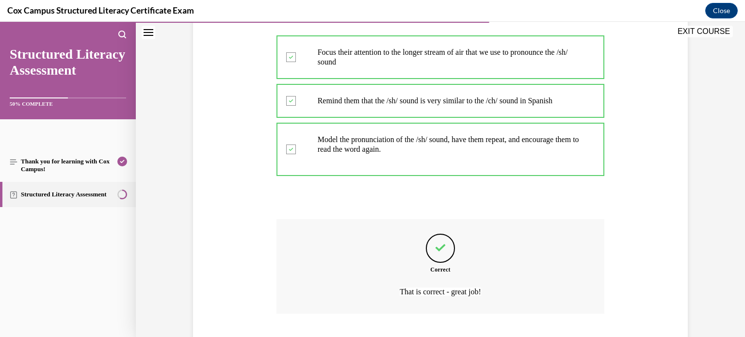
scroll to position [305, 0]
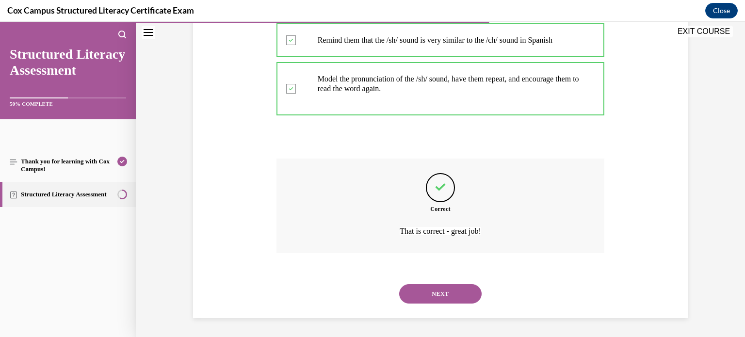
click at [435, 293] on button "NEXT" at bounding box center [440, 293] width 83 height 19
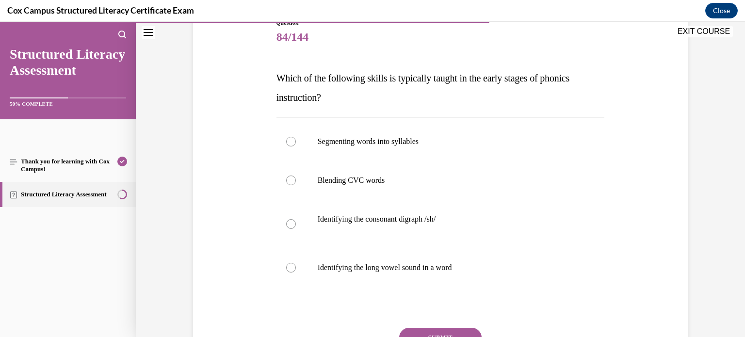
scroll to position [118, 0]
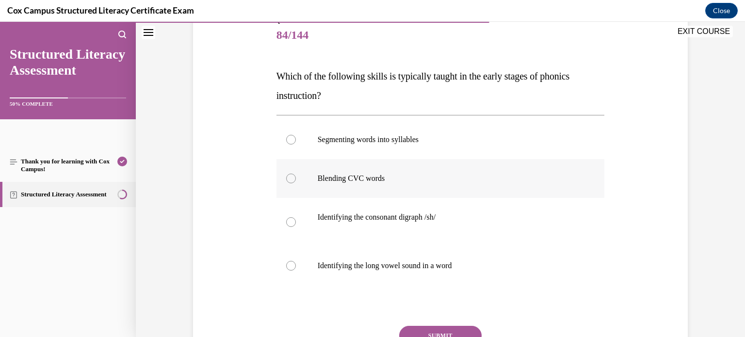
click at [303, 187] on label "Blending CVC words" at bounding box center [441, 178] width 329 height 39
click at [296, 183] on input "Blending CVC words" at bounding box center [291, 179] width 10 height 10
radio input "true"
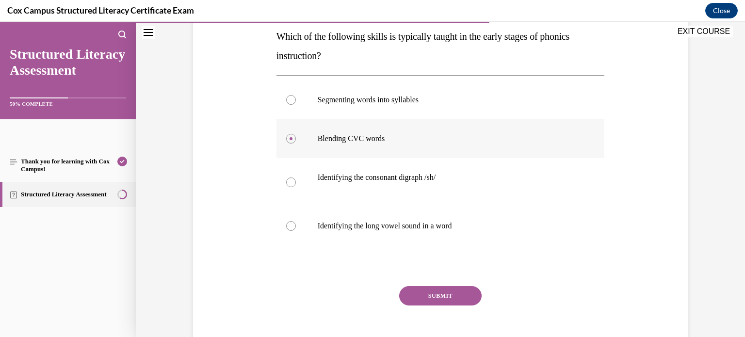
scroll to position [160, 0]
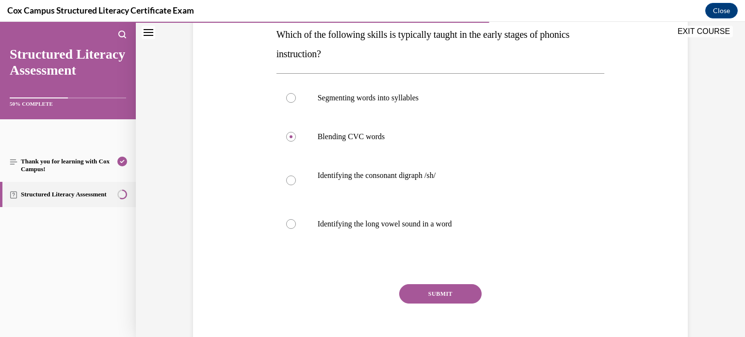
click at [444, 291] on button "SUBMIT" at bounding box center [440, 293] width 83 height 19
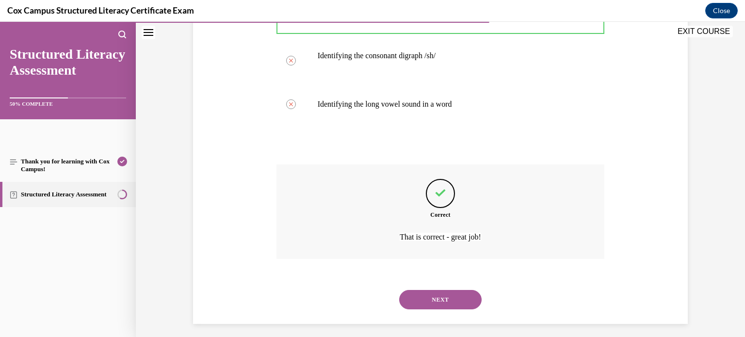
scroll to position [286, 0]
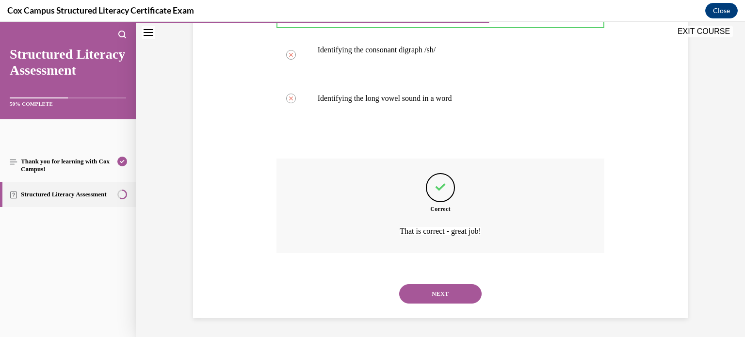
click at [437, 293] on button "NEXT" at bounding box center [440, 293] width 83 height 19
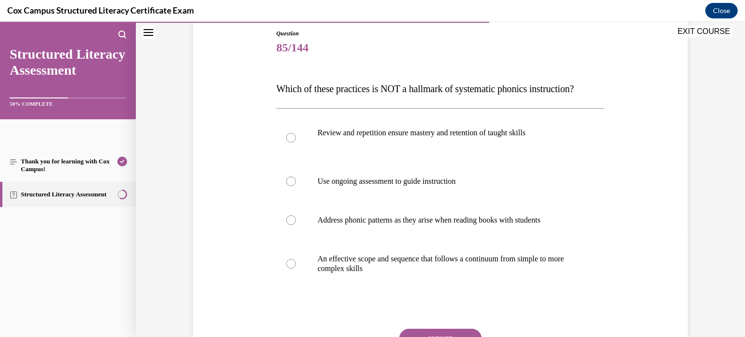
scroll to position [107, 0]
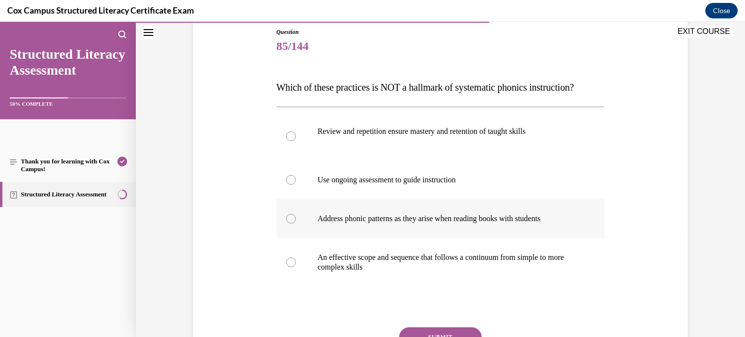
click at [300, 238] on label "Address phonic patterns as they arise when reading books with students" at bounding box center [441, 218] width 329 height 39
click at [296, 224] on input "Address phonic patterns as they arise when reading books with students" at bounding box center [291, 219] width 10 height 10
radio input "true"
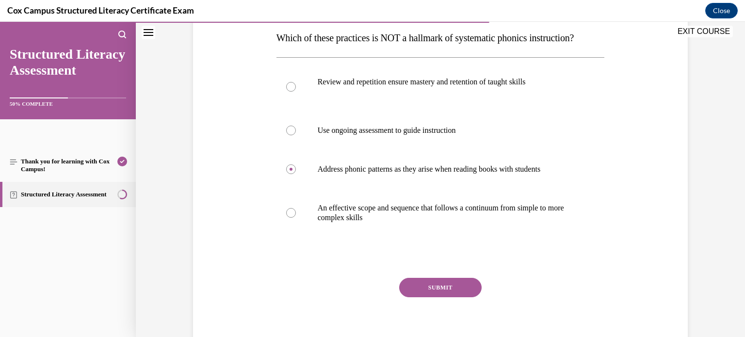
scroll to position [164, 0]
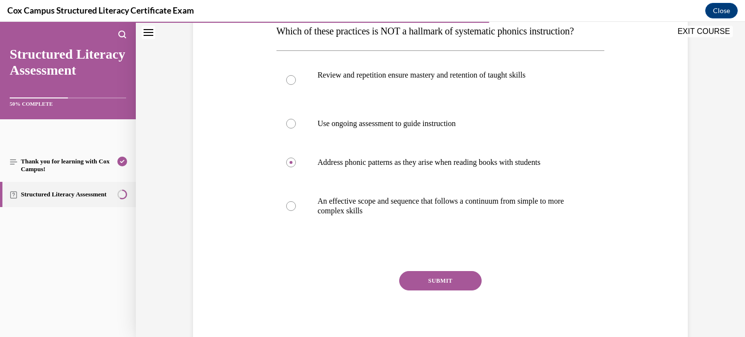
click at [451, 291] on button "SUBMIT" at bounding box center [440, 280] width 83 height 19
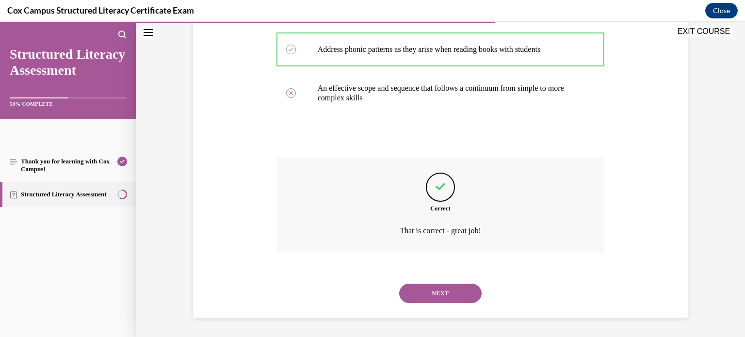
scroll to position [296, 0]
click at [440, 289] on button "NEXT" at bounding box center [440, 293] width 83 height 19
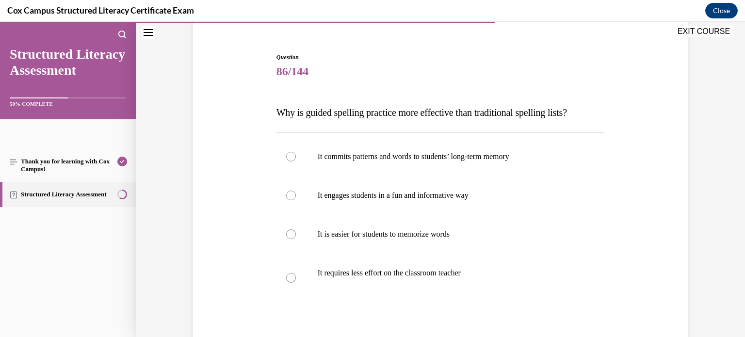
scroll to position [86, 0]
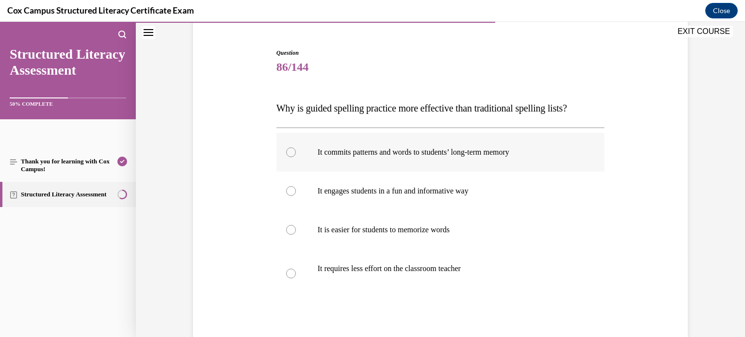
click at [326, 157] on label "It commits patterns and words to students’ long-term memory" at bounding box center [441, 152] width 329 height 39
click at [296, 157] on input "It commits patterns and words to students’ long-term memory" at bounding box center [291, 153] width 10 height 10
radio input "true"
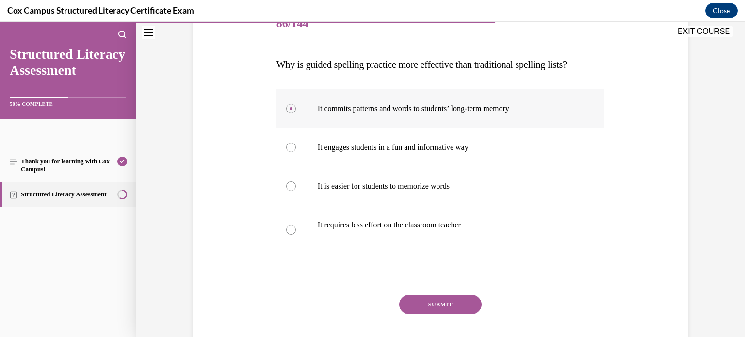
scroll to position [186, 0]
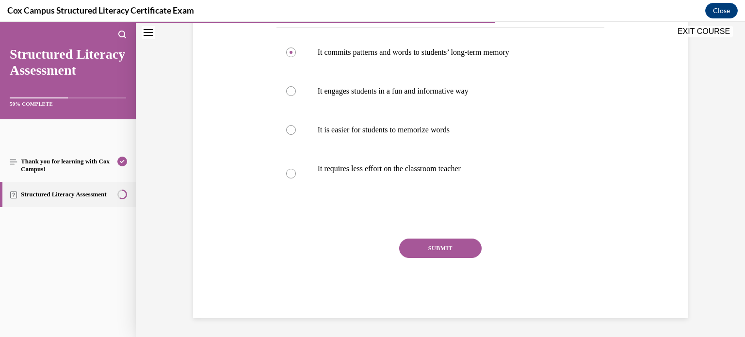
click at [438, 248] on button "SUBMIT" at bounding box center [440, 248] width 83 height 19
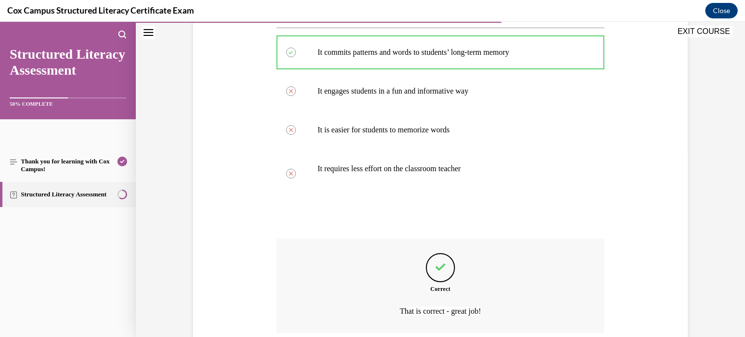
scroll to position [266, 0]
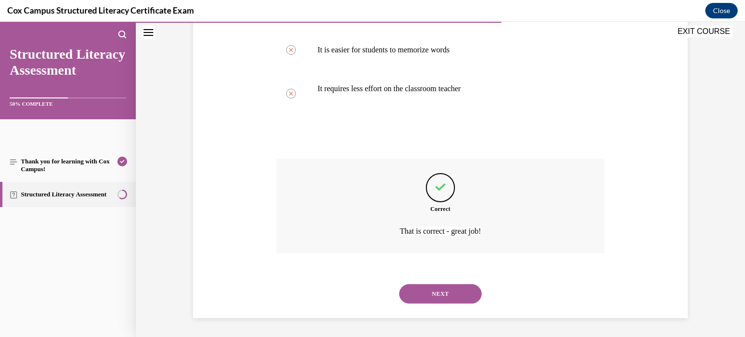
click at [435, 293] on button "NEXT" at bounding box center [440, 293] width 83 height 19
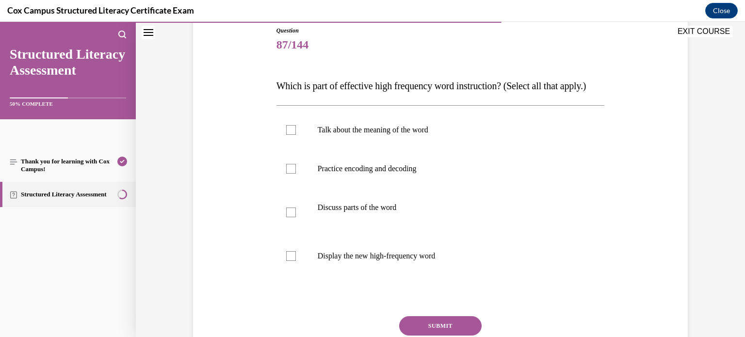
scroll to position [111, 0]
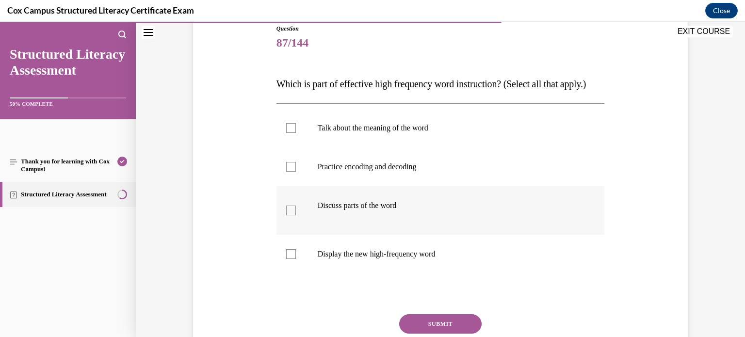
click at [292, 215] on div at bounding box center [291, 211] width 10 height 10
click at [292, 215] on input "Discuss parts of the word" at bounding box center [291, 211] width 10 height 10
checkbox input "true"
click at [289, 186] on label "Practice encoding and decoding" at bounding box center [441, 167] width 329 height 39
click at [289, 172] on input "Practice encoding and decoding" at bounding box center [291, 167] width 10 height 10
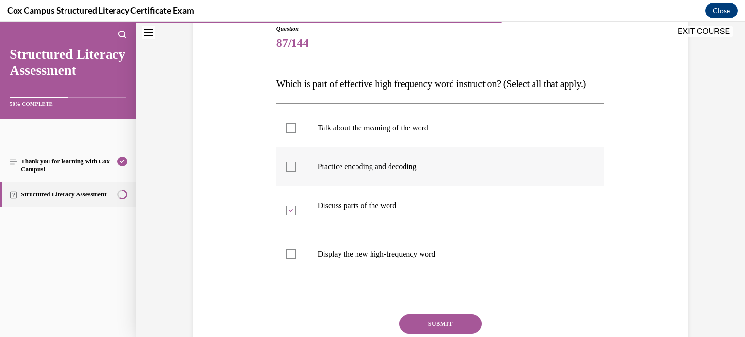
checkbox input "true"
click at [292, 259] on div at bounding box center [291, 254] width 10 height 10
click at [292, 259] on input "Display the new high-frequency word" at bounding box center [291, 254] width 10 height 10
checkbox input "true"
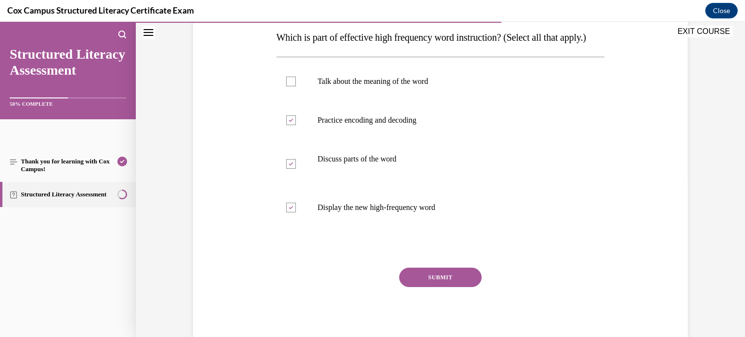
scroll to position [160, 0]
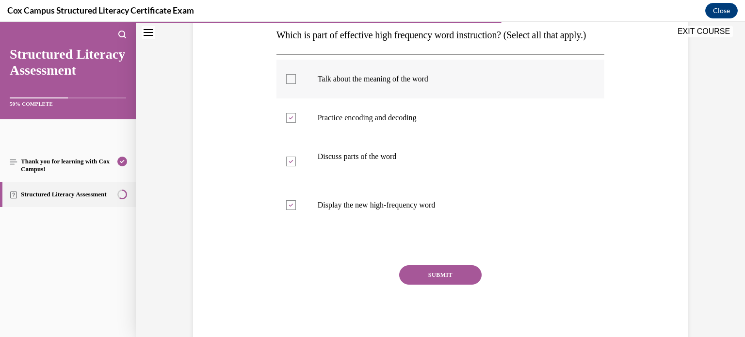
click at [296, 99] on label "Talk about the meaning of the word" at bounding box center [441, 79] width 329 height 39
click at [296, 84] on input "Talk about the meaning of the word" at bounding box center [291, 79] width 10 height 10
checkbox input "true"
click at [435, 285] on button "SUBMIT" at bounding box center [440, 274] width 83 height 19
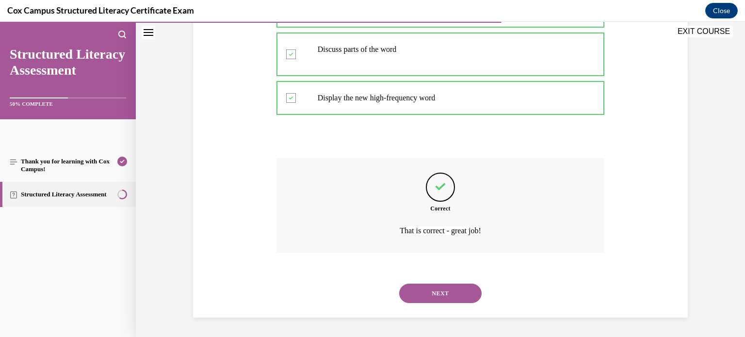
scroll to position [286, 0]
click at [444, 295] on button "NEXT" at bounding box center [440, 293] width 83 height 19
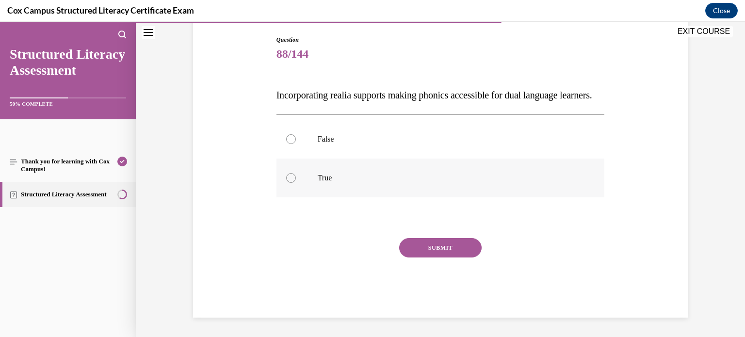
click at [301, 198] on label "True" at bounding box center [441, 178] width 329 height 39
click at [296, 183] on input "True" at bounding box center [291, 178] width 10 height 10
radio input "true"
click at [422, 254] on button "SUBMIT" at bounding box center [440, 247] width 83 height 19
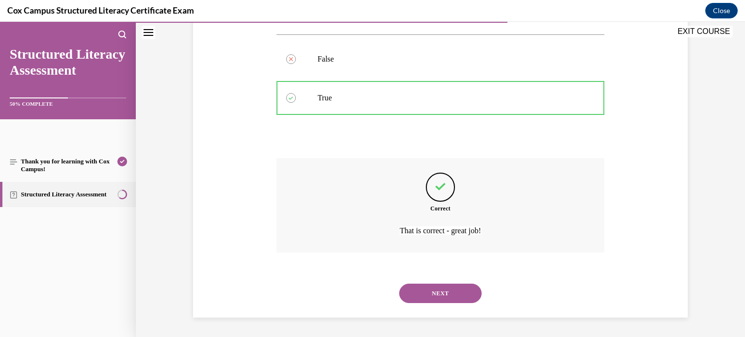
scroll to position [199, 0]
click at [416, 292] on button "NEXT" at bounding box center [440, 293] width 83 height 19
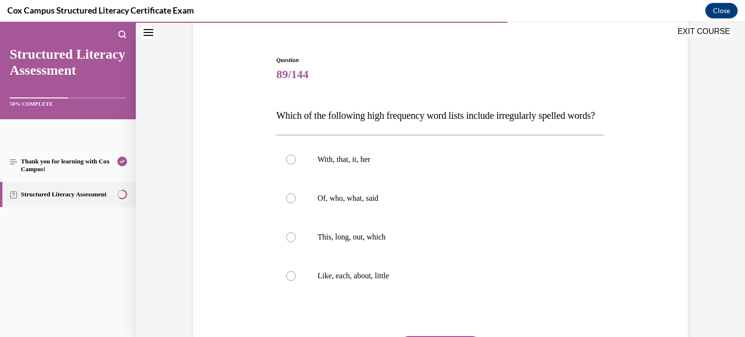
scroll to position [78, 0]
click at [340, 204] on p "Of, who, what, said" at bounding box center [449, 200] width 263 height 10
click at [296, 204] on input "Of, who, what, said" at bounding box center [291, 200] width 10 height 10
radio input "true"
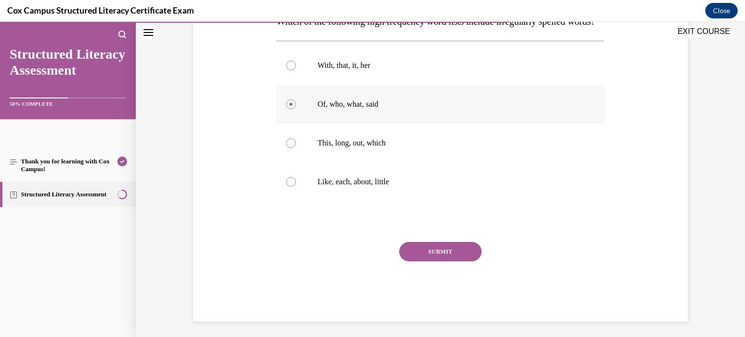
scroll to position [171, 0]
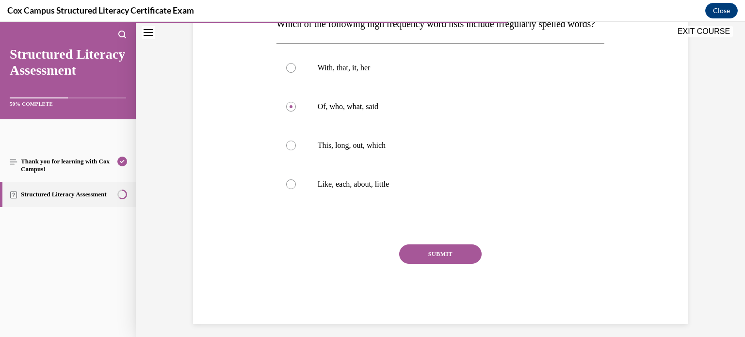
click at [411, 264] on button "SUBMIT" at bounding box center [440, 254] width 83 height 19
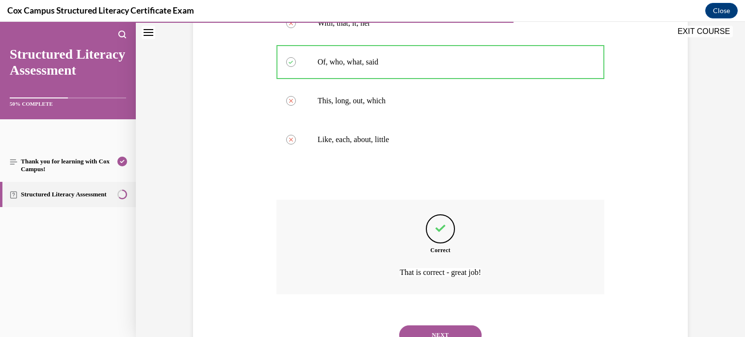
scroll to position [276, 0]
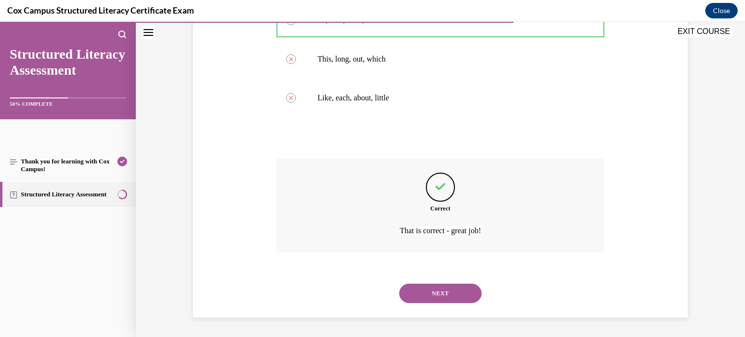
click at [439, 294] on button "NEXT" at bounding box center [440, 293] width 83 height 19
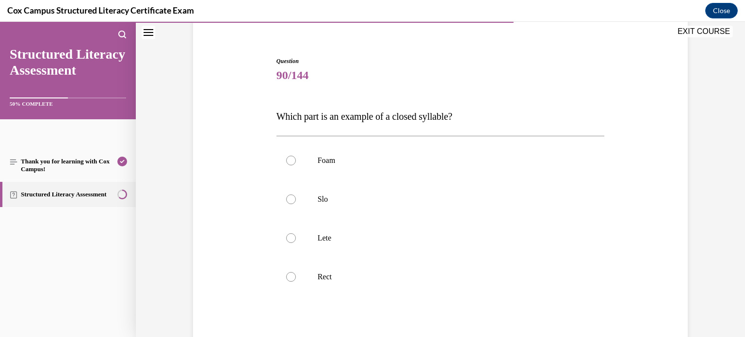
scroll to position [81, 0]
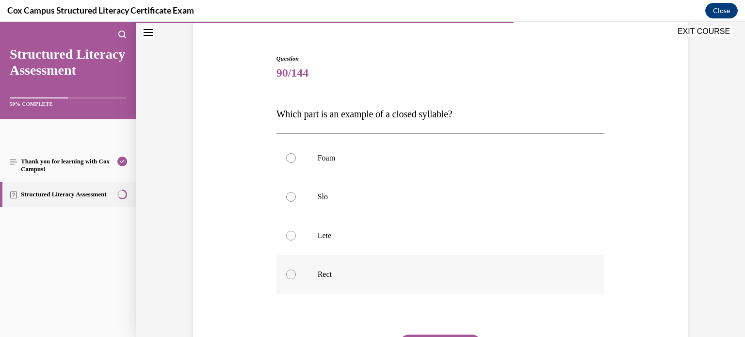
click at [297, 265] on label "Rect" at bounding box center [441, 274] width 329 height 39
click at [296, 270] on input "Rect" at bounding box center [291, 275] width 10 height 10
radio input "true"
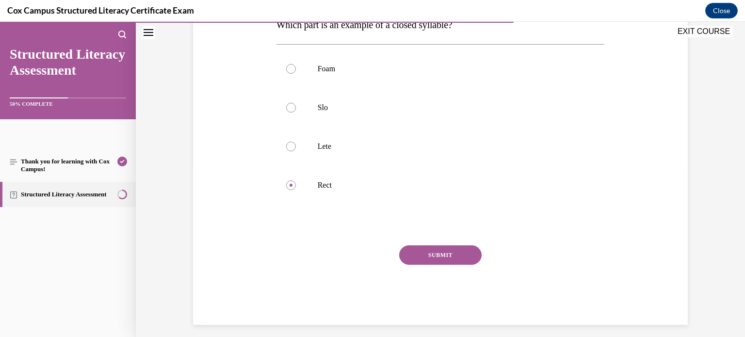
scroll to position [161, 0]
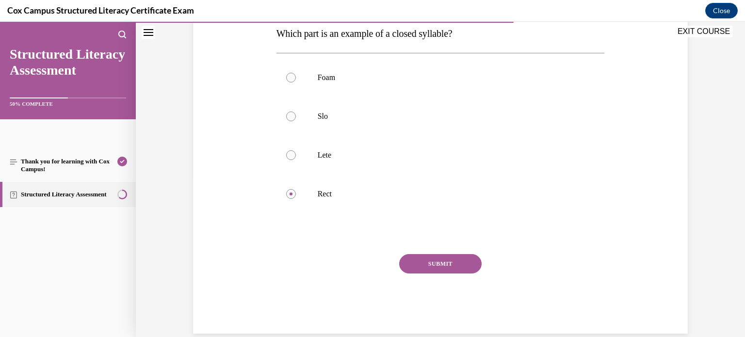
click at [435, 266] on button "SUBMIT" at bounding box center [440, 263] width 83 height 19
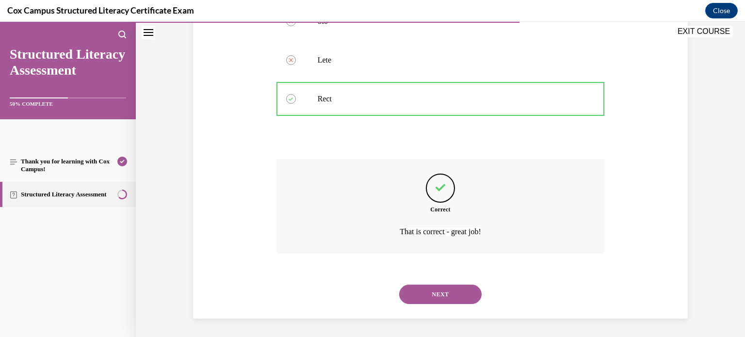
scroll to position [257, 0]
click at [447, 302] on button "NEXT" at bounding box center [440, 293] width 83 height 19
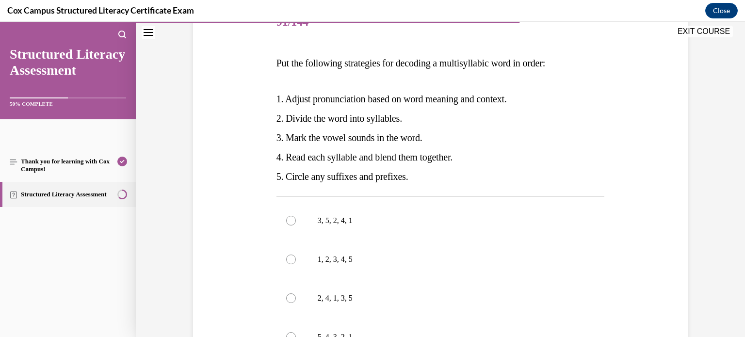
scroll to position [175, 0]
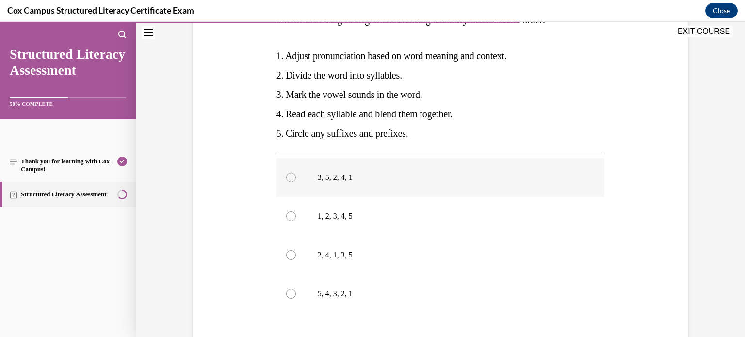
click at [296, 189] on label "3, 5, 2, 4, 1" at bounding box center [441, 177] width 329 height 39
click at [296, 182] on input "3, 5, 2, 4, 1" at bounding box center [291, 178] width 10 height 10
radio input "true"
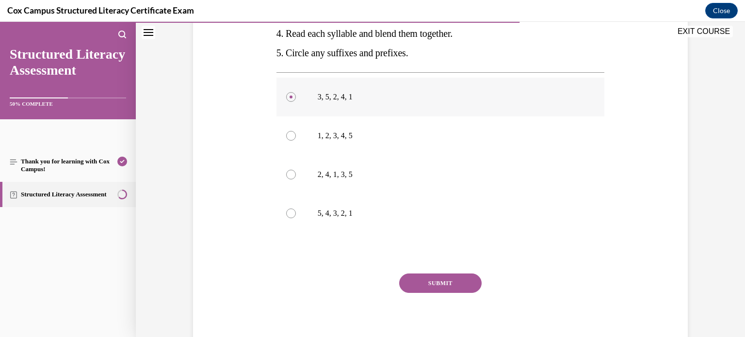
scroll to position [253, 0]
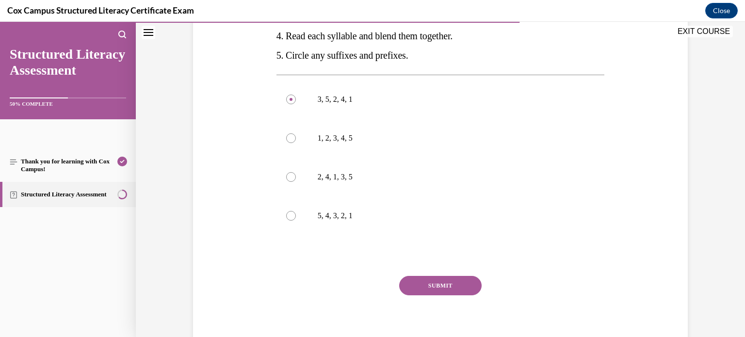
click at [418, 281] on button "SUBMIT" at bounding box center [440, 285] width 83 height 19
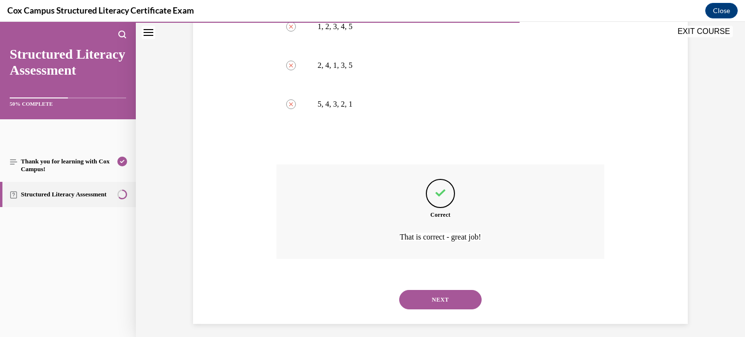
scroll to position [371, 0]
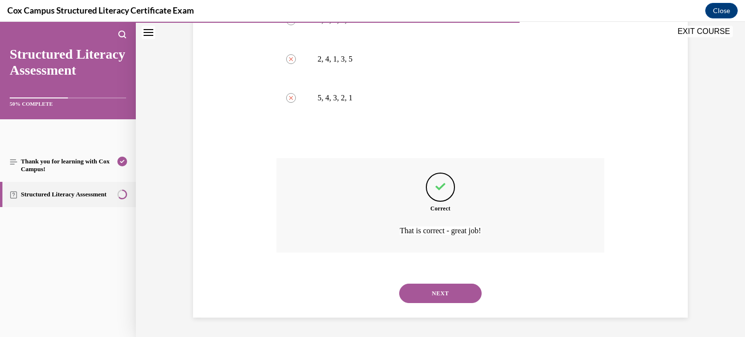
click at [418, 290] on button "NEXT" at bounding box center [440, 293] width 83 height 19
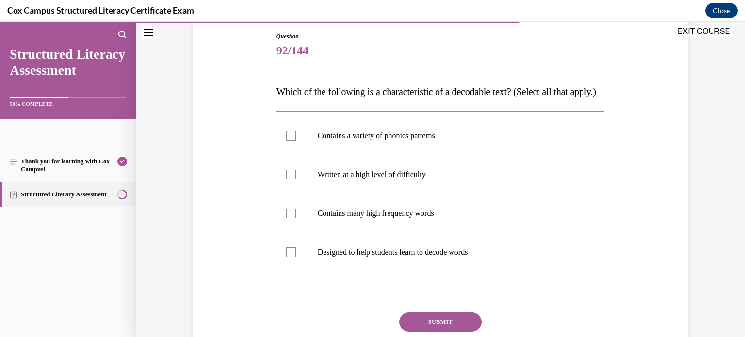
scroll to position [104, 0]
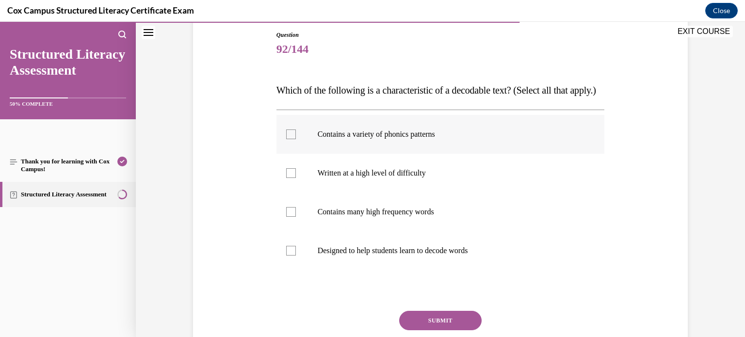
click at [291, 139] on div at bounding box center [291, 135] width 10 height 10
click at [291, 139] on input "Contains a variety of phonics patterns" at bounding box center [291, 135] width 10 height 10
checkbox input "true"
click at [285, 232] on label "Contains many high frequency words" at bounding box center [441, 212] width 329 height 39
click at [286, 217] on input "Contains many high frequency words" at bounding box center [291, 212] width 10 height 10
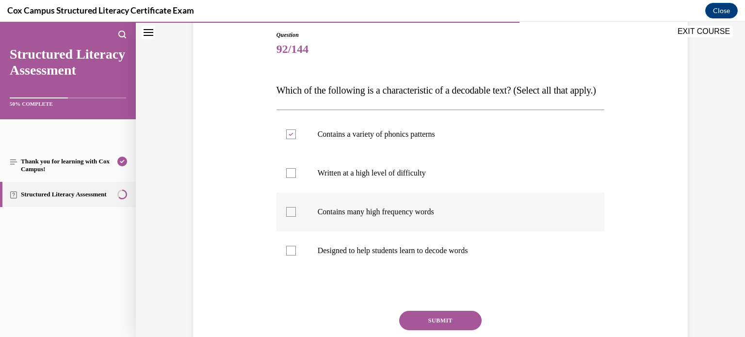
checkbox input "true"
click at [292, 256] on div at bounding box center [291, 251] width 10 height 10
click at [292, 256] on input "Designed to help students learn to decode words" at bounding box center [291, 251] width 10 height 10
checkbox input "true"
click at [436, 331] on button "SUBMIT" at bounding box center [440, 320] width 83 height 19
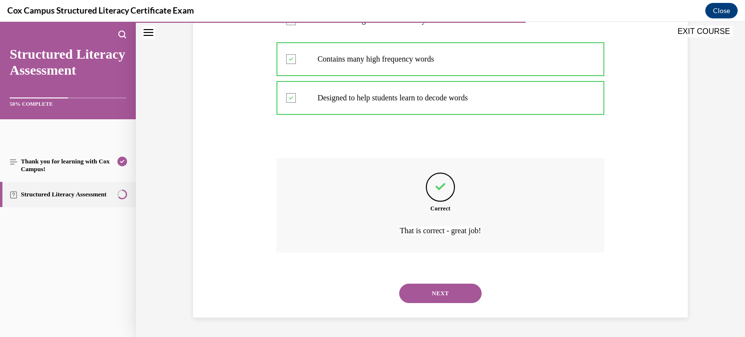
scroll to position [276, 0]
click at [426, 291] on button "NEXT" at bounding box center [440, 293] width 83 height 19
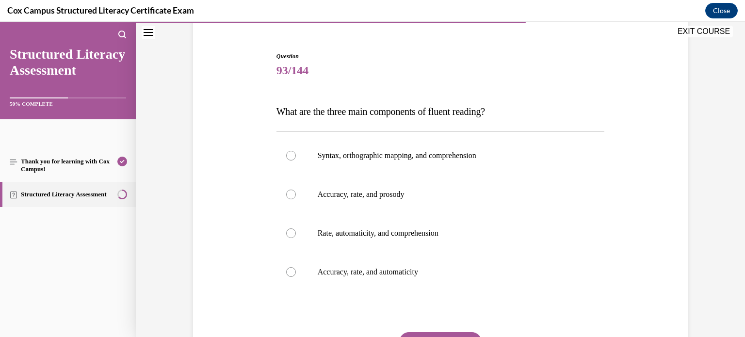
scroll to position [85, 0]
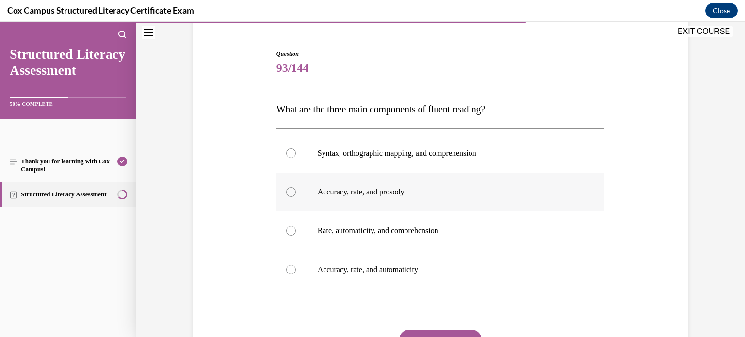
click at [366, 200] on label "Accuracy, rate, and prosody" at bounding box center [441, 192] width 329 height 39
click at [296, 197] on input "Accuracy, rate, and prosody" at bounding box center [291, 192] width 10 height 10
radio input "true"
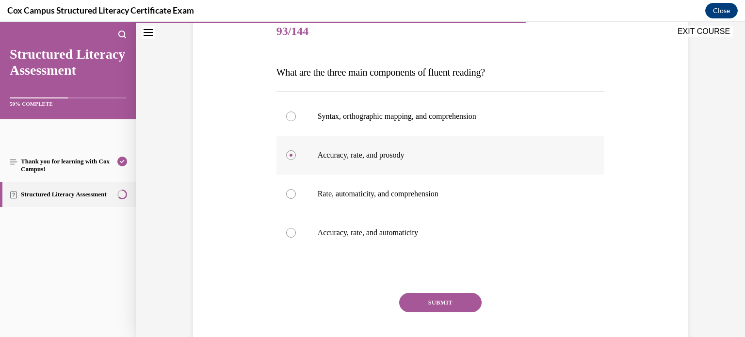
scroll to position [128, 0]
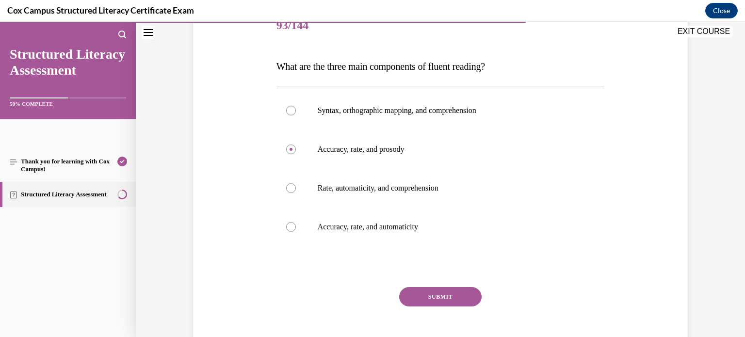
click at [417, 291] on button "SUBMIT" at bounding box center [440, 296] width 83 height 19
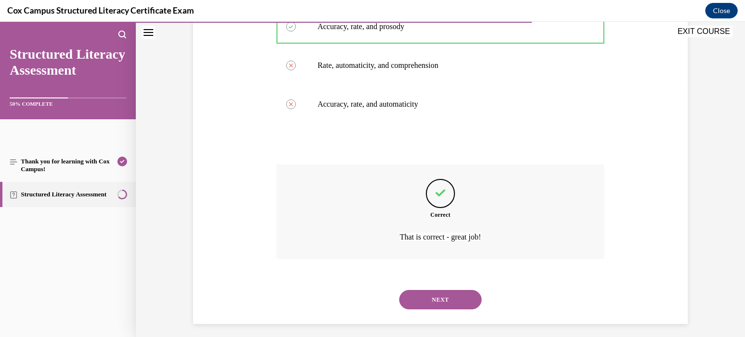
scroll to position [257, 0]
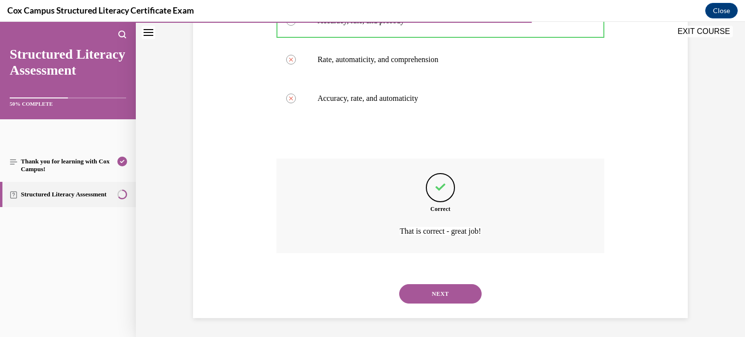
click at [420, 291] on button "NEXT" at bounding box center [440, 293] width 83 height 19
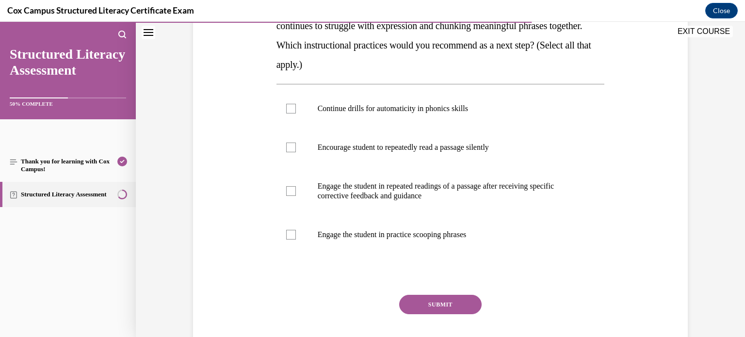
scroll to position [208, 0]
click at [293, 192] on div at bounding box center [291, 191] width 10 height 10
click at [293, 192] on input "Engage the student in repeated readings of a passage after receiving specific c…" at bounding box center [291, 191] width 10 height 10
checkbox input "true"
click at [290, 226] on label "Engage the student in practice scooping phrases" at bounding box center [441, 234] width 329 height 39
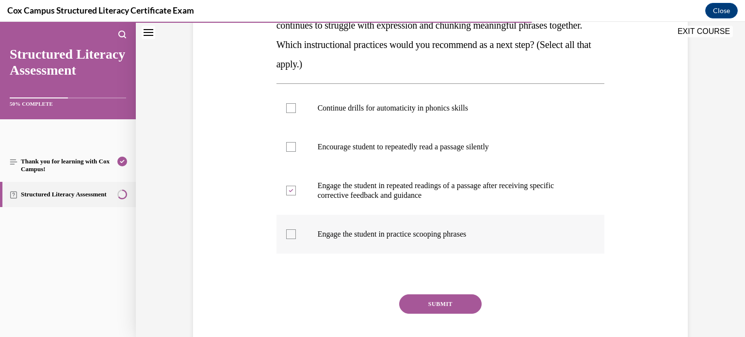
click at [290, 230] on input "Engage the student in practice scooping phrases" at bounding box center [291, 235] width 10 height 10
checkbox input "true"
click at [418, 305] on button "SUBMIT" at bounding box center [440, 304] width 83 height 19
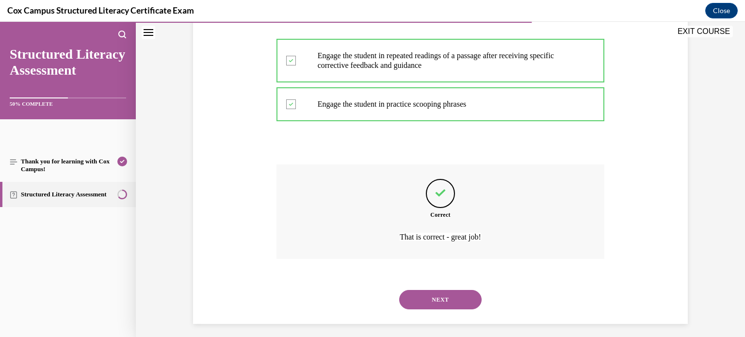
scroll to position [344, 0]
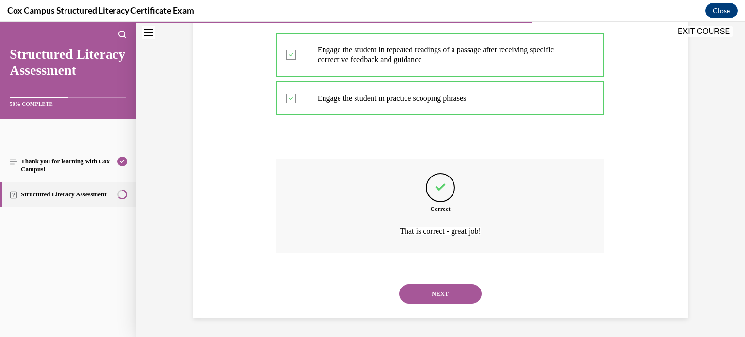
click at [439, 297] on button "NEXT" at bounding box center [440, 293] width 83 height 19
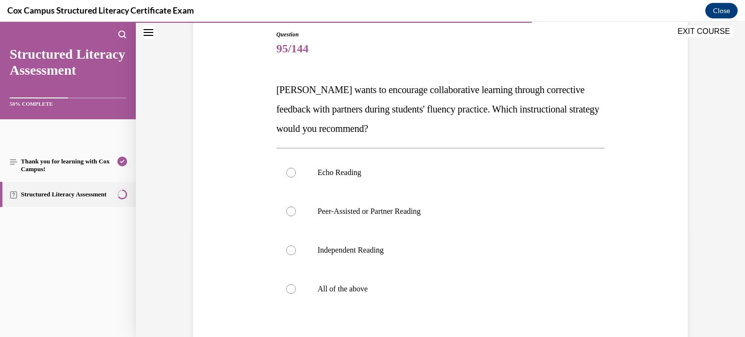
scroll to position [106, 0]
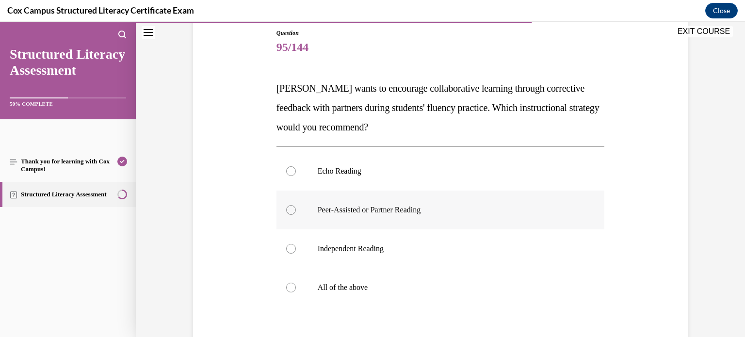
click at [320, 209] on p "Peer-Assisted or Partner Reading" at bounding box center [449, 210] width 263 height 10
click at [296, 209] on input "Peer-Assisted or Partner Reading" at bounding box center [291, 210] width 10 height 10
radio input "true"
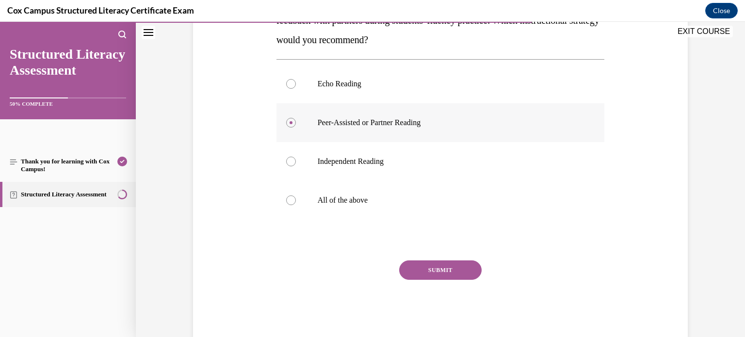
scroll to position [193, 0]
click at [431, 270] on button "SUBMIT" at bounding box center [440, 270] width 83 height 19
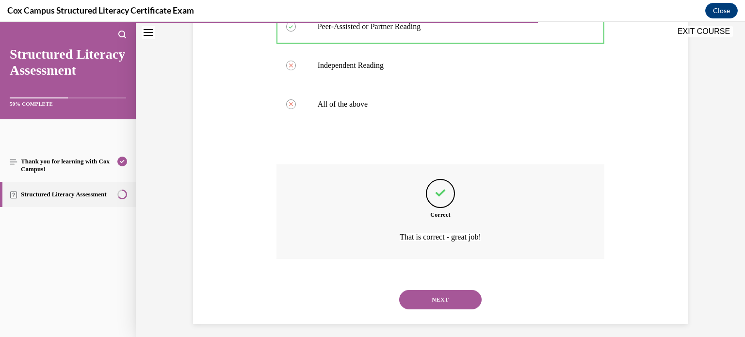
scroll to position [296, 0]
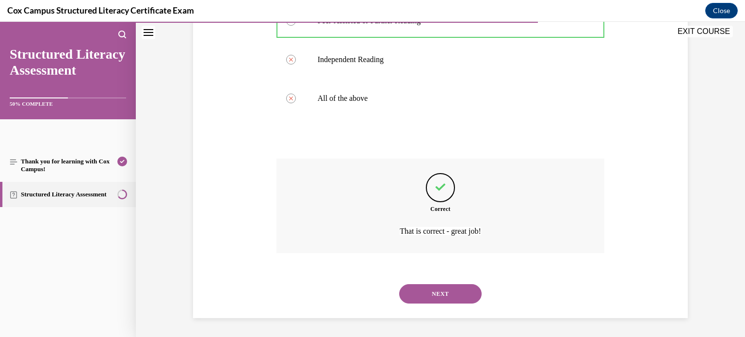
click at [433, 289] on button "NEXT" at bounding box center [440, 293] width 83 height 19
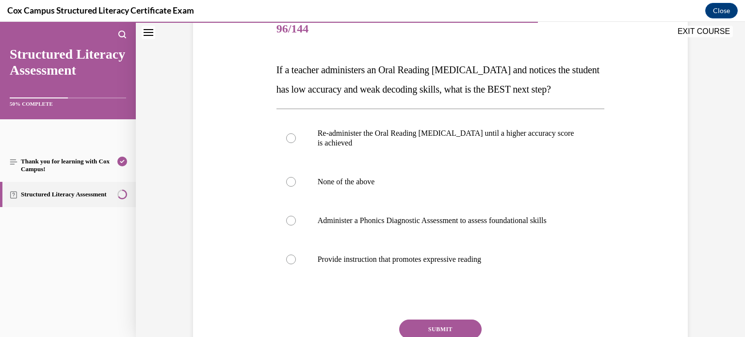
scroll to position [132, 0]
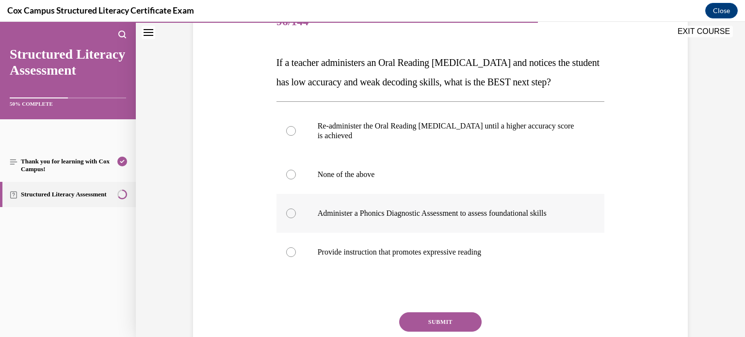
click at [295, 233] on label "Administer a Phonics Diagnostic Assessment to assess foundational skills" at bounding box center [441, 213] width 329 height 39
click at [295, 218] on input "Administer a Phonics Diagnostic Assessment to assess foundational skills" at bounding box center [291, 214] width 10 height 10
radio input "true"
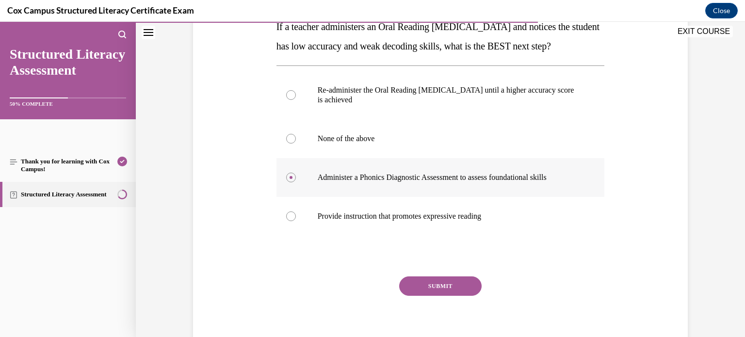
scroll to position [185, 0]
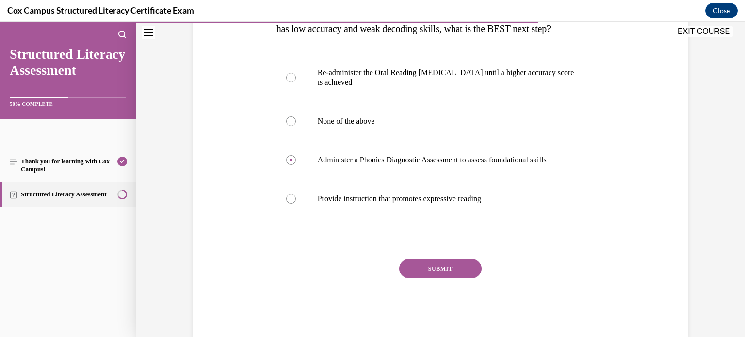
click at [425, 279] on button "SUBMIT" at bounding box center [440, 268] width 83 height 19
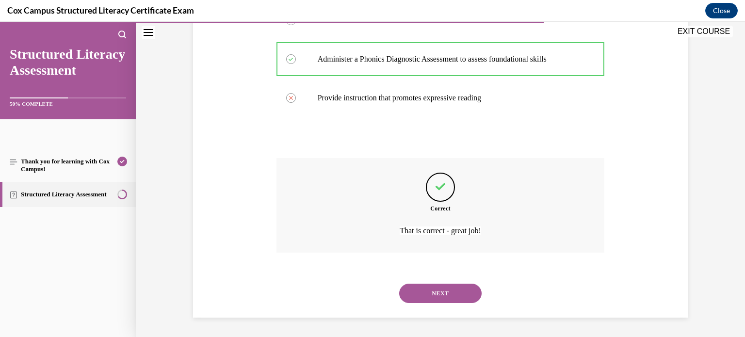
scroll to position [305, 0]
click at [435, 295] on button "NEXT" at bounding box center [440, 293] width 83 height 19
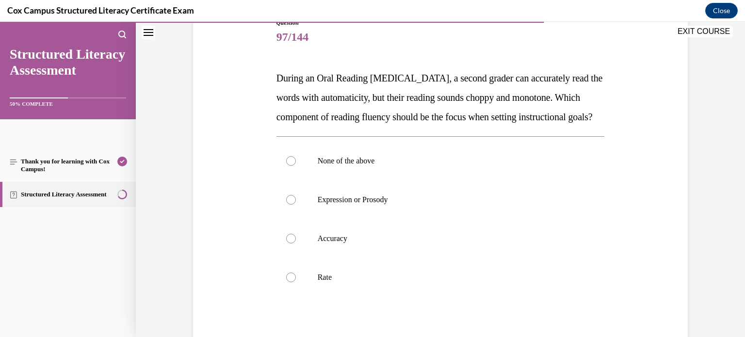
scroll to position [155, 0]
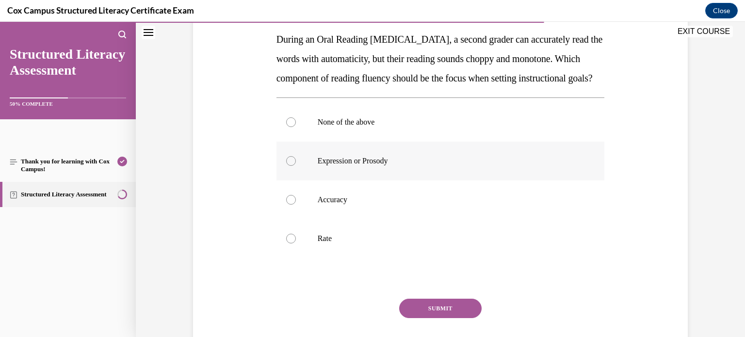
click at [333, 166] on p "Expression or Prosody" at bounding box center [449, 161] width 263 height 10
click at [296, 166] on input "Expression or Prosody" at bounding box center [291, 161] width 10 height 10
radio input "true"
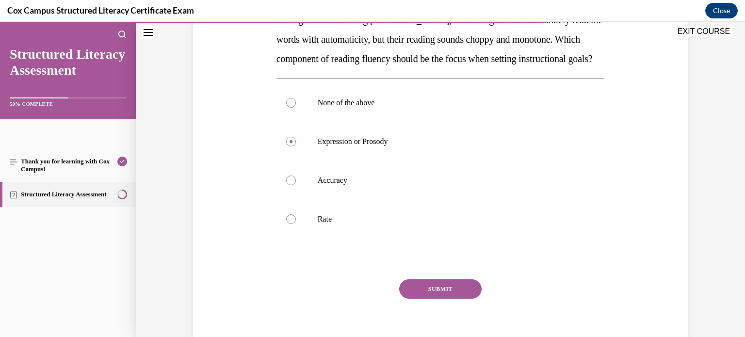
click at [420, 299] on button "SUBMIT" at bounding box center [440, 289] width 83 height 19
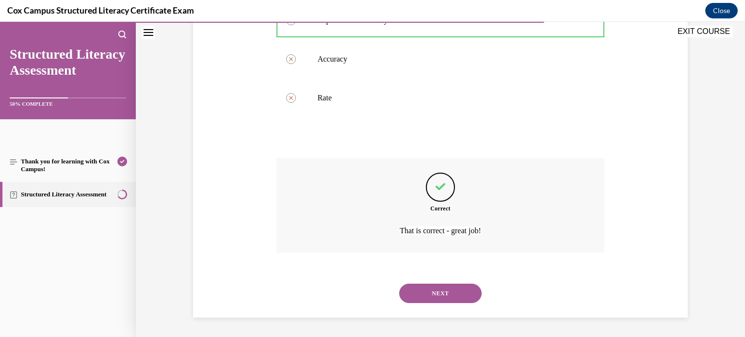
scroll to position [315, 0]
click at [431, 296] on button "NEXT" at bounding box center [440, 293] width 83 height 19
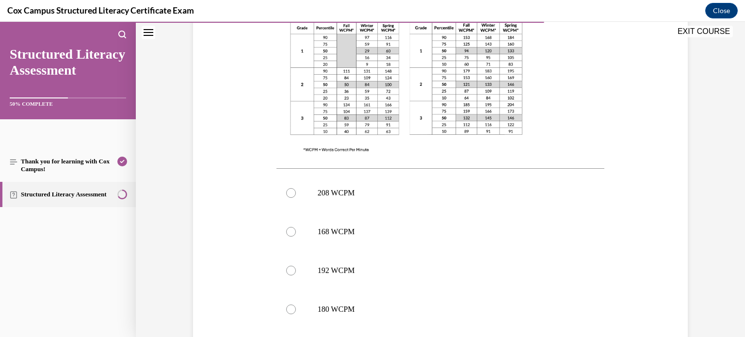
scroll to position [325, 0]
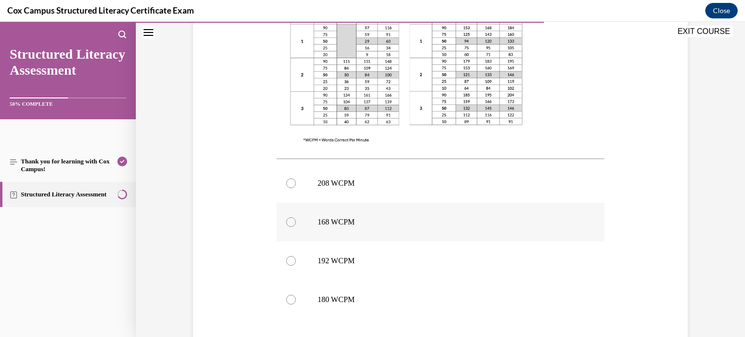
click at [306, 227] on label "168 WCPM" at bounding box center [441, 222] width 329 height 39
click at [296, 227] on input "168 WCPM" at bounding box center [291, 222] width 10 height 10
radio input "true"
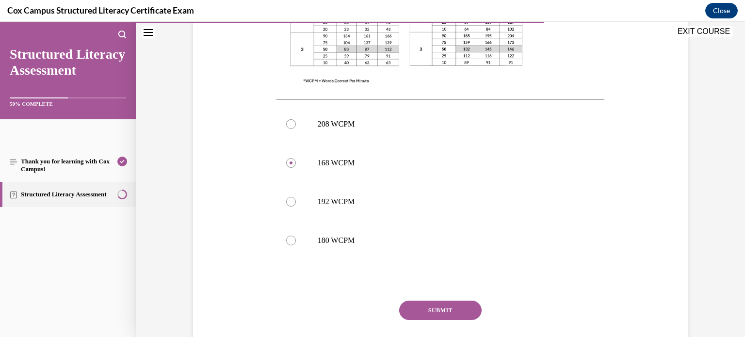
click at [431, 311] on button "SUBMIT" at bounding box center [440, 310] width 83 height 19
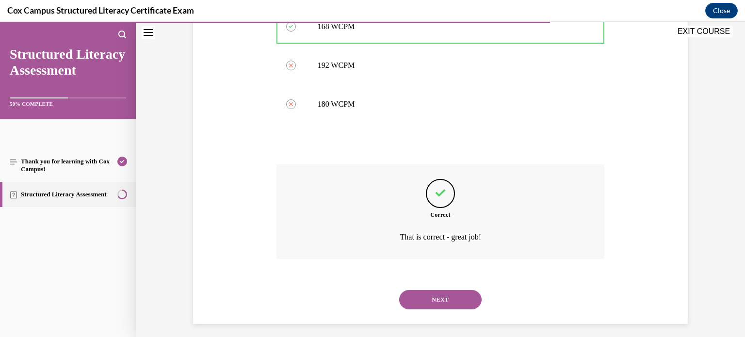
scroll to position [526, 0]
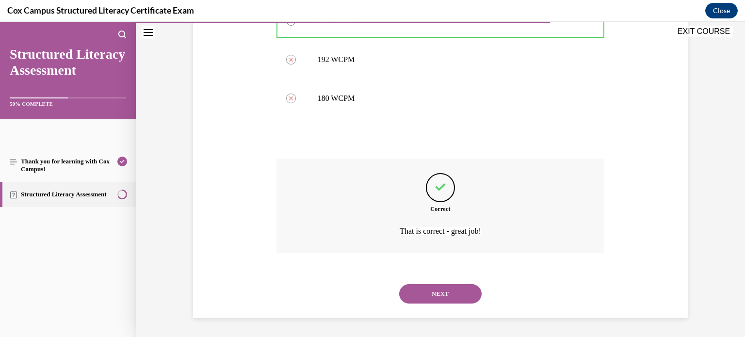
click at [450, 296] on button "NEXT" at bounding box center [440, 293] width 83 height 19
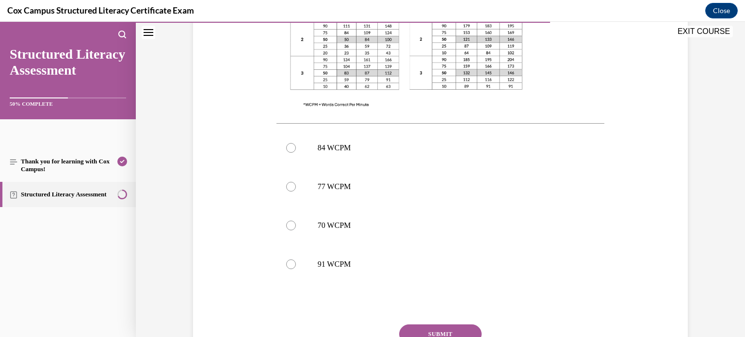
scroll to position [353, 0]
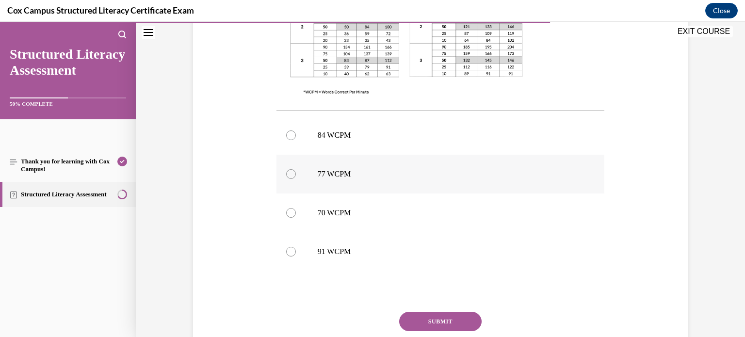
click at [309, 175] on label "77 WCPM" at bounding box center [441, 174] width 329 height 39
click at [296, 175] on input "77 WCPM" at bounding box center [291, 174] width 10 height 10
radio input "true"
click at [435, 318] on button "SUBMIT" at bounding box center [440, 321] width 83 height 19
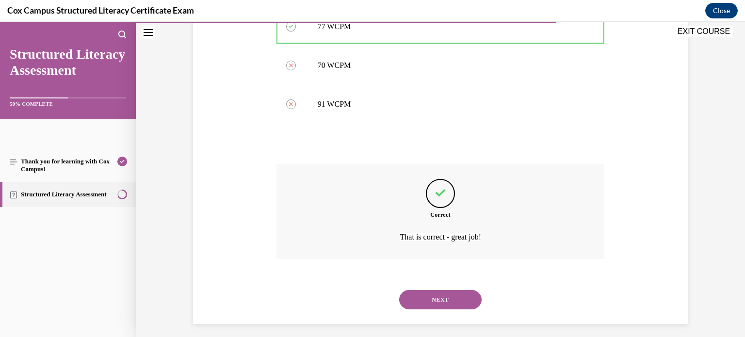
scroll to position [507, 0]
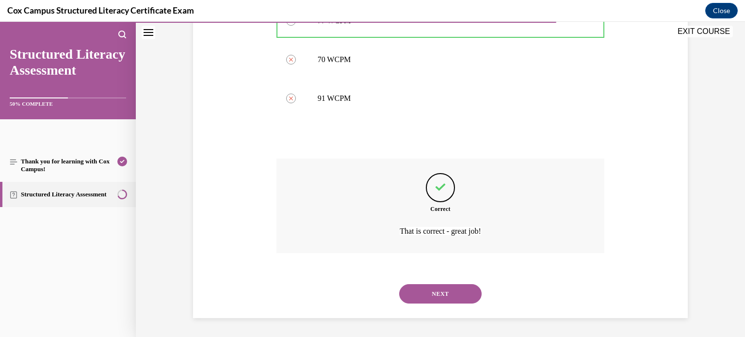
click at [428, 299] on button "NEXT" at bounding box center [440, 293] width 83 height 19
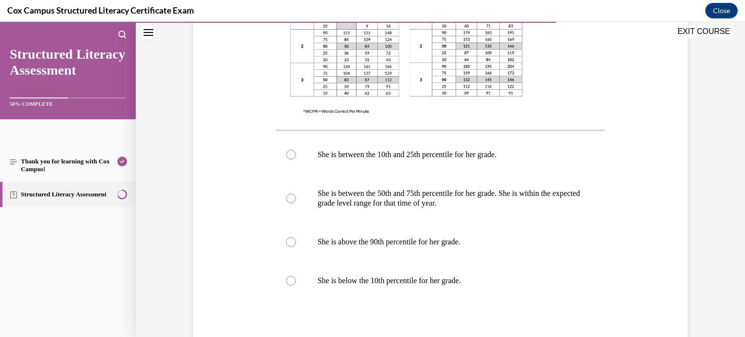
scroll to position [392, 0]
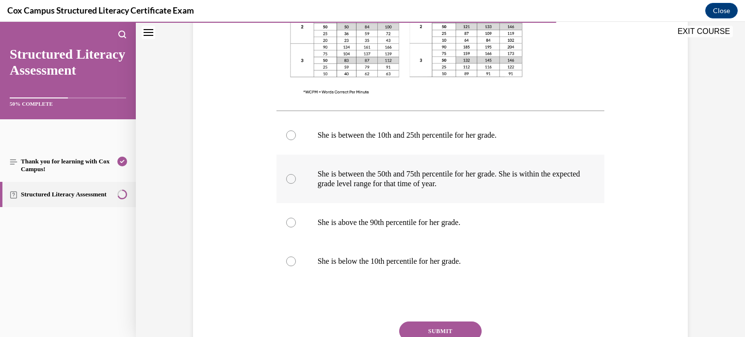
click at [278, 193] on label "She is between the 50th and 75th percentile for her grade. She is within the ex…" at bounding box center [441, 179] width 329 height 49
click at [286, 184] on input "She is between the 50th and 75th percentile for her grade. She is within the ex…" at bounding box center [291, 179] width 10 height 10
radio input "true"
click at [468, 331] on button "SUBMIT" at bounding box center [440, 331] width 83 height 19
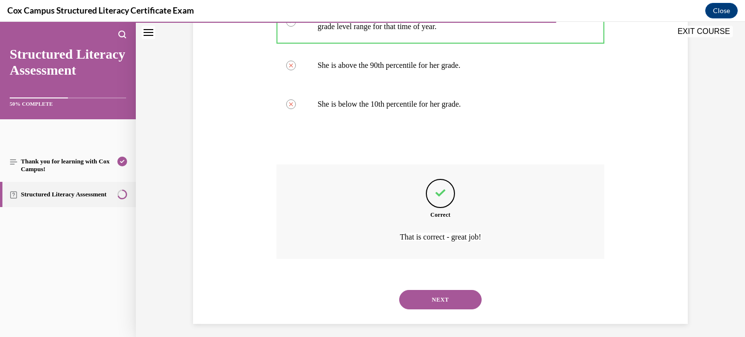
scroll to position [555, 0]
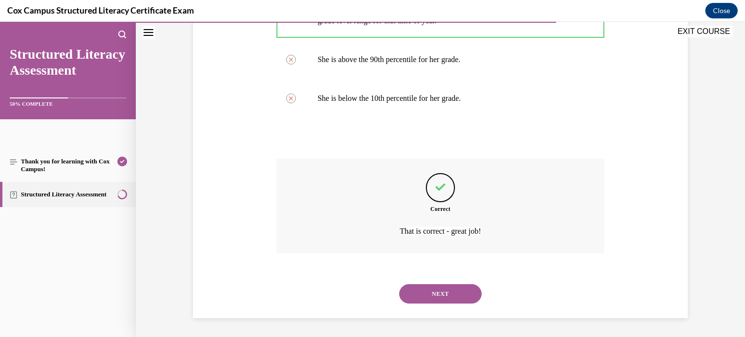
click at [452, 298] on button "NEXT" at bounding box center [440, 293] width 83 height 19
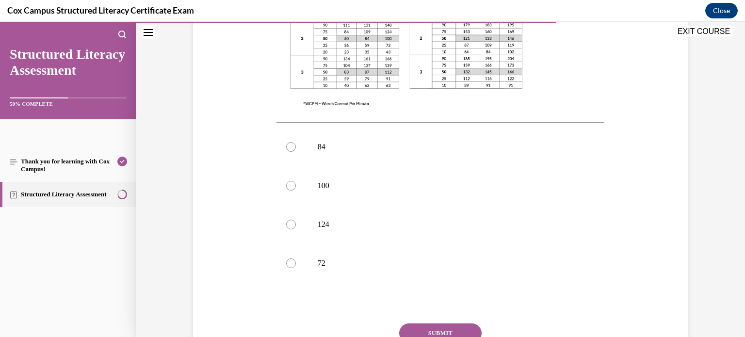
scroll to position [363, 0]
click at [300, 165] on label "100" at bounding box center [441, 184] width 329 height 39
click at [296, 179] on input "100" at bounding box center [291, 184] width 10 height 10
radio input "true"
click at [435, 322] on button "SUBMIT" at bounding box center [440, 331] width 83 height 19
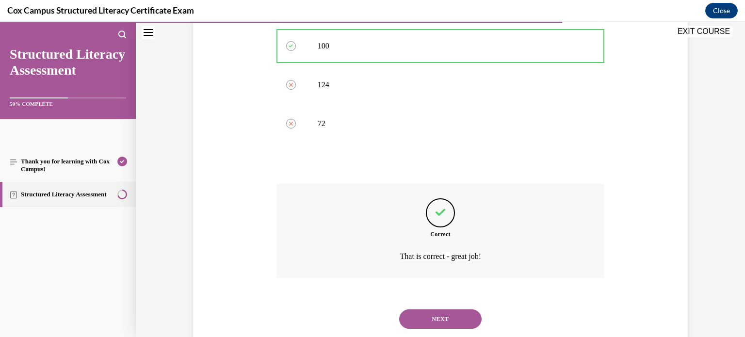
scroll to position [507, 0]
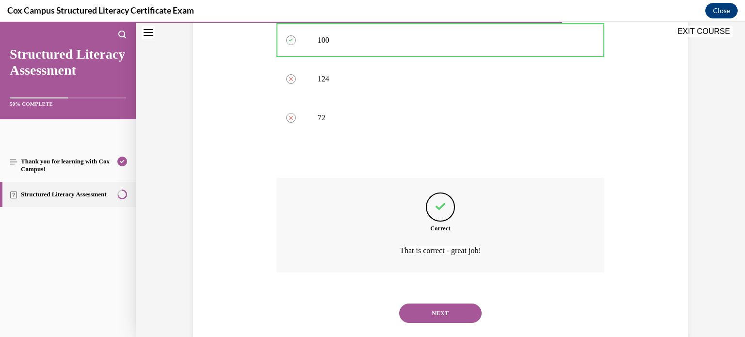
click at [446, 304] on button "NEXT" at bounding box center [440, 313] width 83 height 19
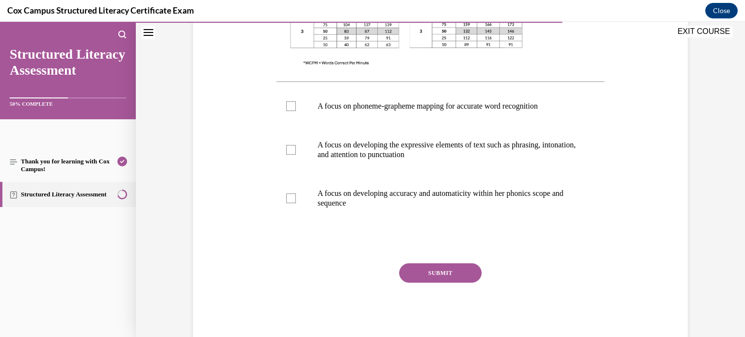
scroll to position [379, 0]
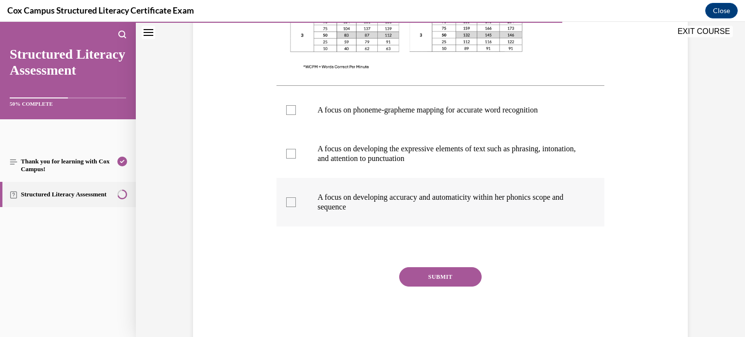
click at [319, 198] on p "A focus on developing accuracy and automaticity within her phonics scope and se…" at bounding box center [449, 202] width 263 height 19
click at [296, 198] on input "A focus on developing accuracy and automaticity within her phonics scope and se…" at bounding box center [291, 203] width 10 height 10
checkbox input "true"
click at [332, 152] on p "A focus on developing the expressive elements of text such as phrasing, intonat…" at bounding box center [449, 153] width 263 height 19
click at [296, 152] on input "A focus on developing the expressive elements of text such as phrasing, intonat…" at bounding box center [291, 154] width 10 height 10
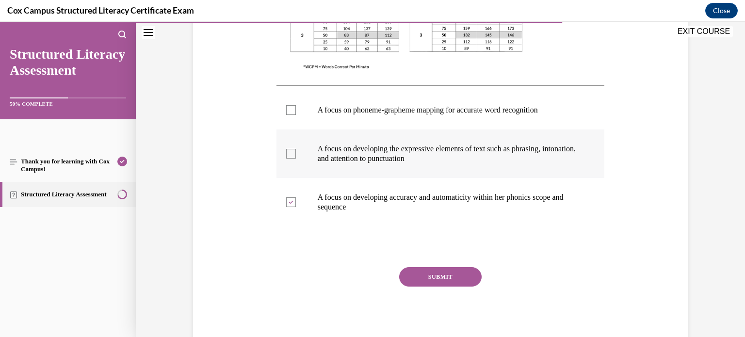
checkbox input "true"
click at [426, 275] on button "SUBMIT" at bounding box center [440, 276] width 83 height 19
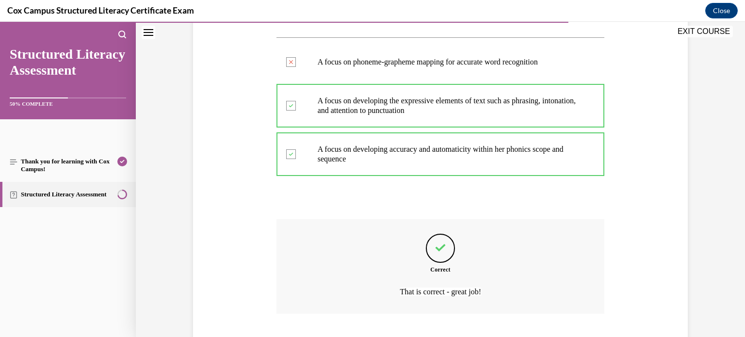
scroll to position [487, 0]
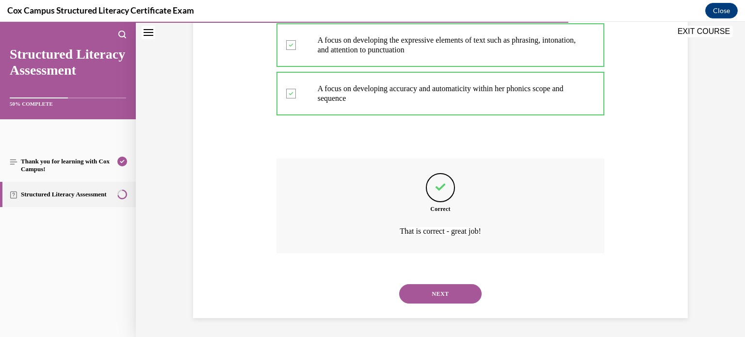
click at [440, 297] on button "NEXT" at bounding box center [440, 293] width 83 height 19
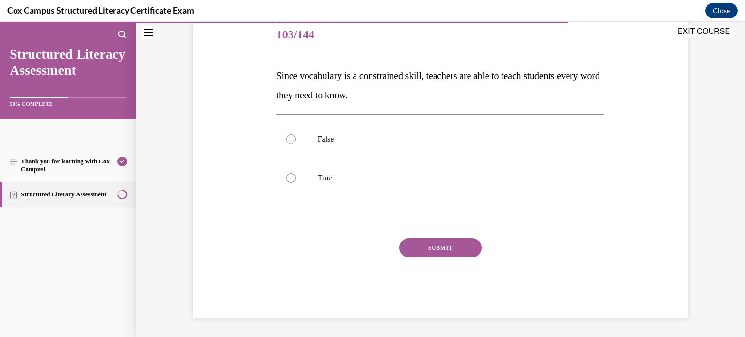
scroll to position [107, 0]
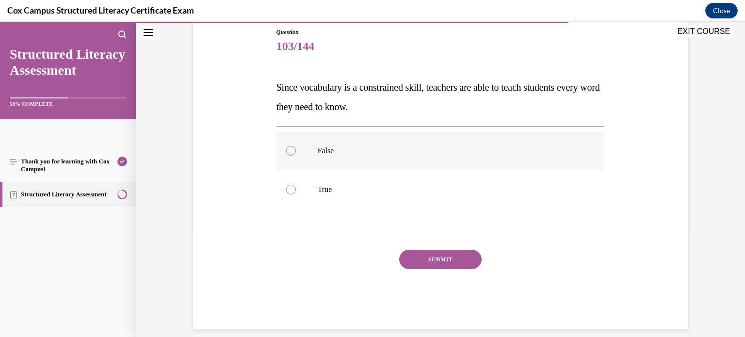
click at [335, 149] on p "False" at bounding box center [449, 151] width 263 height 10
click at [296, 149] on input "False" at bounding box center [291, 151] width 10 height 10
radio input "true"
click at [445, 262] on button "SUBMIT" at bounding box center [440, 259] width 83 height 19
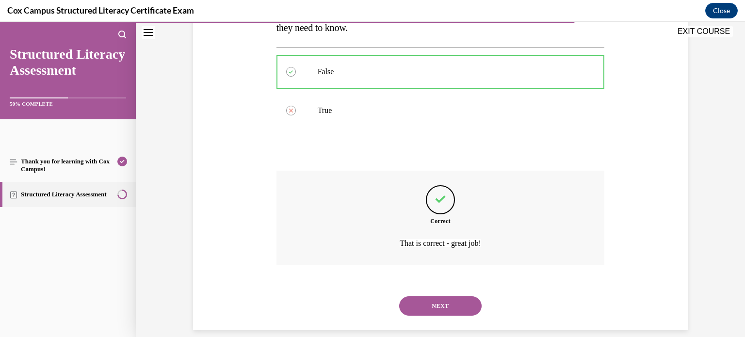
scroll to position [199, 0]
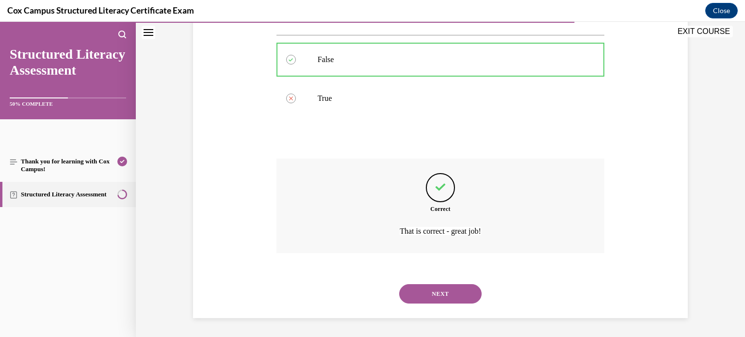
click at [445, 289] on button "NEXT" at bounding box center [440, 293] width 83 height 19
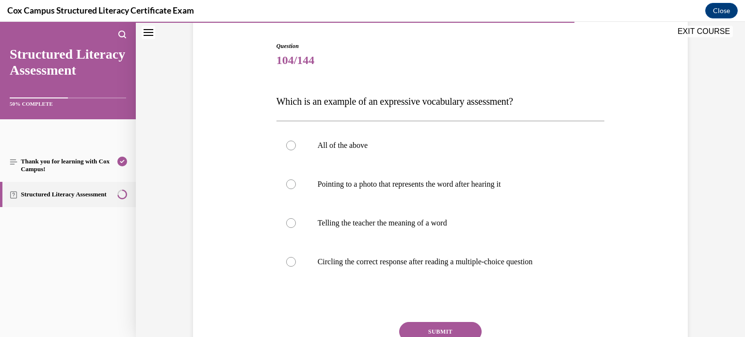
scroll to position [96, 0]
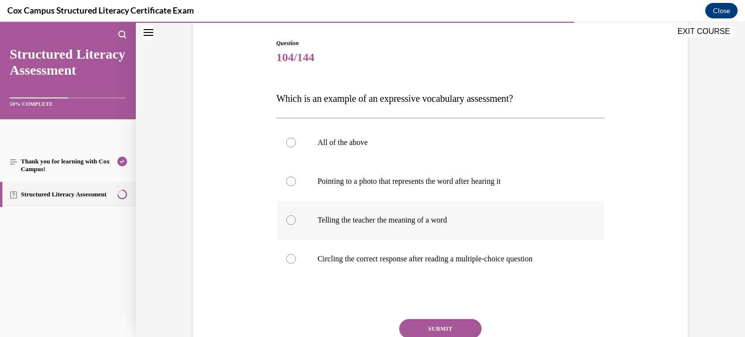
click at [342, 218] on p "Telling the teacher the meaning of a word" at bounding box center [449, 220] width 263 height 10
click at [296, 218] on input "Telling the teacher the meaning of a word" at bounding box center [291, 220] width 10 height 10
radio input "true"
click at [458, 321] on button "SUBMIT" at bounding box center [440, 328] width 83 height 19
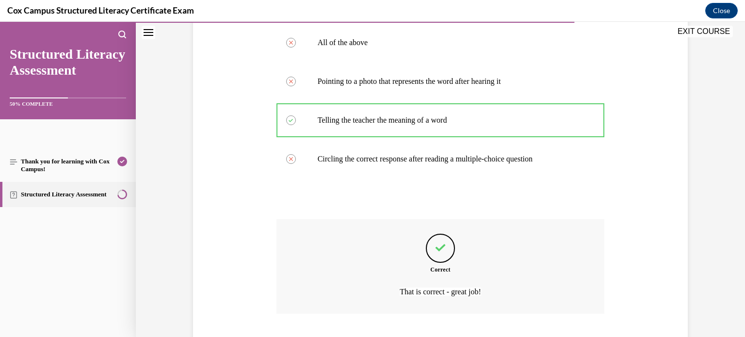
scroll to position [257, 0]
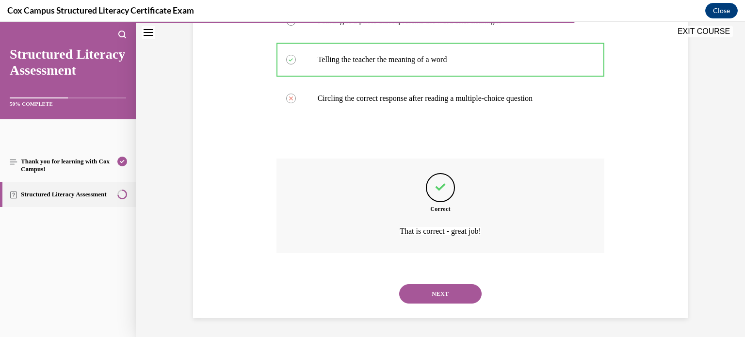
click at [445, 291] on button "NEXT" at bounding box center [440, 293] width 83 height 19
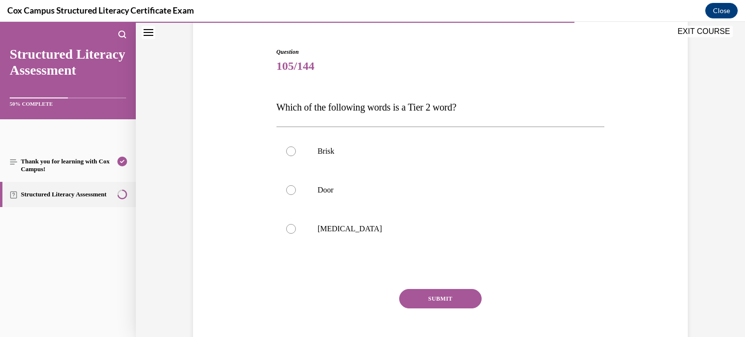
scroll to position [94, 0]
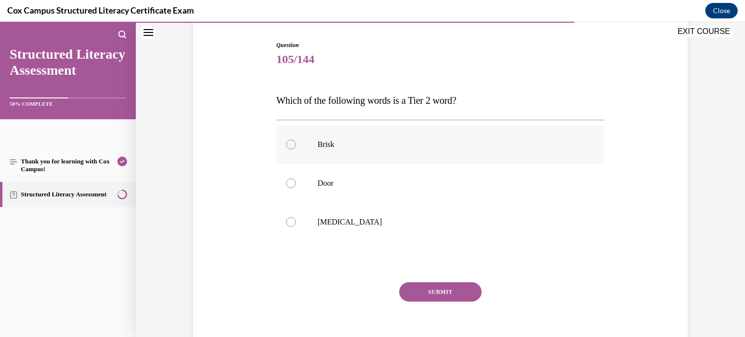
click at [348, 152] on label "Brisk" at bounding box center [441, 144] width 329 height 39
click at [296, 149] on input "Brisk" at bounding box center [291, 145] width 10 height 10
radio input "true"
click at [445, 289] on button "SUBMIT" at bounding box center [440, 291] width 83 height 19
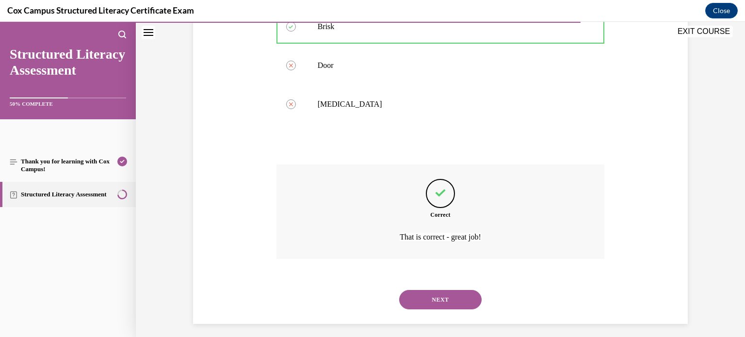
scroll to position [218, 0]
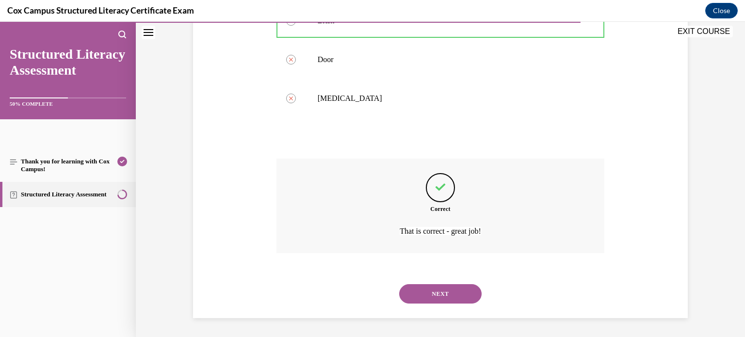
click at [449, 291] on button "NEXT" at bounding box center [440, 293] width 83 height 19
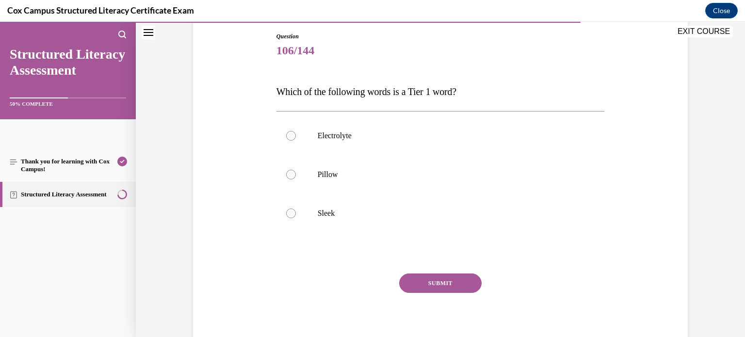
scroll to position [107, 0]
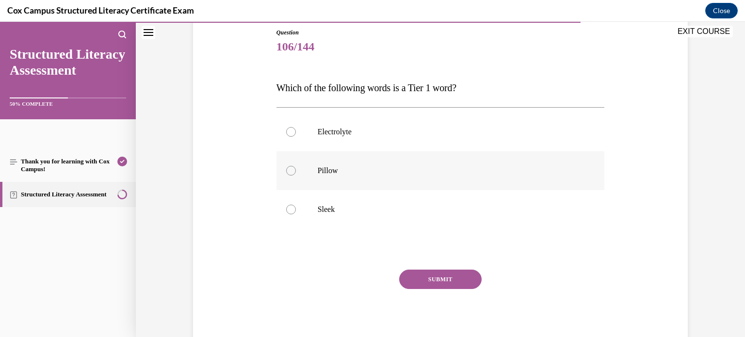
click at [315, 157] on label "Pillow" at bounding box center [441, 170] width 329 height 39
click at [296, 166] on input "Pillow" at bounding box center [291, 171] width 10 height 10
radio input "true"
click at [432, 276] on button "SUBMIT" at bounding box center [440, 279] width 83 height 19
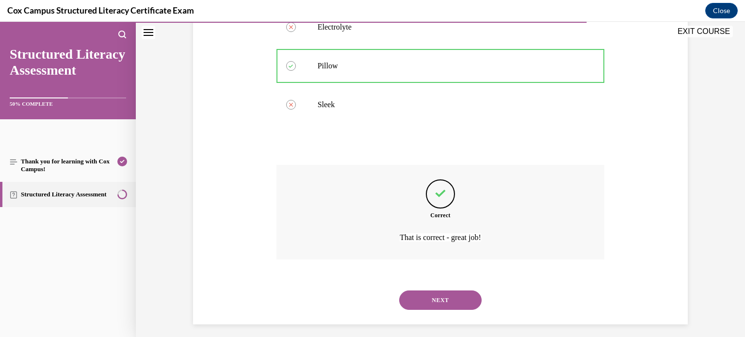
scroll to position [218, 0]
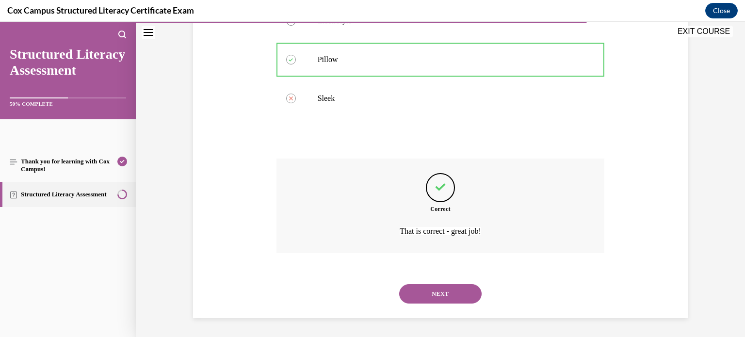
click at [435, 291] on button "NEXT" at bounding box center [440, 293] width 83 height 19
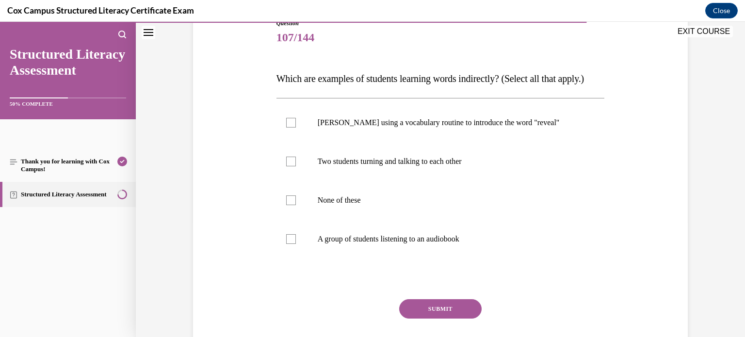
scroll to position [116, 0]
click at [325, 167] on p "Two students turning and talking to each other" at bounding box center [449, 162] width 263 height 10
click at [296, 167] on input "Two students turning and talking to each other" at bounding box center [291, 162] width 10 height 10
checkbox input "true"
click at [328, 245] on p "A group of students listening to an audiobook" at bounding box center [449, 240] width 263 height 10
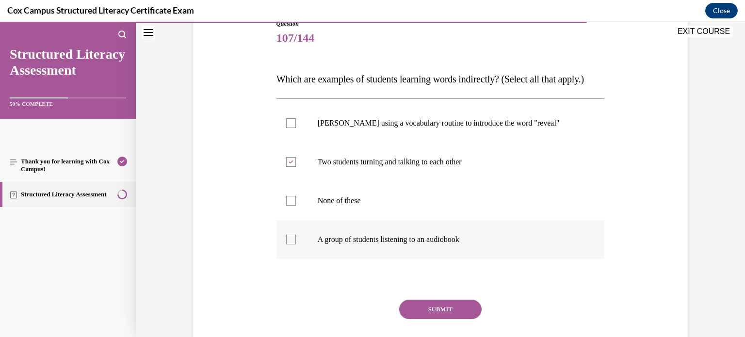
click at [296, 245] on input "A group of students listening to an audiobook" at bounding box center [291, 240] width 10 height 10
checkbox input "true"
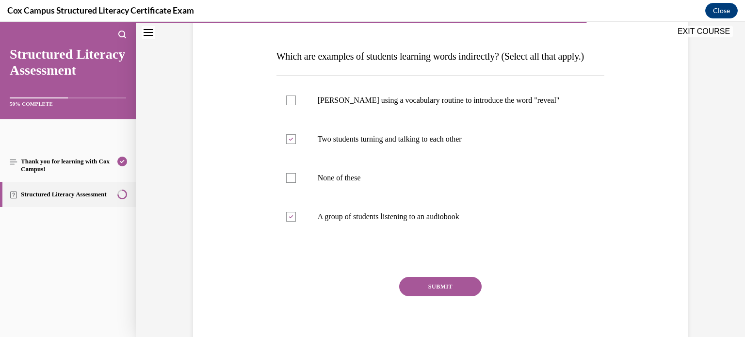
scroll to position [135, 0]
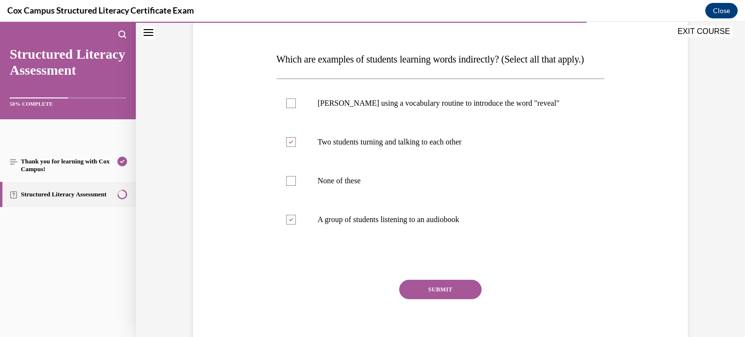
click at [432, 299] on button "SUBMIT" at bounding box center [440, 289] width 83 height 19
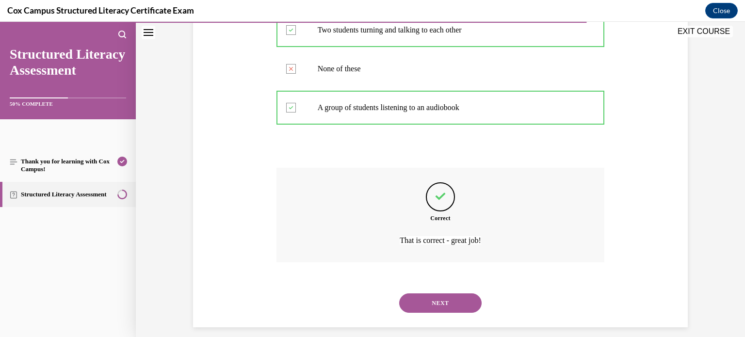
scroll to position [276, 0]
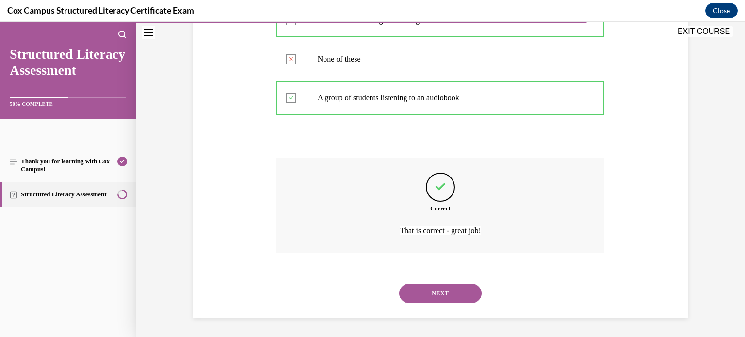
click at [431, 291] on button "NEXT" at bounding box center [440, 293] width 83 height 19
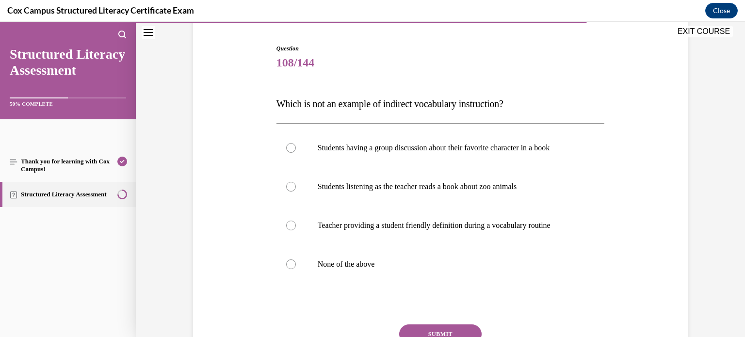
scroll to position [95, 0]
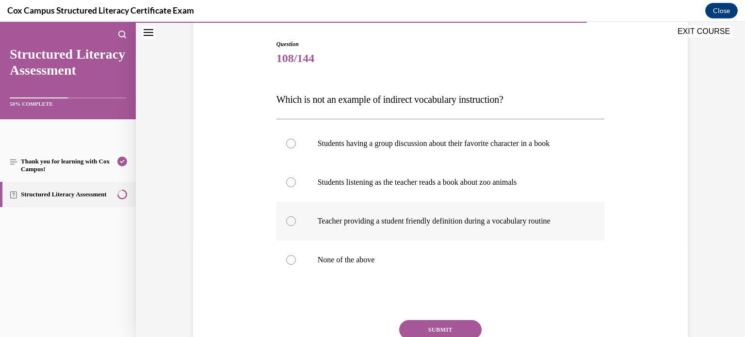
click at [334, 227] on label "Teacher providing a student friendly definition during a vocabulary routine" at bounding box center [441, 221] width 329 height 39
click at [296, 226] on input "Teacher providing a student friendly definition during a vocabulary routine" at bounding box center [291, 221] width 10 height 10
radio input "true"
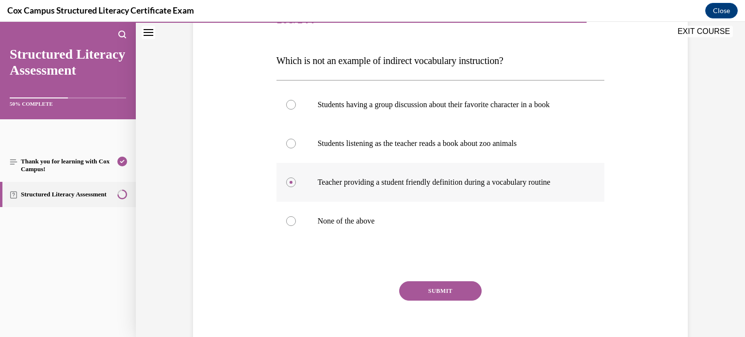
scroll to position [177, 0]
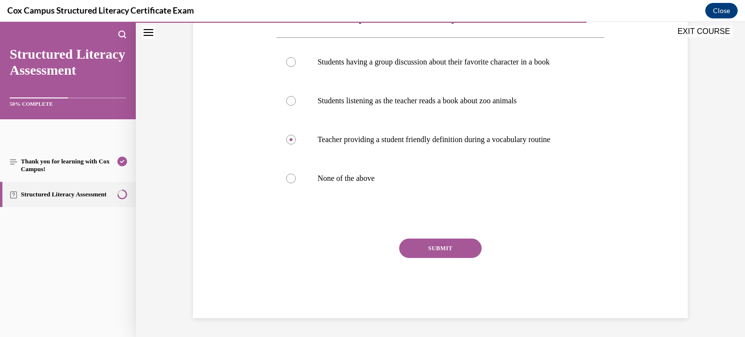
click at [420, 255] on button "SUBMIT" at bounding box center [440, 248] width 83 height 19
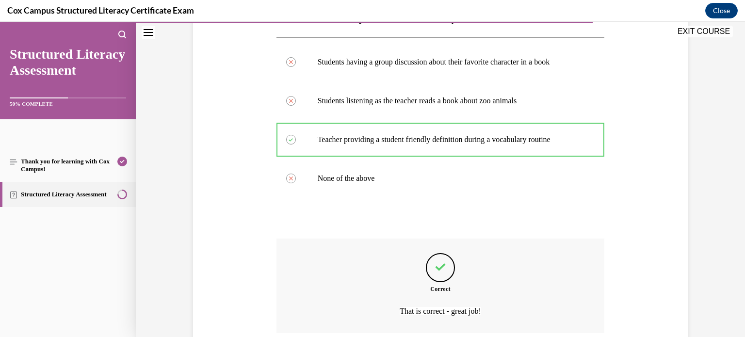
scroll to position [257, 0]
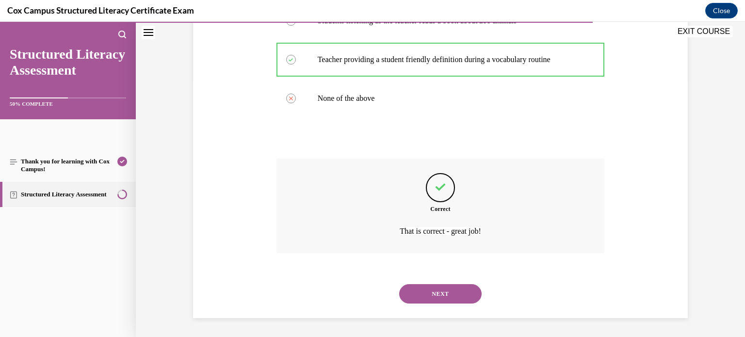
click at [438, 294] on button "NEXT" at bounding box center [440, 293] width 83 height 19
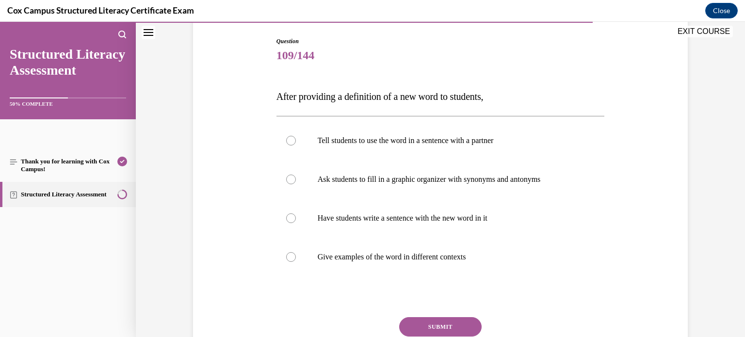
scroll to position [99, 0]
click at [331, 273] on label "Give examples of the word in different contexts" at bounding box center [441, 256] width 329 height 39
click at [296, 262] on input "Give examples of the word in different contexts" at bounding box center [291, 257] width 10 height 10
radio input "true"
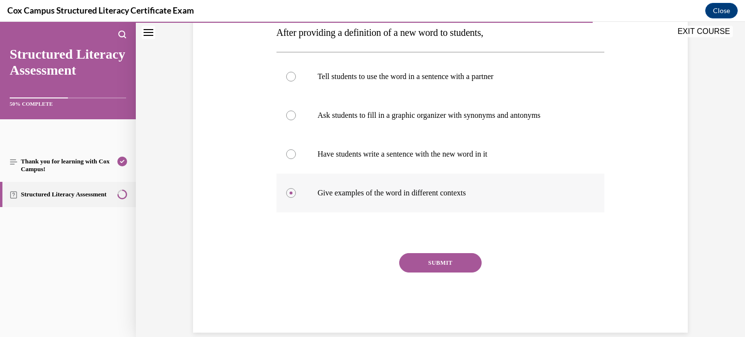
scroll to position [177, 0]
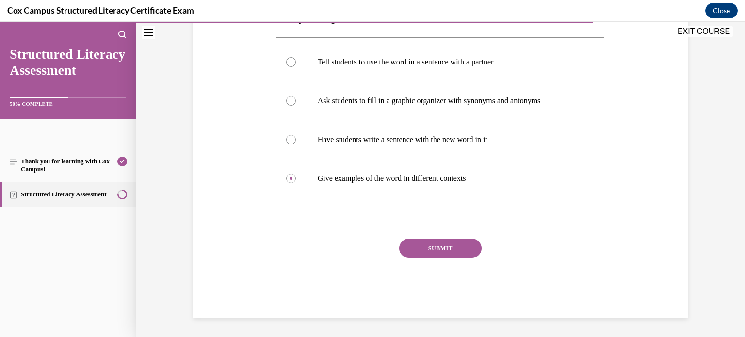
click at [449, 254] on button "SUBMIT" at bounding box center [440, 248] width 83 height 19
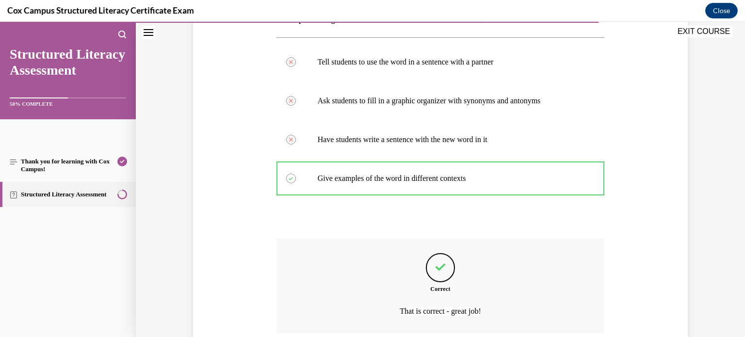
scroll to position [257, 0]
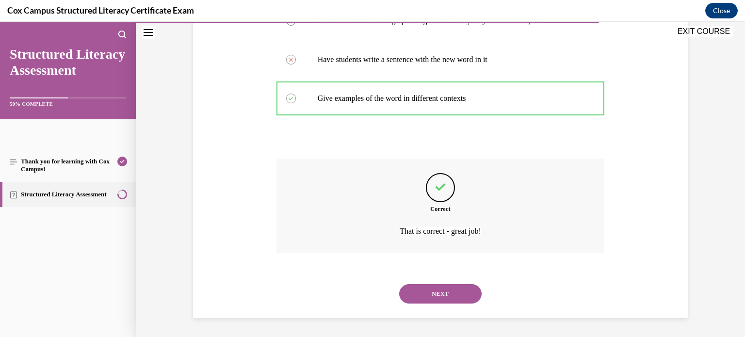
click at [443, 294] on button "NEXT" at bounding box center [440, 293] width 83 height 19
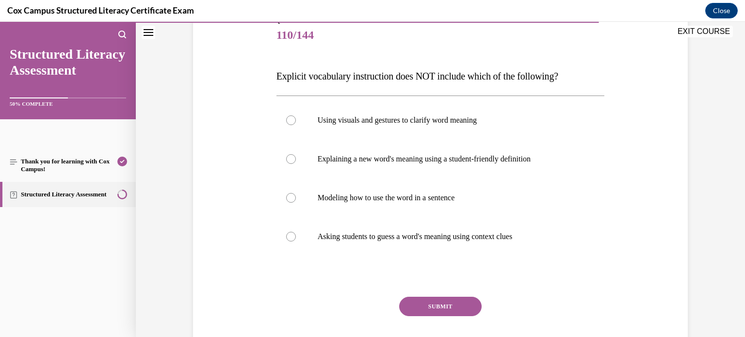
scroll to position [130, 0]
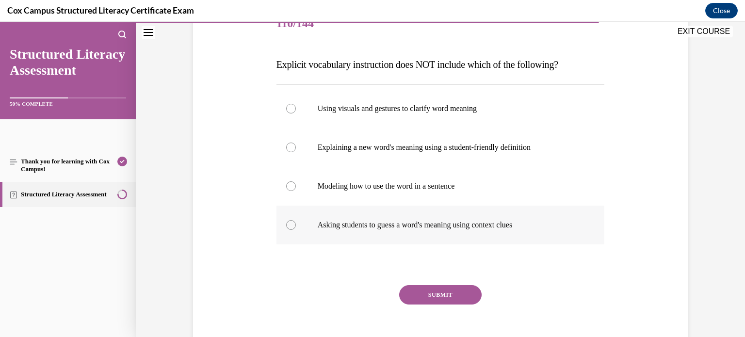
click at [321, 224] on p "Asking students to guess a word's meaning using context clues" at bounding box center [449, 225] width 263 height 10
click at [296, 224] on input "Asking students to guess a word's meaning using context clues" at bounding box center [291, 225] width 10 height 10
radio input "true"
click at [430, 299] on button "SUBMIT" at bounding box center [440, 294] width 83 height 19
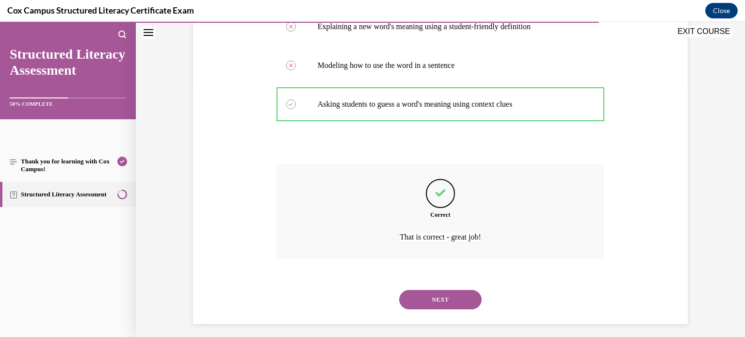
scroll to position [257, 0]
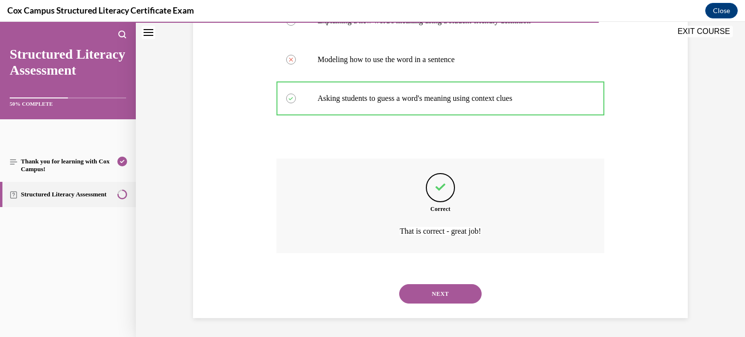
click at [436, 300] on button "NEXT" at bounding box center [440, 293] width 83 height 19
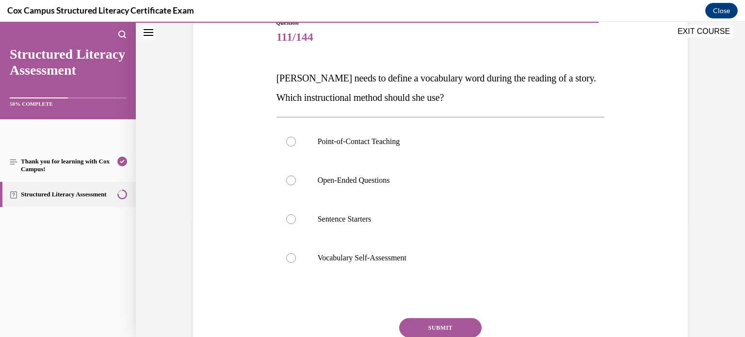
scroll to position [118, 0]
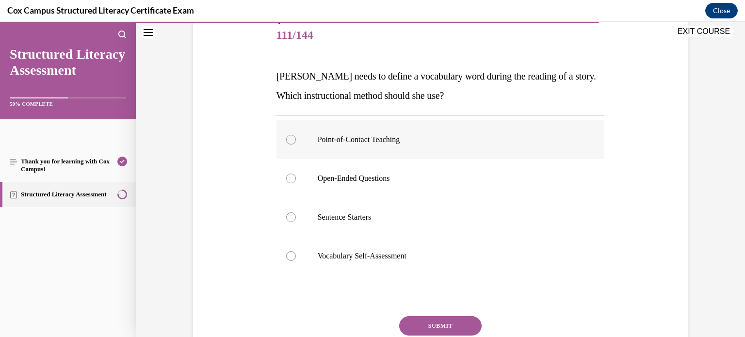
click at [325, 150] on label "Point-of-Contact Teaching" at bounding box center [441, 139] width 329 height 39
click at [296, 145] on input "Point-of-Contact Teaching" at bounding box center [291, 140] width 10 height 10
radio input "true"
click at [430, 329] on button "SUBMIT" at bounding box center [440, 325] width 83 height 19
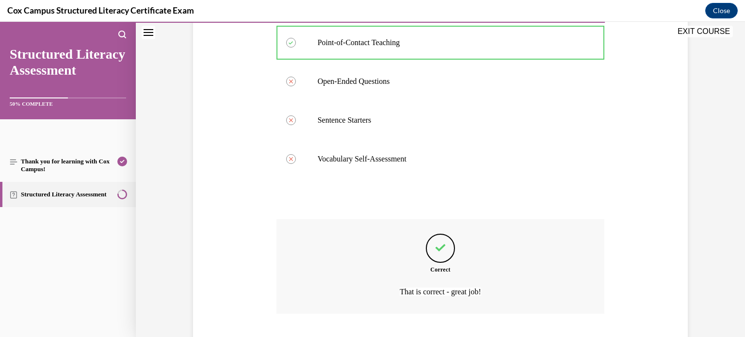
scroll to position [276, 0]
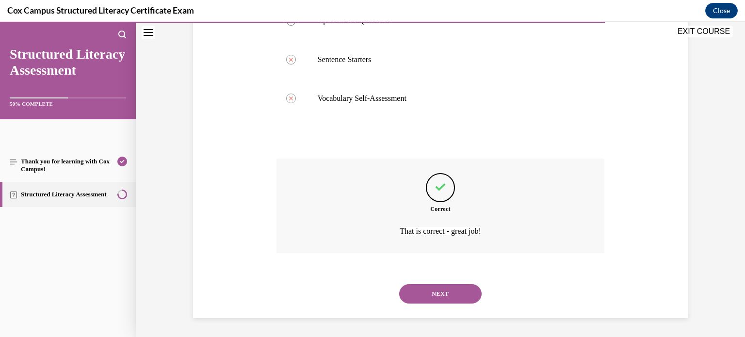
click at [426, 297] on button "NEXT" at bounding box center [440, 293] width 83 height 19
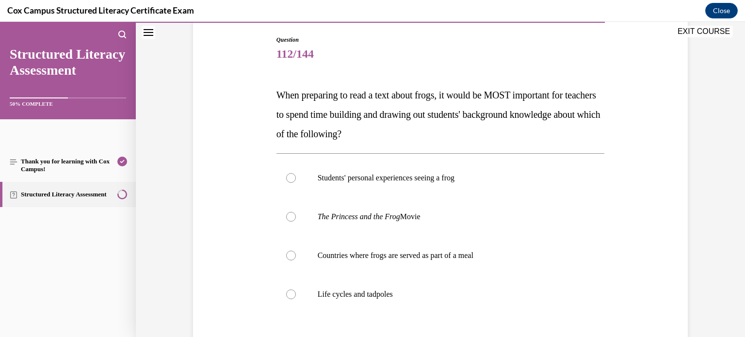
scroll to position [146, 0]
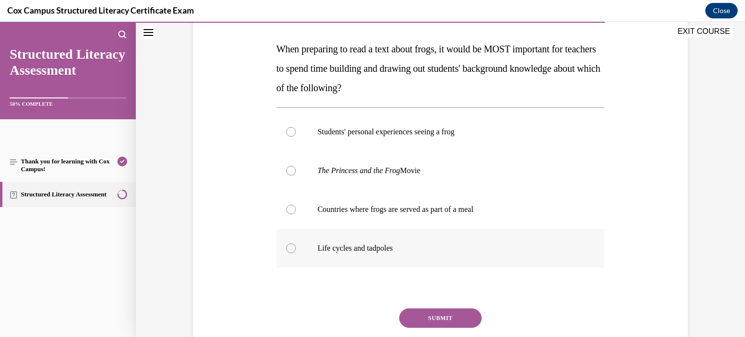
click at [317, 254] on label "Life cycles and tadpoles" at bounding box center [441, 248] width 329 height 39
click at [296, 253] on input "Life cycles and tadpoles" at bounding box center [291, 249] width 10 height 10
radio input "true"
click at [413, 319] on button "SUBMIT" at bounding box center [440, 318] width 83 height 19
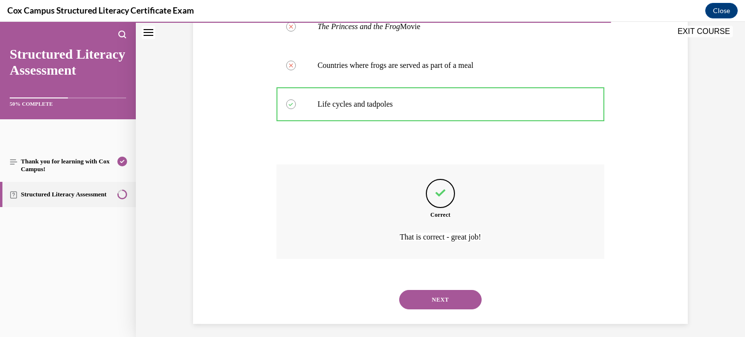
scroll to position [296, 0]
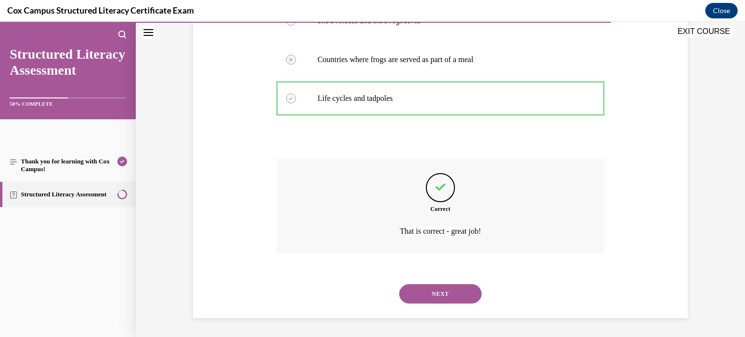
click at [436, 289] on button "NEXT" at bounding box center [440, 293] width 83 height 19
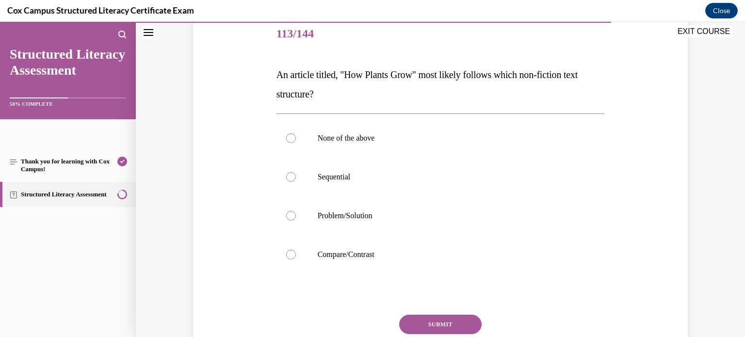
scroll to position [120, 0]
click at [313, 191] on label "Sequential" at bounding box center [441, 176] width 329 height 39
click at [296, 182] on input "Sequential" at bounding box center [291, 177] width 10 height 10
radio input "true"
click at [442, 322] on button "SUBMIT" at bounding box center [440, 324] width 83 height 19
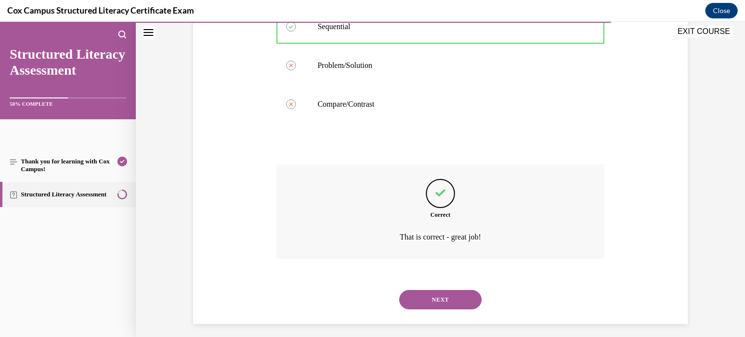
scroll to position [276, 0]
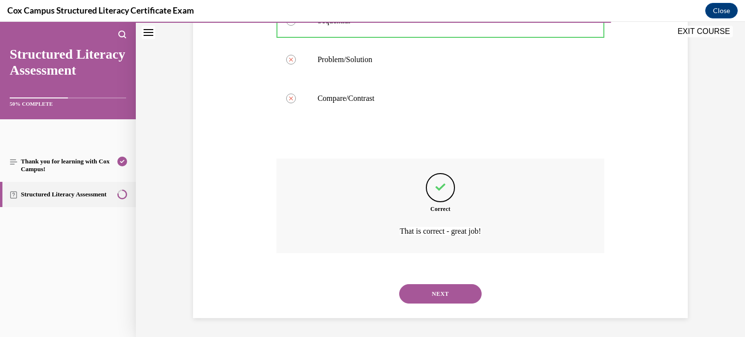
click at [431, 293] on button "NEXT" at bounding box center [440, 293] width 83 height 19
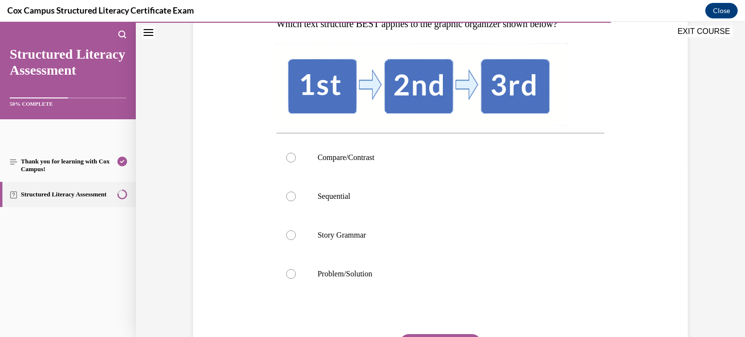
scroll to position [172, 0]
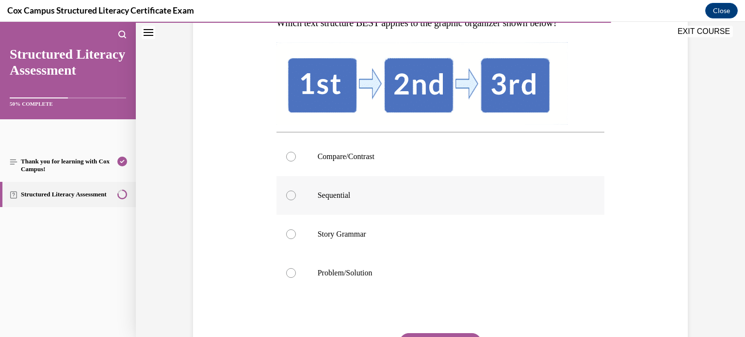
click at [314, 191] on label "Sequential" at bounding box center [441, 195] width 329 height 39
click at [296, 191] on input "Sequential" at bounding box center [291, 196] width 10 height 10
radio input "true"
click at [458, 335] on button "SUBMIT" at bounding box center [440, 342] width 83 height 19
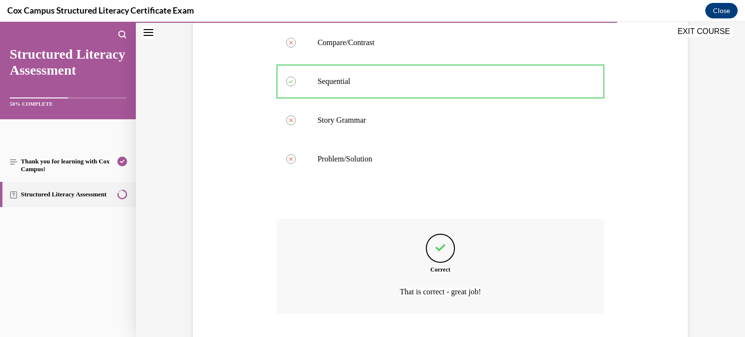
scroll to position [347, 0]
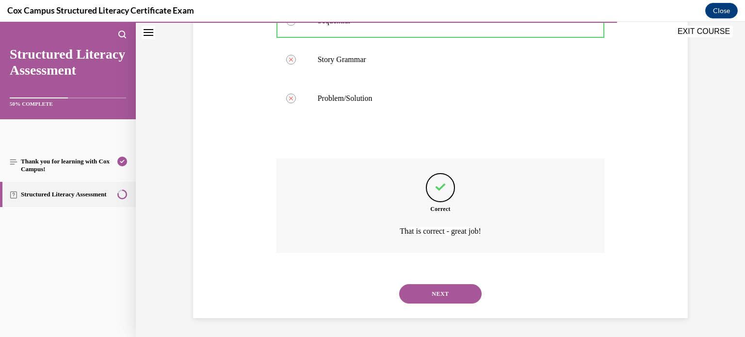
click at [443, 294] on button "NEXT" at bounding box center [440, 293] width 83 height 19
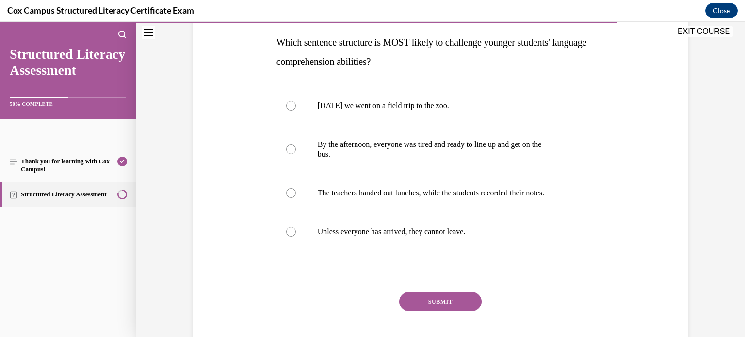
scroll to position [153, 0]
click at [377, 229] on p "Unless everyone has arrived, they cannot leave." at bounding box center [449, 232] width 263 height 10
click at [296, 229] on input "Unless everyone has arrived, they cannot leave." at bounding box center [291, 232] width 10 height 10
radio input "true"
click at [430, 299] on button "SUBMIT" at bounding box center [440, 301] width 83 height 19
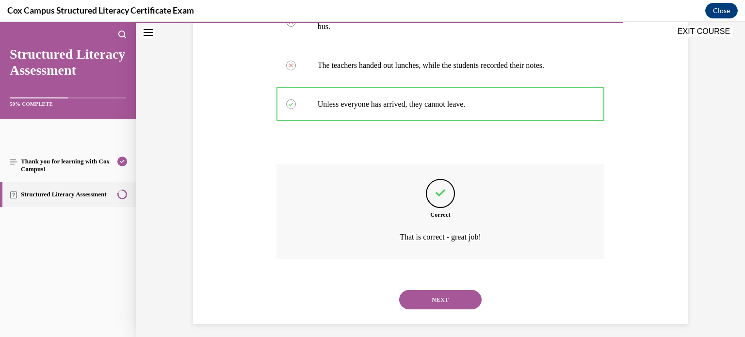
scroll to position [286, 0]
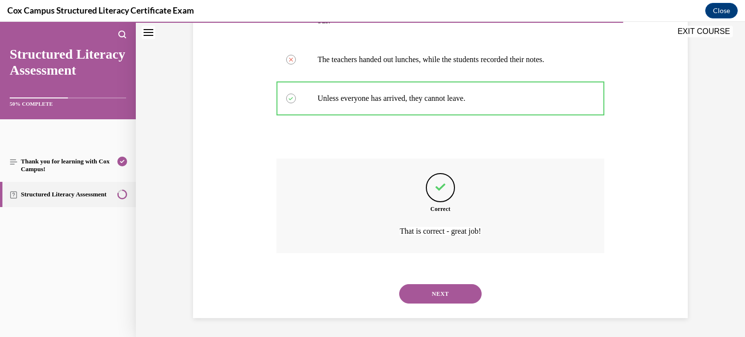
click at [435, 298] on button "NEXT" at bounding box center [440, 293] width 83 height 19
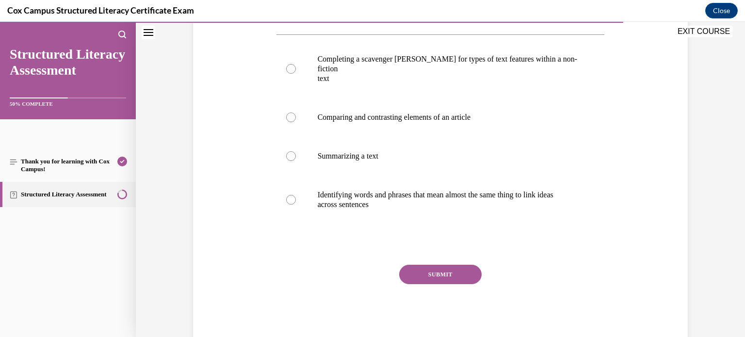
scroll to position [188, 0]
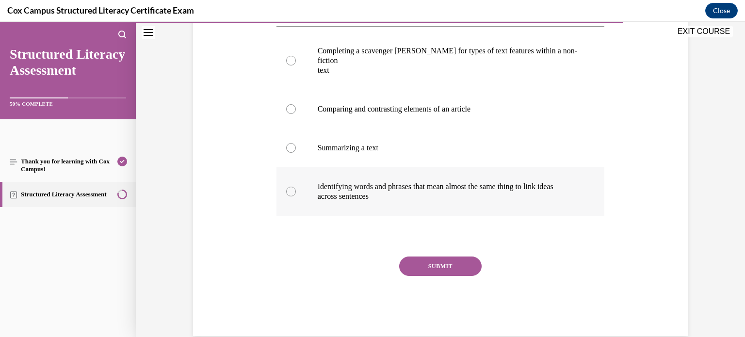
click at [355, 192] on p "across sentences" at bounding box center [449, 197] width 263 height 10
click at [296, 187] on input "Identifying words and phrases that mean almost the same thing to link ideas acr…" at bounding box center [291, 192] width 10 height 10
radio input "true"
click at [443, 257] on button "SUBMIT" at bounding box center [440, 266] width 83 height 19
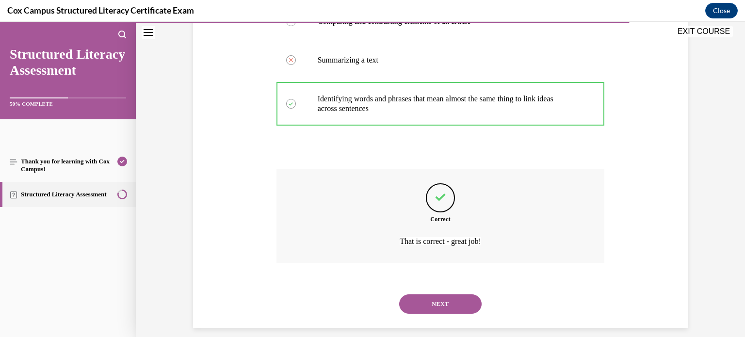
scroll to position [276, 0]
click at [460, 296] on button "NEXT" at bounding box center [440, 303] width 83 height 19
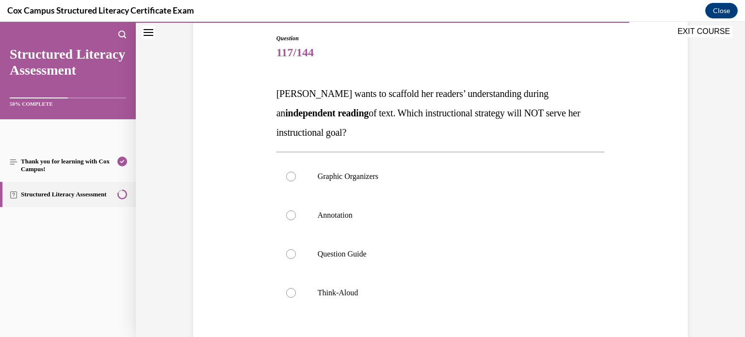
scroll to position [104, 0]
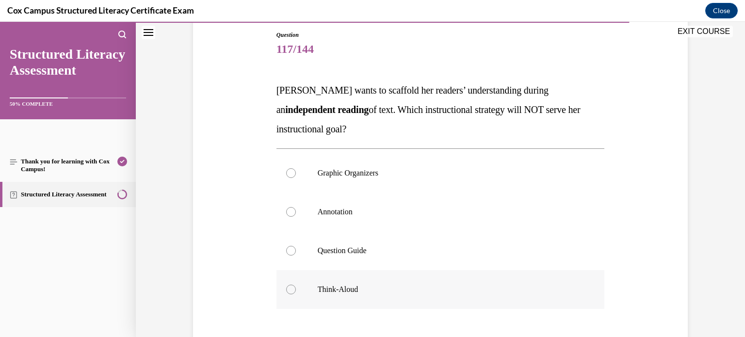
click at [323, 292] on p "Think-Aloud" at bounding box center [449, 290] width 263 height 10
click at [296, 292] on input "Think-Aloud" at bounding box center [291, 290] width 10 height 10
radio input "true"
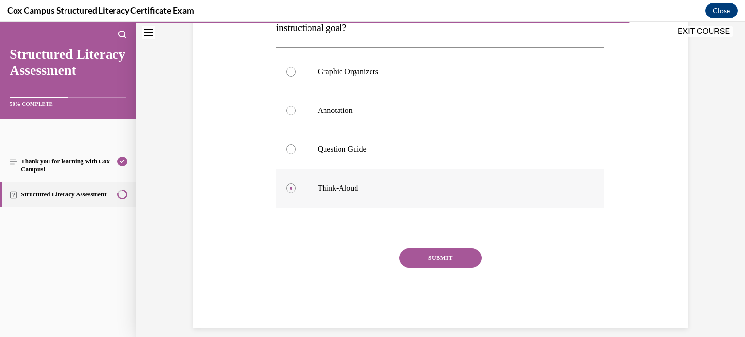
scroll to position [213, 0]
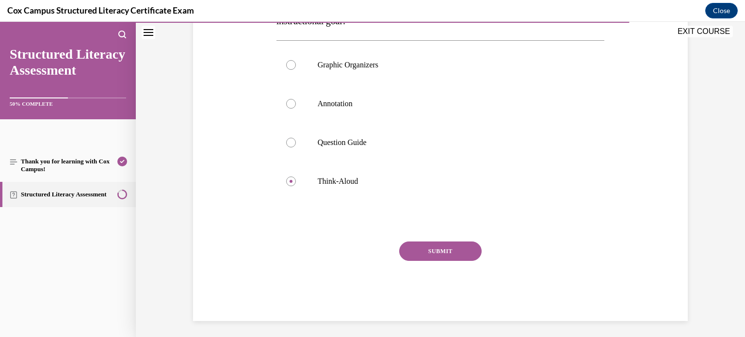
click at [436, 249] on button "SUBMIT" at bounding box center [440, 251] width 83 height 19
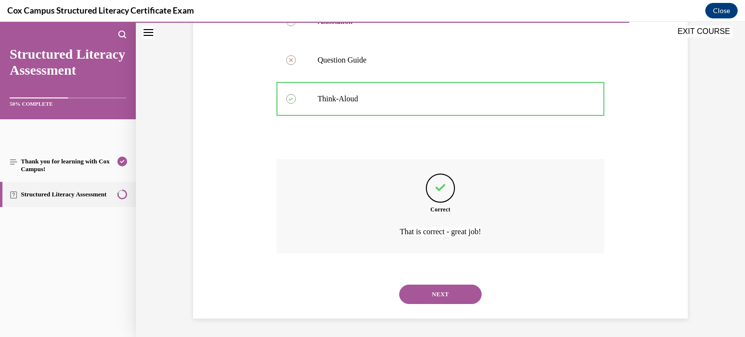
scroll to position [296, 0]
click at [440, 292] on button "NEXT" at bounding box center [440, 293] width 83 height 19
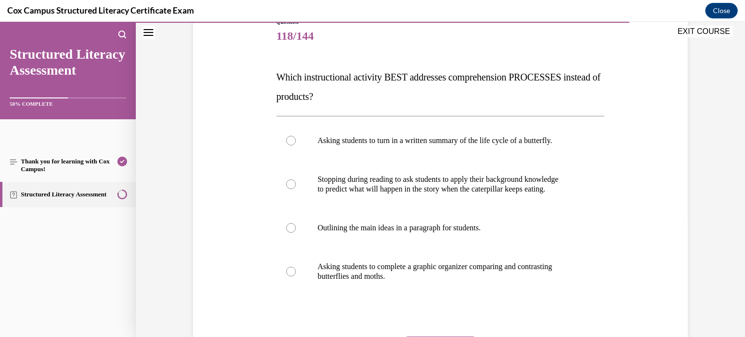
scroll to position [124, 0]
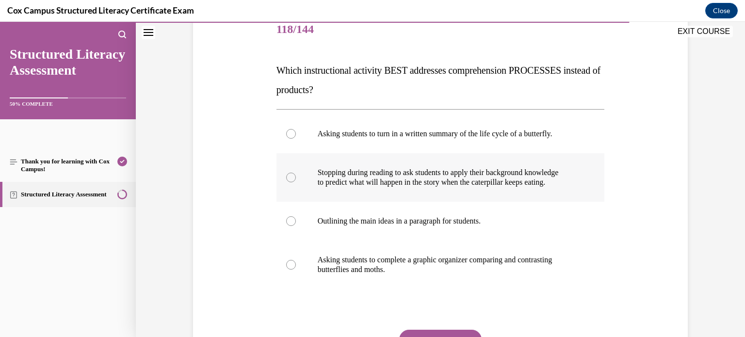
click at [341, 178] on p "to predict what will happen in the story when the caterpillar keeps eating." at bounding box center [449, 183] width 263 height 10
click at [296, 178] on input "Stopping during reading to ask students to apply their background knowledge to …" at bounding box center [291, 178] width 10 height 10
radio input "true"
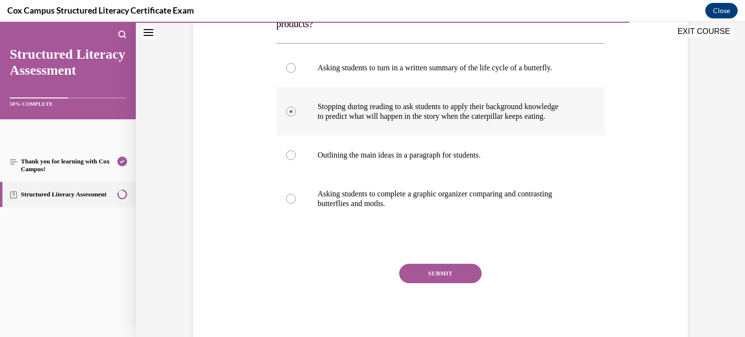
scroll to position [194, 0]
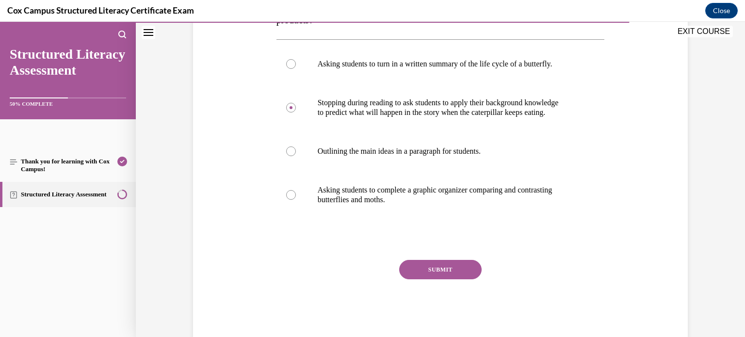
click at [438, 272] on button "SUBMIT" at bounding box center [440, 269] width 83 height 19
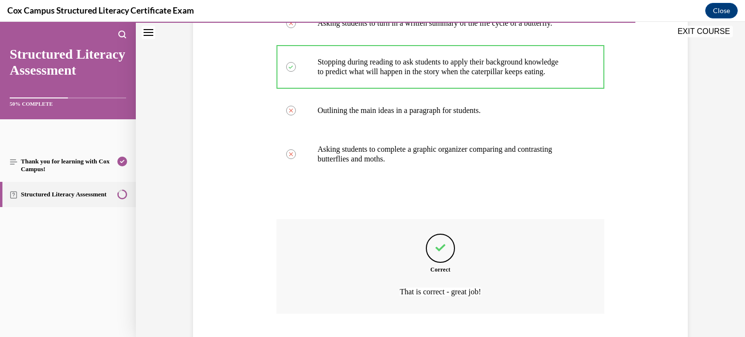
scroll to position [296, 0]
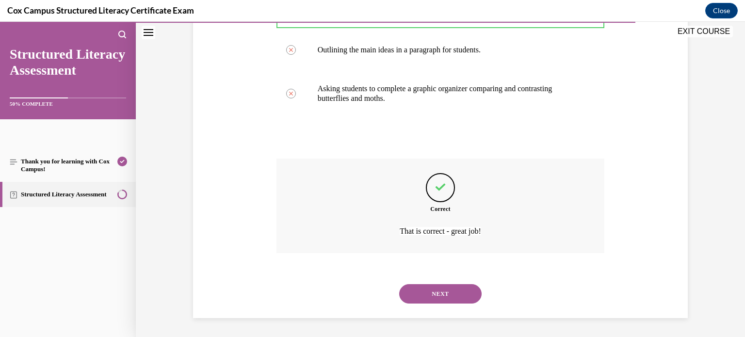
click at [438, 293] on button "NEXT" at bounding box center [440, 293] width 83 height 19
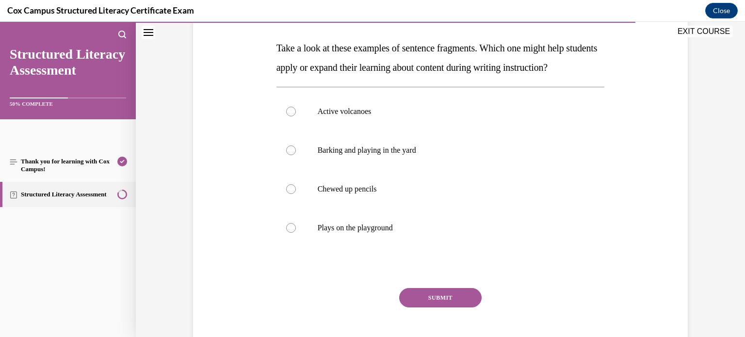
scroll to position [147, 0]
click at [362, 124] on label "Active volcanoes" at bounding box center [441, 111] width 329 height 39
click at [296, 116] on input "Active volcanoes" at bounding box center [291, 112] width 10 height 10
radio input "true"
click at [430, 308] on button "SUBMIT" at bounding box center [440, 297] width 83 height 19
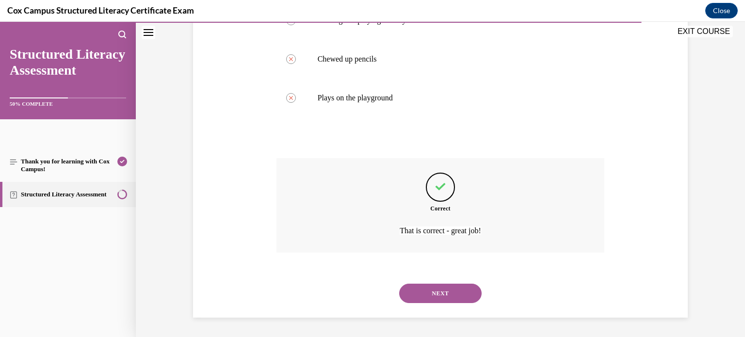
scroll to position [296, 0]
click at [441, 296] on button "NEXT" at bounding box center [440, 293] width 83 height 19
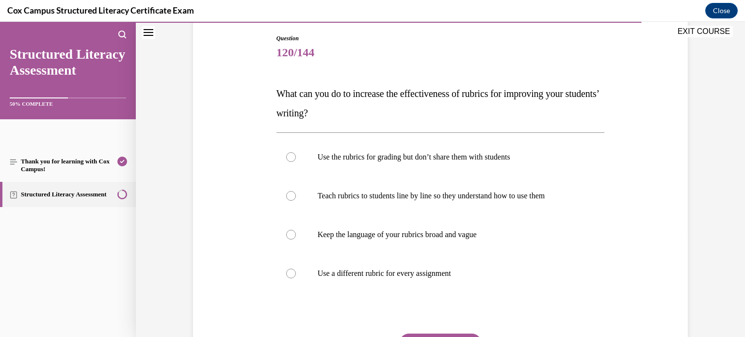
scroll to position [97, 0]
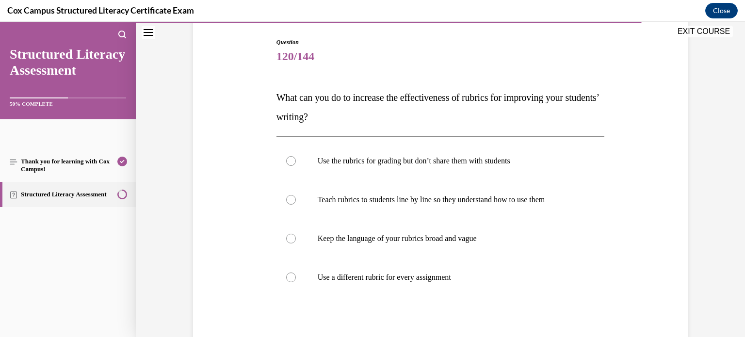
click at [251, 181] on div "Question 120/144 What can you do to increase the effectiveness of rubrics for i…" at bounding box center [441, 213] width 500 height 409
click at [314, 205] on label "Teach rubrics to students line by line so they understand how to use them" at bounding box center [441, 200] width 329 height 39
click at [296, 205] on input "Teach rubrics to students line by line so they understand how to use them" at bounding box center [291, 200] width 10 height 10
radio input "true"
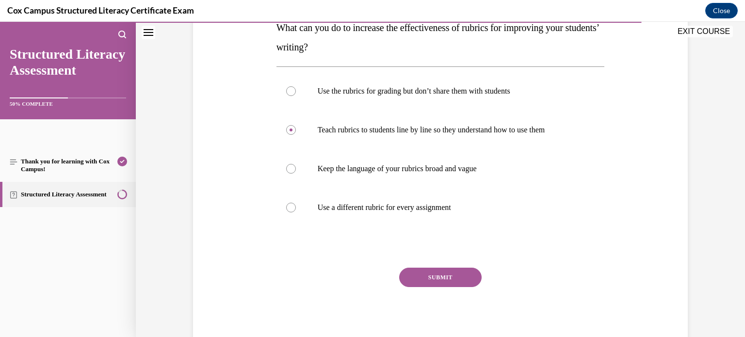
click at [457, 273] on button "SUBMIT" at bounding box center [440, 277] width 83 height 19
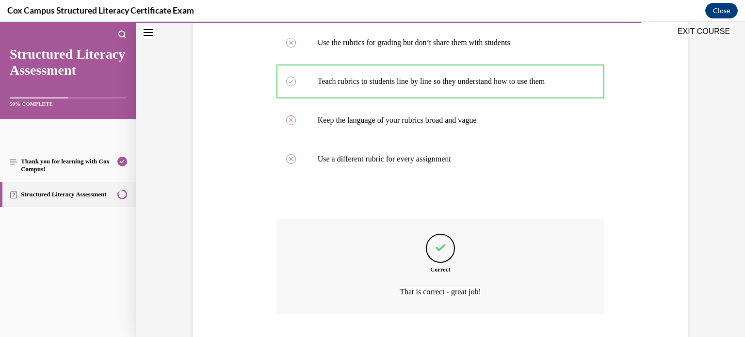
scroll to position [276, 0]
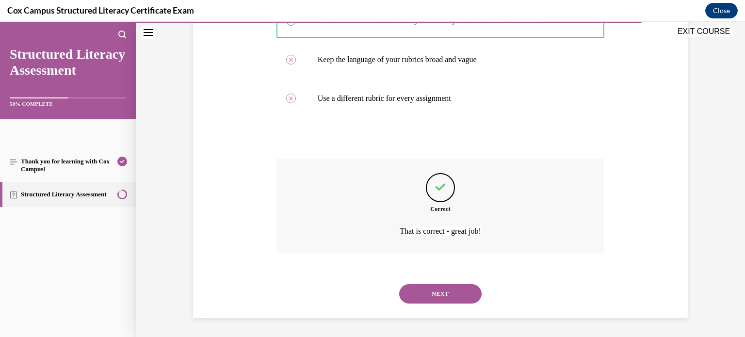
click at [446, 290] on button "NEXT" at bounding box center [440, 293] width 83 height 19
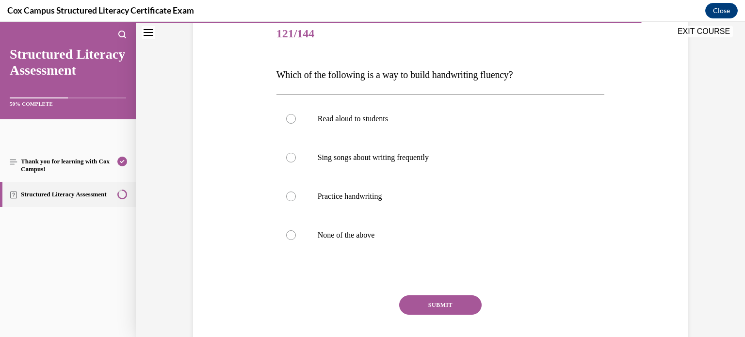
scroll to position [123, 0]
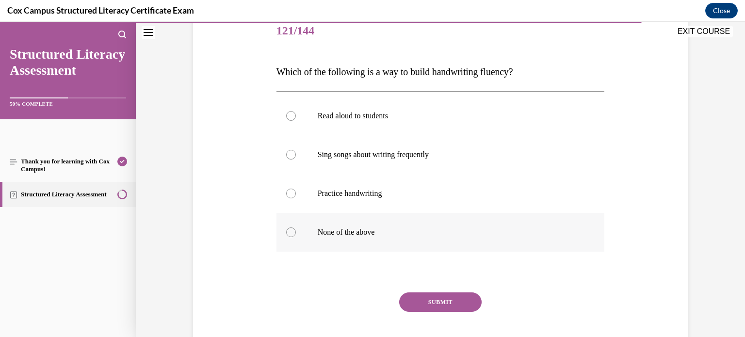
click at [302, 234] on label "None of the above" at bounding box center [441, 232] width 329 height 39
click at [296, 234] on input "None of the above" at bounding box center [291, 233] width 10 height 10
radio input "true"
click at [415, 312] on div "SUBMIT" at bounding box center [441, 317] width 329 height 49
click at [427, 298] on button "SUBMIT" at bounding box center [440, 302] width 83 height 19
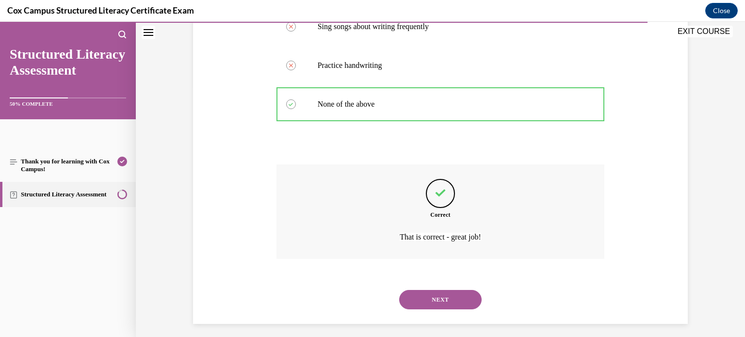
scroll to position [257, 0]
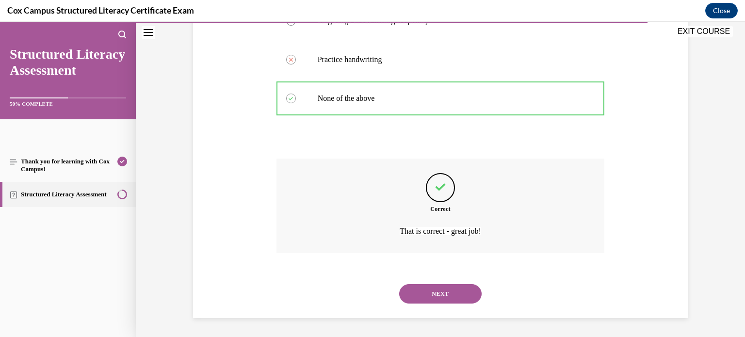
click at [430, 288] on button "NEXT" at bounding box center [440, 293] width 83 height 19
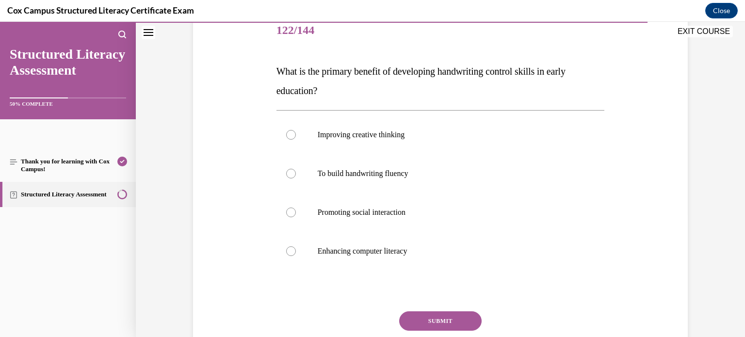
scroll to position [125, 0]
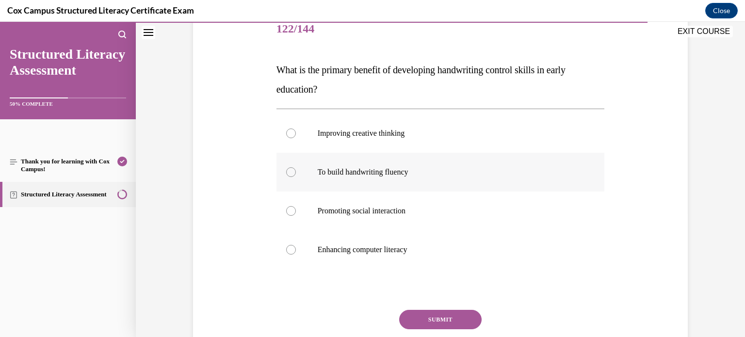
click at [361, 167] on p "To build handwriting fluency" at bounding box center [449, 172] width 263 height 10
click at [296, 167] on input "To build handwriting fluency" at bounding box center [291, 172] width 10 height 10
radio input "true"
click at [430, 315] on button "SUBMIT" at bounding box center [440, 319] width 83 height 19
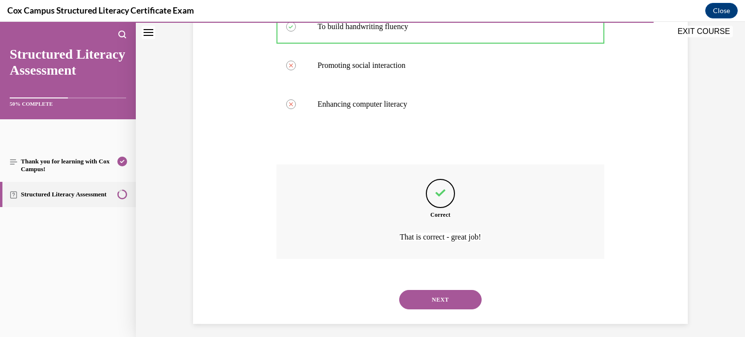
scroll to position [276, 0]
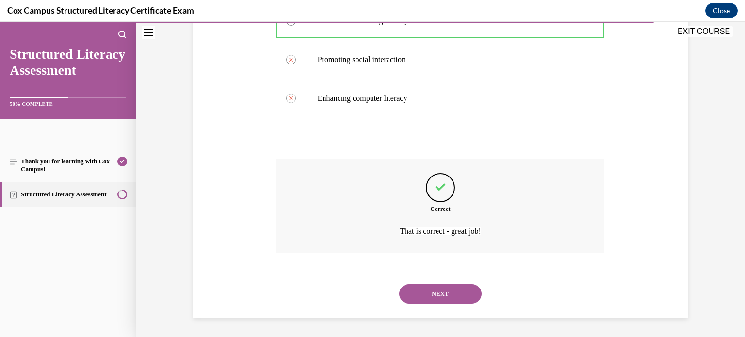
click at [447, 290] on button "NEXT" at bounding box center [440, 293] width 83 height 19
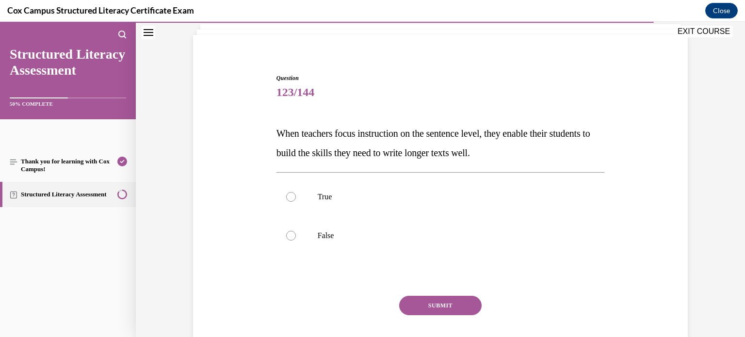
scroll to position [56, 0]
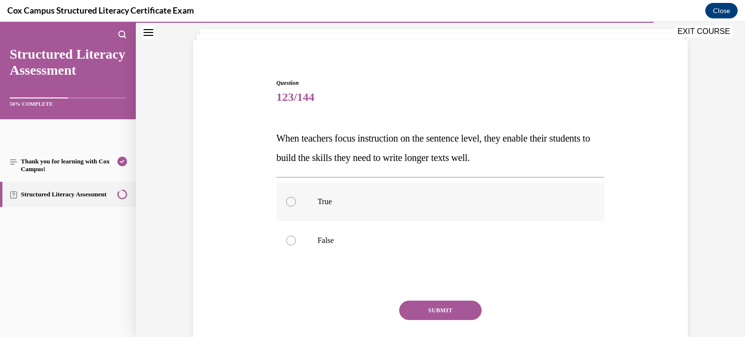
click at [297, 205] on label "True" at bounding box center [441, 201] width 329 height 39
click at [296, 205] on input "True" at bounding box center [291, 202] width 10 height 10
radio input "true"
click at [444, 309] on button "SUBMIT" at bounding box center [440, 310] width 83 height 19
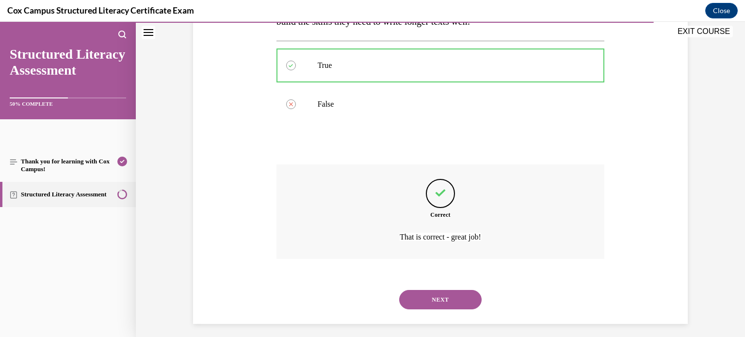
scroll to position [199, 0]
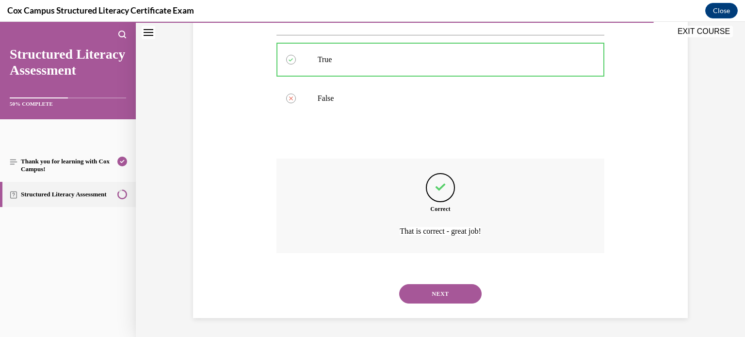
click at [433, 292] on button "NEXT" at bounding box center [440, 293] width 83 height 19
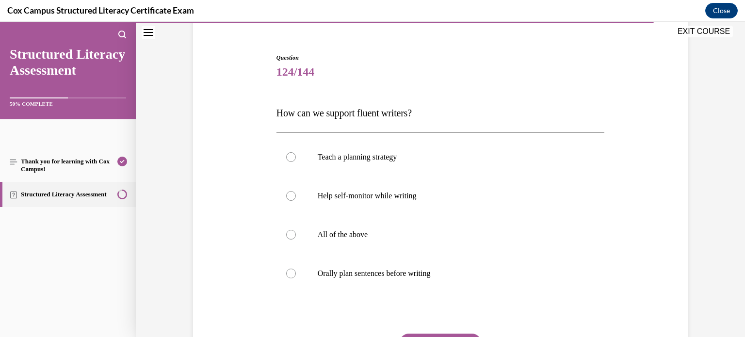
scroll to position [83, 0]
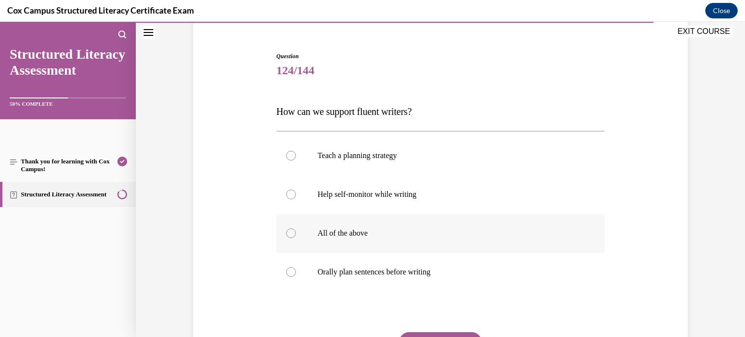
click at [316, 220] on label "All of the above" at bounding box center [441, 233] width 329 height 39
click at [296, 229] on input "All of the above" at bounding box center [291, 234] width 10 height 10
radio input "true"
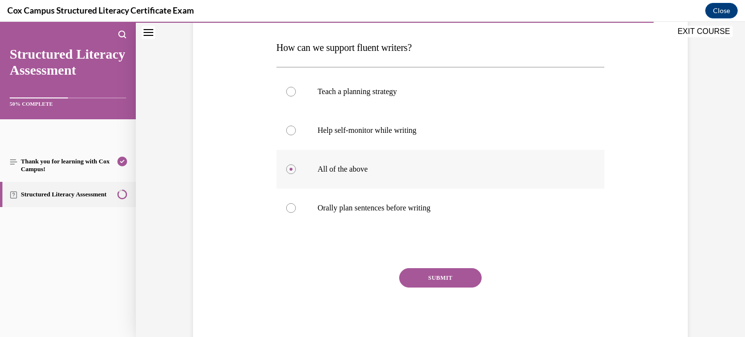
scroll to position [146, 0]
click at [442, 273] on button "SUBMIT" at bounding box center [440, 278] width 83 height 19
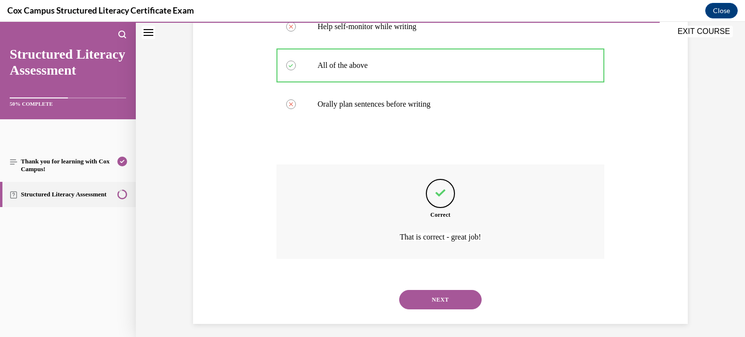
scroll to position [257, 0]
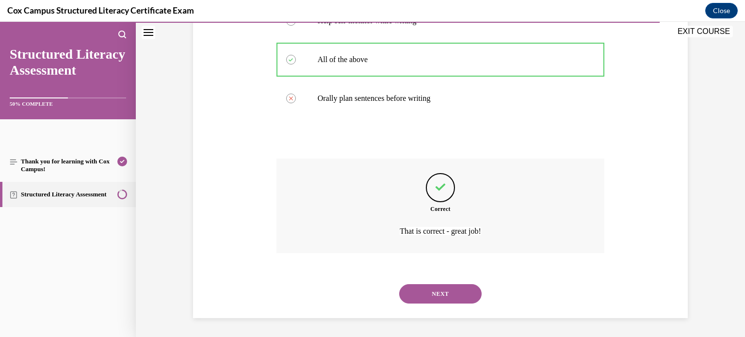
click at [421, 296] on button "NEXT" at bounding box center [440, 293] width 83 height 19
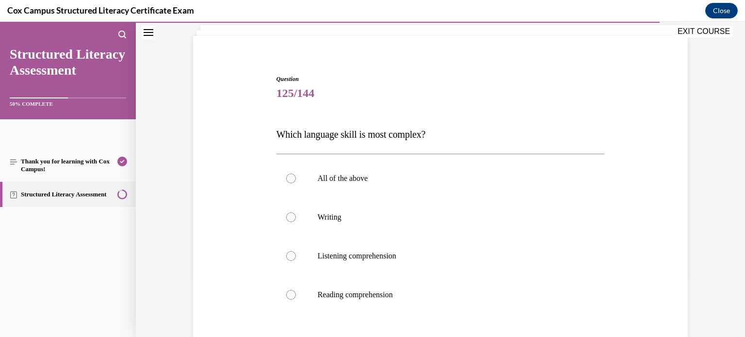
scroll to position [61, 0]
click at [302, 211] on label "Writing" at bounding box center [441, 217] width 329 height 39
click at [296, 212] on input "Writing" at bounding box center [291, 217] width 10 height 10
radio input "true"
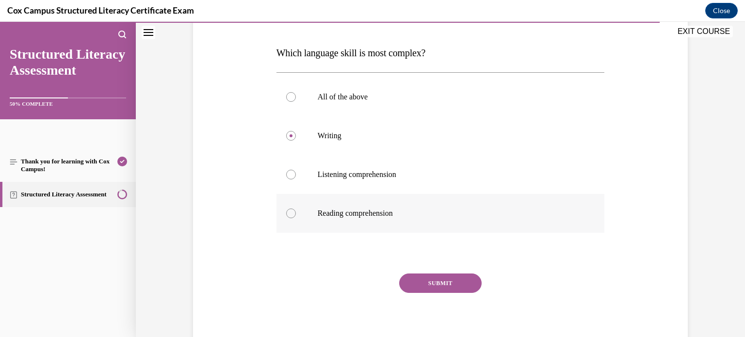
scroll to position [136, 0]
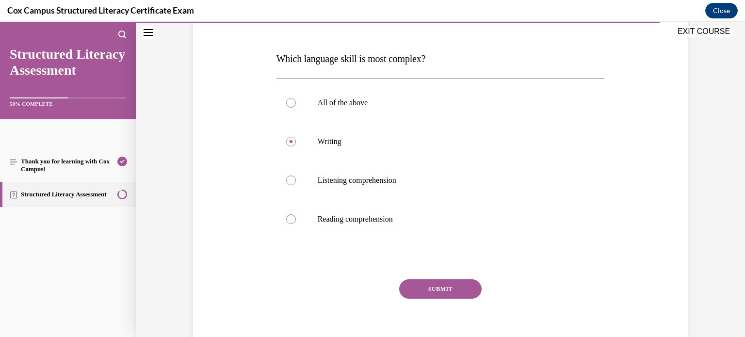
click at [428, 290] on button "SUBMIT" at bounding box center [440, 289] width 83 height 19
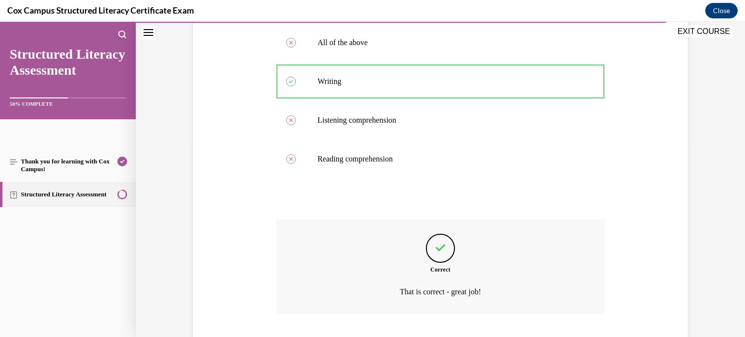
scroll to position [257, 0]
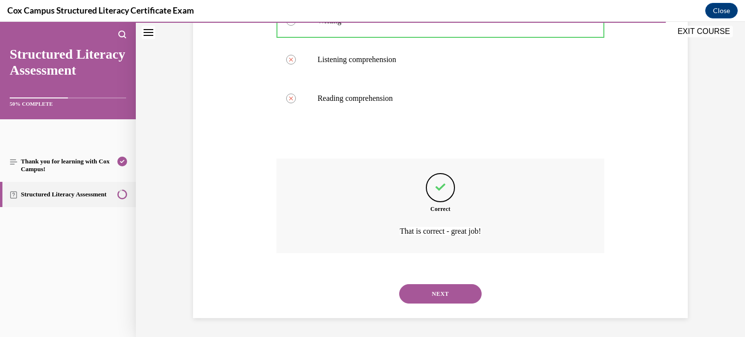
click at [447, 293] on button "NEXT" at bounding box center [440, 293] width 83 height 19
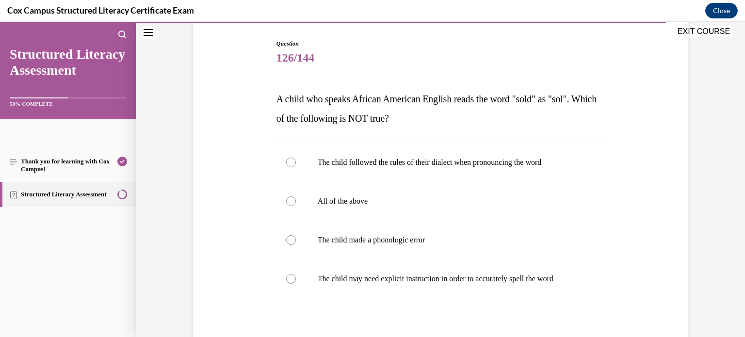
scroll to position [96, 0]
click at [321, 240] on p "The child made a phonologic error" at bounding box center [449, 240] width 263 height 10
click at [296, 240] on input "The child made a phonologic error" at bounding box center [291, 240] width 10 height 10
radio input "true"
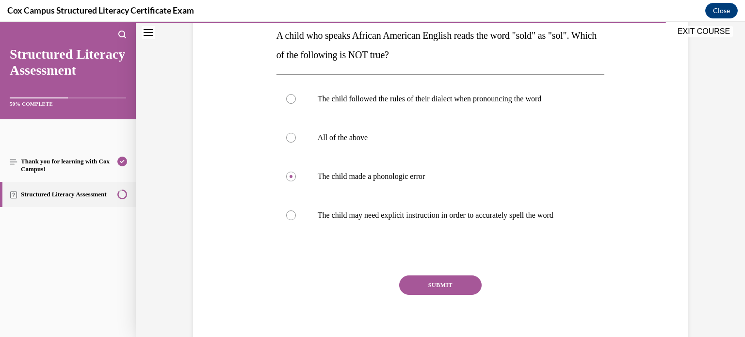
scroll to position [160, 0]
click at [471, 287] on button "SUBMIT" at bounding box center [440, 284] width 83 height 19
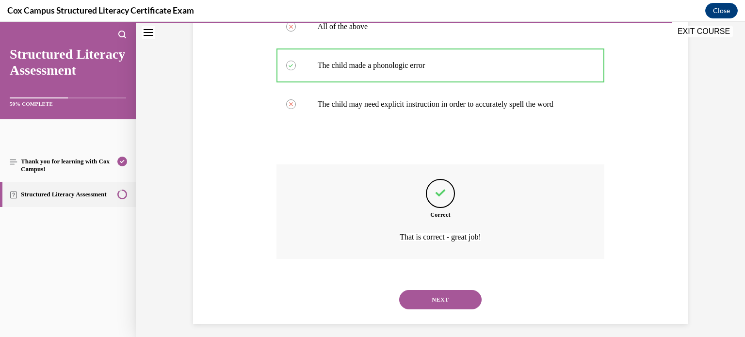
scroll to position [276, 0]
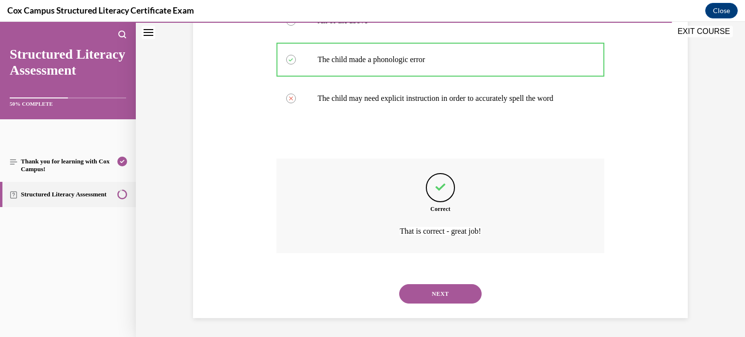
click at [434, 289] on button "NEXT" at bounding box center [440, 293] width 83 height 19
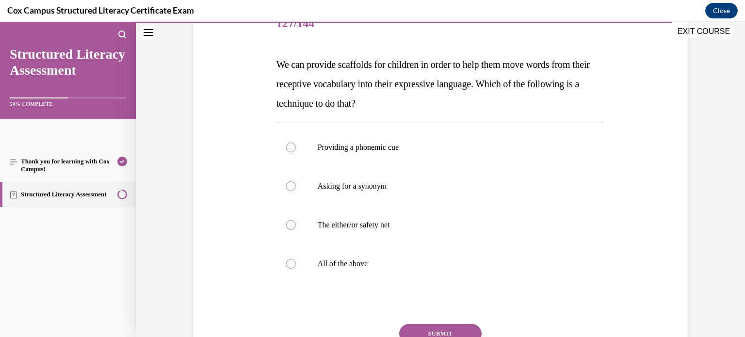
scroll to position [148, 0]
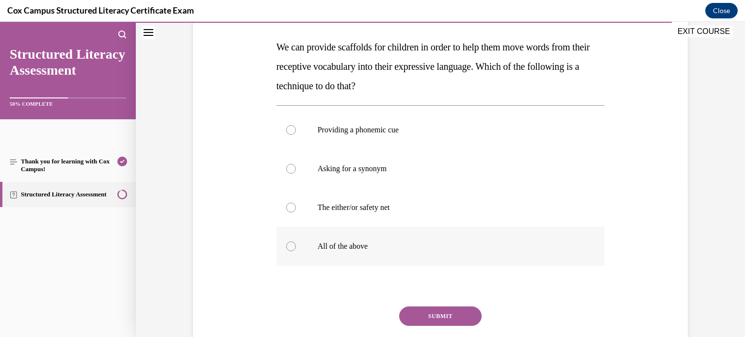
click at [293, 247] on div at bounding box center [291, 247] width 10 height 10
click at [293, 247] on input "All of the above" at bounding box center [291, 247] width 10 height 10
radio input "true"
click at [461, 315] on button "SUBMIT" at bounding box center [440, 316] width 83 height 19
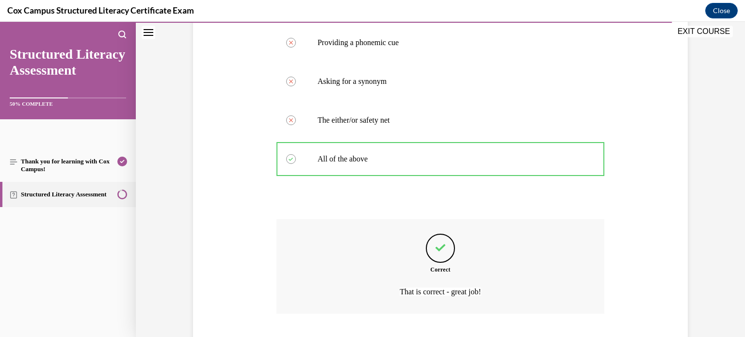
scroll to position [296, 0]
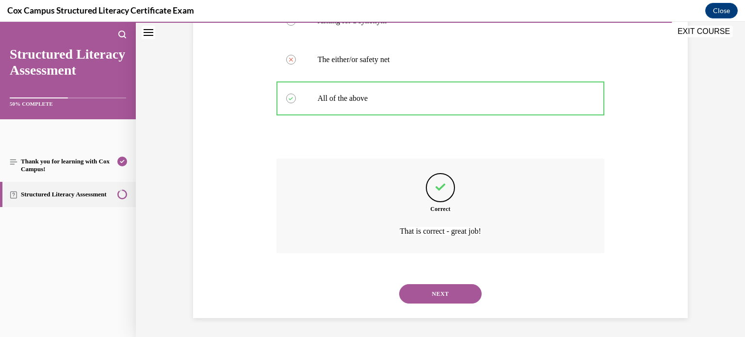
click at [442, 297] on button "NEXT" at bounding box center [440, 293] width 83 height 19
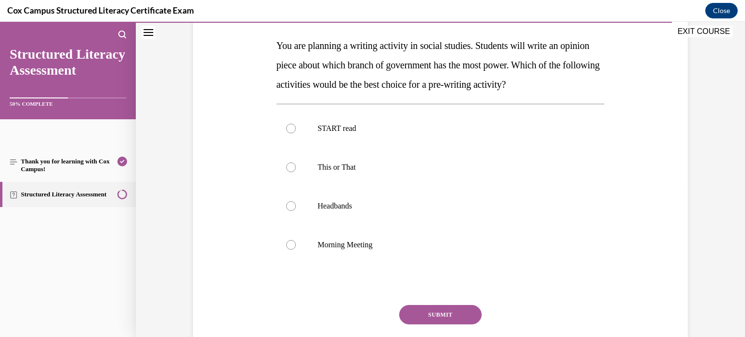
scroll to position [151, 0]
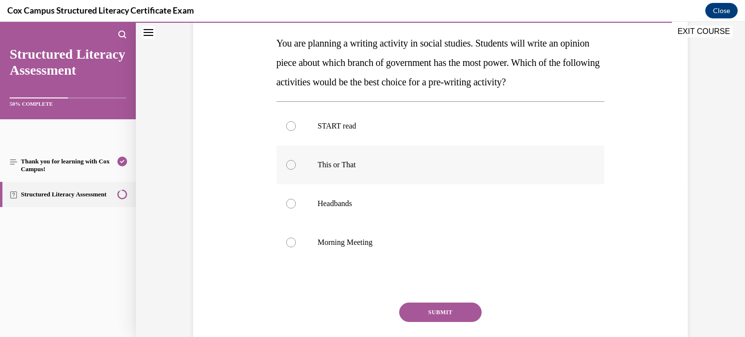
click at [299, 170] on label "This or That" at bounding box center [441, 165] width 329 height 39
click at [296, 170] on input "This or That" at bounding box center [291, 165] width 10 height 10
radio input "true"
click at [436, 317] on button "SUBMIT" at bounding box center [440, 312] width 83 height 19
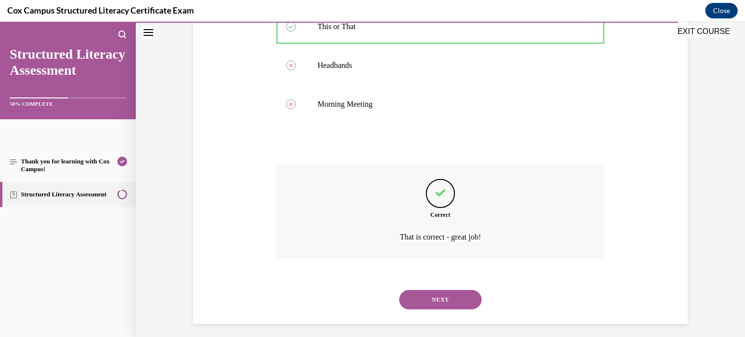
scroll to position [296, 0]
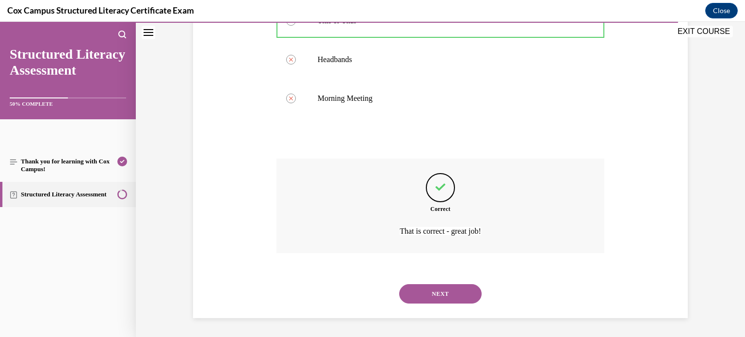
click at [429, 286] on button "NEXT" at bounding box center [440, 293] width 83 height 19
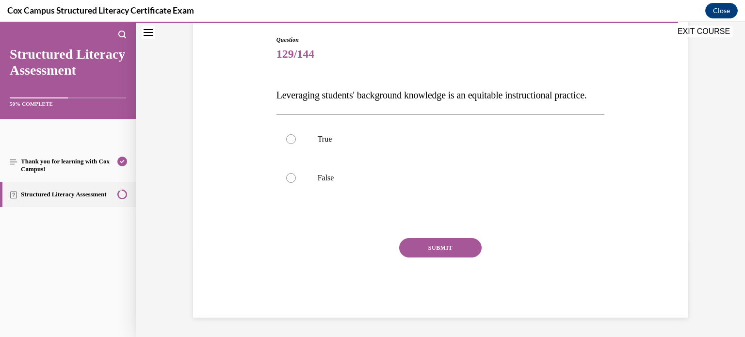
scroll to position [107, 0]
click at [309, 159] on label "True" at bounding box center [441, 139] width 329 height 39
click at [296, 144] on input "True" at bounding box center [291, 139] width 10 height 10
radio input "true"
click at [436, 258] on button "SUBMIT" at bounding box center [440, 247] width 83 height 19
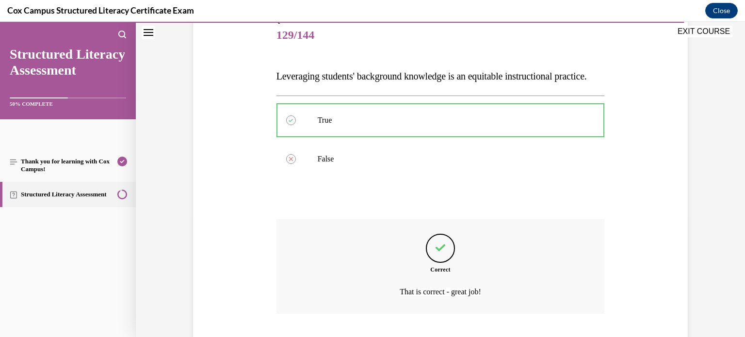
scroll to position [199, 0]
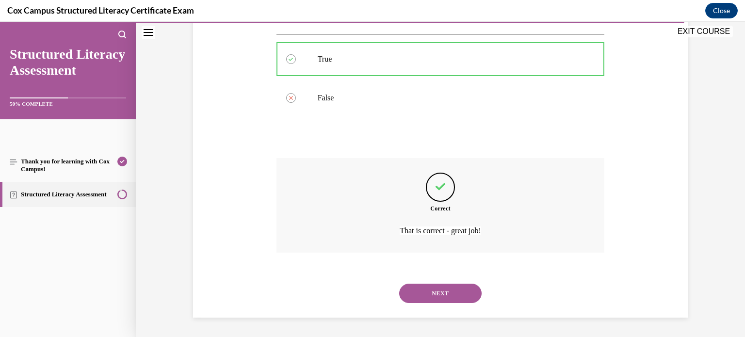
click at [453, 298] on button "NEXT" at bounding box center [440, 293] width 83 height 19
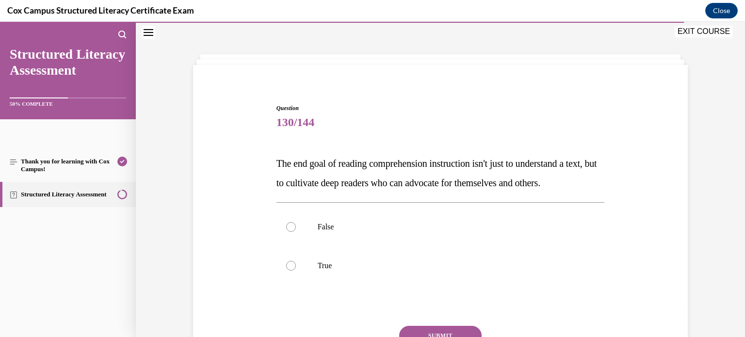
scroll to position [35, 0]
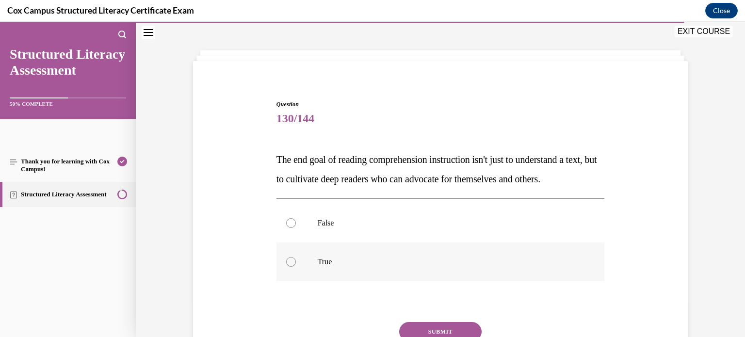
click at [332, 267] on p "True" at bounding box center [449, 262] width 263 height 10
click at [296, 267] on input "True" at bounding box center [291, 262] width 10 height 10
radio input "true"
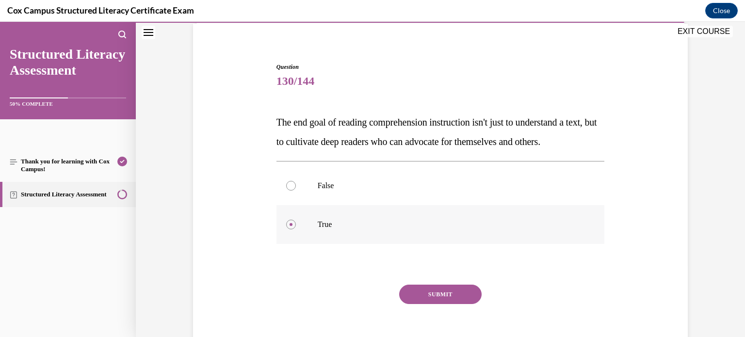
scroll to position [138, 0]
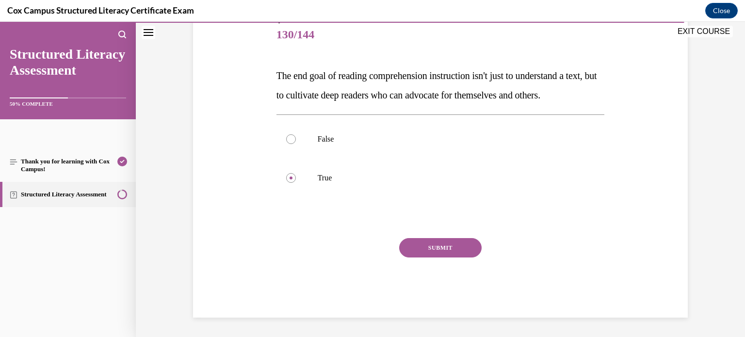
click at [422, 250] on button "SUBMIT" at bounding box center [440, 247] width 83 height 19
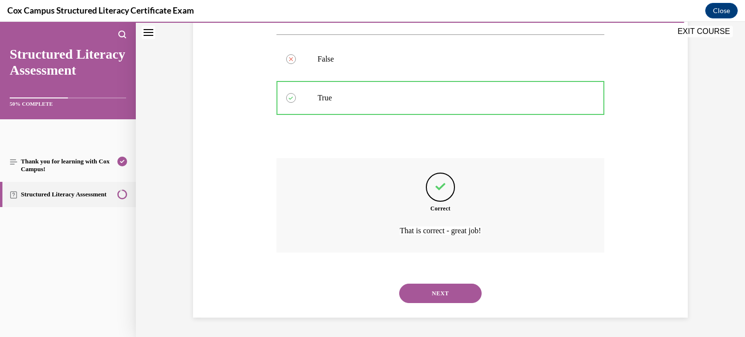
scroll to position [218, 0]
click at [446, 298] on button "NEXT" at bounding box center [440, 293] width 83 height 19
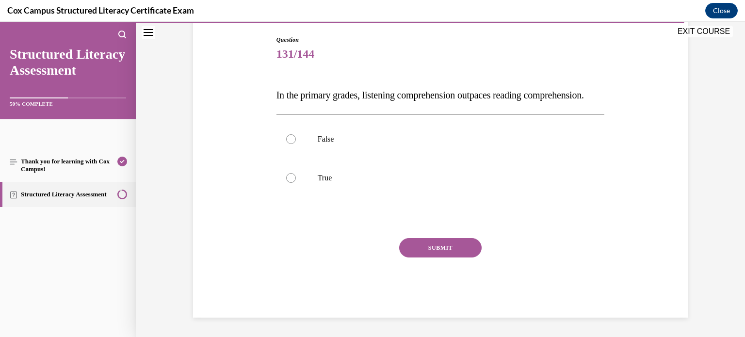
scroll to position [107, 0]
click at [294, 183] on div at bounding box center [291, 178] width 10 height 10
click at [294, 183] on input "True" at bounding box center [291, 178] width 10 height 10
radio input "true"
click at [433, 258] on button "SUBMIT" at bounding box center [440, 247] width 83 height 19
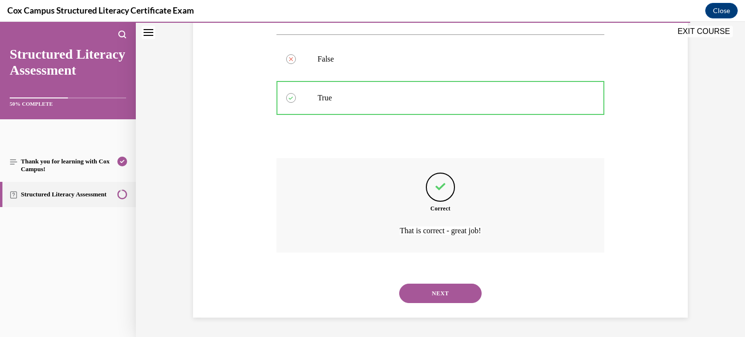
scroll to position [199, 0]
click at [440, 292] on button "NEXT" at bounding box center [440, 293] width 83 height 19
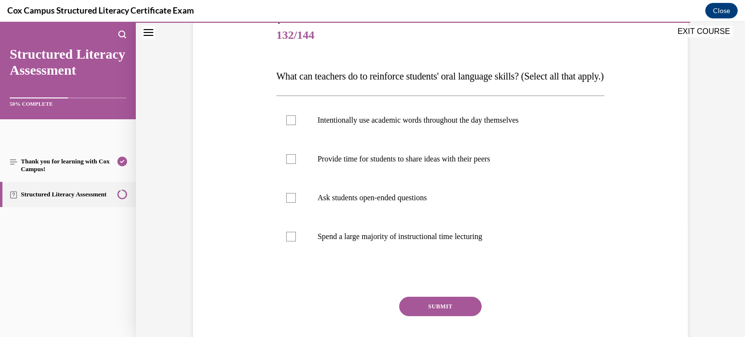
scroll to position [120, 0]
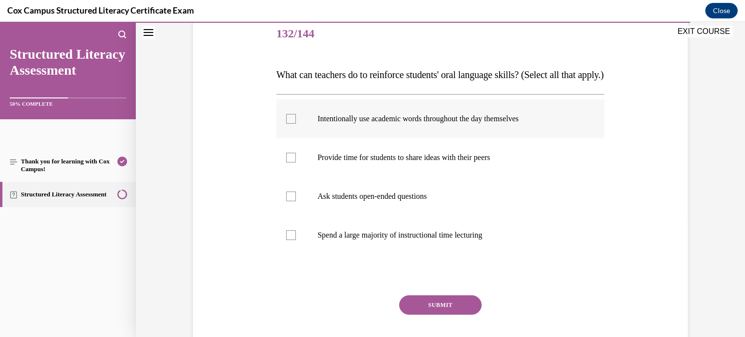
click at [295, 124] on div at bounding box center [291, 119] width 10 height 10
click at [295, 124] on input "Intentionally use academic words throughout the day themselves" at bounding box center [291, 119] width 10 height 10
checkbox input "true"
click at [297, 214] on label "Ask students open-ended questions" at bounding box center [441, 196] width 329 height 39
click at [296, 201] on input "Ask students open-ended questions" at bounding box center [291, 197] width 10 height 10
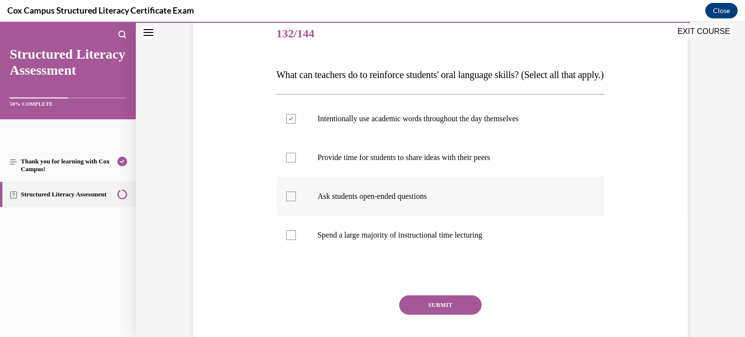
checkbox input "true"
click at [293, 163] on div at bounding box center [291, 158] width 10 height 10
click at [293, 163] on input "Provide time for students to share ideas with their peers" at bounding box center [291, 158] width 10 height 10
checkbox input "true"
click at [447, 315] on button "SUBMIT" at bounding box center [440, 305] width 83 height 19
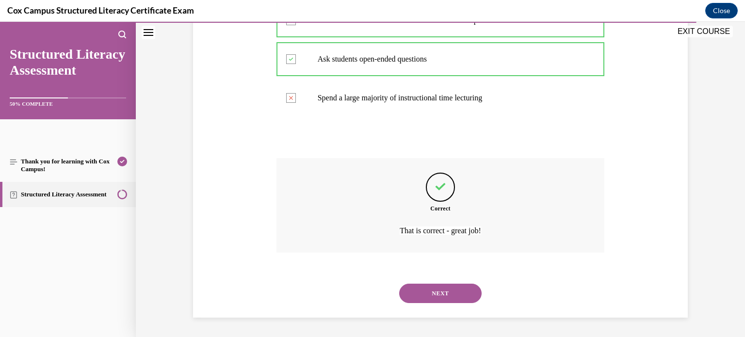
scroll to position [276, 0]
click at [435, 297] on button "NEXT" at bounding box center [440, 293] width 83 height 19
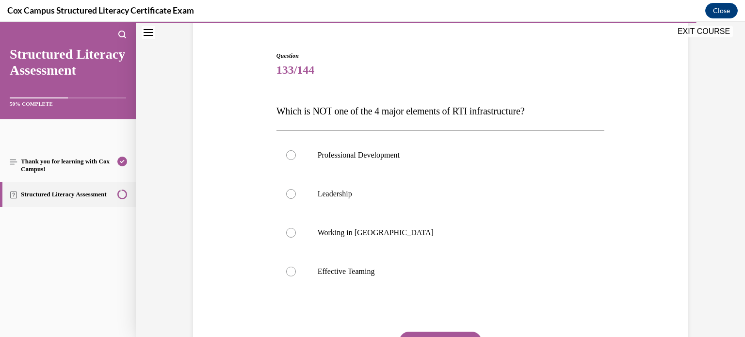
scroll to position [89, 0]
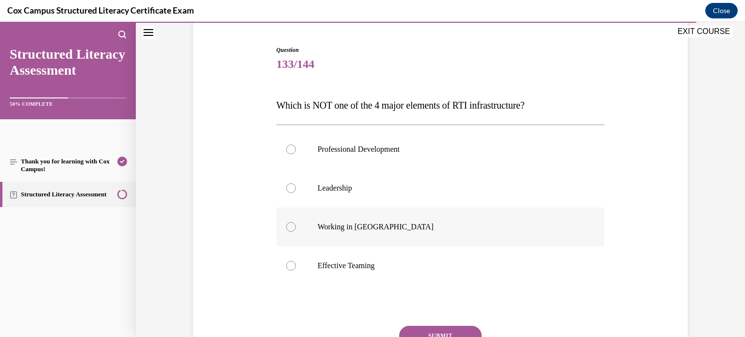
click at [298, 226] on label "Working in Silos" at bounding box center [441, 227] width 329 height 39
click at [296, 226] on input "Working in Silos" at bounding box center [291, 227] width 10 height 10
radio input "true"
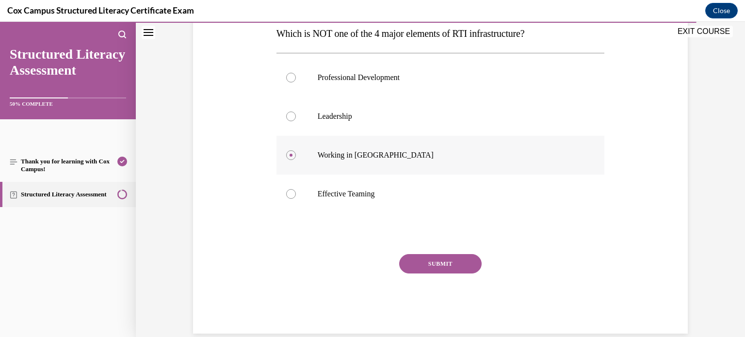
scroll to position [162, 0]
click at [428, 263] on button "SUBMIT" at bounding box center [440, 263] width 83 height 19
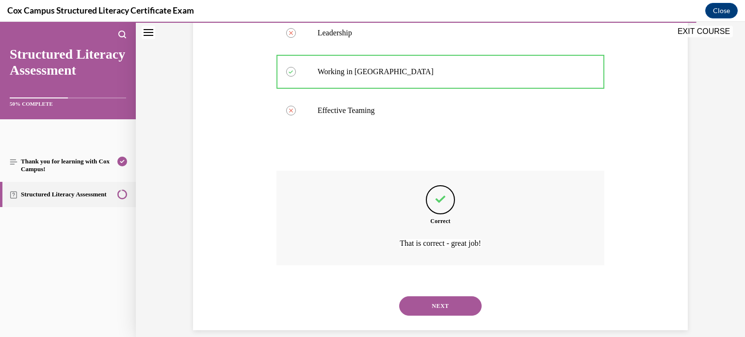
scroll to position [257, 0]
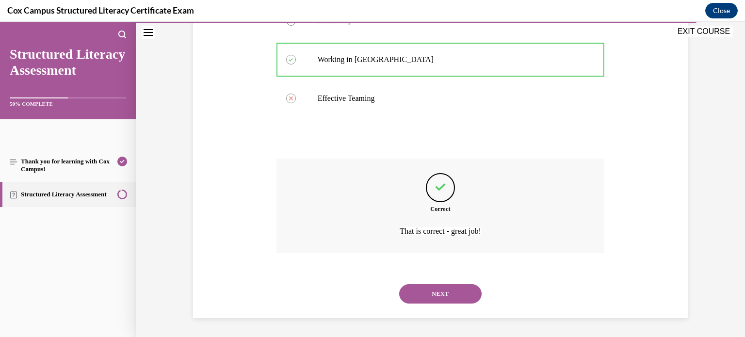
click at [464, 298] on button "NEXT" at bounding box center [440, 293] width 83 height 19
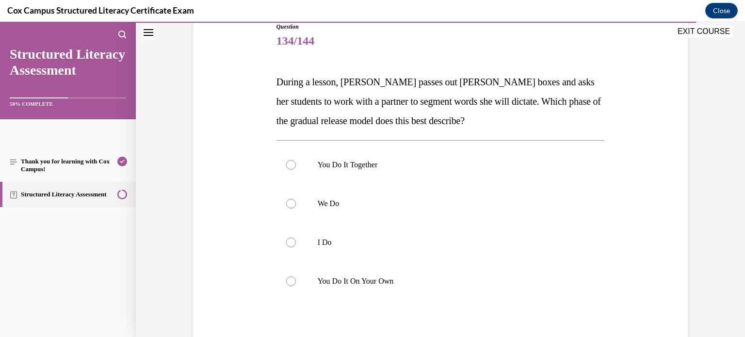
scroll to position [116, 0]
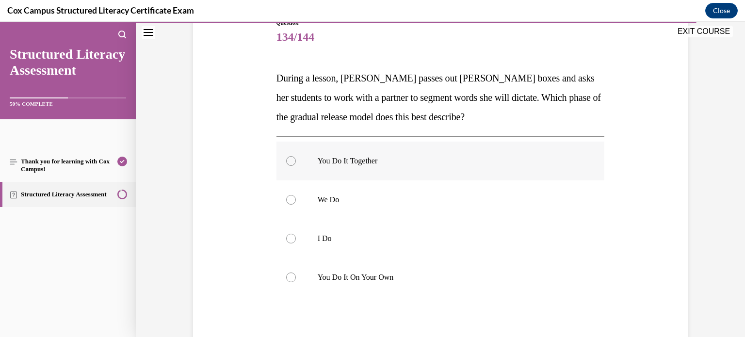
click at [310, 165] on label "You Do It Together" at bounding box center [441, 161] width 329 height 39
click at [296, 165] on input "You Do It Together" at bounding box center [291, 161] width 10 height 10
radio input "true"
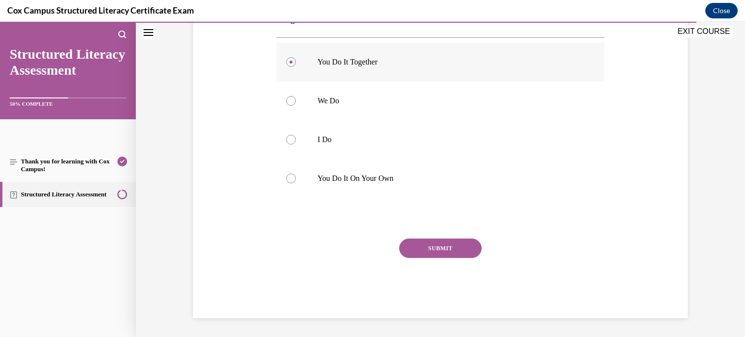
scroll to position [215, 0]
click at [424, 252] on button "SUBMIT" at bounding box center [440, 248] width 83 height 19
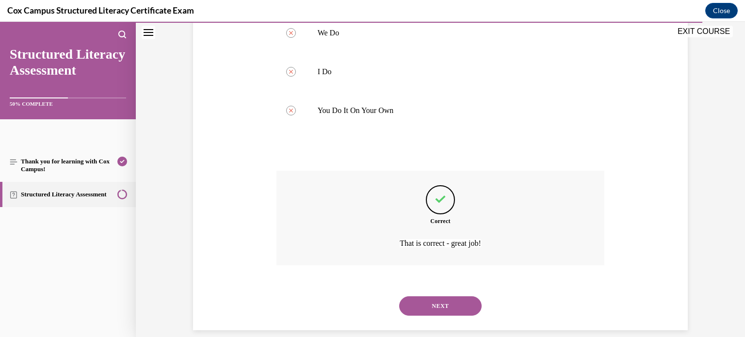
scroll to position [296, 0]
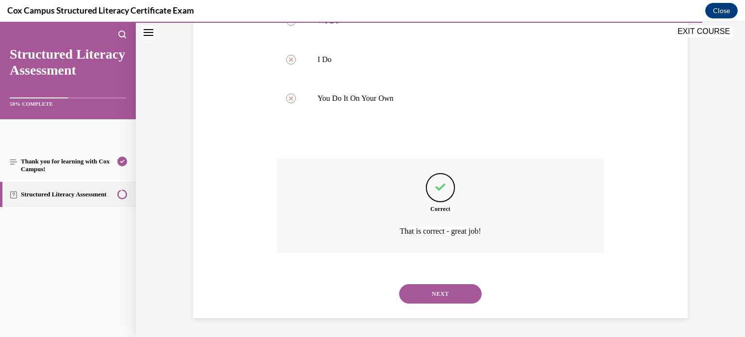
click at [432, 297] on button "NEXT" at bounding box center [440, 293] width 83 height 19
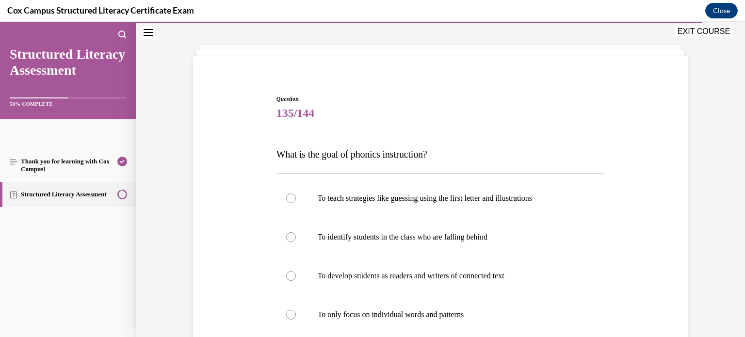
scroll to position [49, 0]
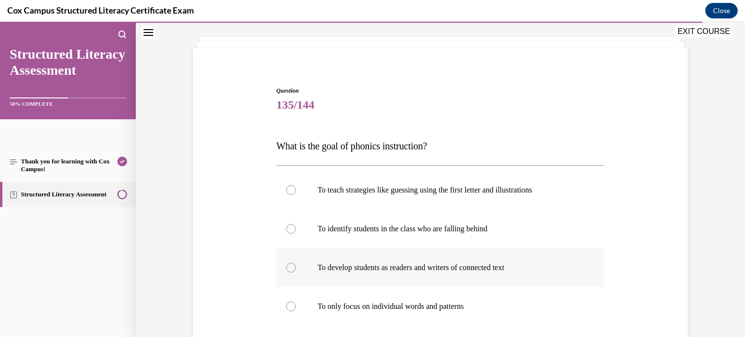
click at [304, 261] on label "To develop students as readers and writers of connected text" at bounding box center [441, 267] width 329 height 39
click at [296, 263] on input "To develop students as readers and writers of connected text" at bounding box center [291, 268] width 10 height 10
radio input "true"
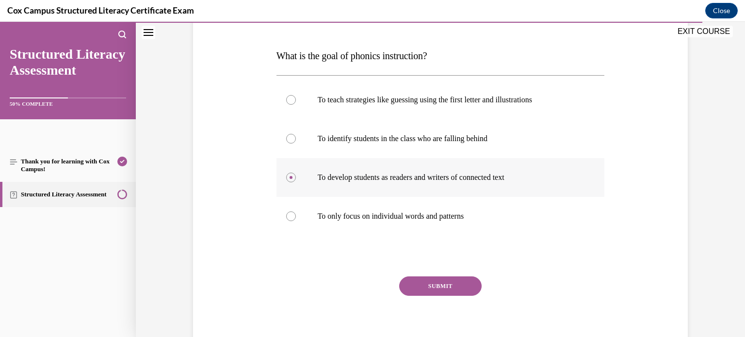
scroll to position [143, 0]
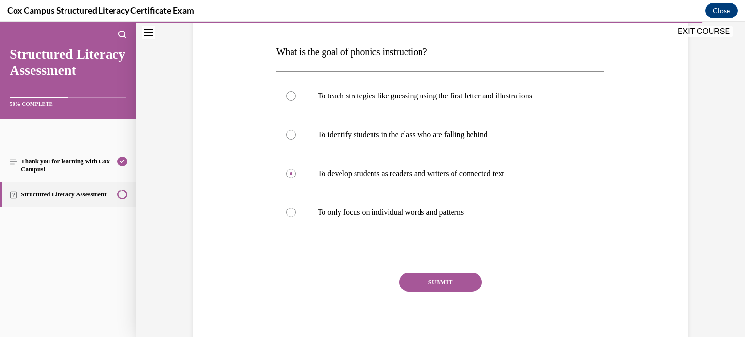
click at [477, 281] on button "SUBMIT" at bounding box center [440, 282] width 83 height 19
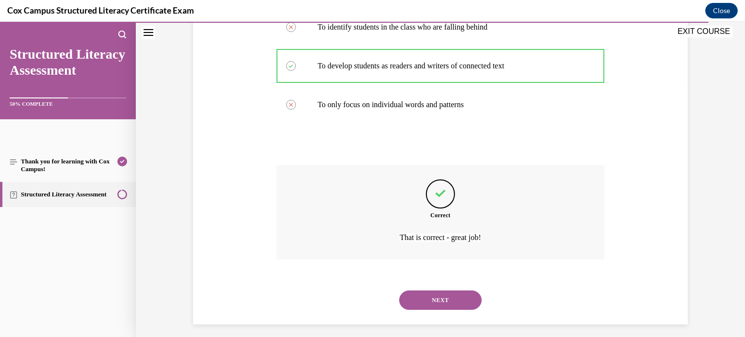
scroll to position [257, 0]
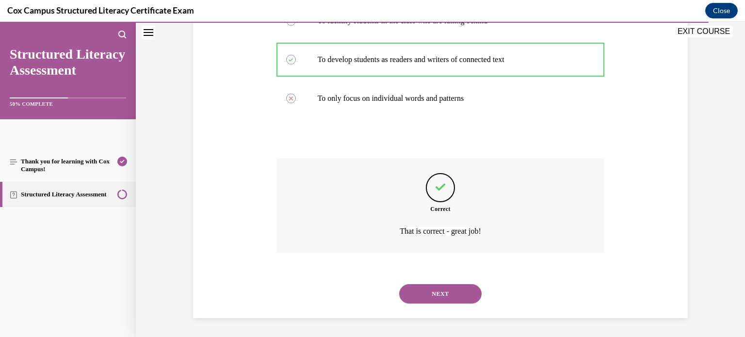
click at [442, 289] on button "NEXT" at bounding box center [440, 293] width 83 height 19
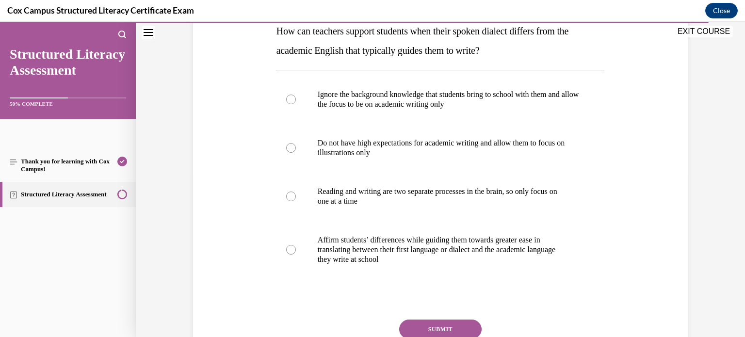
scroll to position [157, 0]
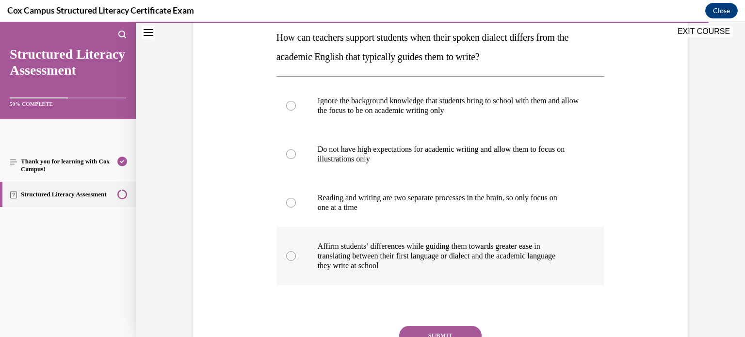
click at [309, 247] on label "Affirm students’ differences while guiding them towards greater ease in transla…" at bounding box center [441, 256] width 329 height 58
click at [296, 251] on input "Affirm students’ differences while guiding them towards greater ease in transla…" at bounding box center [291, 256] width 10 height 10
radio input "true"
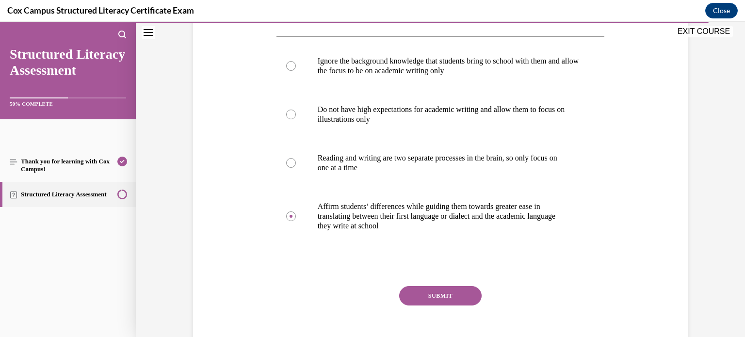
click at [464, 290] on button "SUBMIT" at bounding box center [440, 295] width 83 height 19
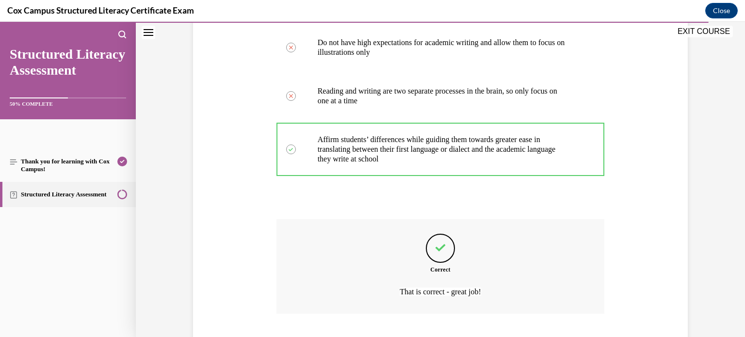
scroll to position [325, 0]
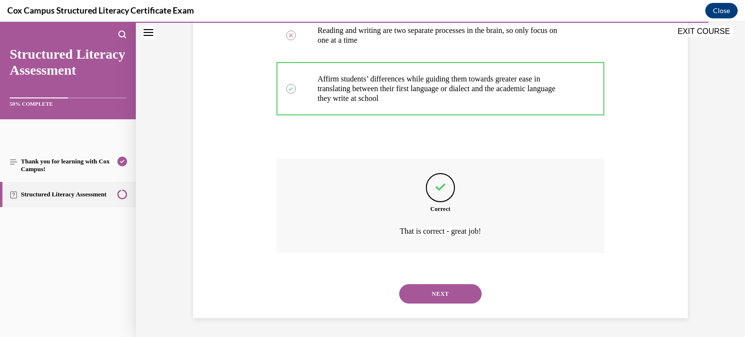
click at [439, 289] on button "NEXT" at bounding box center [440, 293] width 83 height 19
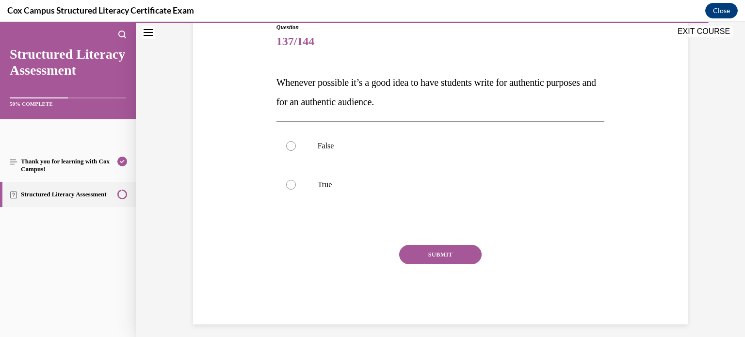
scroll to position [116, 0]
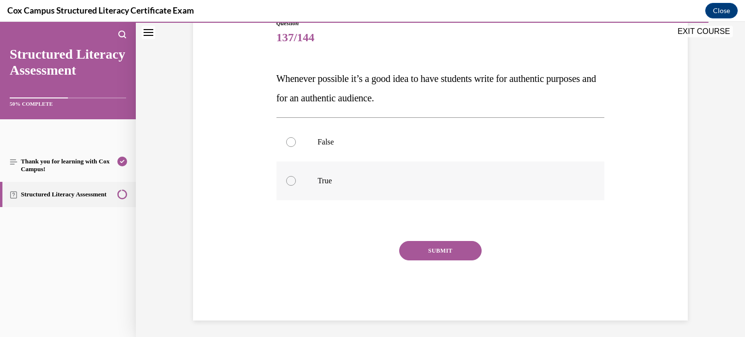
click at [282, 194] on label "True" at bounding box center [441, 181] width 329 height 39
click at [286, 186] on input "True" at bounding box center [291, 181] width 10 height 10
radio input "true"
click at [461, 255] on button "SUBMIT" at bounding box center [440, 250] width 83 height 19
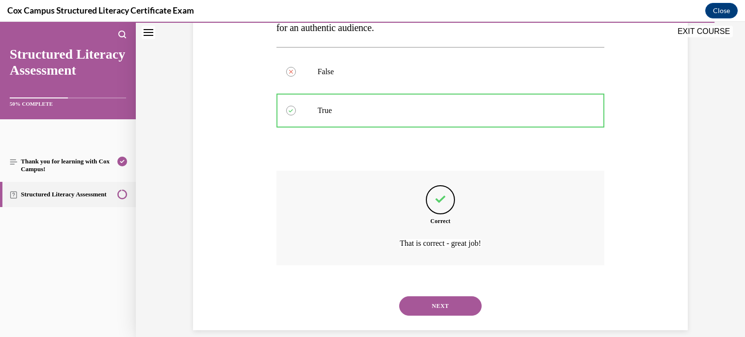
scroll to position [199, 0]
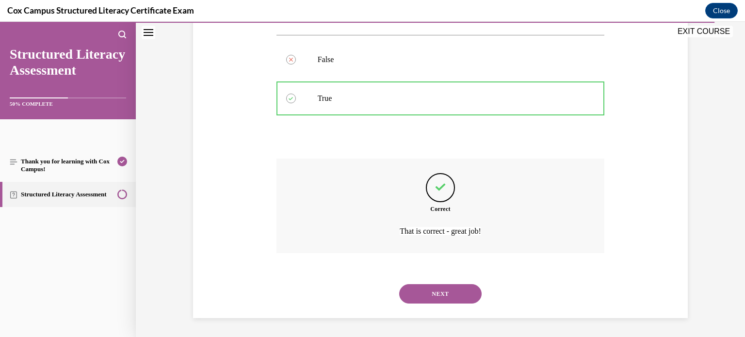
click at [457, 287] on button "NEXT" at bounding box center [440, 293] width 83 height 19
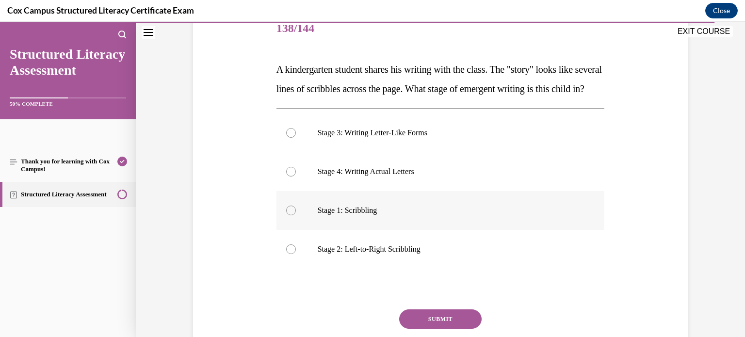
scroll to position [127, 0]
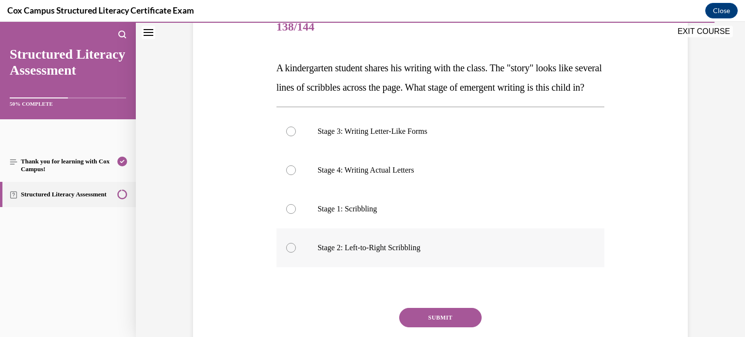
click at [309, 263] on label "Stage 2: Left-to-Right Scribbling" at bounding box center [441, 248] width 329 height 39
click at [296, 253] on input "Stage 2: Left-to-Right Scribbling" at bounding box center [291, 248] width 10 height 10
radio input "true"
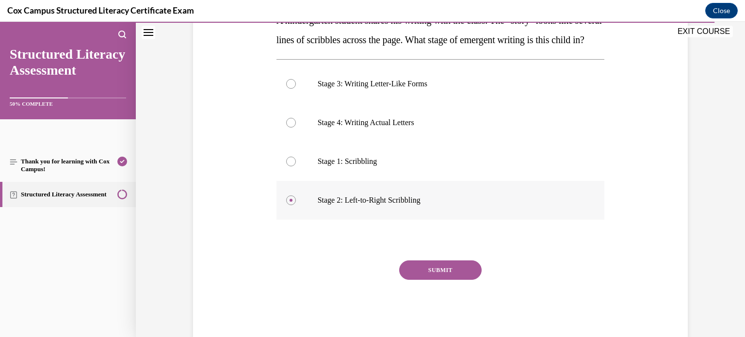
scroll to position [171, 0]
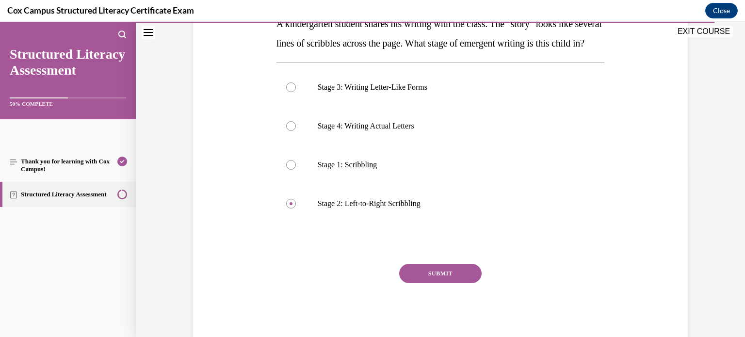
click at [440, 283] on button "SUBMIT" at bounding box center [440, 273] width 83 height 19
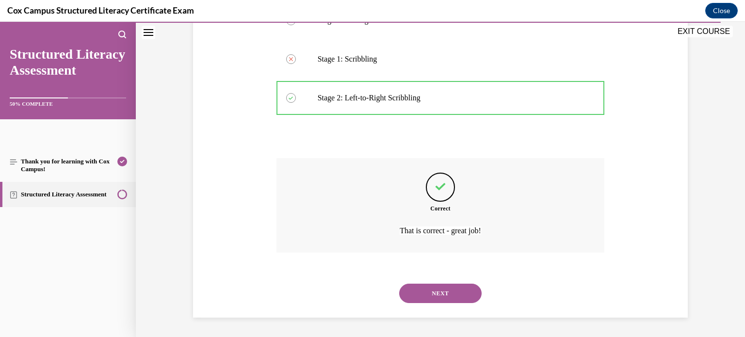
scroll to position [296, 0]
click at [443, 294] on button "NEXT" at bounding box center [440, 293] width 83 height 19
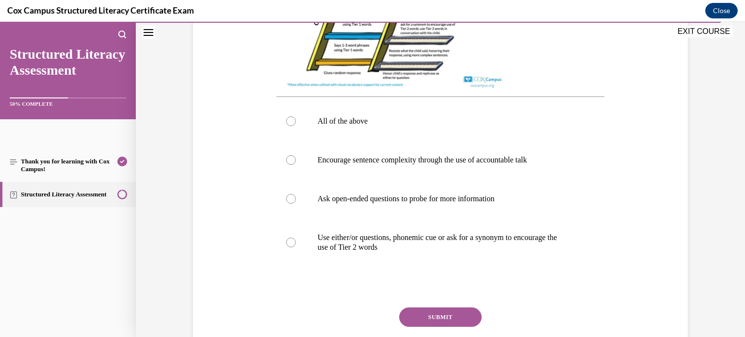
scroll to position [386, 0]
click at [322, 207] on label "Ask open-ended questions to probe for more information" at bounding box center [441, 199] width 329 height 39
click at [296, 204] on input "Ask open-ended questions to probe for more information" at bounding box center [291, 200] width 10 height 10
radio input "true"
click at [447, 327] on button "SUBMIT" at bounding box center [440, 317] width 83 height 19
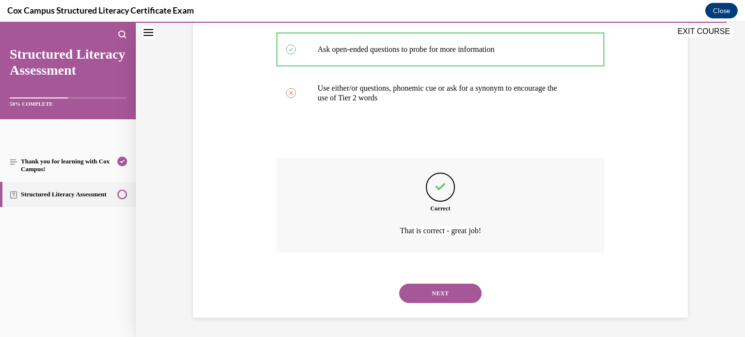
scroll to position [546, 0]
click at [447, 296] on button "NEXT" at bounding box center [440, 293] width 83 height 19
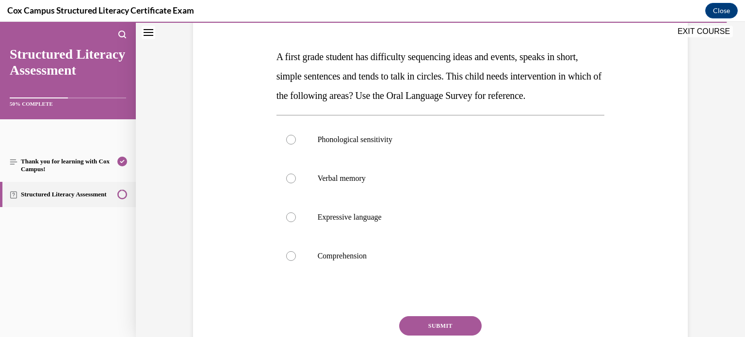
scroll to position [141, 0]
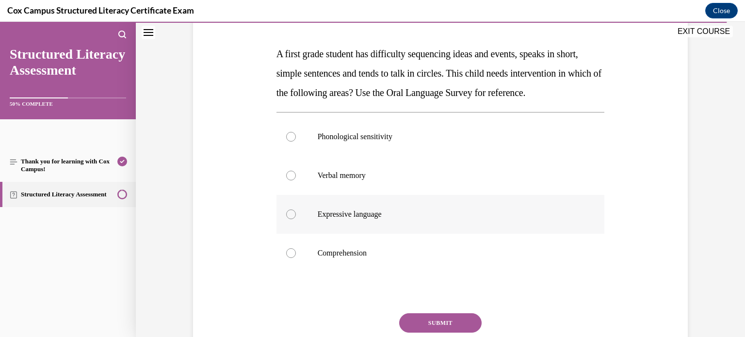
click at [315, 230] on label "Expressive language" at bounding box center [441, 214] width 329 height 39
click at [296, 219] on input "Expressive language" at bounding box center [291, 215] width 10 height 10
radio input "true"
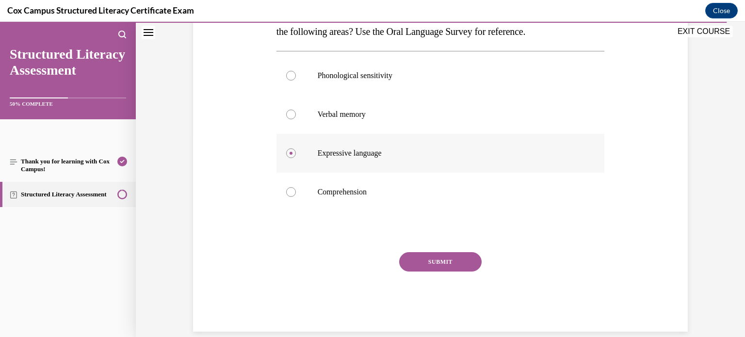
scroll to position [204, 0]
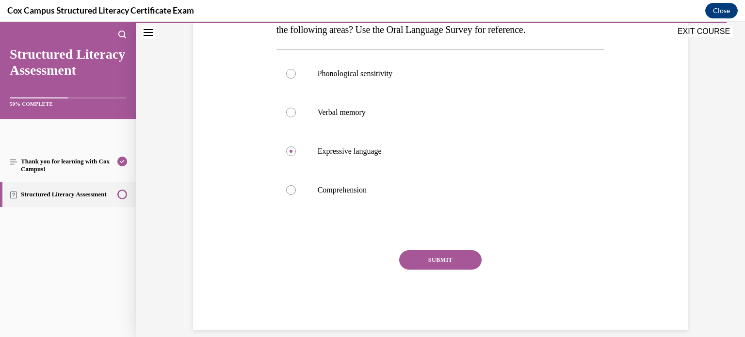
click at [431, 270] on button "SUBMIT" at bounding box center [440, 259] width 83 height 19
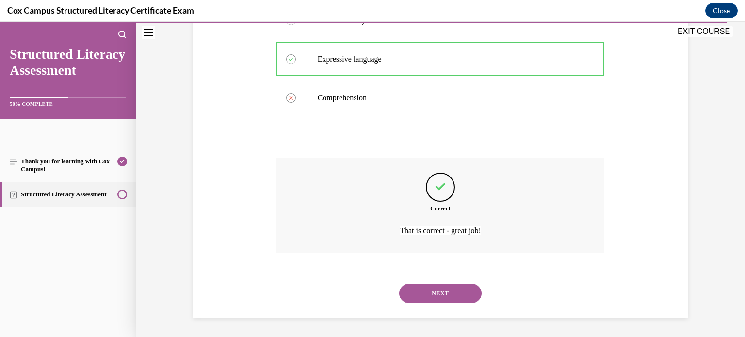
scroll to position [315, 0]
click at [447, 297] on button "NEXT" at bounding box center [440, 293] width 83 height 19
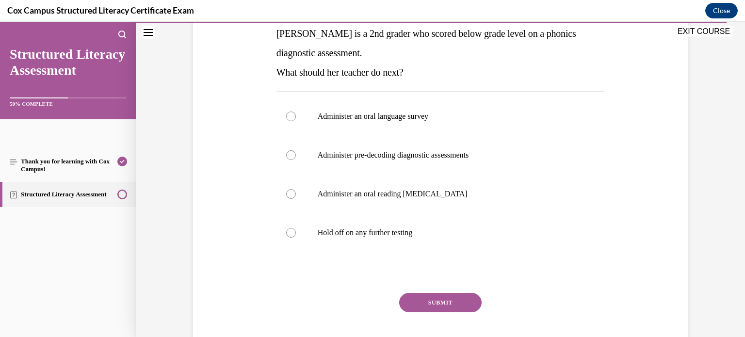
scroll to position [163, 0]
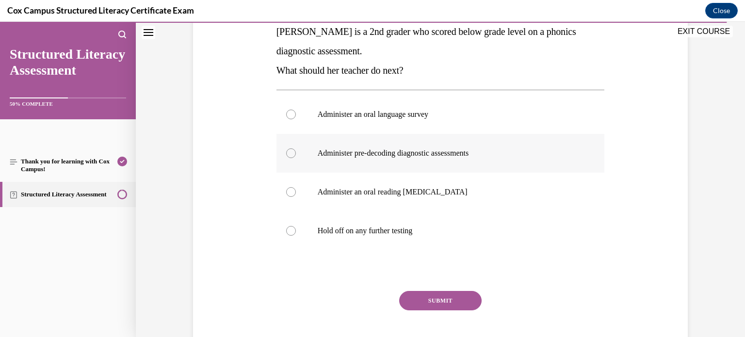
click at [314, 147] on label "Administer pre-decoding diagnostic assessments" at bounding box center [441, 153] width 329 height 39
click at [296, 149] on input "Administer pre-decoding diagnostic assessments" at bounding box center [291, 154] width 10 height 10
radio input "true"
click at [443, 303] on button "SUBMIT" at bounding box center [440, 300] width 83 height 19
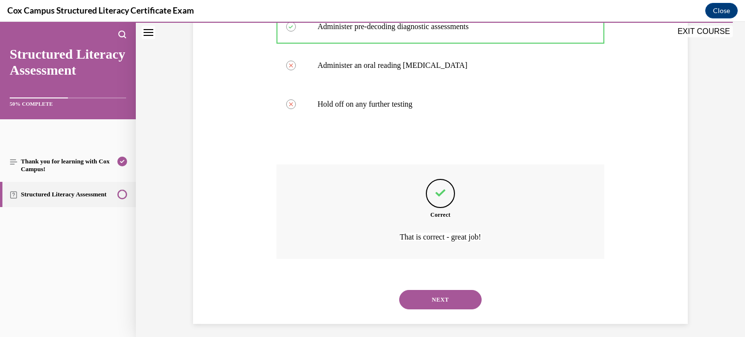
scroll to position [296, 0]
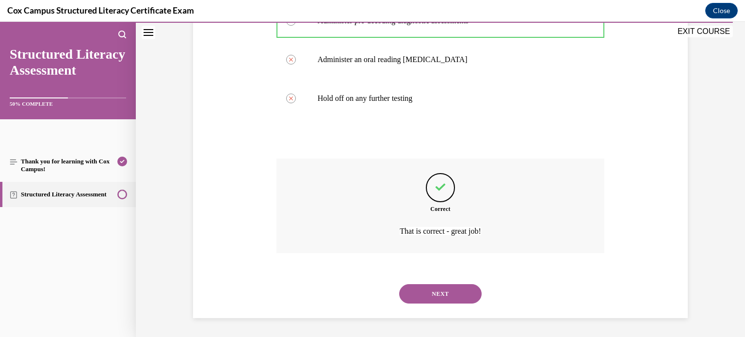
click at [440, 294] on button "NEXT" at bounding box center [440, 293] width 83 height 19
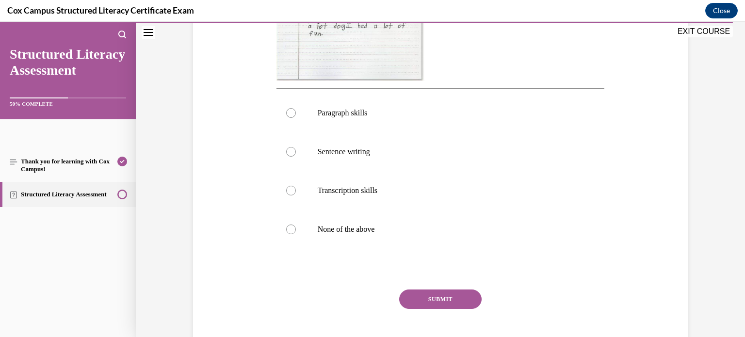
scroll to position [359, 0]
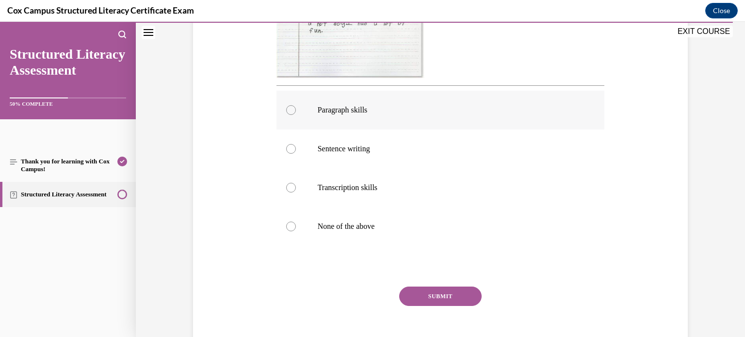
click at [300, 119] on label "Paragraph skills" at bounding box center [441, 110] width 329 height 39
click at [296, 115] on input "Paragraph skills" at bounding box center [291, 110] width 10 height 10
radio input "true"
click at [434, 296] on button "SUBMIT" at bounding box center [440, 296] width 83 height 19
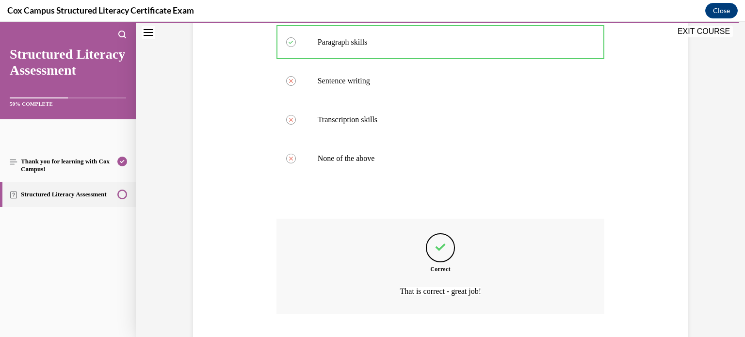
scroll to position [487, 0]
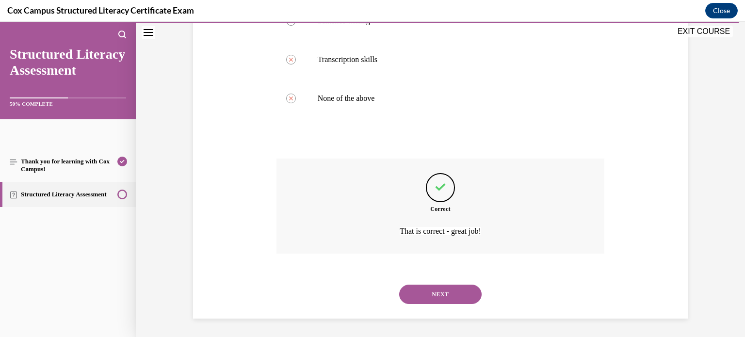
click at [443, 300] on button "NEXT" at bounding box center [440, 294] width 83 height 19
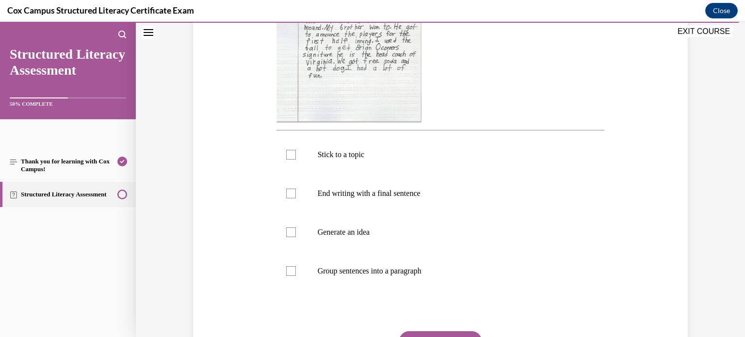
scroll to position [295, 0]
click at [300, 235] on label "Generate an idea" at bounding box center [441, 232] width 329 height 39
click at [296, 235] on input "Generate an idea" at bounding box center [291, 233] width 10 height 10
checkbox input "true"
click at [296, 157] on label "Stick to a topic" at bounding box center [441, 154] width 329 height 39
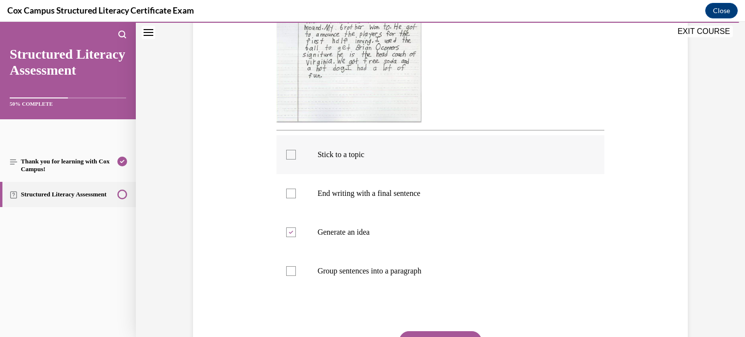
click at [296, 157] on input "Stick to a topic" at bounding box center [291, 155] width 10 height 10
checkbox input "true"
click at [295, 187] on label "End writing with a final sentence" at bounding box center [441, 193] width 329 height 39
click at [295, 189] on input "End writing with a final sentence" at bounding box center [291, 194] width 10 height 10
checkbox input "true"
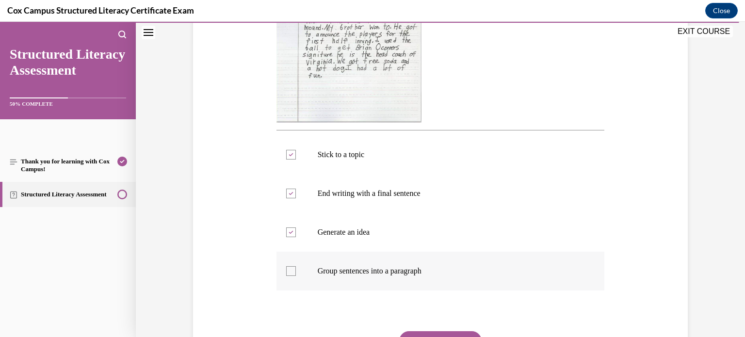
click at [294, 267] on div at bounding box center [291, 271] width 10 height 10
click at [294, 267] on input "Group sentences into a paragraph" at bounding box center [291, 271] width 10 height 10
checkbox input "true"
click at [453, 334] on button "SUBMIT" at bounding box center [440, 340] width 83 height 19
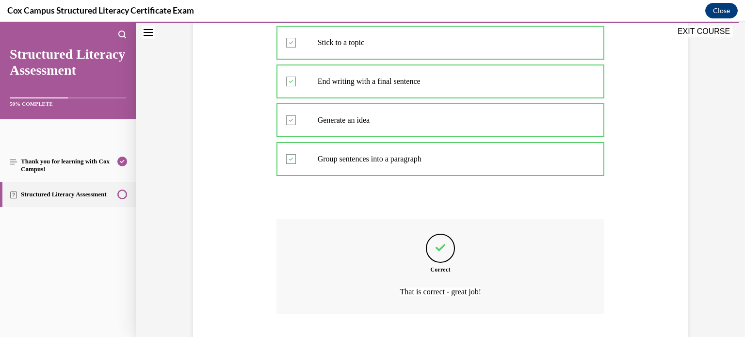
scroll to position [468, 0]
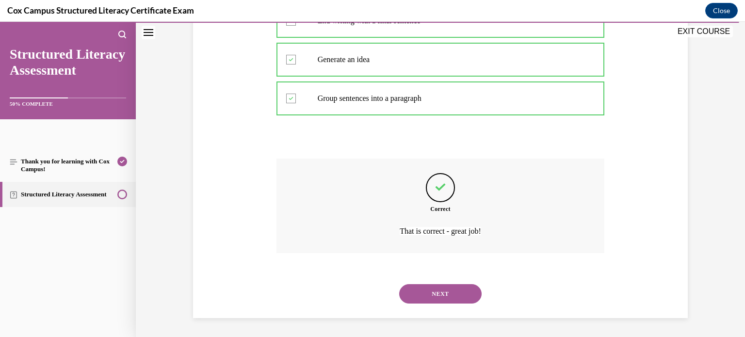
click at [448, 292] on button "NEXT" at bounding box center [440, 293] width 83 height 19
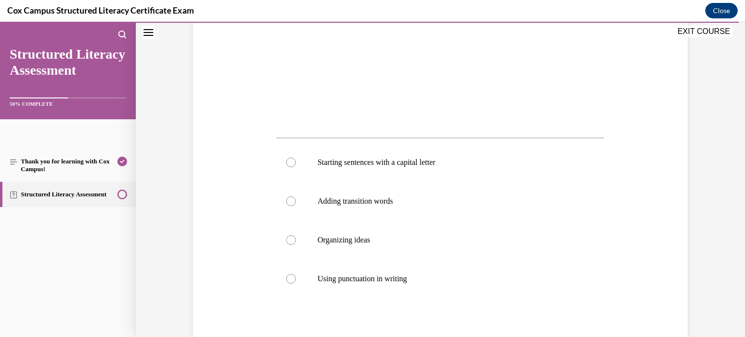
scroll to position [286, 0]
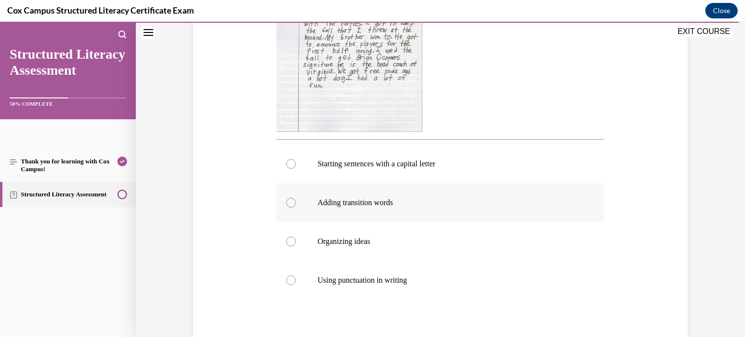
click at [294, 200] on div at bounding box center [291, 203] width 10 height 10
click at [294, 200] on input "Adding transition words" at bounding box center [291, 203] width 10 height 10
radio input "true"
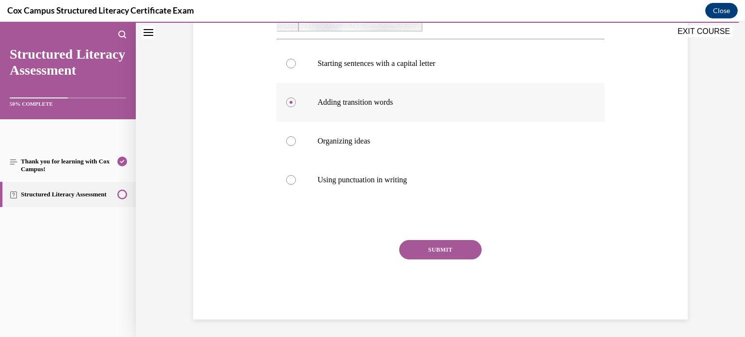
scroll to position [388, 0]
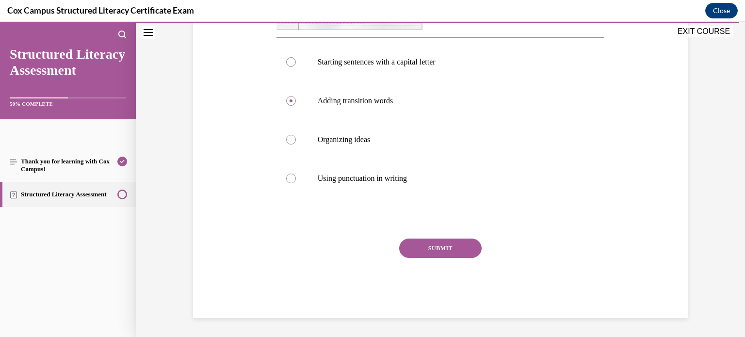
click at [455, 243] on button "SUBMIT" at bounding box center [440, 248] width 83 height 19
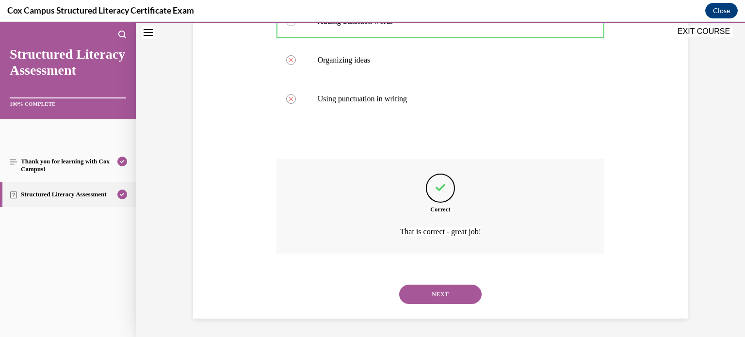
scroll to position [468, 0]
click at [439, 293] on button "NEXT" at bounding box center [440, 293] width 83 height 19
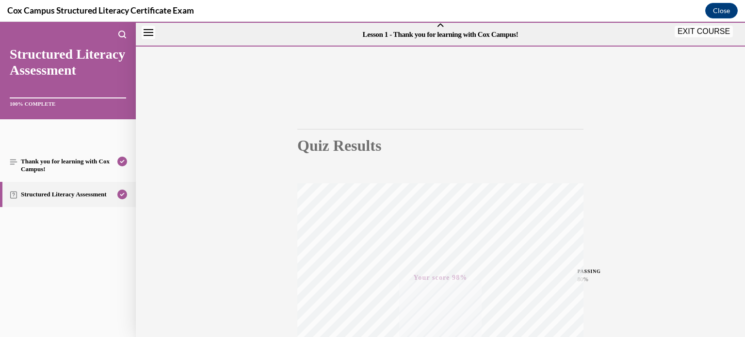
scroll to position [0, 0]
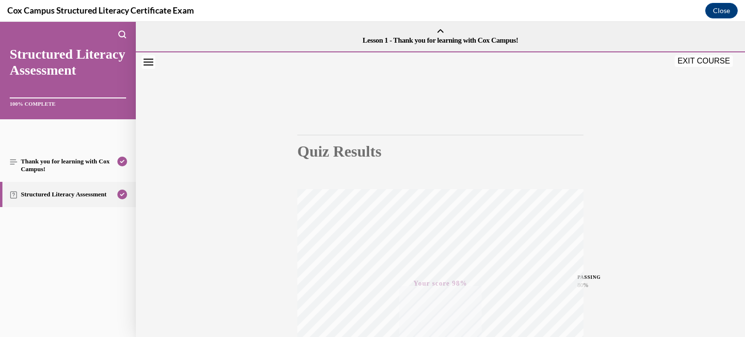
click at [700, 61] on button "EXIT COURSE" at bounding box center [704, 61] width 58 height 12
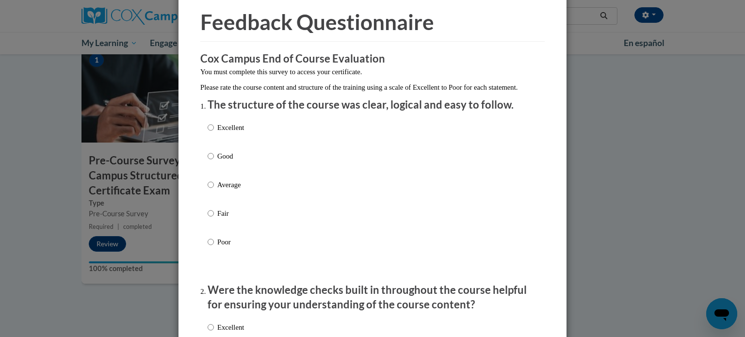
scroll to position [38, 0]
click at [214, 195] on label "Average" at bounding box center [226, 192] width 36 height 26
click at [214, 190] on input "Average" at bounding box center [211, 184] width 6 height 11
radio input "true"
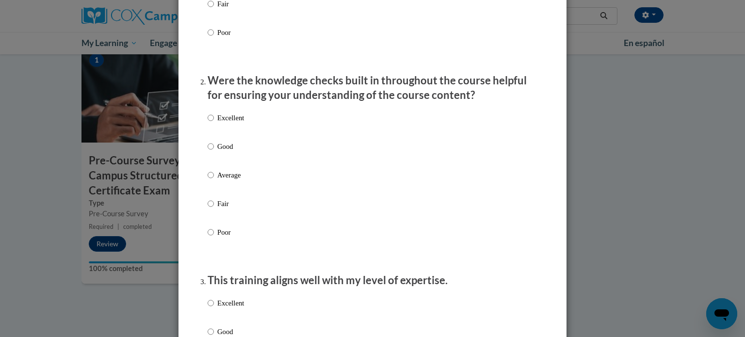
scroll to position [245, 0]
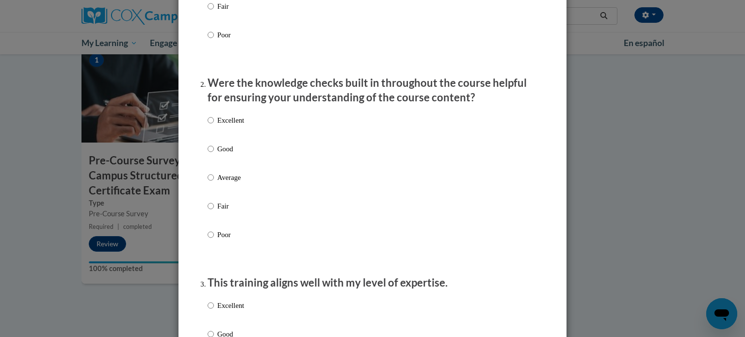
click at [214, 195] on label "Average" at bounding box center [226, 185] width 36 height 26
click at [214, 183] on input "Average" at bounding box center [211, 177] width 6 height 11
radio input "true"
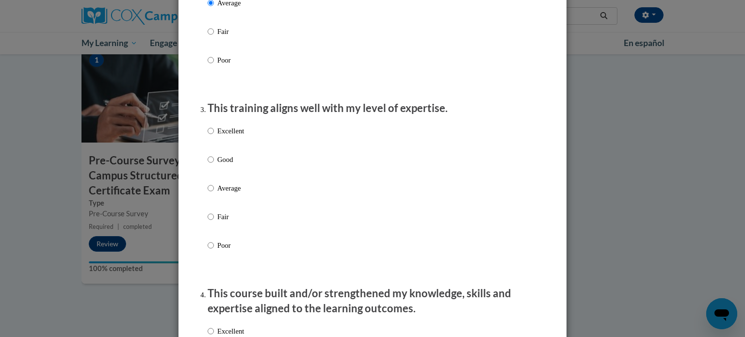
click at [214, 195] on label "Average" at bounding box center [226, 196] width 36 height 26
click at [214, 194] on input "Average" at bounding box center [211, 188] width 6 height 11
radio input "true"
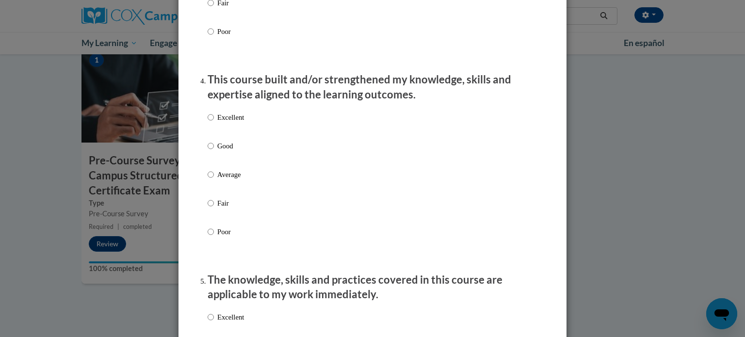
click at [214, 195] on label "Average" at bounding box center [226, 182] width 36 height 26
click at [214, 180] on input "Average" at bounding box center [211, 174] width 6 height 11
radio input "true"
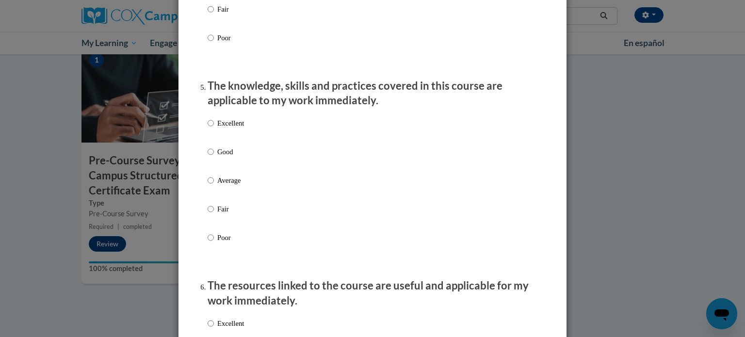
click at [214, 195] on label "Average" at bounding box center [226, 188] width 36 height 26
click at [214, 186] on input "Average" at bounding box center [211, 180] width 6 height 11
radio input "true"
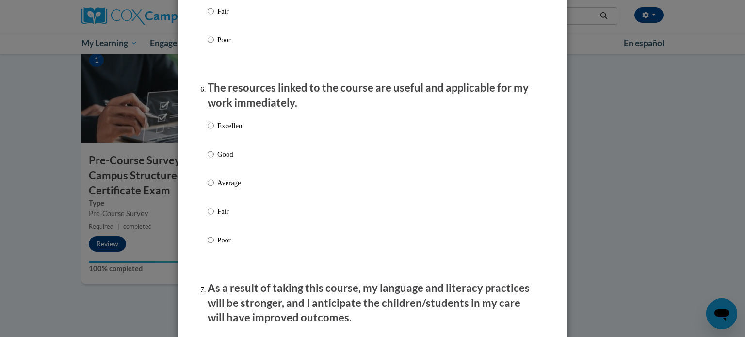
click at [214, 195] on label "Average" at bounding box center [226, 191] width 36 height 26
click at [214, 188] on input "Average" at bounding box center [211, 183] width 6 height 11
radio input "true"
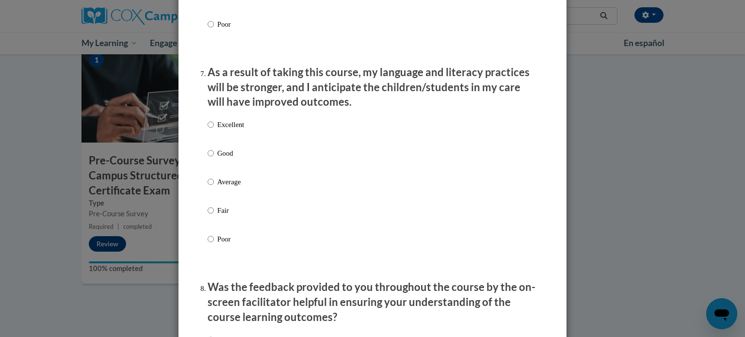
click at [214, 195] on label "Average" at bounding box center [226, 190] width 36 height 26
click at [214, 187] on input "Average" at bounding box center [211, 182] width 6 height 11
radio input "true"
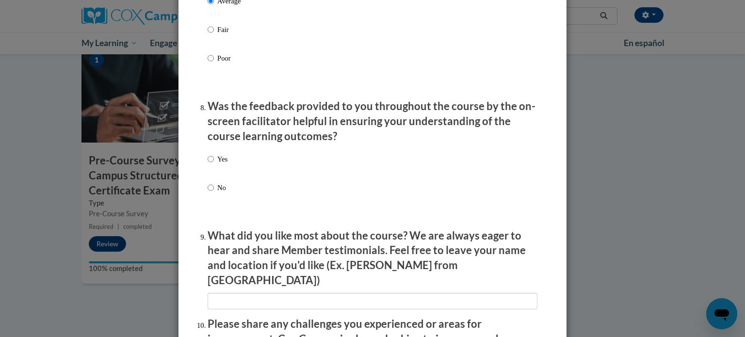
click at [214, 195] on label "No" at bounding box center [218, 195] width 20 height 26
click at [214, 193] on input "No" at bounding box center [211, 187] width 6 height 11
radio input "true"
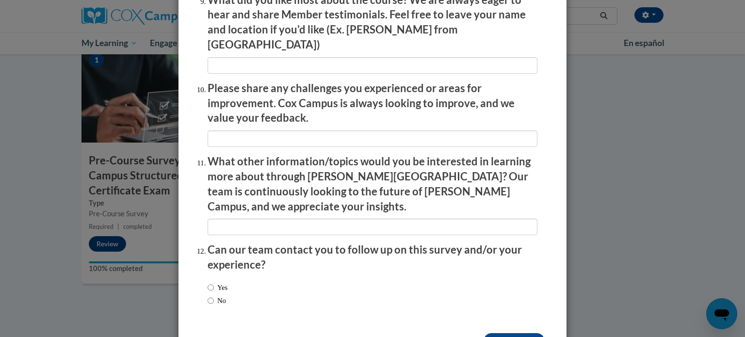
scroll to position [1684, 0]
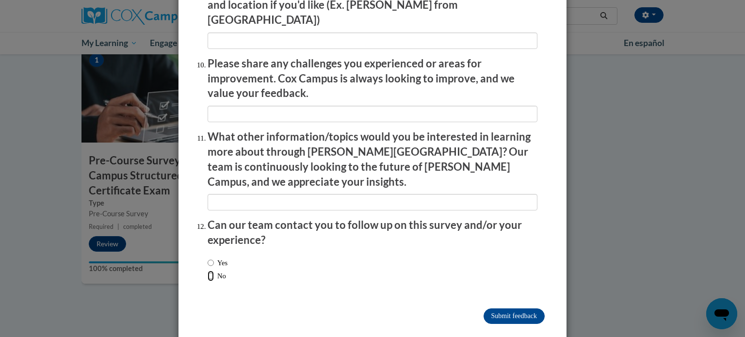
click at [213, 271] on input "No" at bounding box center [211, 276] width 6 height 11
radio input "true"
click at [500, 309] on input "Submit feedback" at bounding box center [514, 317] width 61 height 16
